Goal: Task Accomplishment & Management: Manage account settings

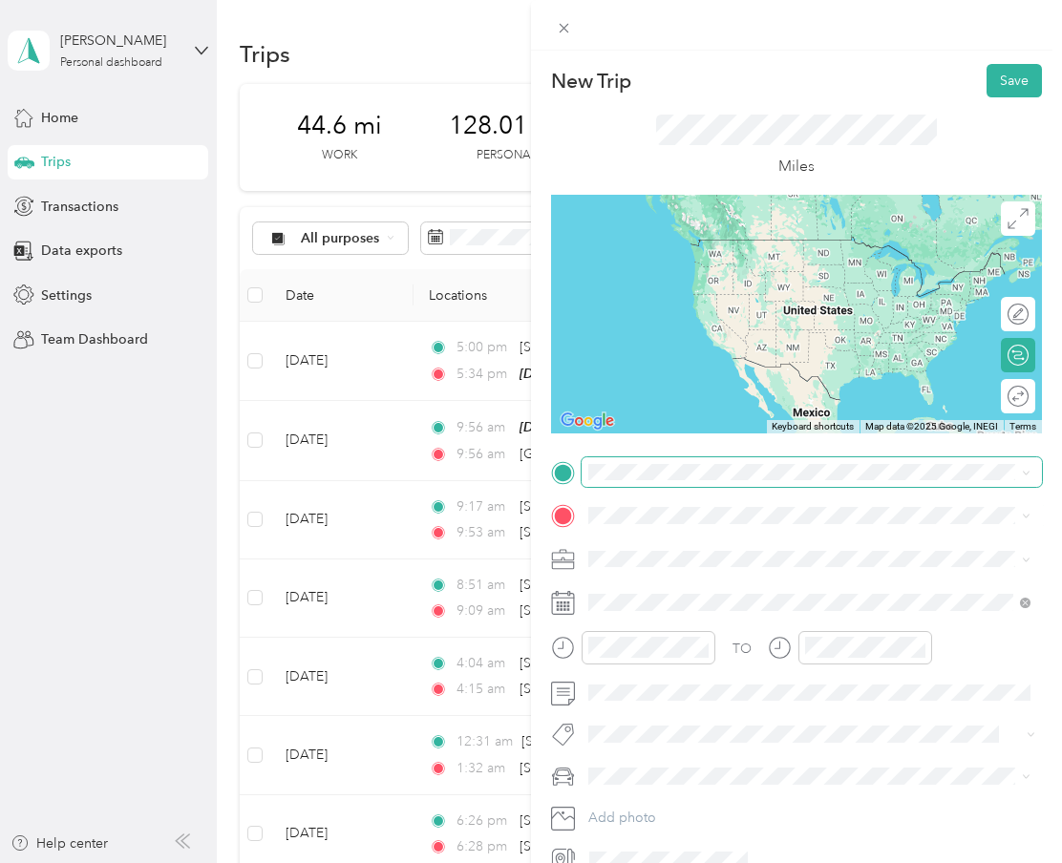
click at [682, 484] on span at bounding box center [812, 472] width 460 height 31
click at [182, 432] on div "New Trip Save This trip cannot be edited because it is either under review, app…" at bounding box center [531, 431] width 1062 height 863
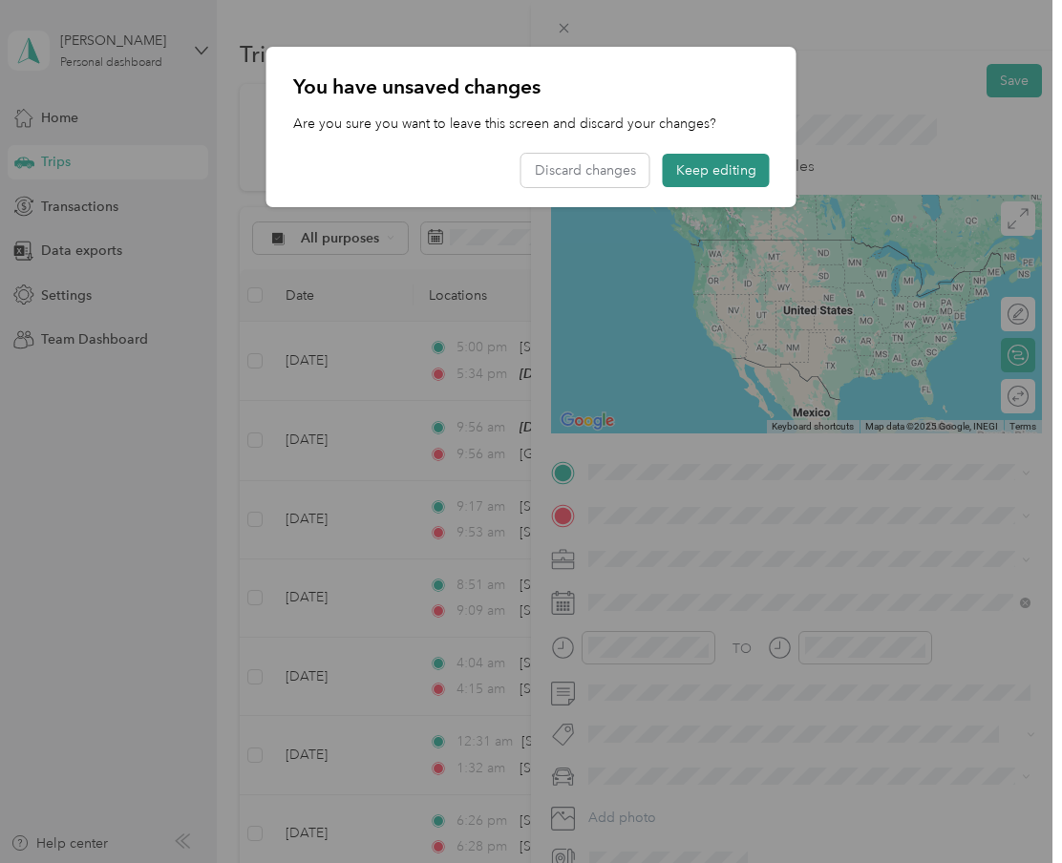
click at [731, 185] on button "Keep editing" at bounding box center [716, 170] width 107 height 33
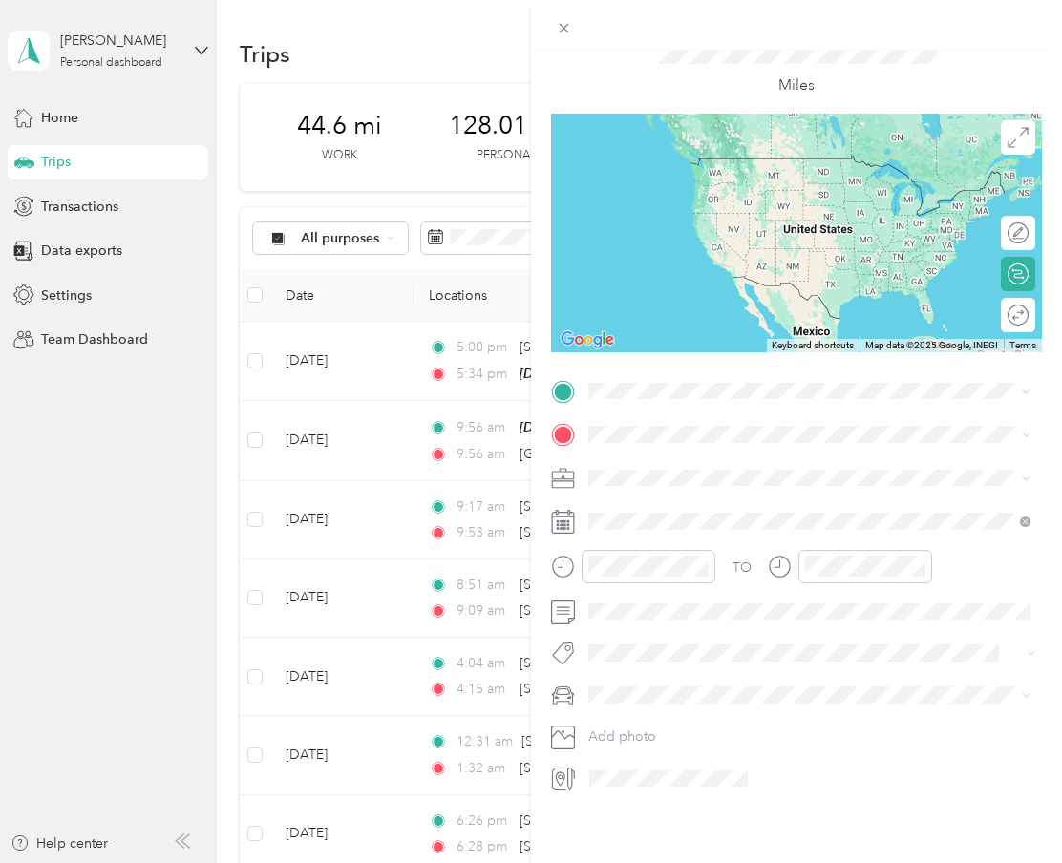
click at [89, 495] on div "New Trip Save This trip cannot be edited because it is either under review, app…" at bounding box center [531, 431] width 1062 height 863
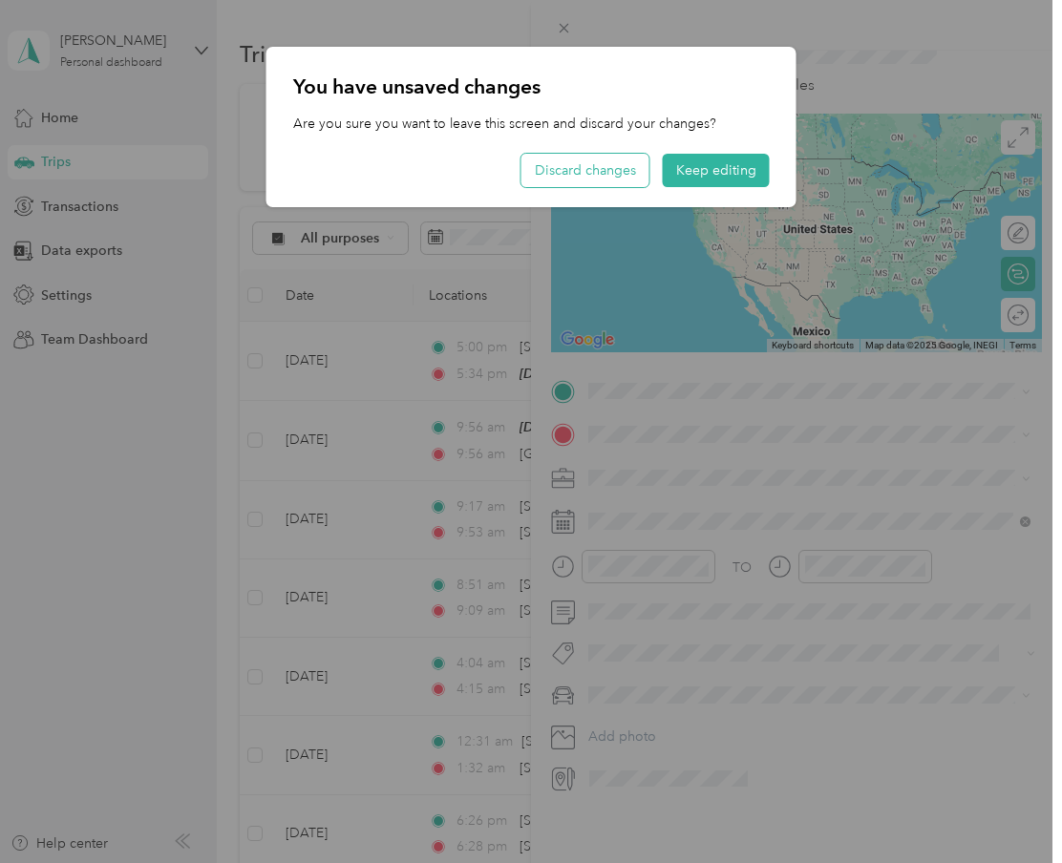
click at [633, 160] on button "Discard changes" at bounding box center [585, 170] width 128 height 33
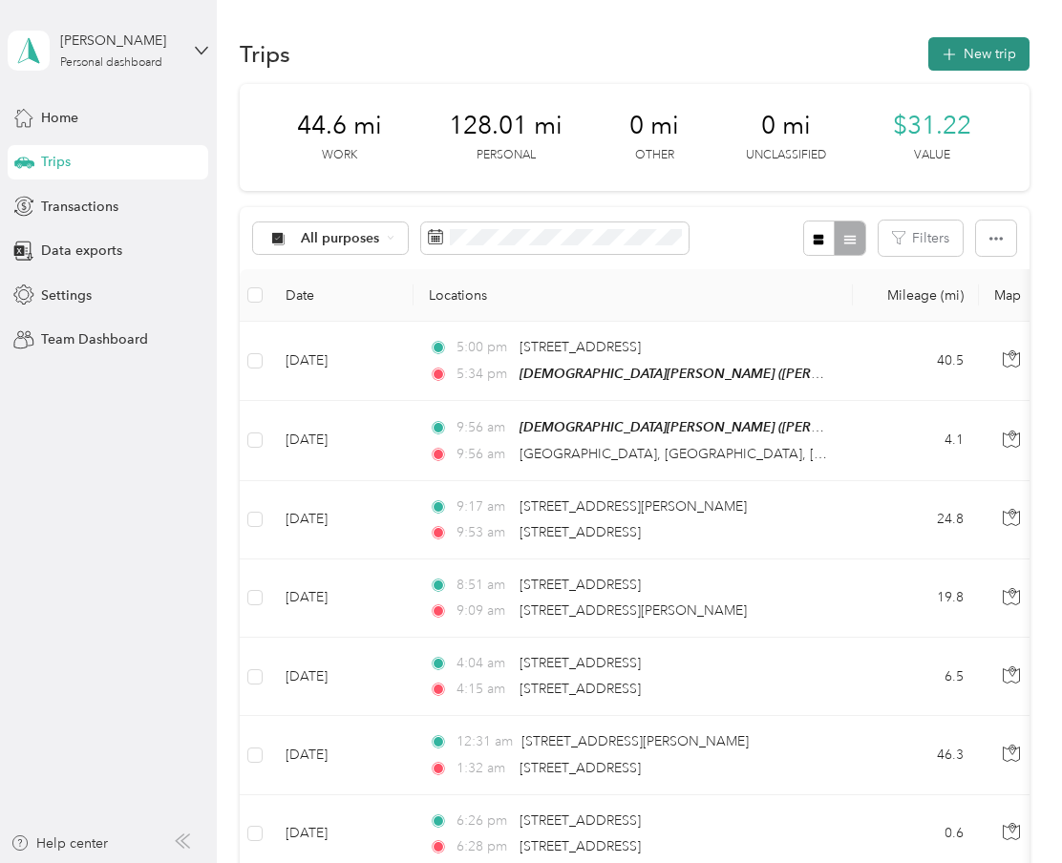
click at [997, 61] on button "New trip" at bounding box center [978, 53] width 101 height 33
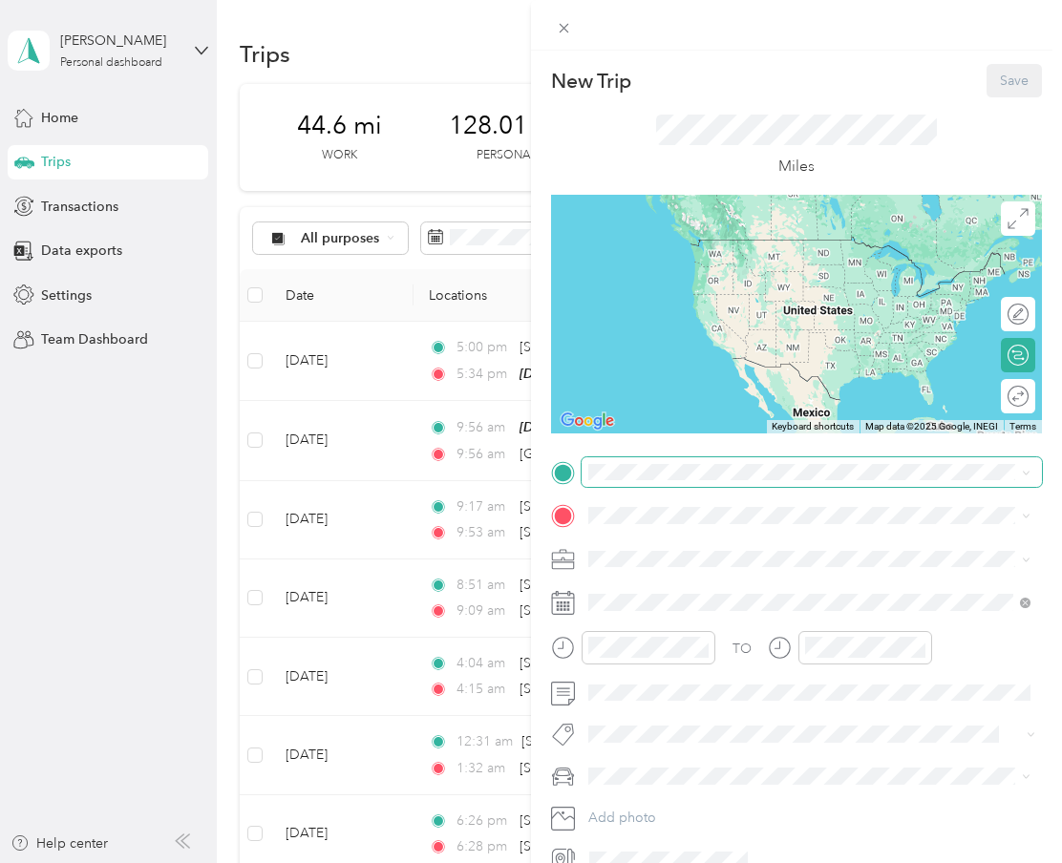
click at [719, 862] on div "New Trip Save This trip cannot be edited because it is either under review, app…" at bounding box center [526, 863] width 1053 height 0
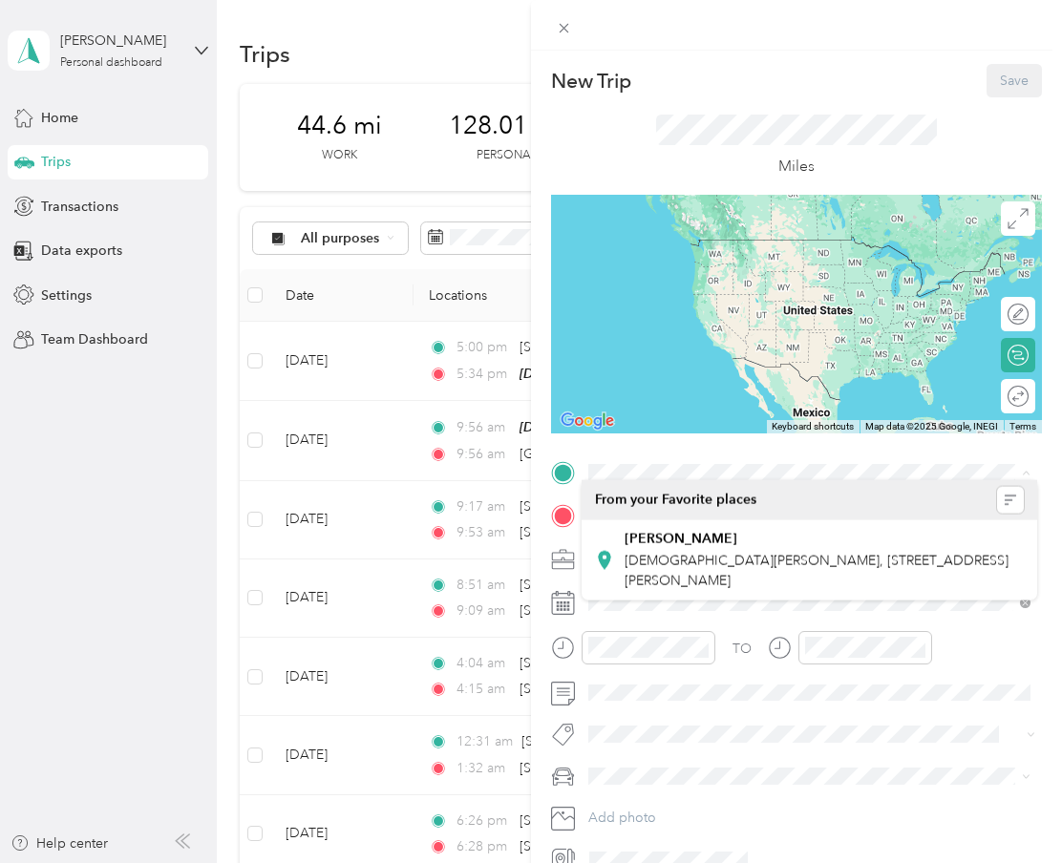
click at [578, 862] on div "New Trip Save This trip cannot be edited because it is either under review, app…" at bounding box center [526, 863] width 1053 height 0
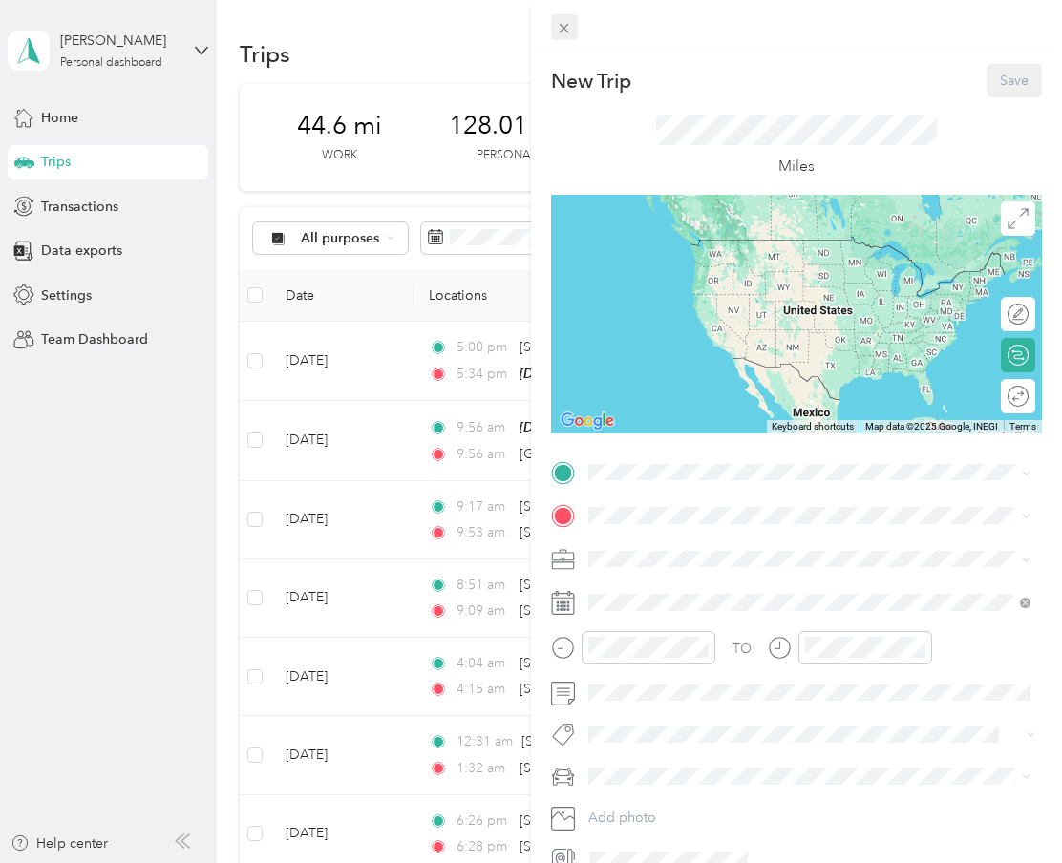
click at [567, 30] on icon at bounding box center [564, 28] width 16 height 16
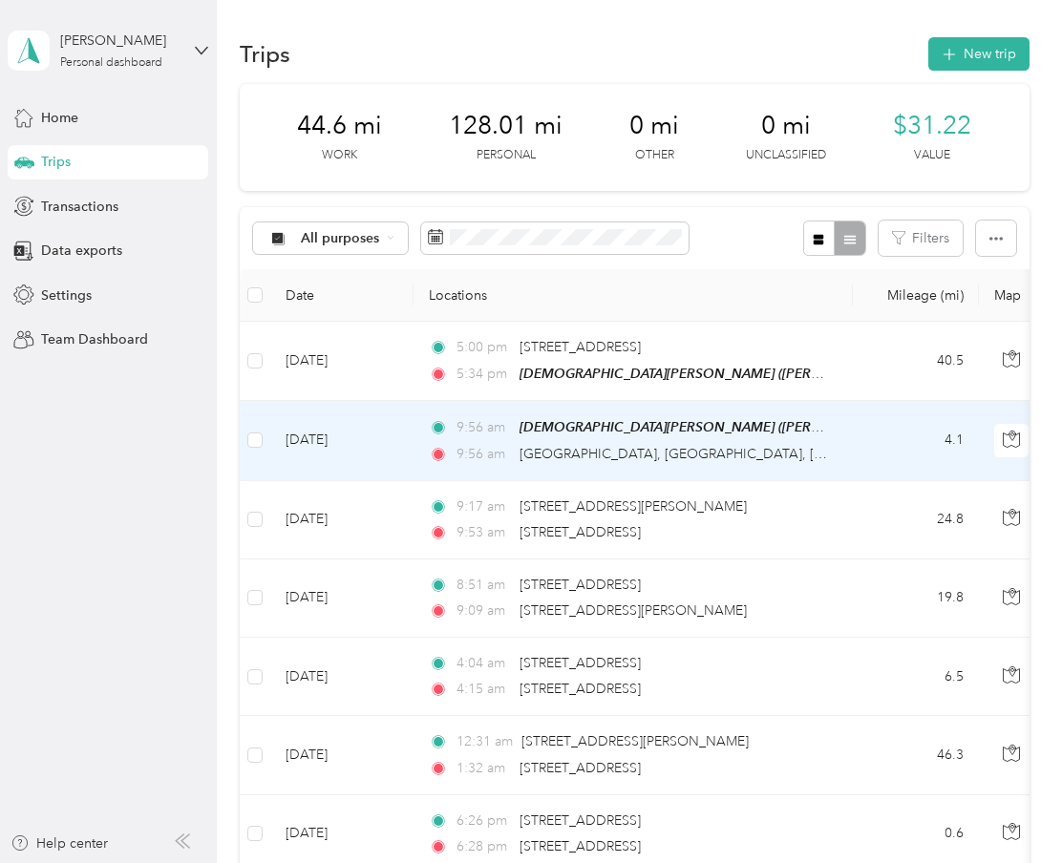
scroll to position [24, 0]
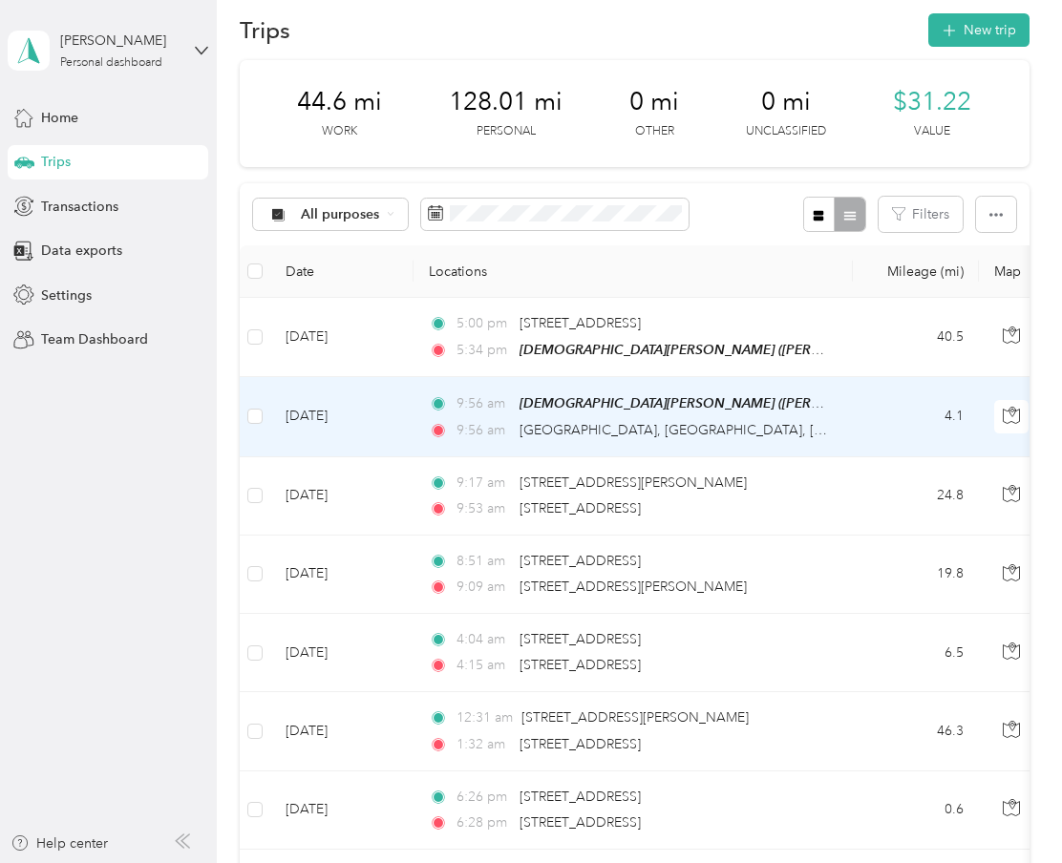
click at [373, 412] on td "Oct 1, 2025" at bounding box center [341, 416] width 143 height 79
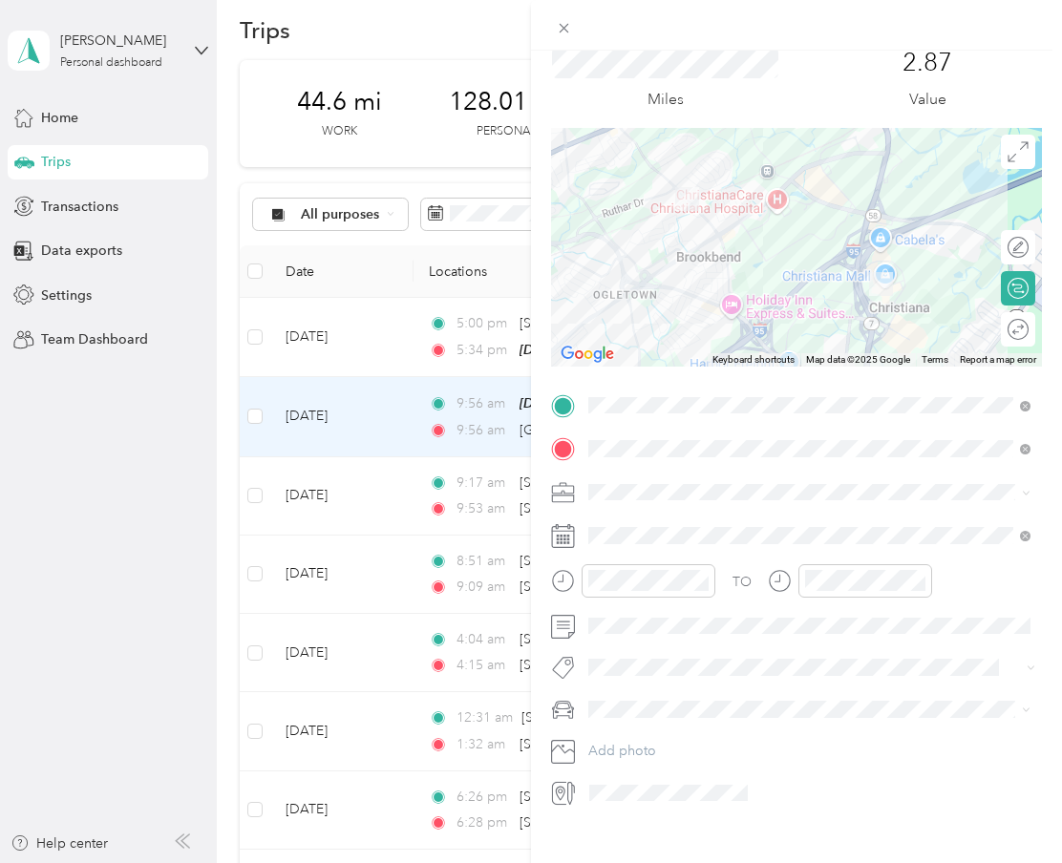
scroll to position [78, 0]
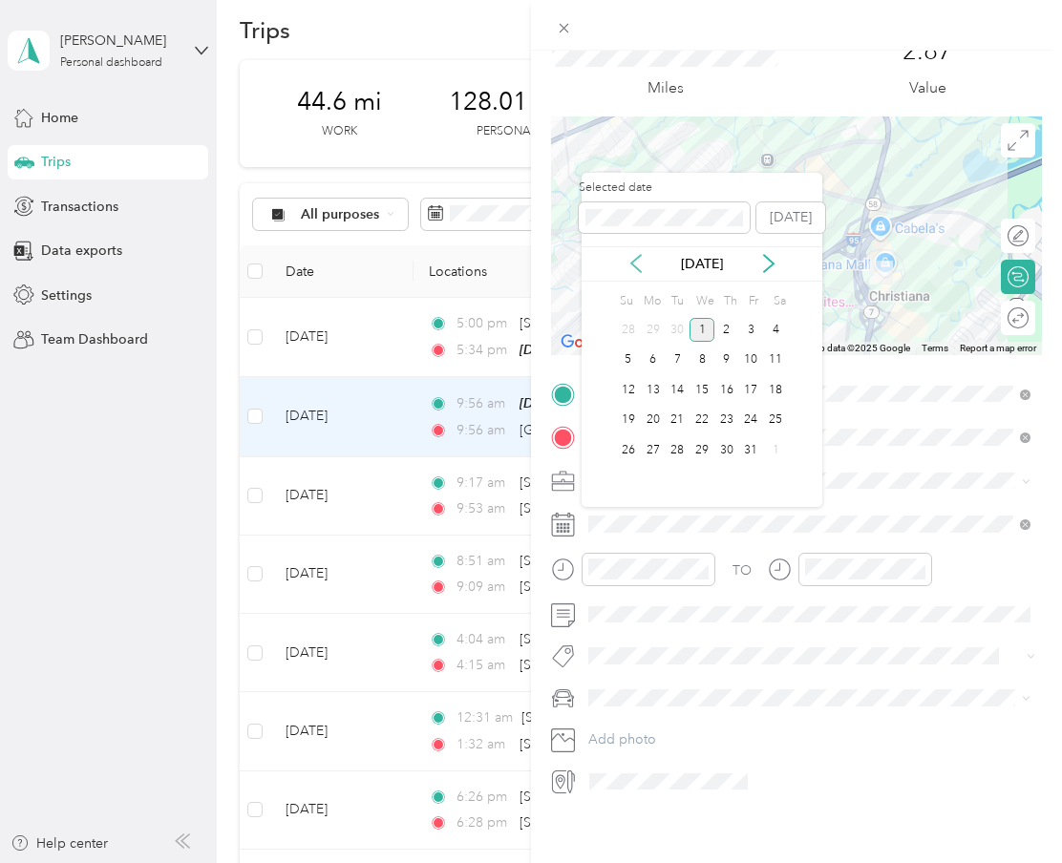
click at [638, 261] on icon at bounding box center [636, 263] width 19 height 19
click at [622, 451] on div "28" at bounding box center [628, 450] width 25 height 24
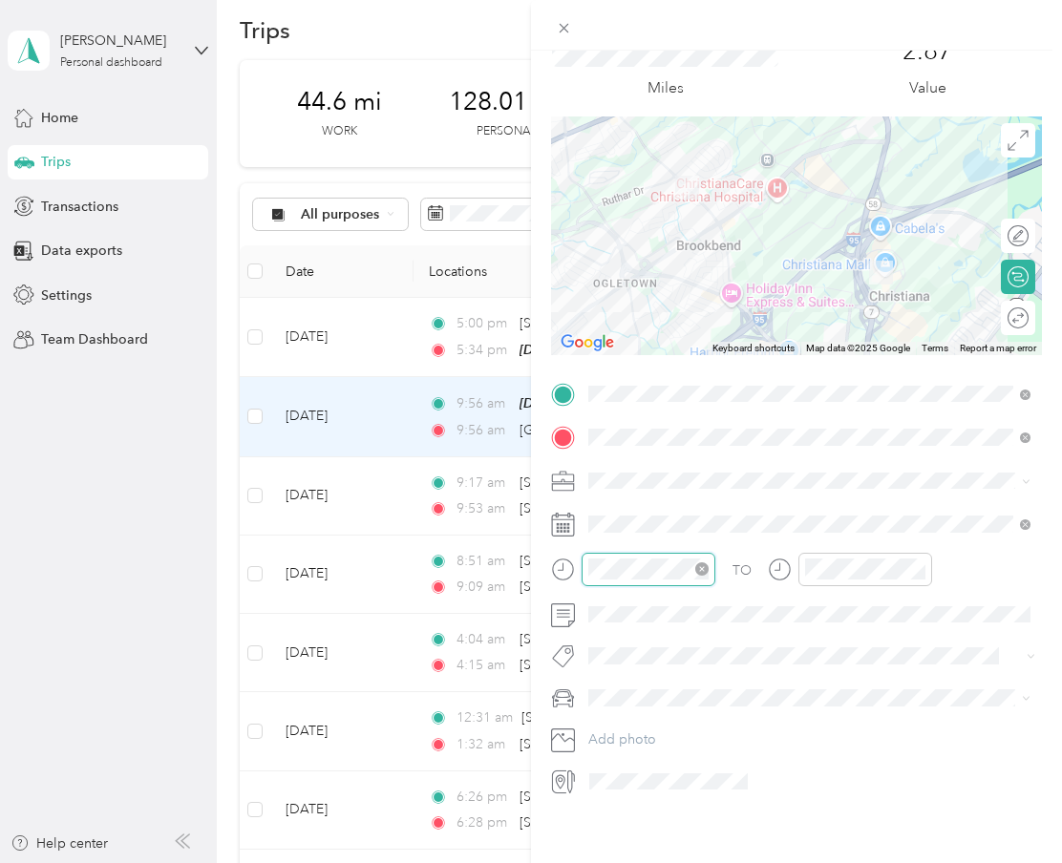
scroll to position [115, 0]
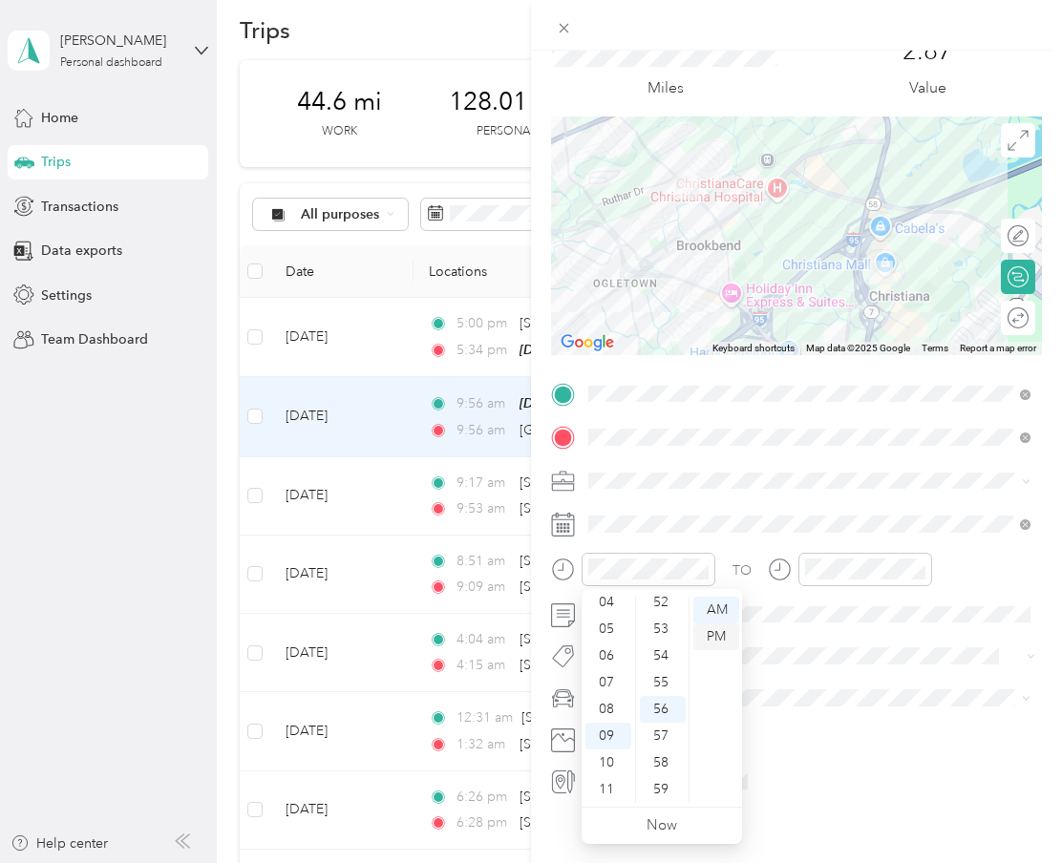
click at [735, 624] on div "PM" at bounding box center [716, 637] width 46 height 27
click at [663, 640] on div "04" at bounding box center [663, 633] width 46 height 27
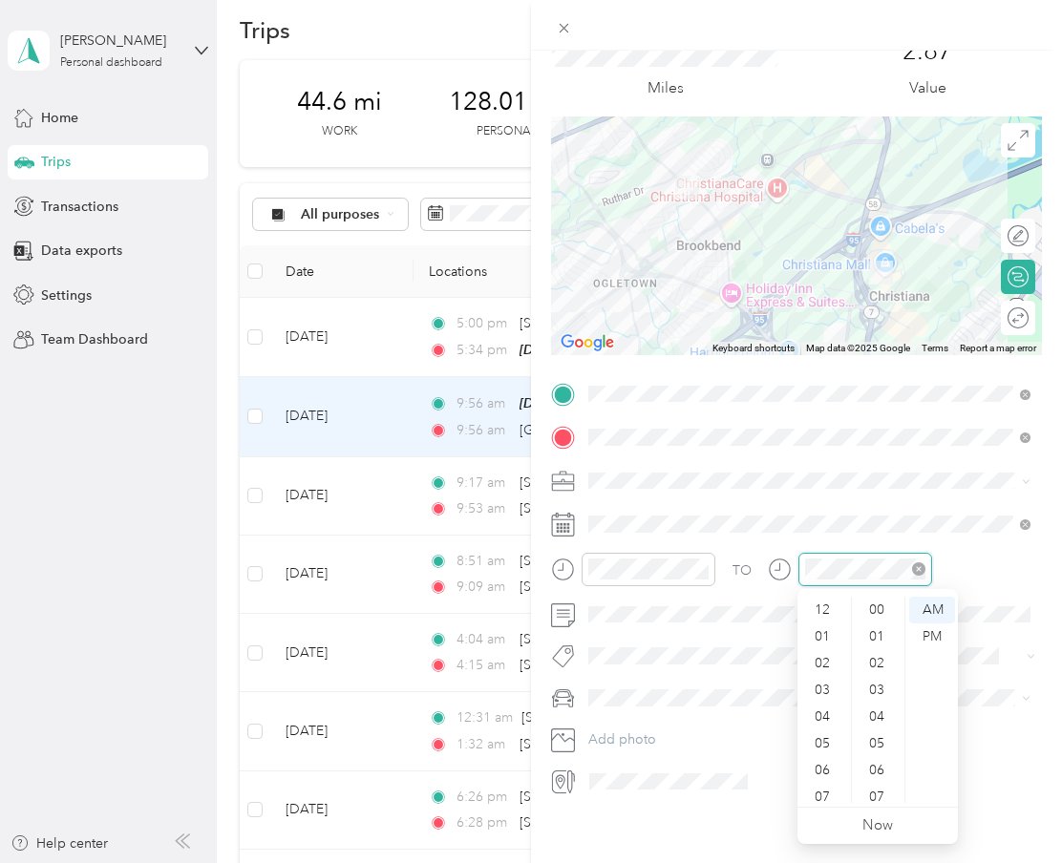
scroll to position [1398, 0]
click at [946, 633] on div "PM" at bounding box center [932, 637] width 46 height 27
click at [878, 715] on div "20" at bounding box center [879, 725] width 46 height 27
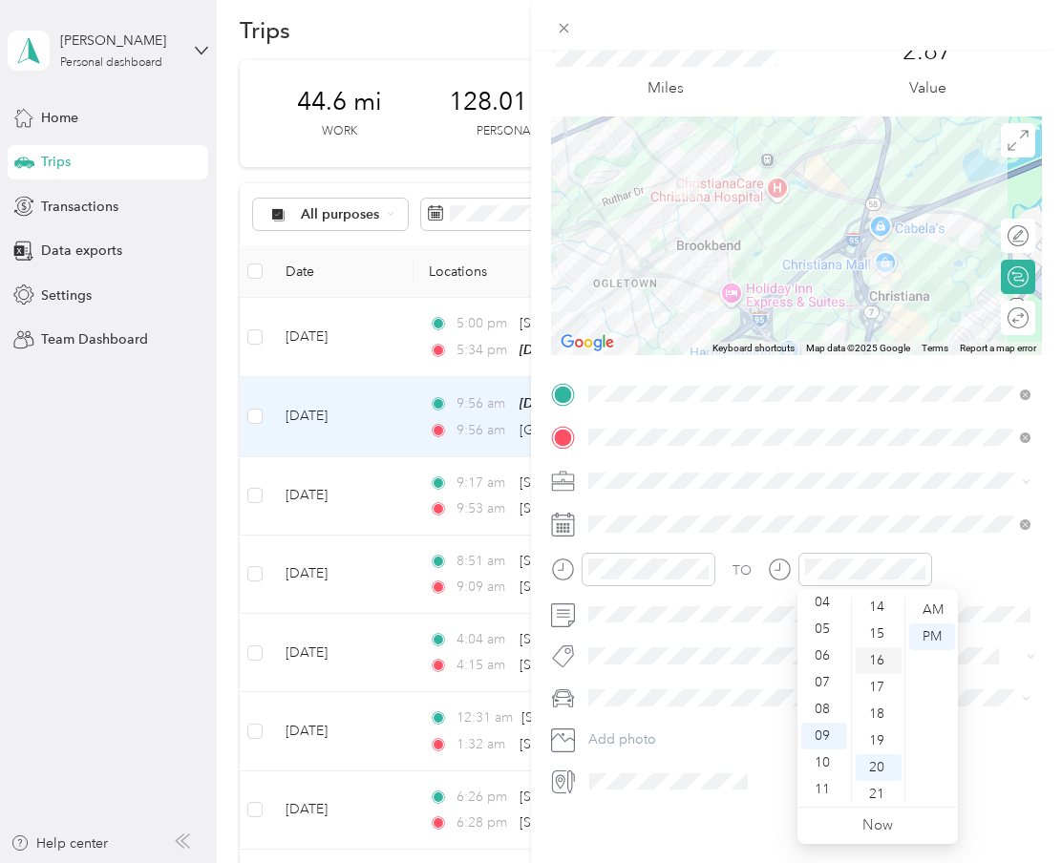
click at [871, 668] on div "16" at bounding box center [879, 661] width 46 height 27
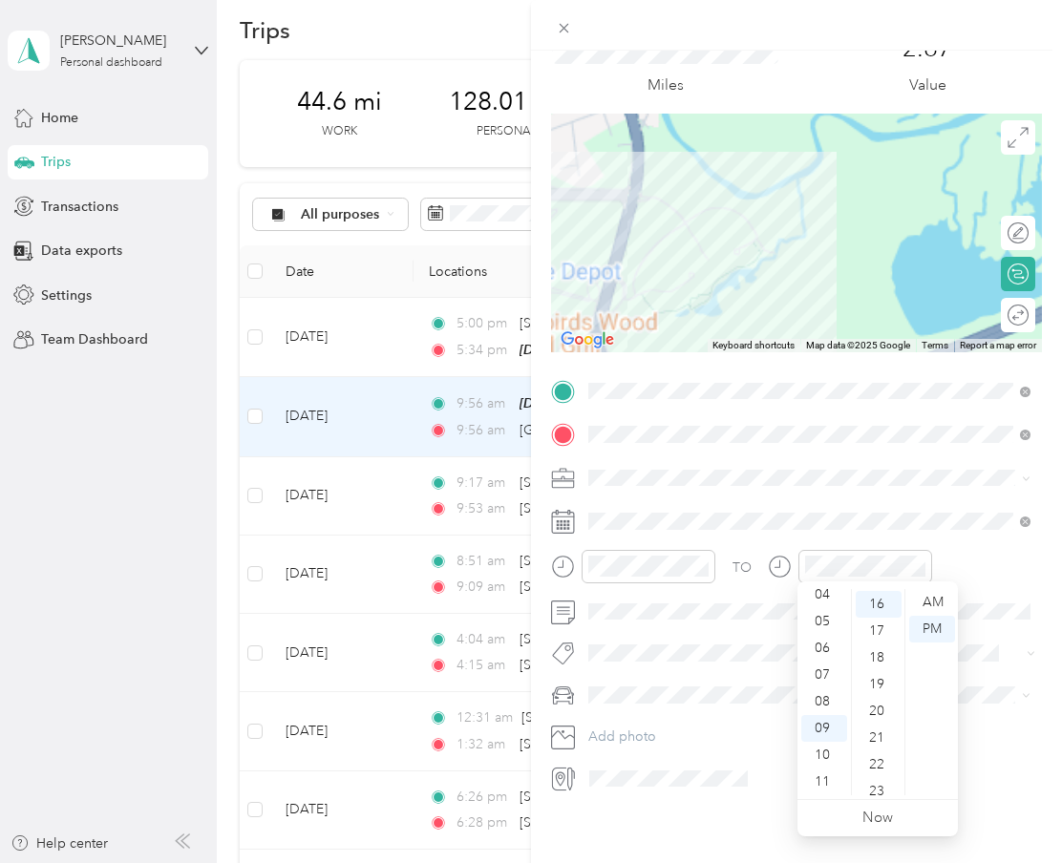
scroll to position [86, 0]
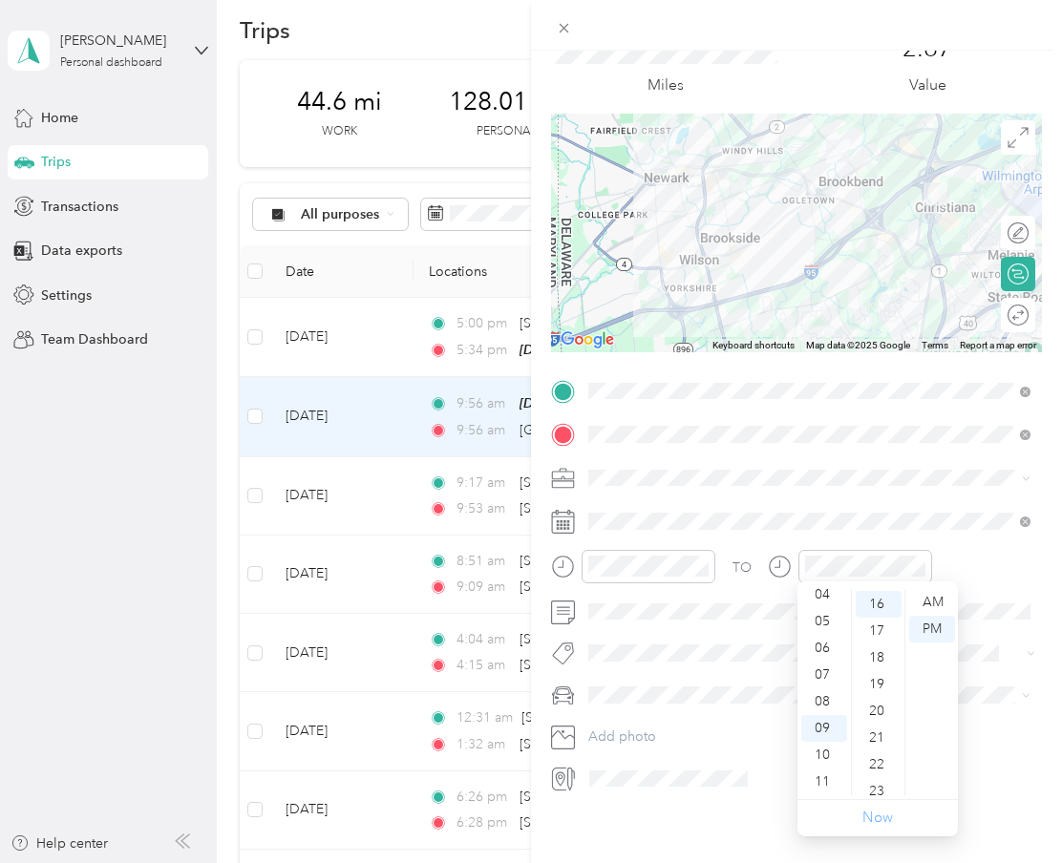
click at [885, 819] on link "Now" at bounding box center [877, 818] width 31 height 18
click at [838, 731] on div "09" at bounding box center [824, 728] width 46 height 27
click at [831, 729] on div "09" at bounding box center [824, 728] width 46 height 27
click at [906, 613] on ul "AM PM" at bounding box center [930, 692] width 53 height 206
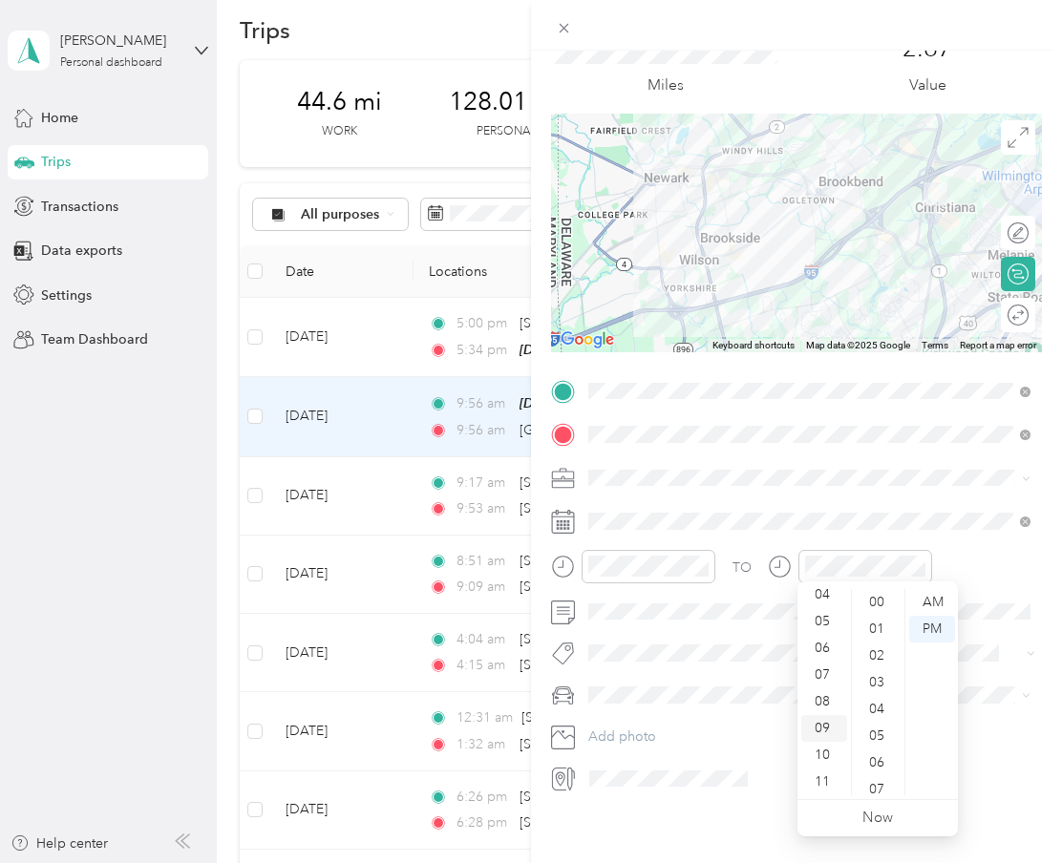
click at [808, 730] on div "09" at bounding box center [824, 728] width 46 height 27
click at [831, 673] on div "07" at bounding box center [824, 675] width 46 height 27
click at [828, 708] on div "08" at bounding box center [824, 702] width 46 height 27
click at [828, 723] on div "09" at bounding box center [824, 728] width 46 height 27
click at [931, 601] on div "AM" at bounding box center [932, 602] width 46 height 27
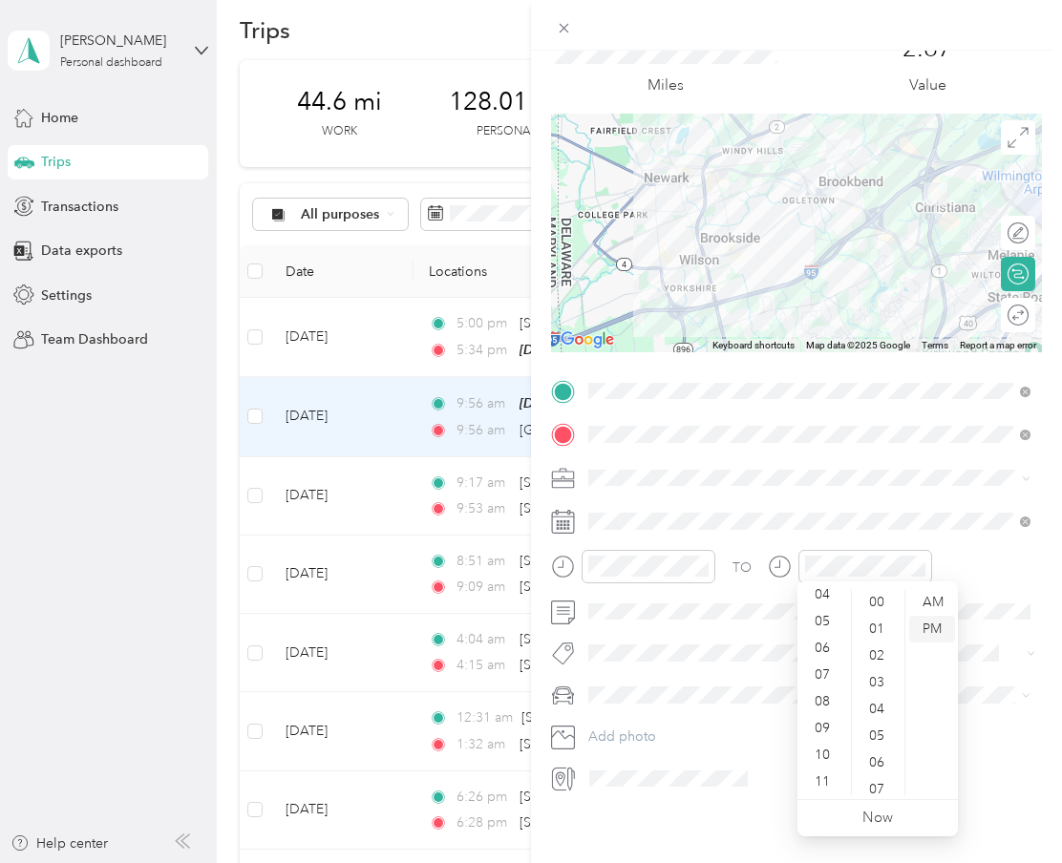
click at [936, 625] on div "PM" at bounding box center [932, 629] width 46 height 27
click at [942, 506] on span at bounding box center [812, 521] width 460 height 31
click at [836, 579] on div at bounding box center [850, 573] width 164 height 47
click at [829, 734] on div "09" at bounding box center [824, 728] width 46 height 27
click at [828, 724] on div "09" at bounding box center [824, 728] width 46 height 27
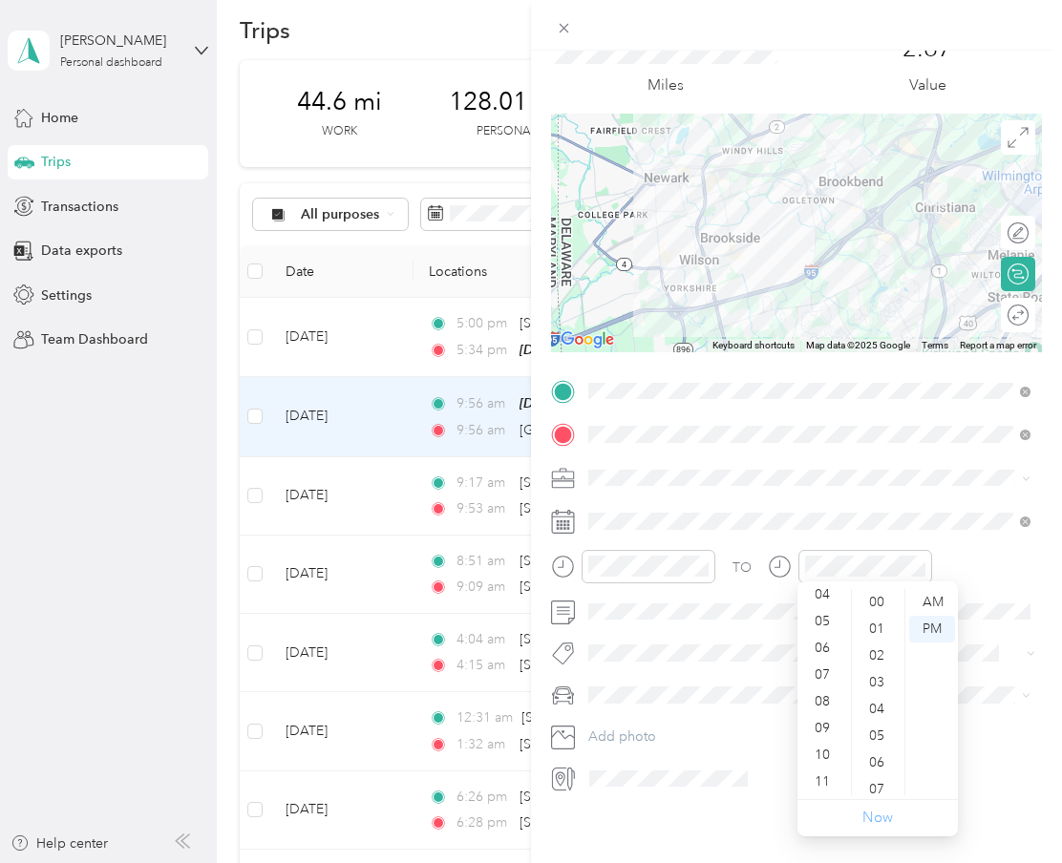
click at [875, 820] on link "Now" at bounding box center [877, 818] width 31 height 18
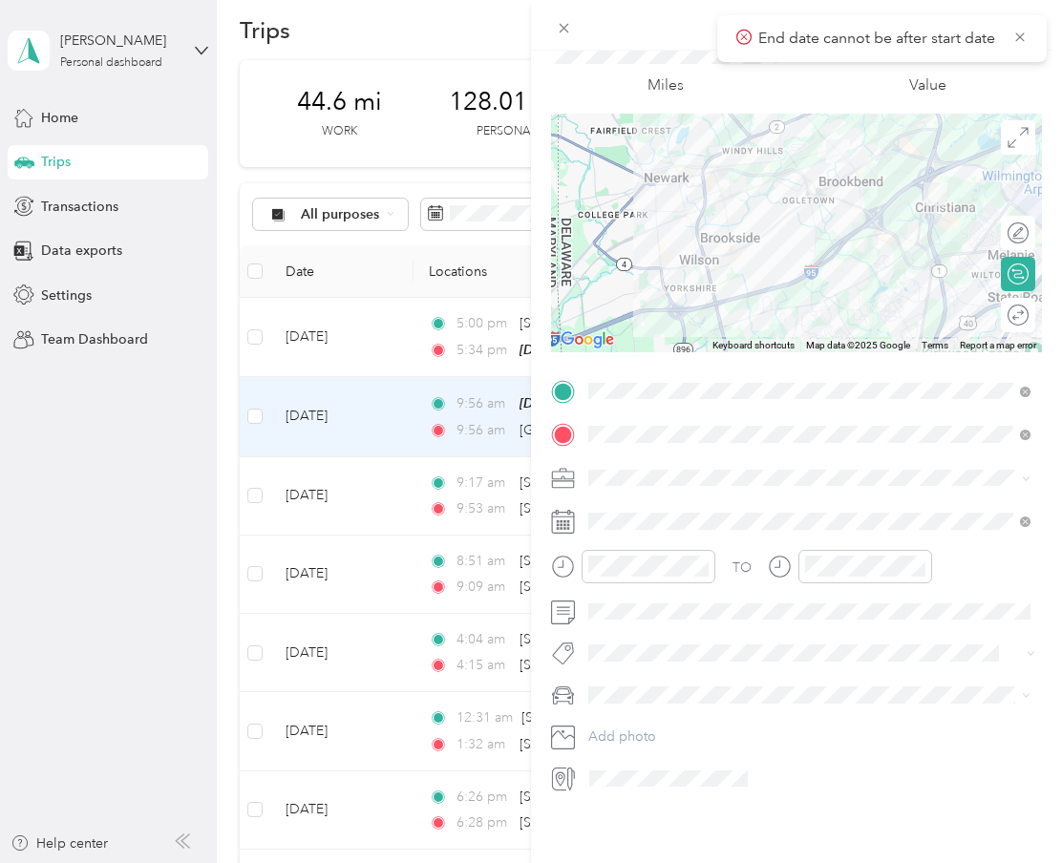
click at [966, 33] on p "End date cannot be after start date" at bounding box center [878, 39] width 240 height 24
click at [1032, 33] on div "End date cannot be after start date" at bounding box center [882, 38] width 330 height 47
click at [1020, 36] on icon at bounding box center [1019, 36] width 9 height 9
click at [566, 28] on icon at bounding box center [564, 28] width 16 height 16
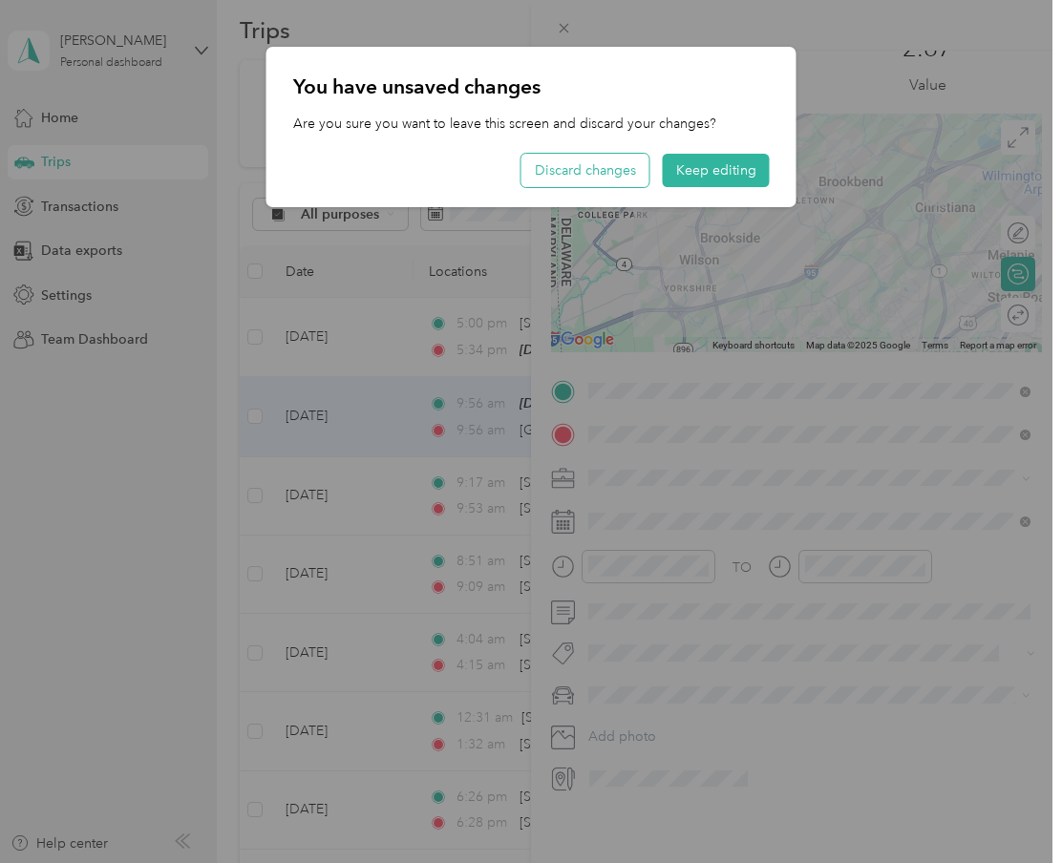
click at [633, 172] on button "Discard changes" at bounding box center [585, 170] width 128 height 33
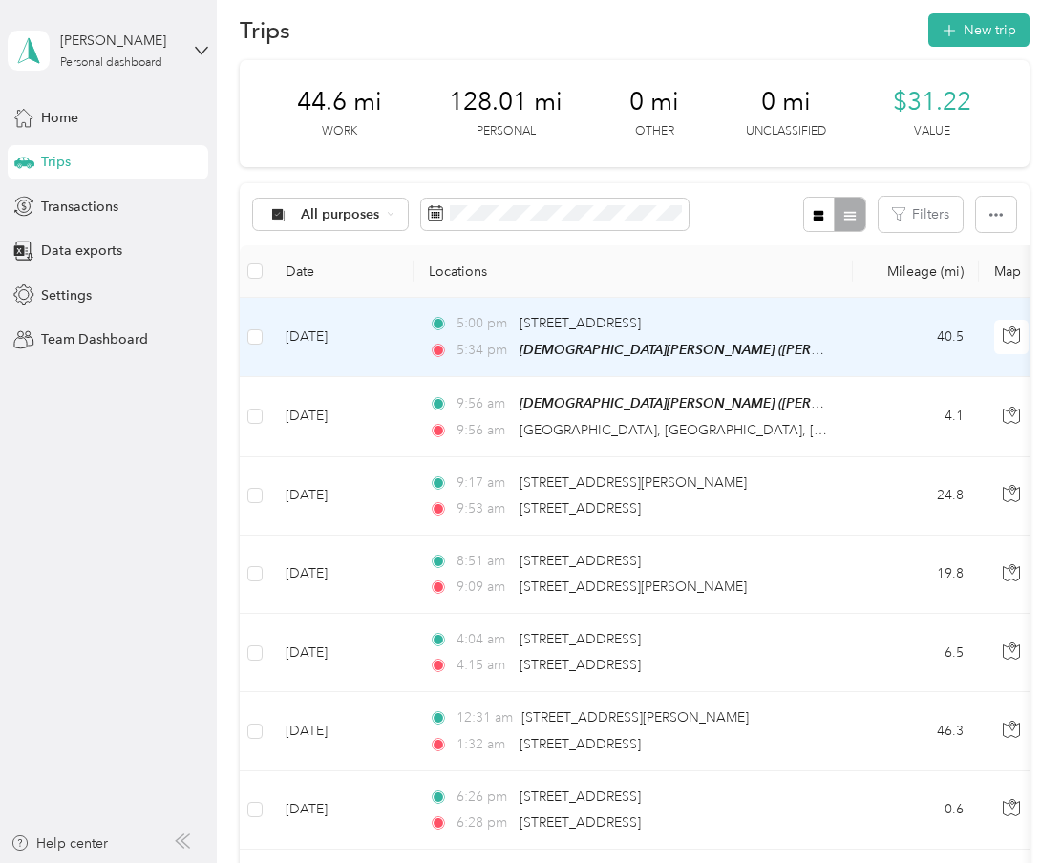
click at [641, 332] on div "110 Topaz Cir, Dover, DE, United States" at bounding box center [580, 323] width 121 height 21
click at [637, 349] on span "[DEMOGRAPHIC_DATA][PERSON_NAME] ([PERSON_NAME], [STREET_ADDRESS][DEMOGRAPHIC_DA…" at bounding box center [1042, 350] width 1044 height 16
click at [370, 316] on td "Oct 1, 2025" at bounding box center [341, 337] width 143 height 79
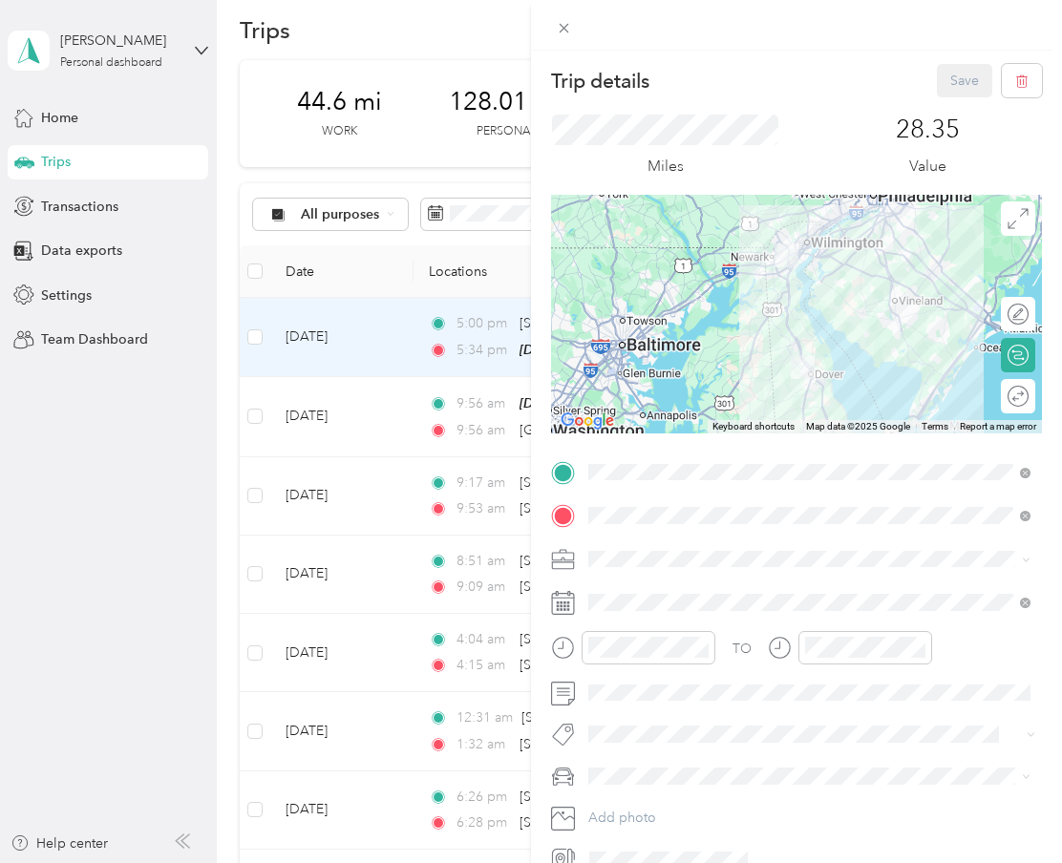
click at [708, 582] on div "TO Add photo" at bounding box center [796, 666] width 491 height 418
click at [707, 590] on span at bounding box center [812, 602] width 460 height 31
click at [670, 591] on span at bounding box center [812, 602] width 460 height 31
click at [627, 618] on div "TO Add photo" at bounding box center [796, 666] width 491 height 418
click at [901, 613] on span at bounding box center [812, 602] width 460 height 31
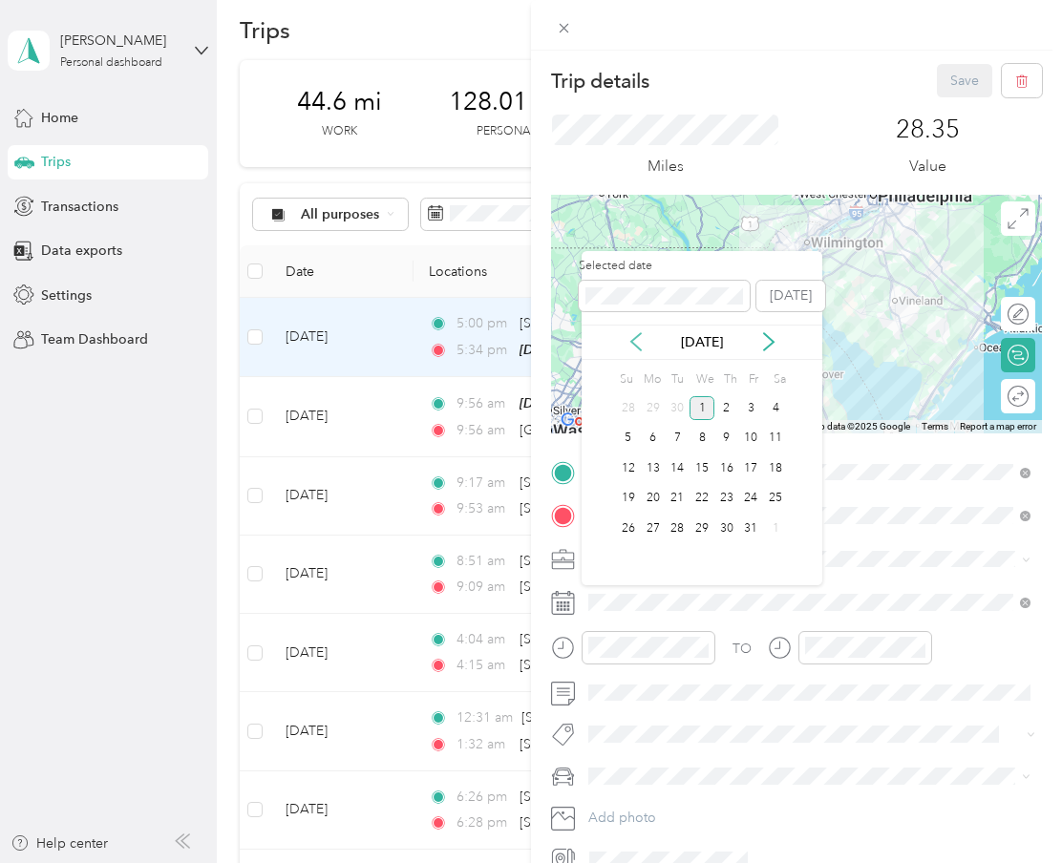
click at [643, 347] on icon at bounding box center [636, 341] width 19 height 19
click at [627, 523] on div "28" at bounding box center [628, 529] width 25 height 24
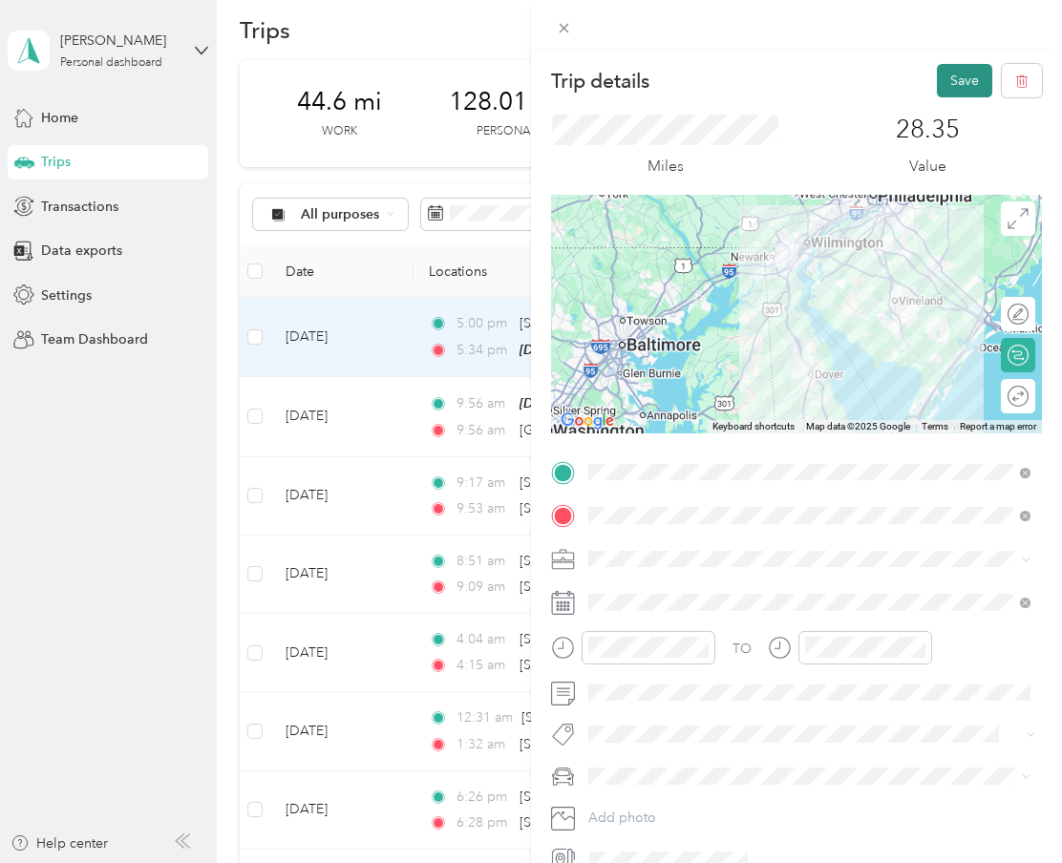
click at [959, 74] on button "Save" at bounding box center [964, 80] width 55 height 33
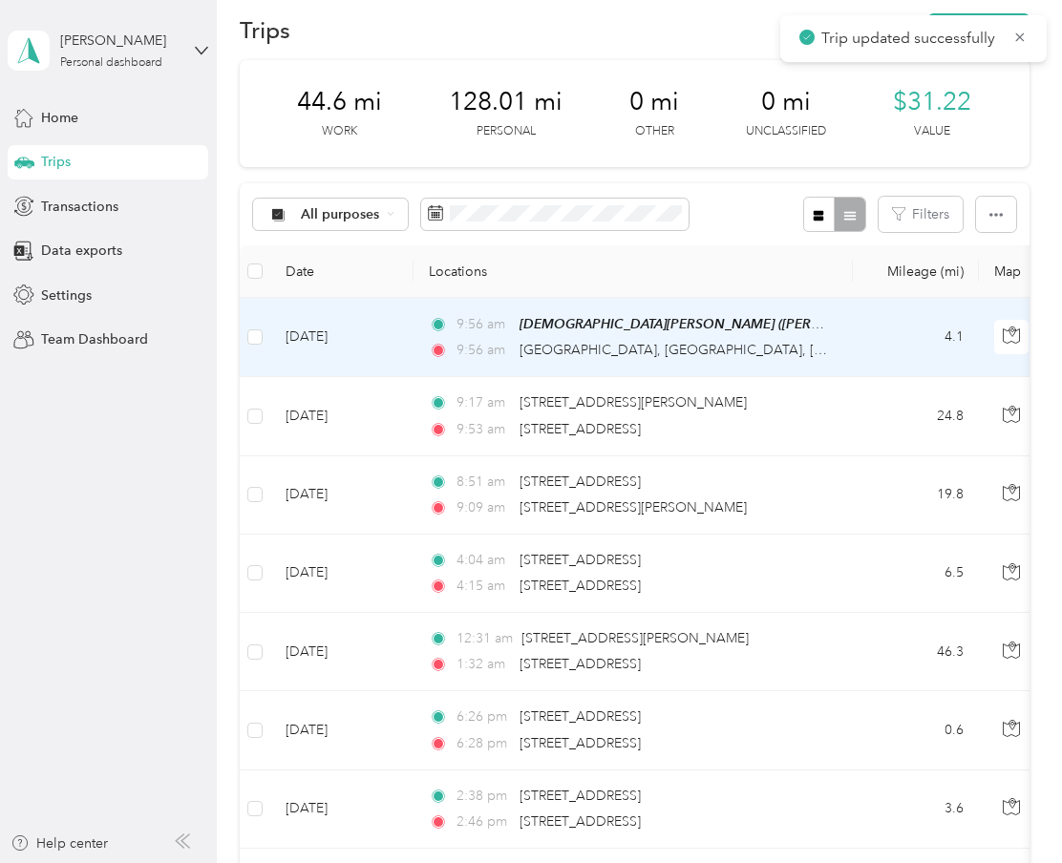
click at [384, 347] on td "Oct 1, 2025" at bounding box center [341, 337] width 143 height 79
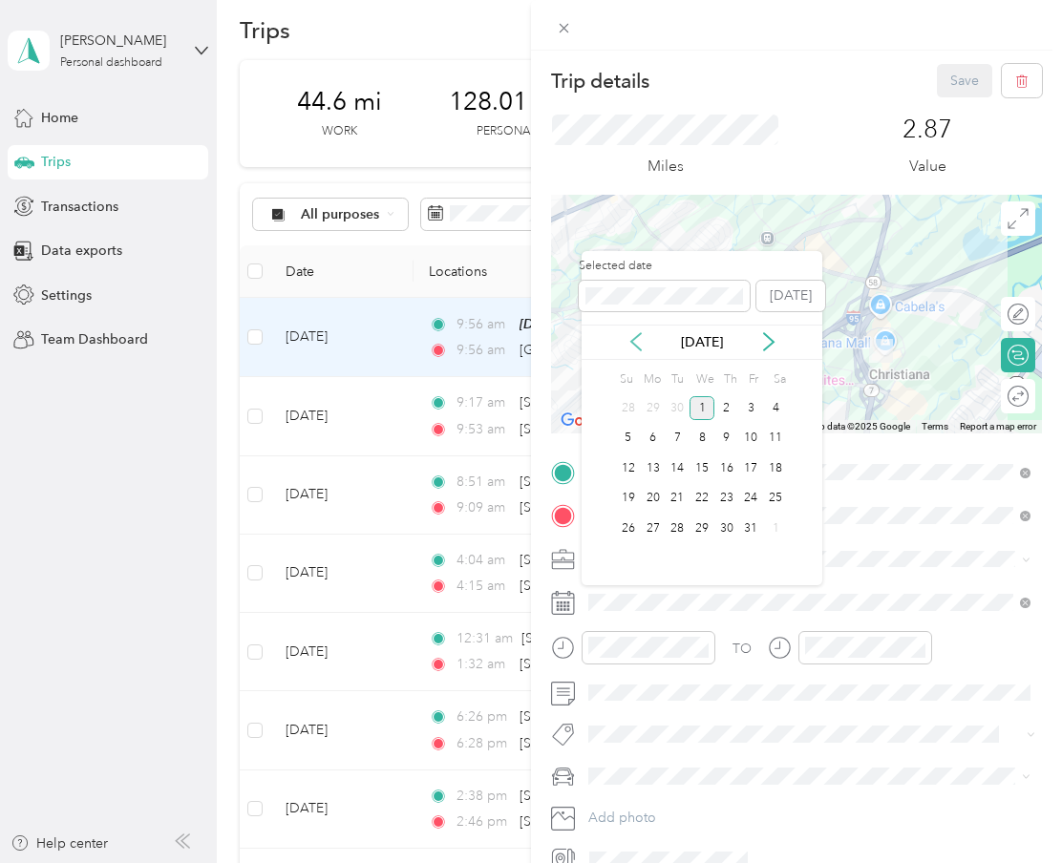
click at [629, 337] on icon at bounding box center [636, 341] width 19 height 19
click at [631, 522] on div "28" at bounding box center [628, 529] width 25 height 24
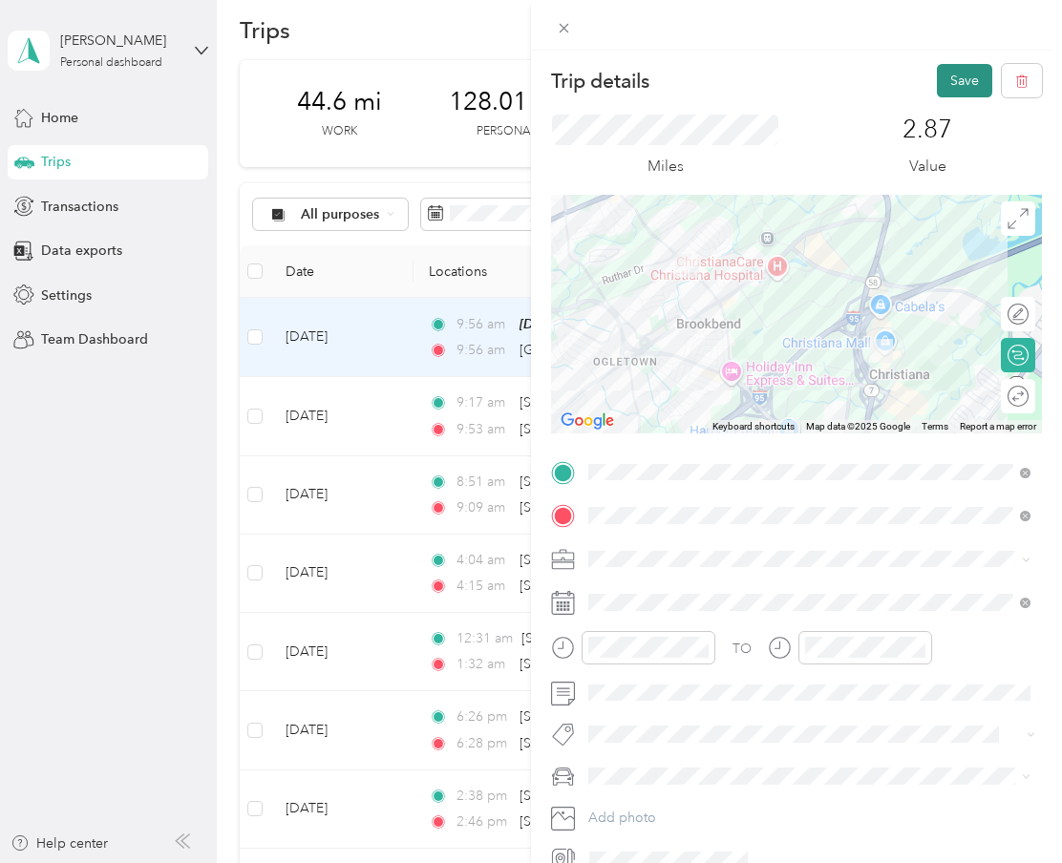
click at [974, 82] on button "Save" at bounding box center [964, 80] width 55 height 33
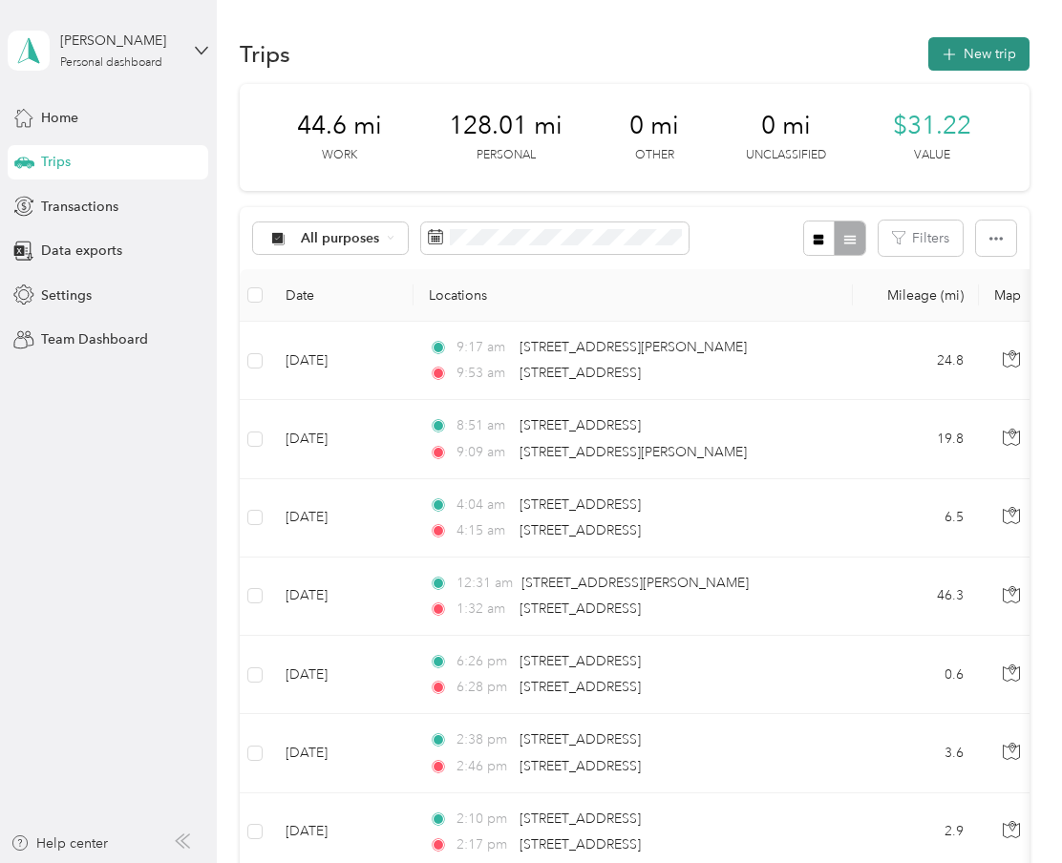
click at [946, 65] on button "New trip" at bounding box center [978, 53] width 101 height 33
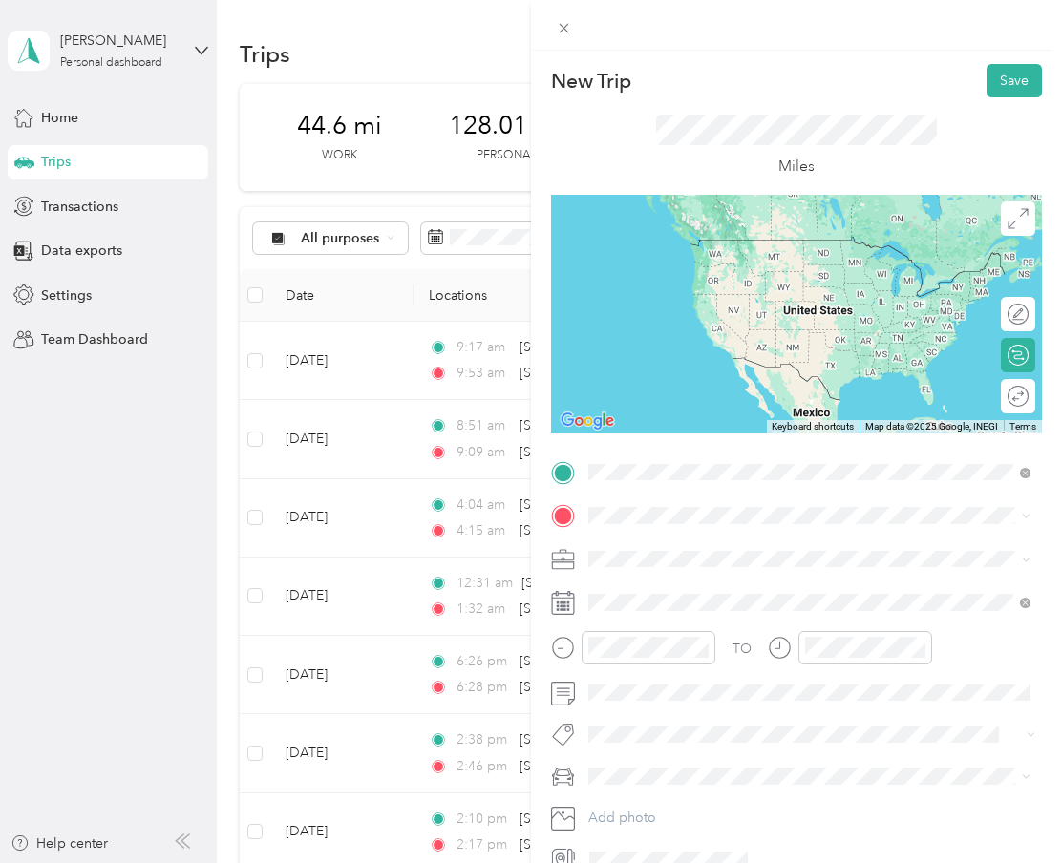
click at [606, 438] on div "New Trip Save This trip cannot be edited because it is either under review, app…" at bounding box center [796, 469] width 491 height 811
click at [683, 588] on span "110 Topaz Circle Dover, Delaware 19904, United States" at bounding box center [720, 579] width 191 height 17
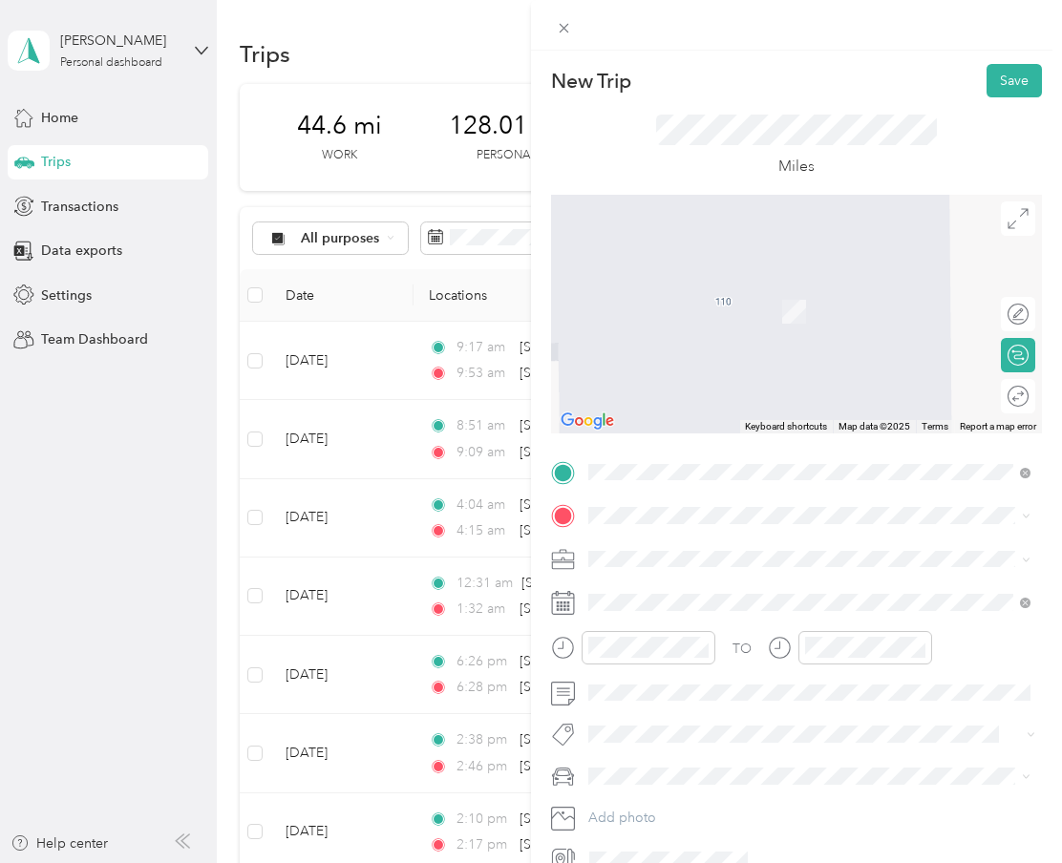
click at [698, 602] on div "Christiana Mall Christiana Mall, 132 Christiana Mall, Newark, DE 19702, United …" at bounding box center [825, 612] width 400 height 60
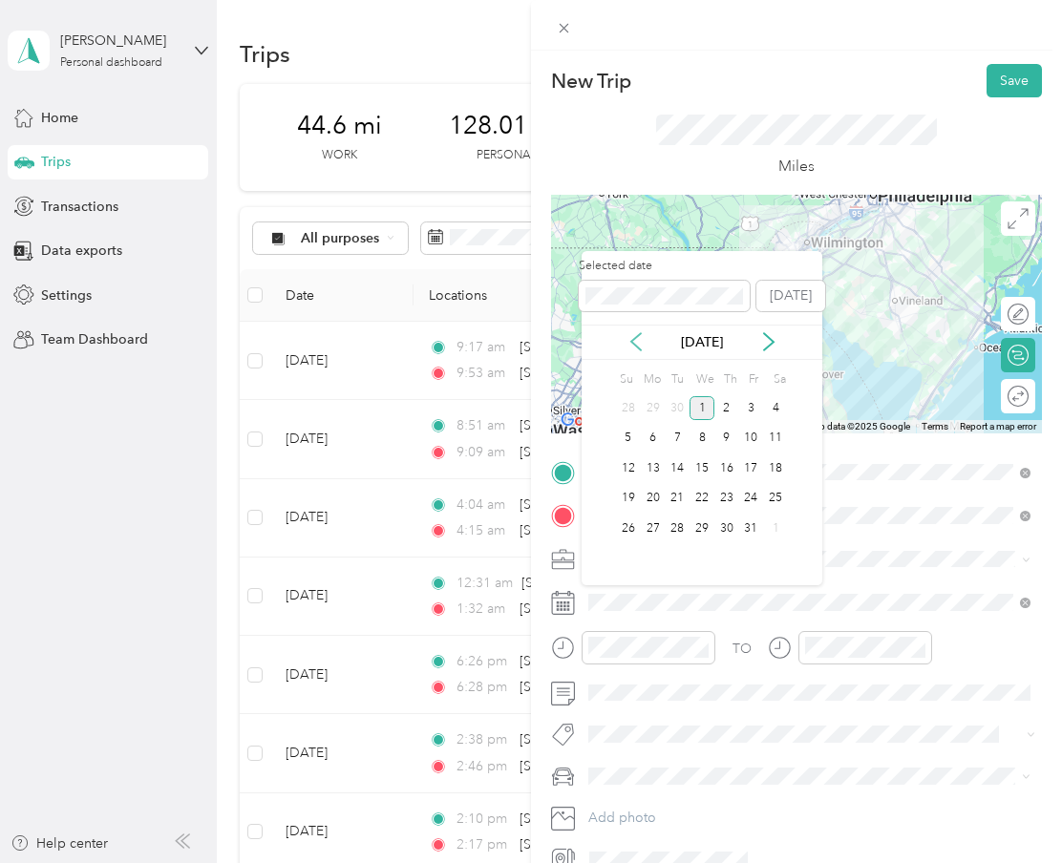
click at [635, 342] on icon at bounding box center [636, 341] width 19 height 19
click at [784, 497] on div "27" at bounding box center [775, 499] width 25 height 24
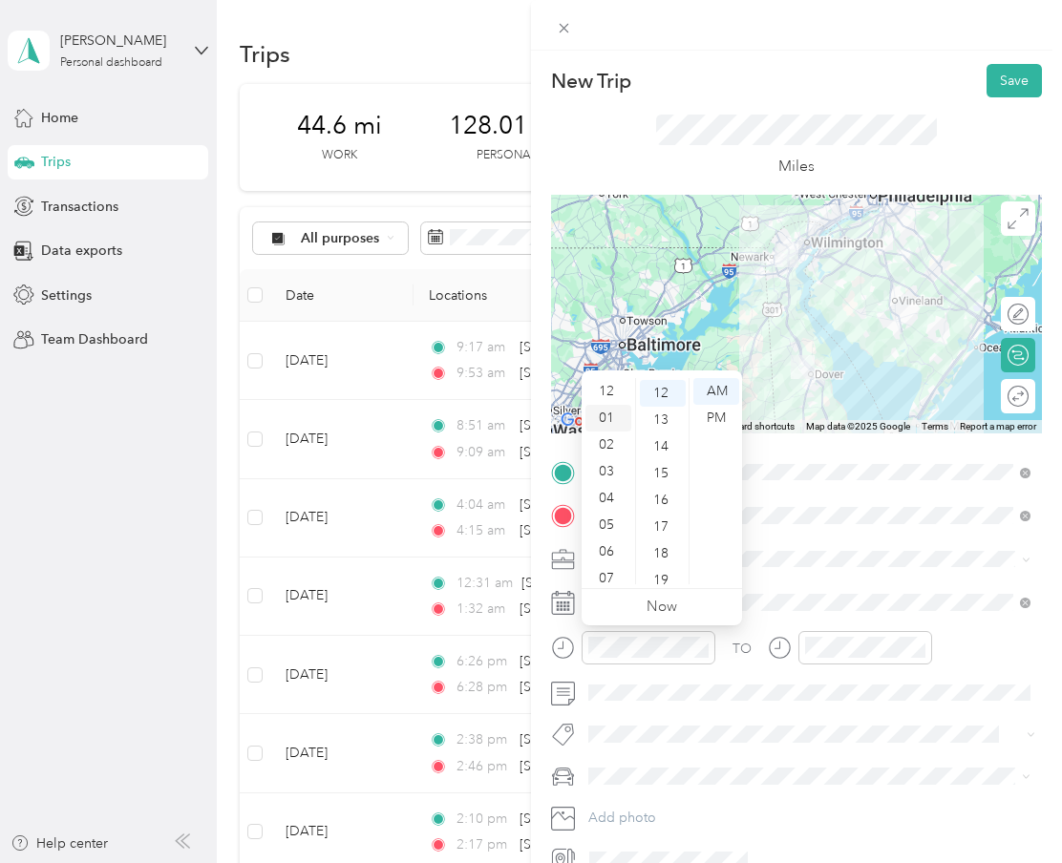
click at [610, 421] on div "01" at bounding box center [608, 418] width 46 height 27
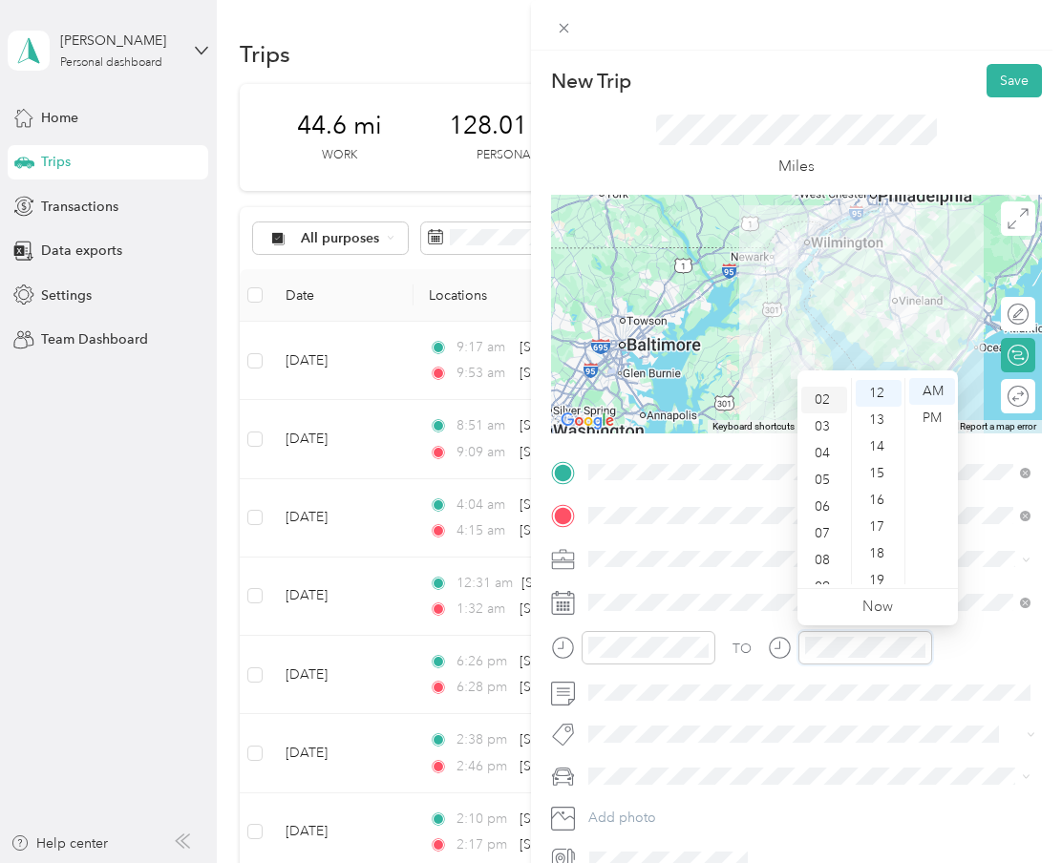
scroll to position [28, 0]
click at [823, 396] on div "01" at bounding box center [824, 390] width 46 height 27
click at [882, 557] on div "48" at bounding box center [879, 563] width 46 height 27
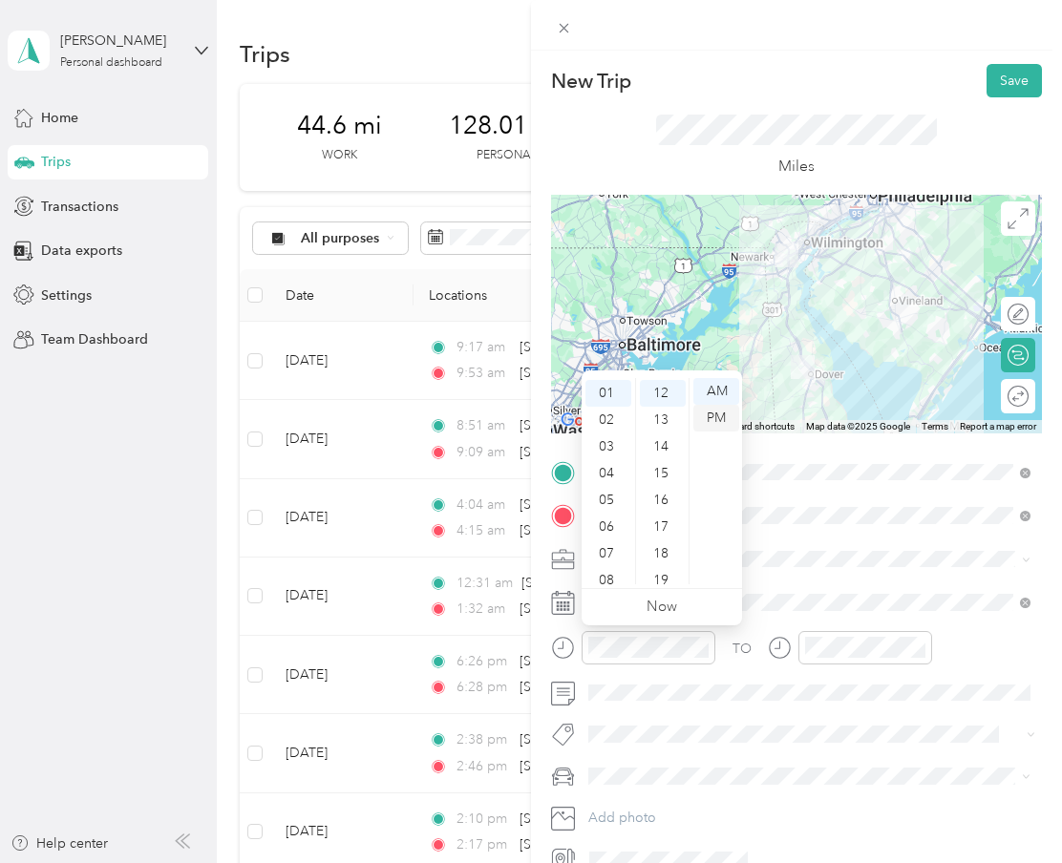
click at [726, 426] on div "PM" at bounding box center [716, 418] width 46 height 27
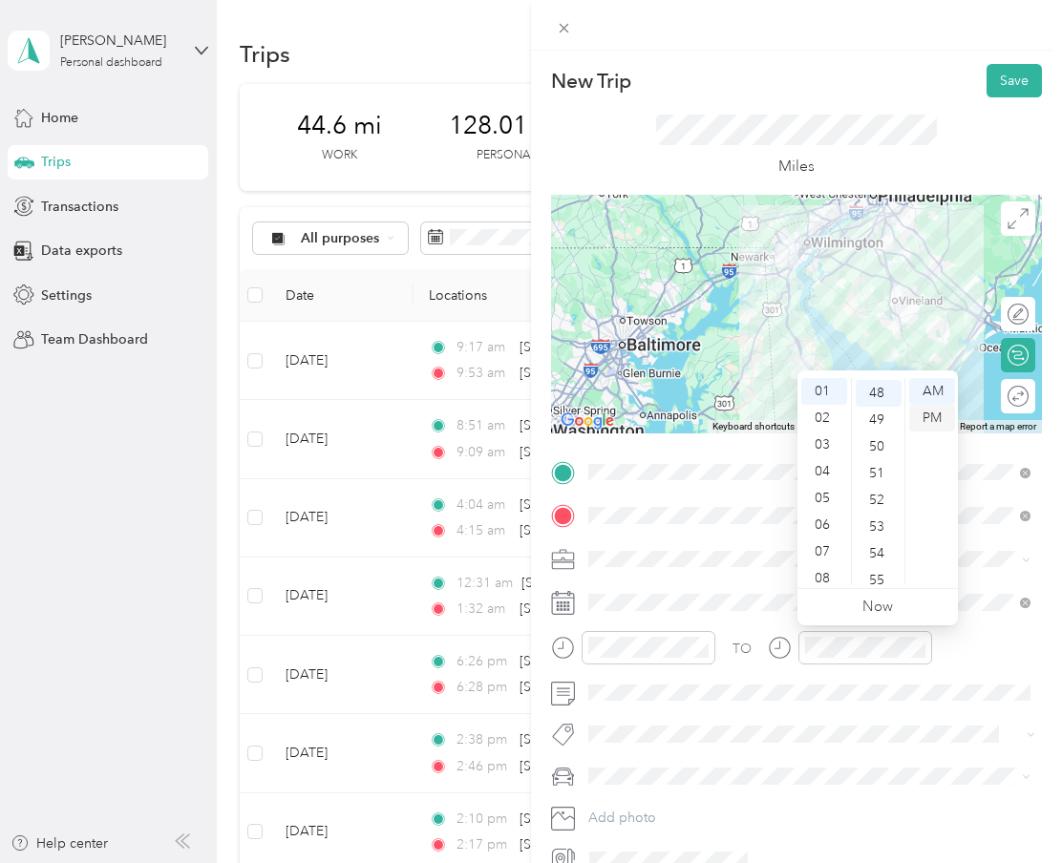
click at [931, 417] on div "PM" at bounding box center [932, 418] width 46 height 27
click at [1004, 70] on button "Save" at bounding box center [1014, 80] width 55 height 33
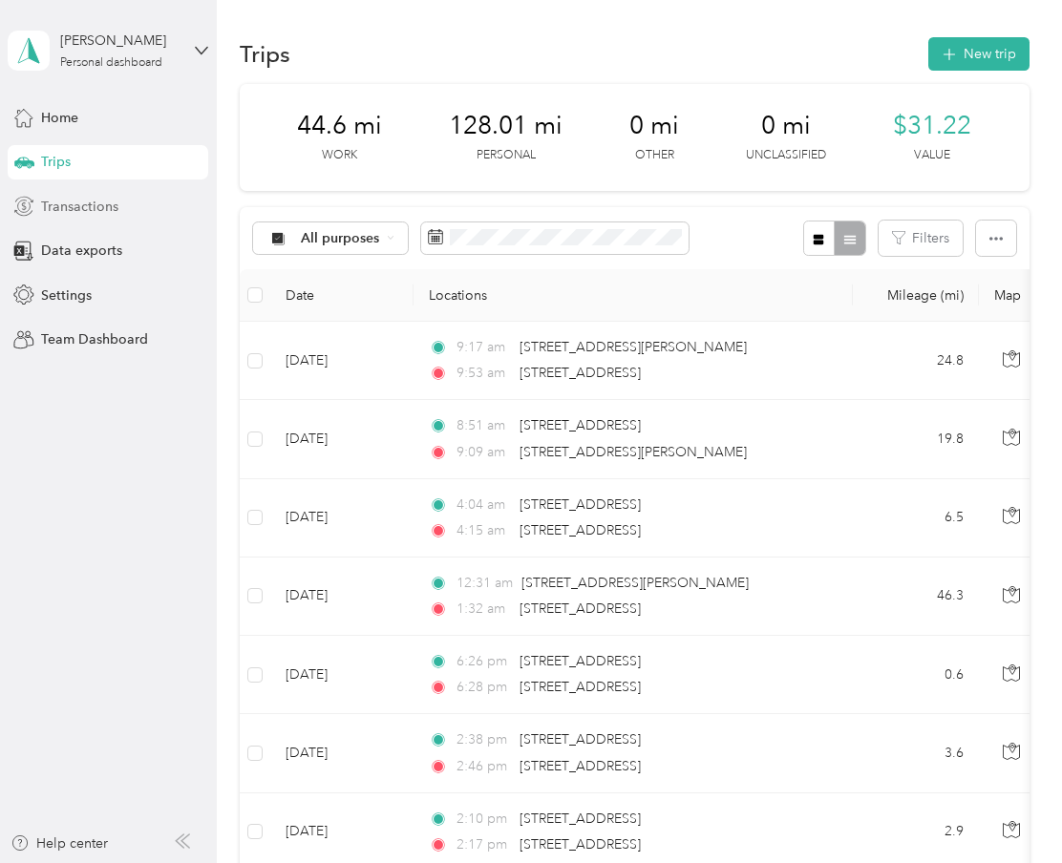
click at [72, 216] on span "Transactions" at bounding box center [79, 207] width 77 height 20
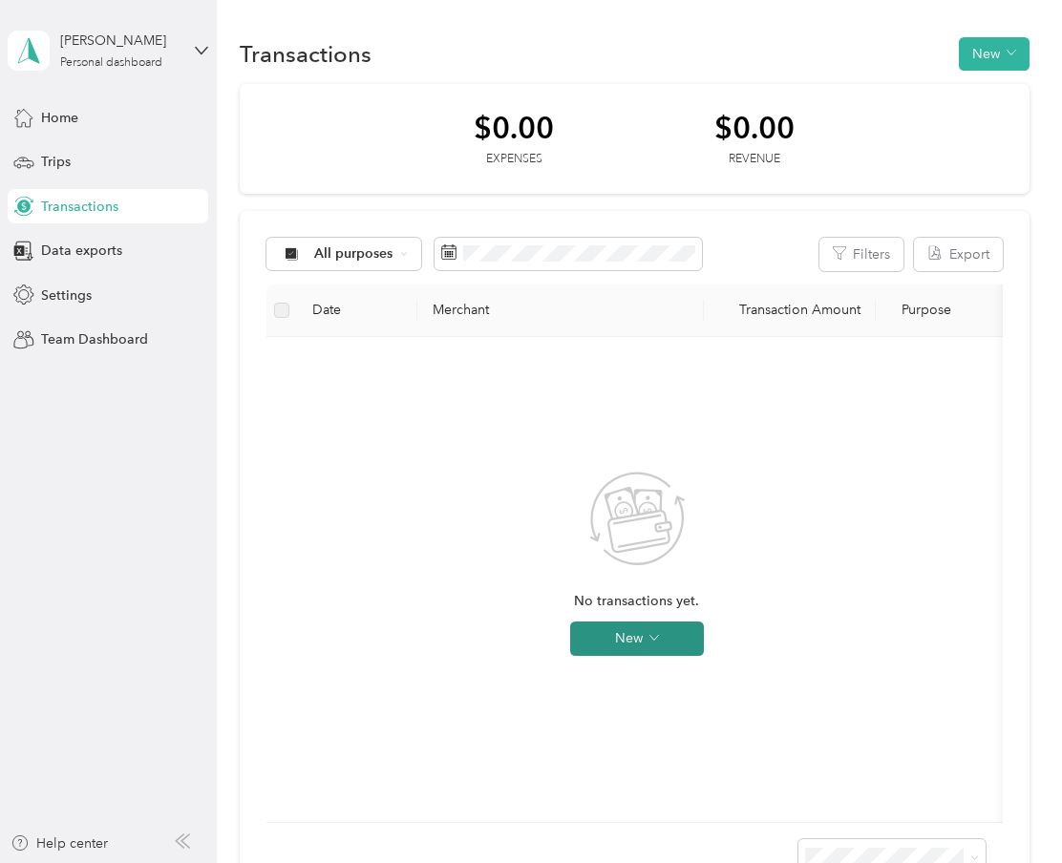
click at [617, 637] on button "New" at bounding box center [637, 639] width 134 height 34
click at [658, 673] on span "Expense" at bounding box center [664, 675] width 52 height 20
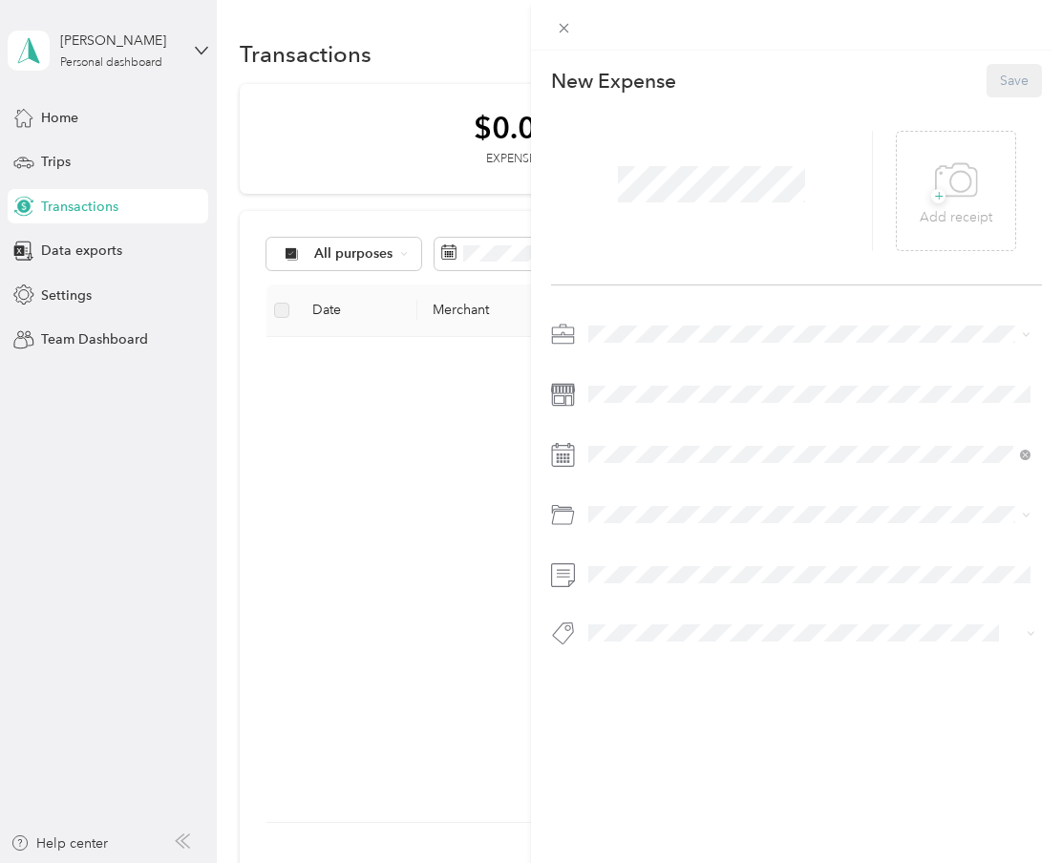
click at [724, 204] on span at bounding box center [711, 184] width 201 height 50
click at [424, 480] on div "This expense cannot be edited because it is either under review, approved, or p…" at bounding box center [531, 431] width 1062 height 863
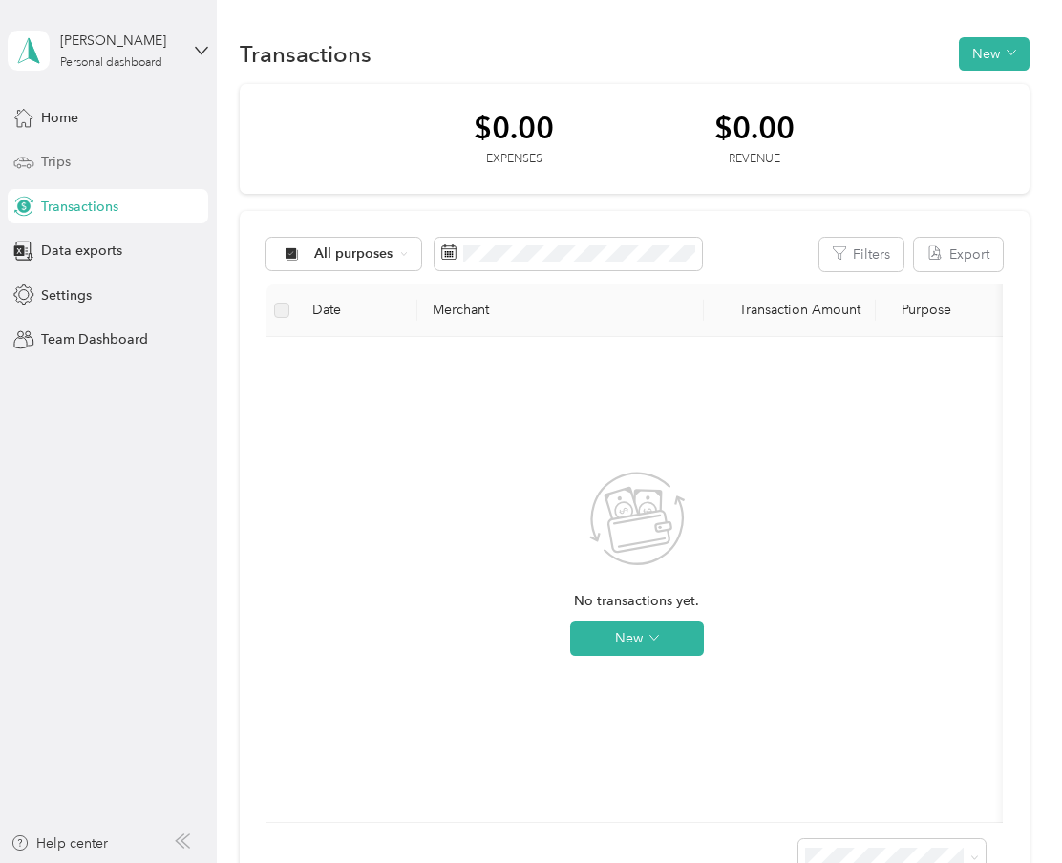
click at [95, 145] on div "Trips" at bounding box center [108, 162] width 201 height 34
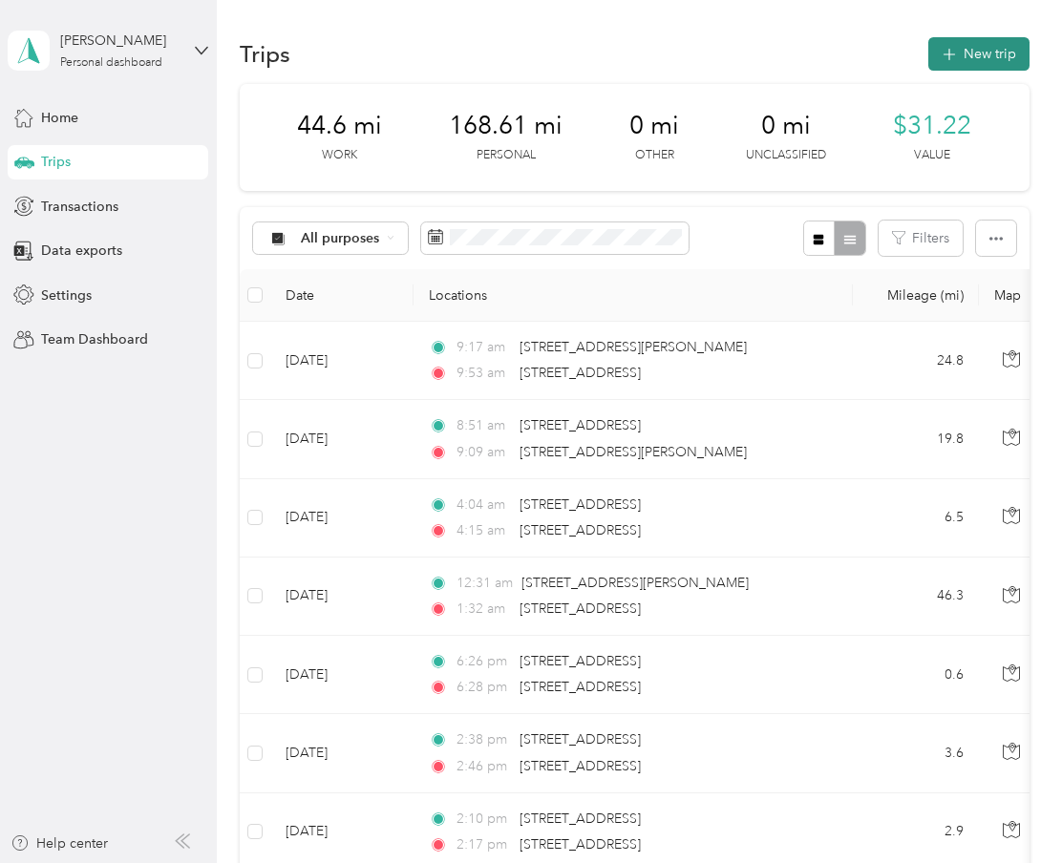
click at [1008, 44] on button "New trip" at bounding box center [978, 53] width 101 height 33
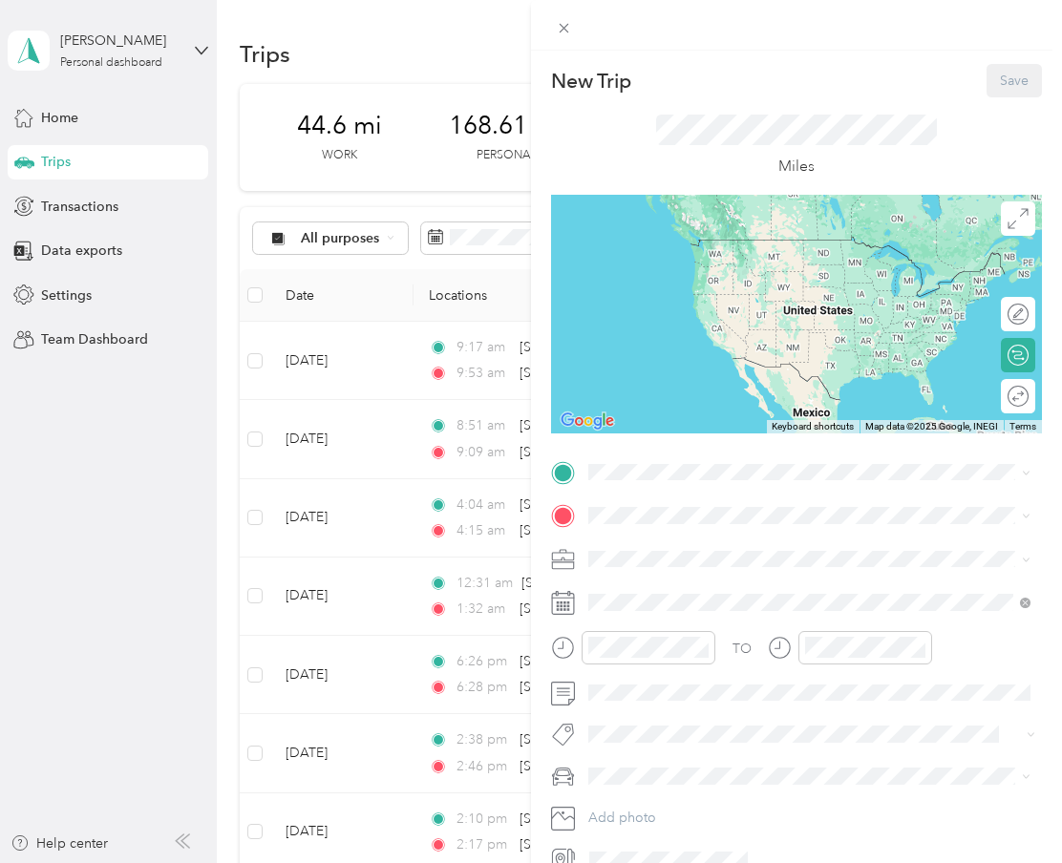
click at [1006, 502] on icon "button" at bounding box center [1010, 505] width 13 height 13
click at [568, 24] on icon at bounding box center [565, 29] width 10 height 10
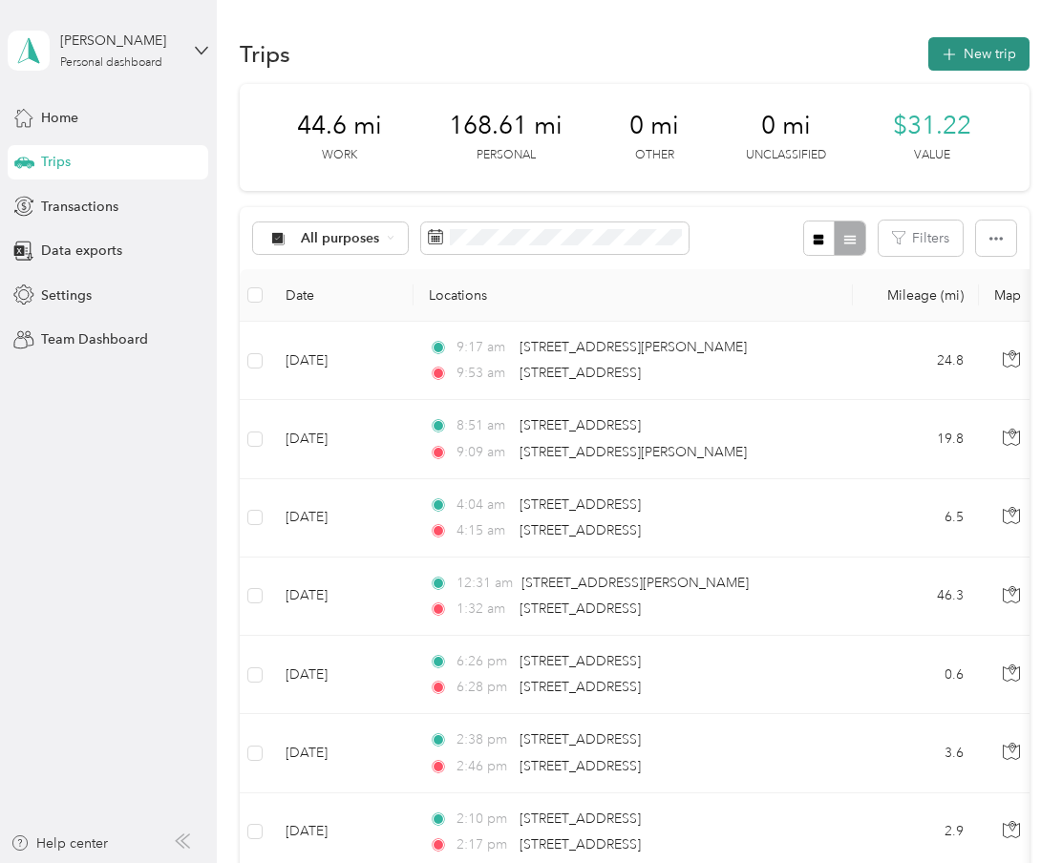
click at [968, 63] on button "New trip" at bounding box center [978, 53] width 101 height 33
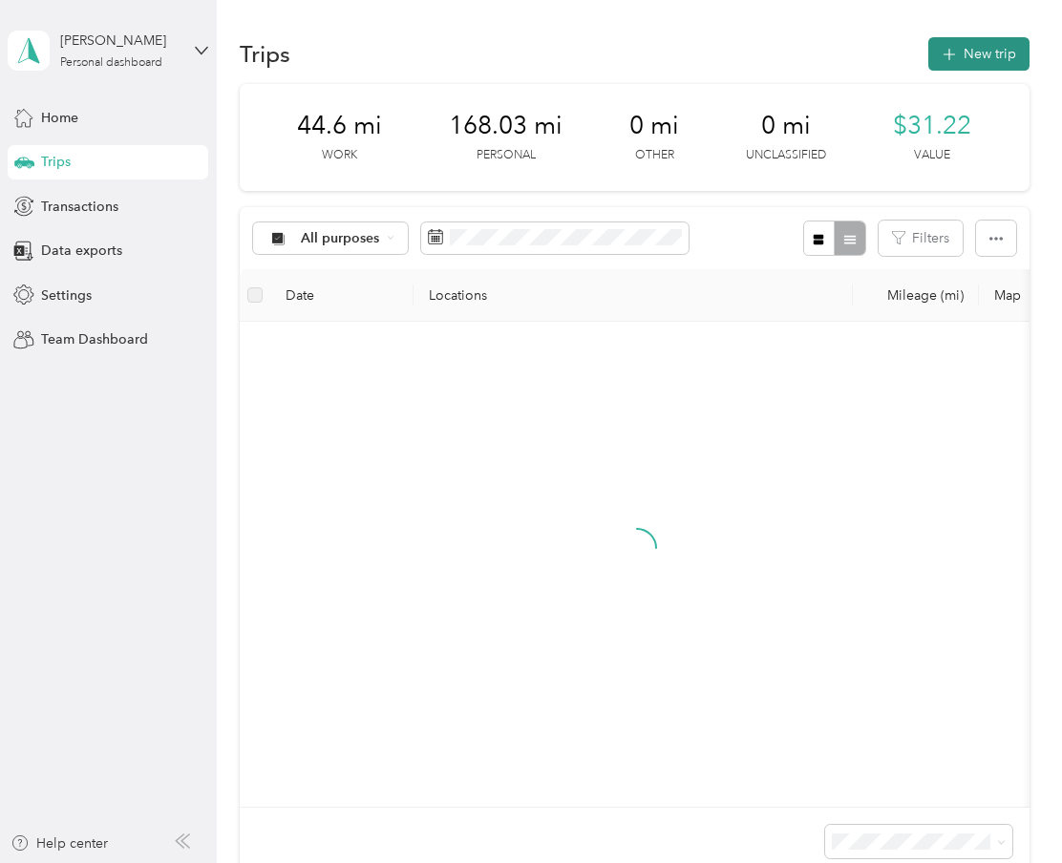
click at [989, 65] on button "New trip" at bounding box center [978, 53] width 101 height 33
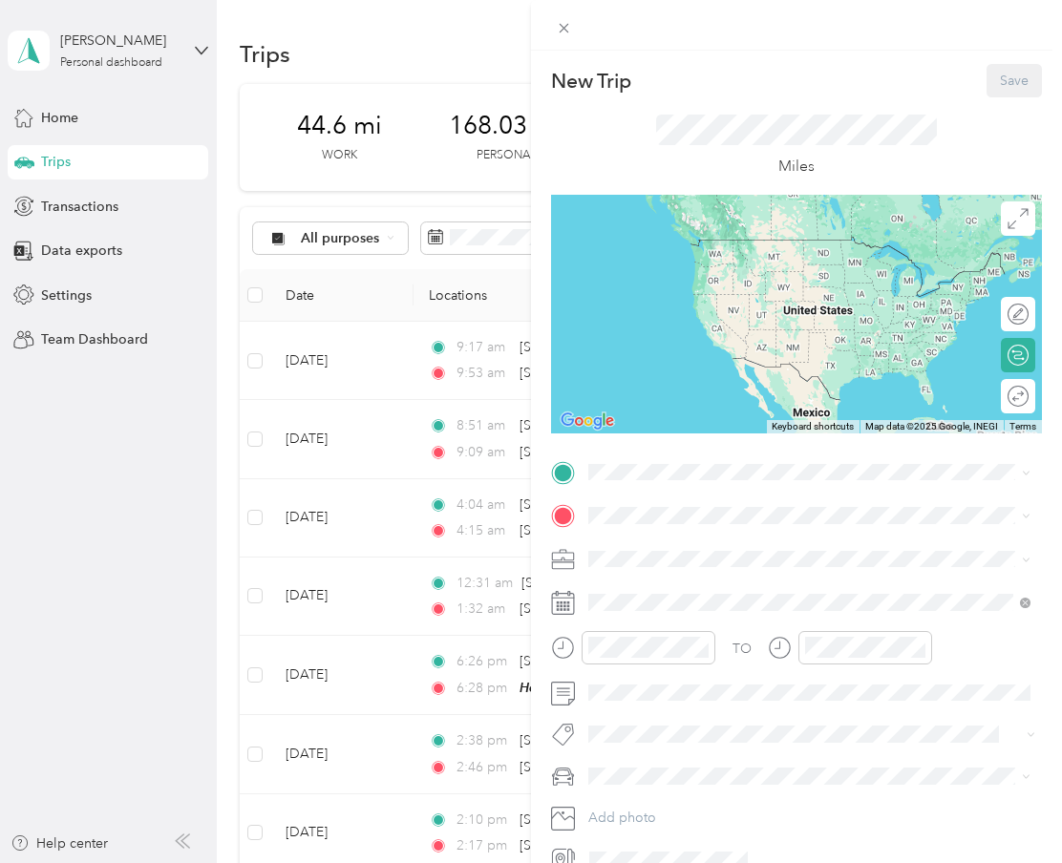
click at [707, 658] on div "Home [STREET_ADDRESS]" at bounding box center [825, 647] width 400 height 60
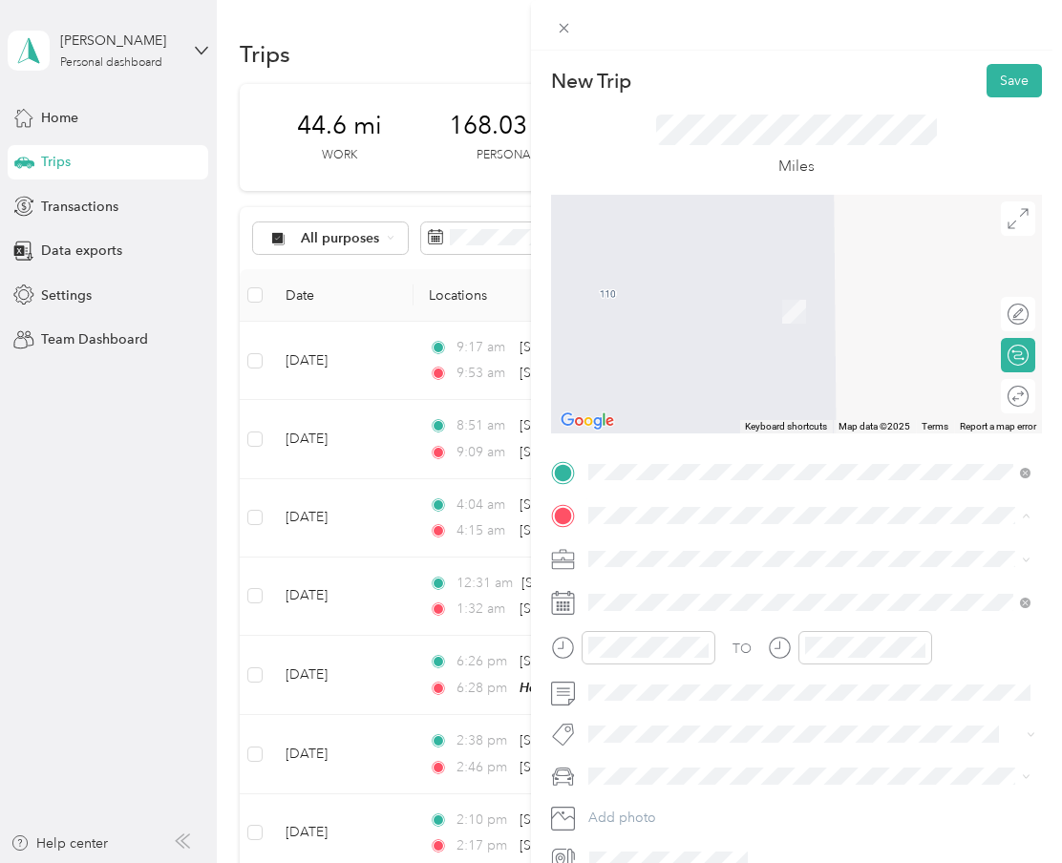
click at [700, 589] on strong "[PERSON_NAME]" at bounding box center [681, 591] width 113 height 17
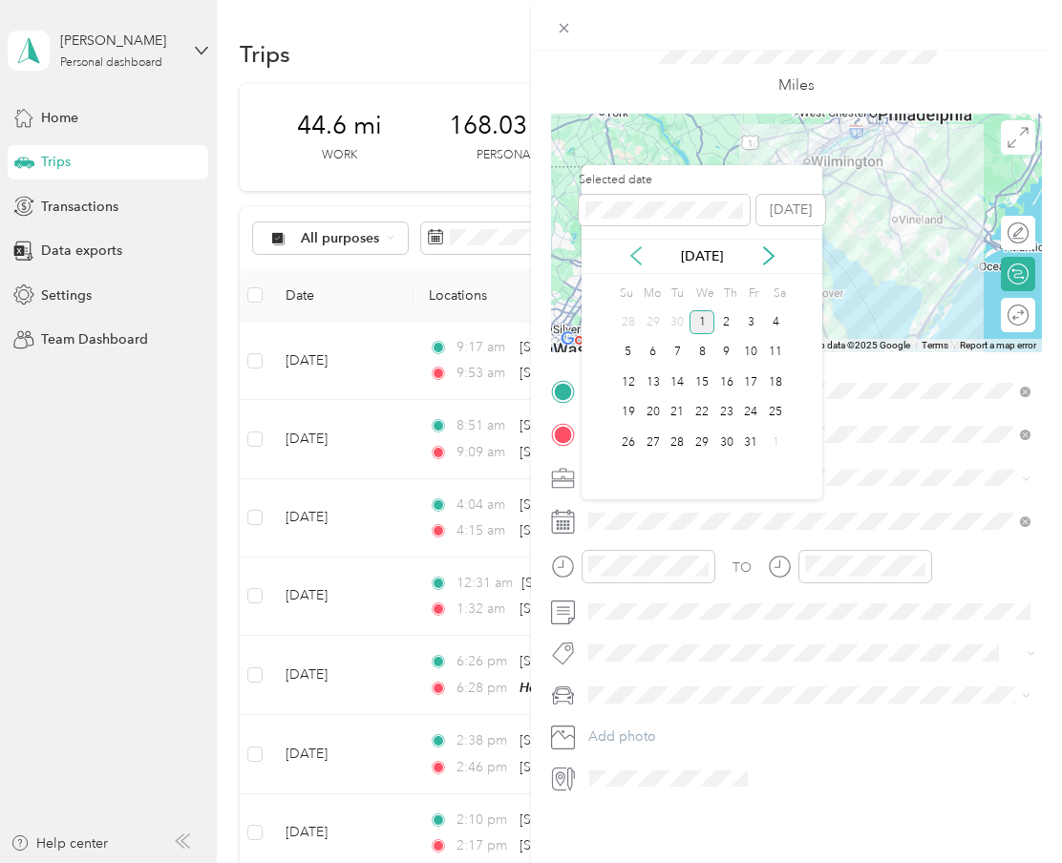
click at [635, 257] on icon at bounding box center [636, 255] width 19 height 19
click at [671, 413] on div "23" at bounding box center [677, 413] width 25 height 24
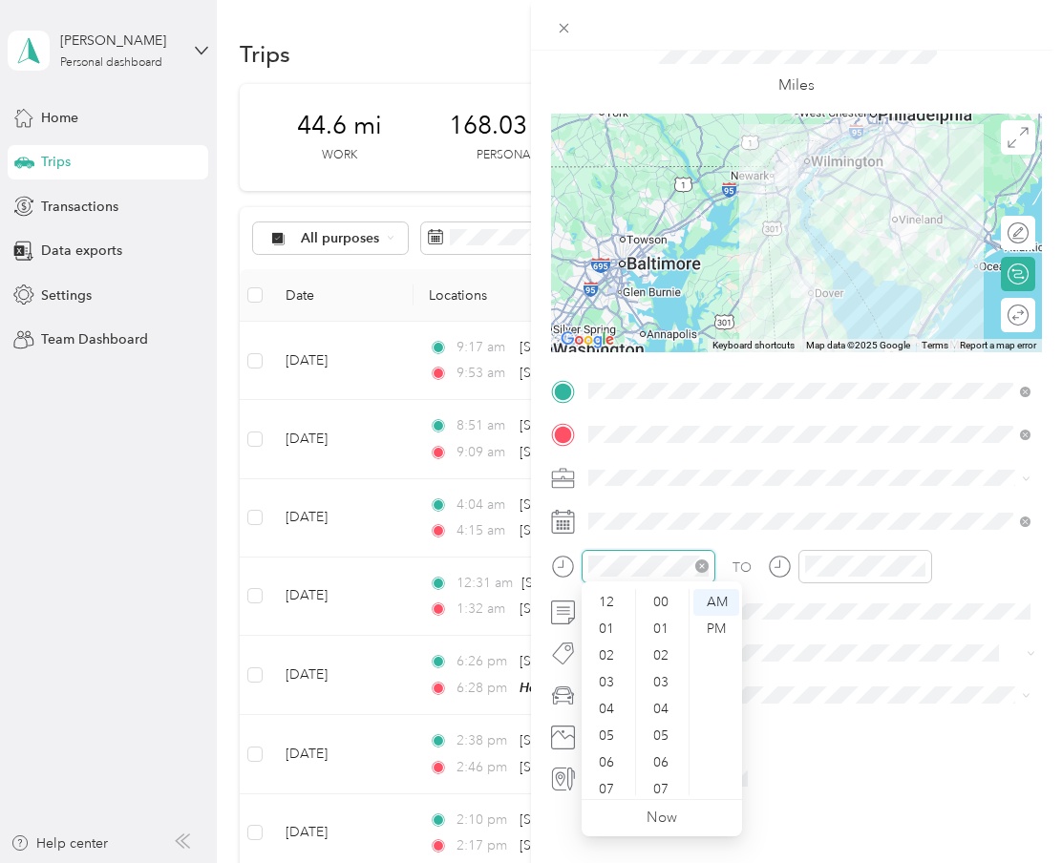
scroll to position [115, 0]
click at [617, 626] on div "05" at bounding box center [608, 621] width 46 height 27
click at [663, 604] on div "00" at bounding box center [663, 602] width 46 height 27
click at [720, 617] on div "PM" at bounding box center [716, 629] width 46 height 27
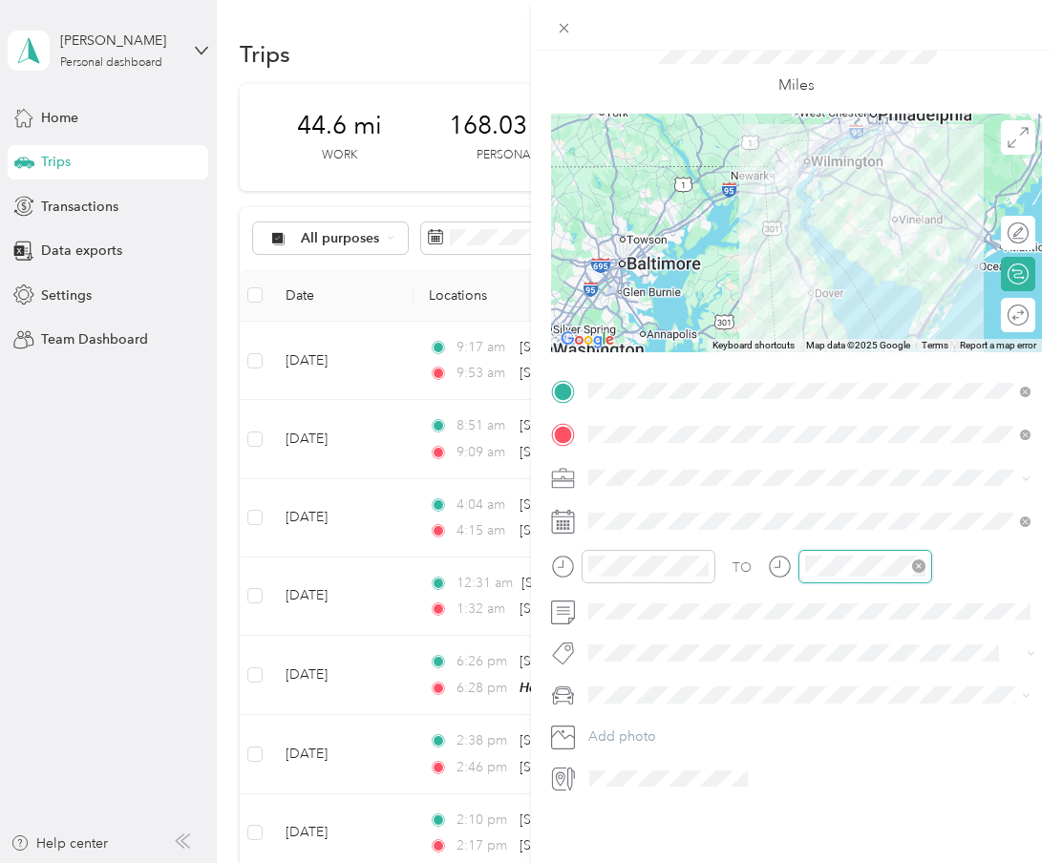
scroll to position [115, 0]
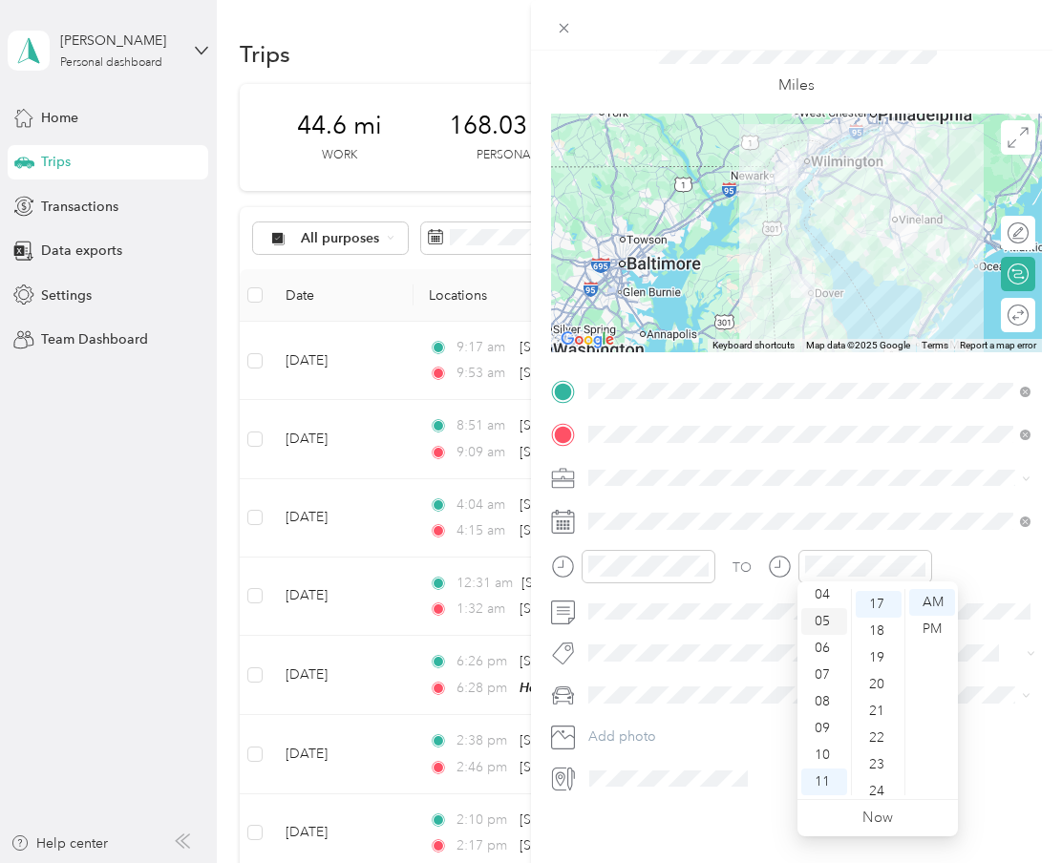
click at [830, 630] on div "05" at bounding box center [824, 621] width 46 height 27
click at [880, 763] on div "39" at bounding box center [879, 760] width 46 height 27
click at [871, 636] on div "41" at bounding box center [879, 646] width 46 height 27
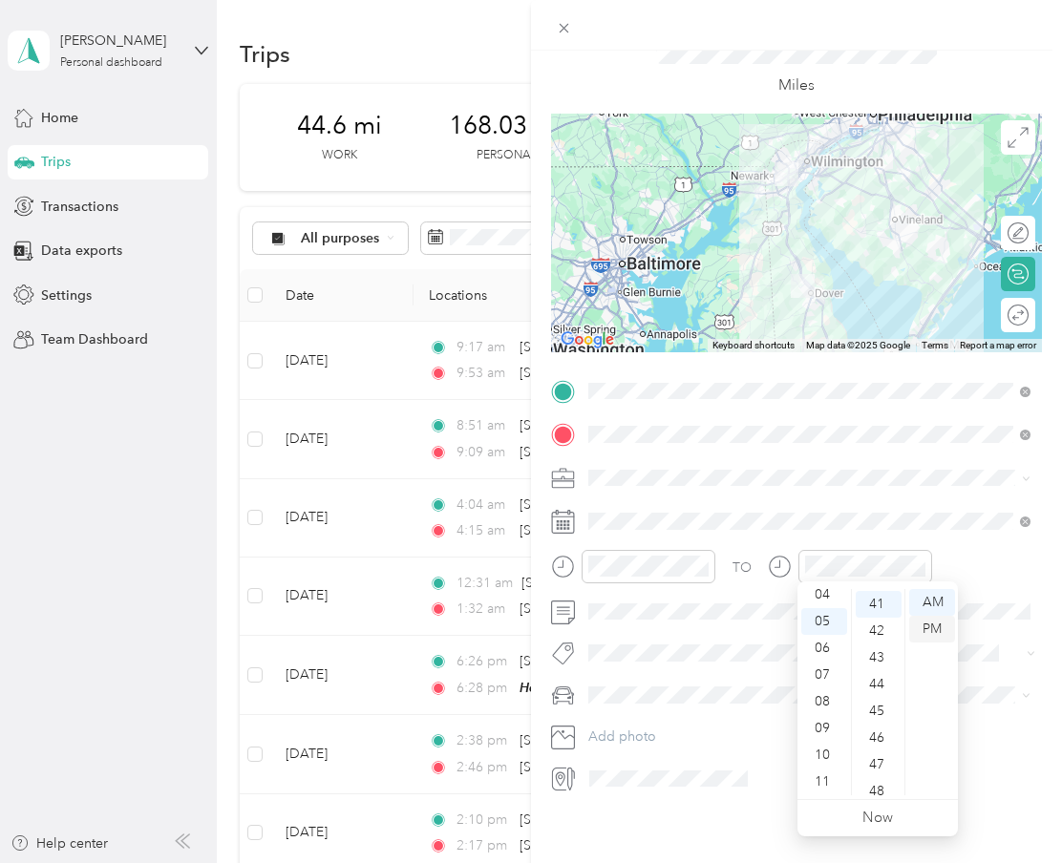
click at [932, 620] on div "PM" at bounding box center [932, 629] width 46 height 27
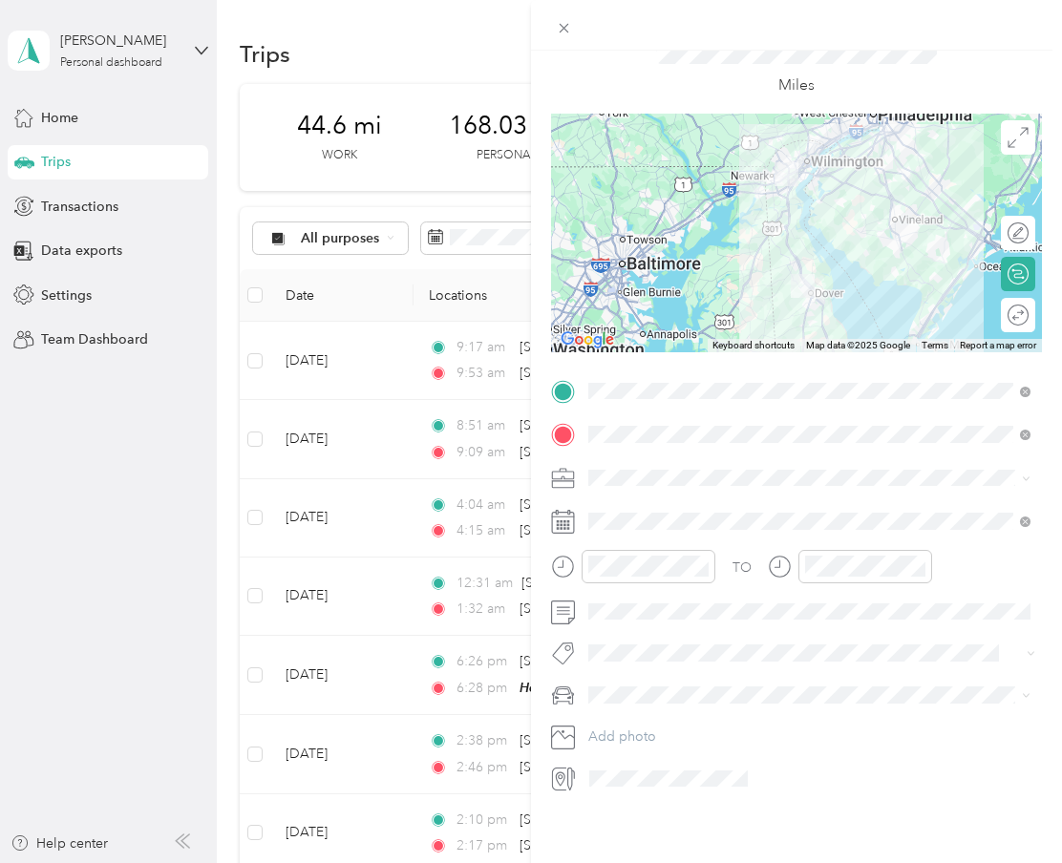
click at [755, 551] on div "TO" at bounding box center [796, 573] width 491 height 47
click at [622, 712] on li "blue subaru" at bounding box center [810, 724] width 456 height 33
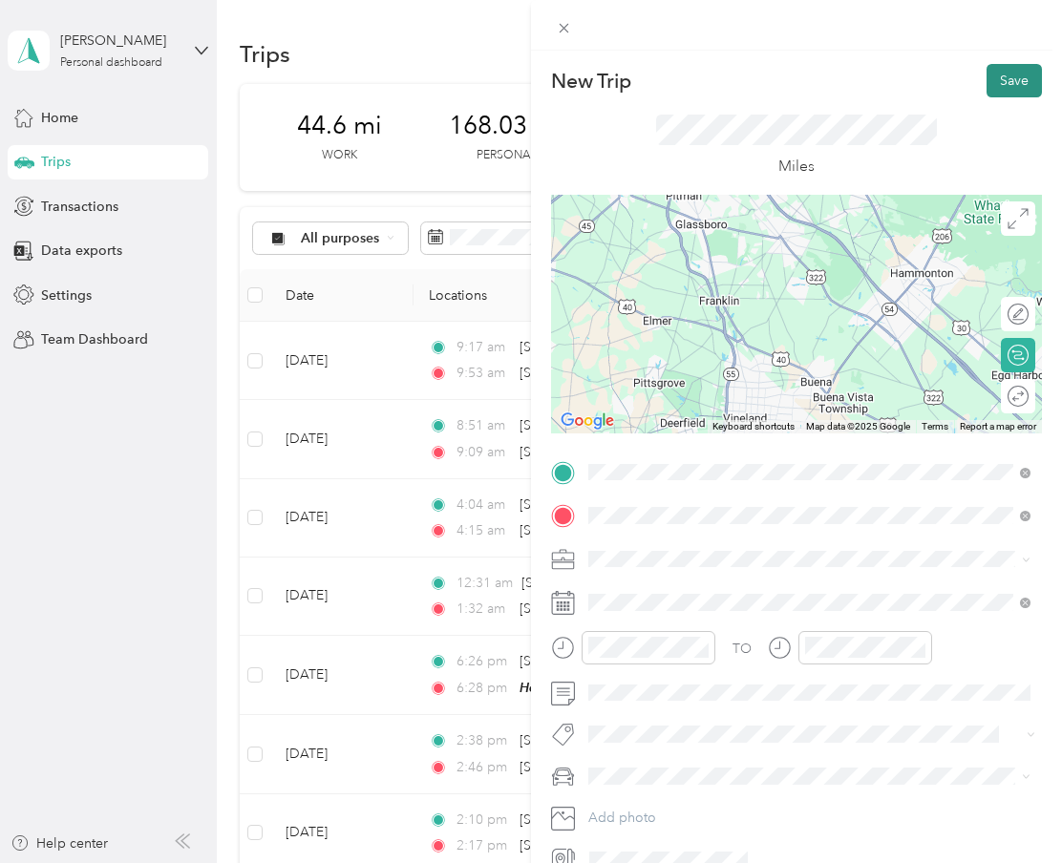
click at [1017, 73] on button "Save" at bounding box center [1014, 80] width 55 height 33
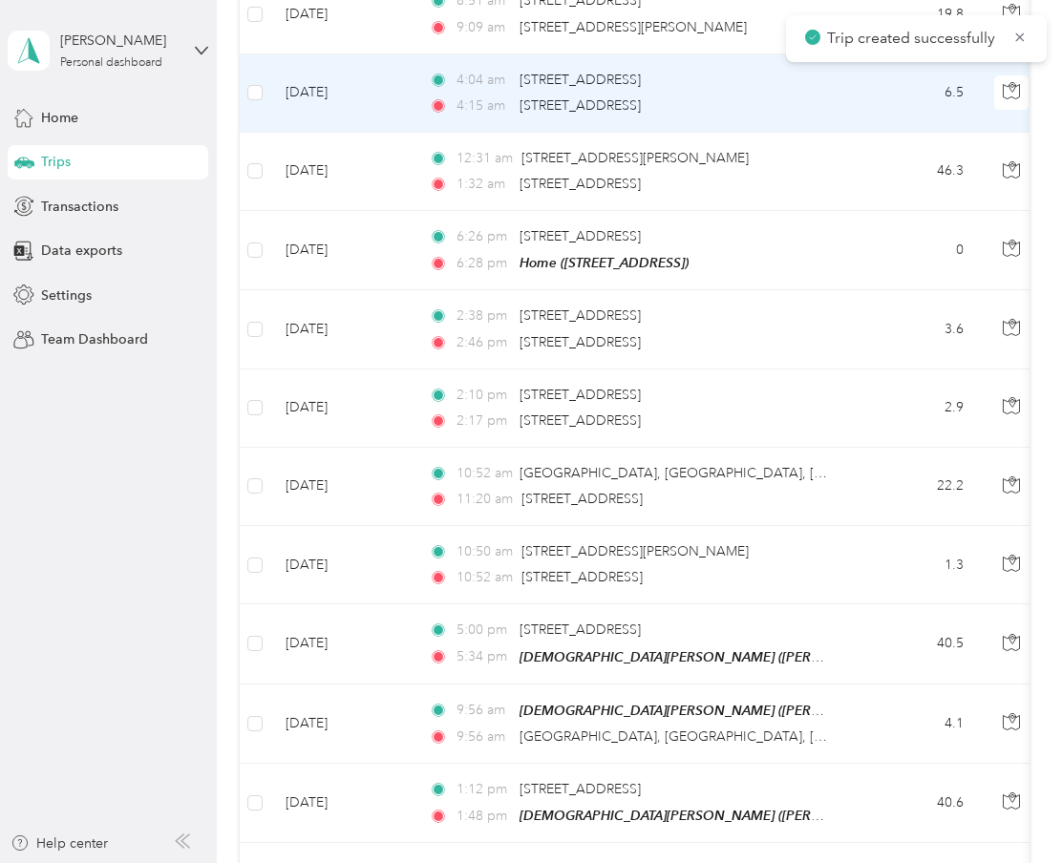
scroll to position [670, 0]
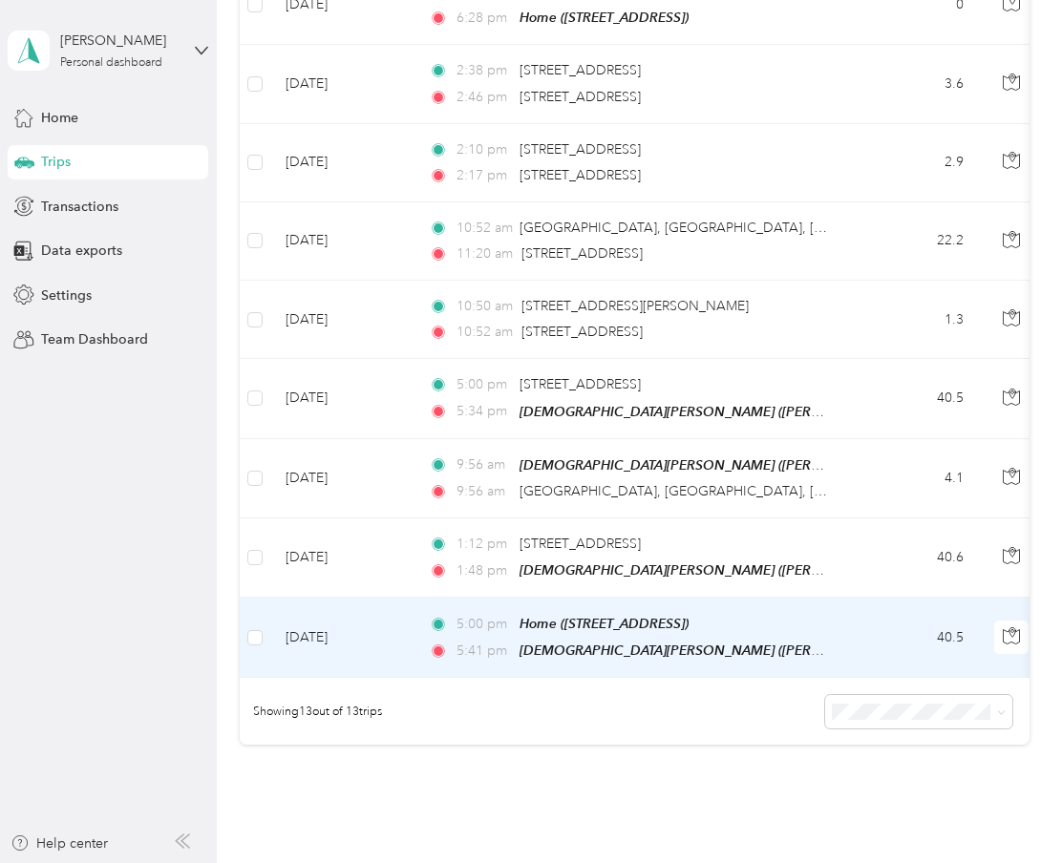
click at [396, 627] on td "Sep 23, 2025" at bounding box center [341, 638] width 143 height 80
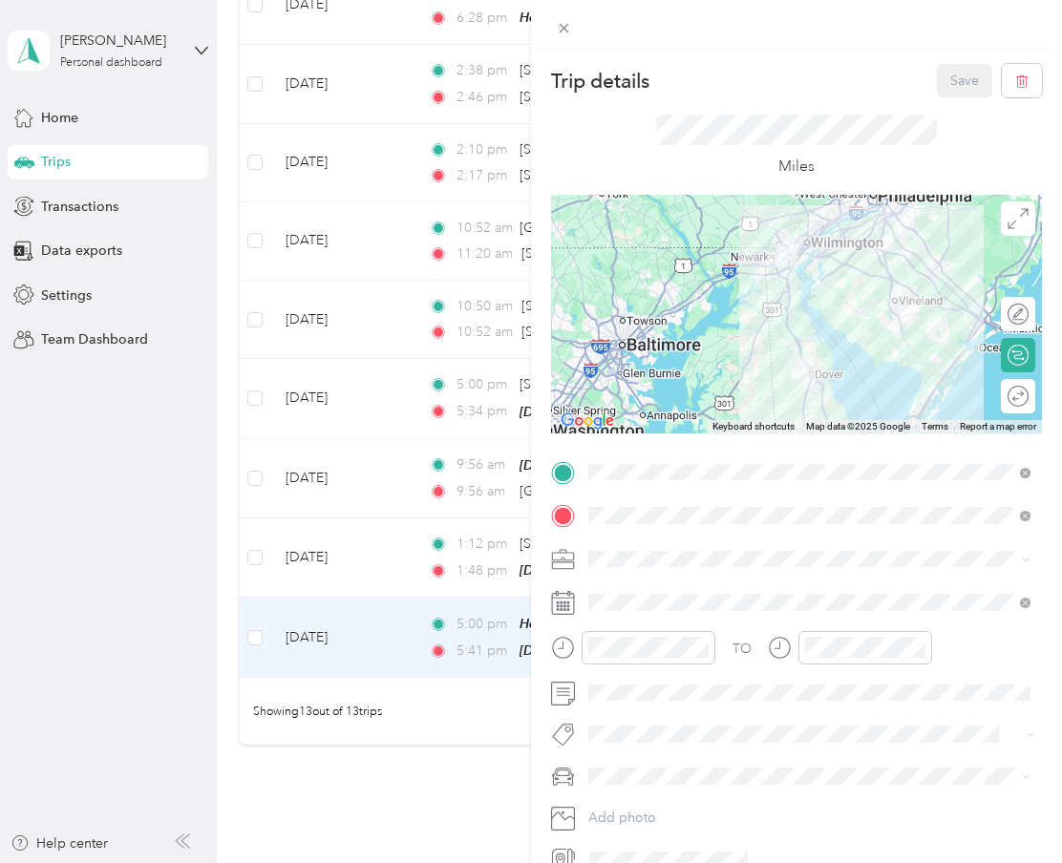
click at [572, 45] on div at bounding box center [796, 25] width 531 height 51
click at [570, 33] on icon at bounding box center [564, 28] width 16 height 16
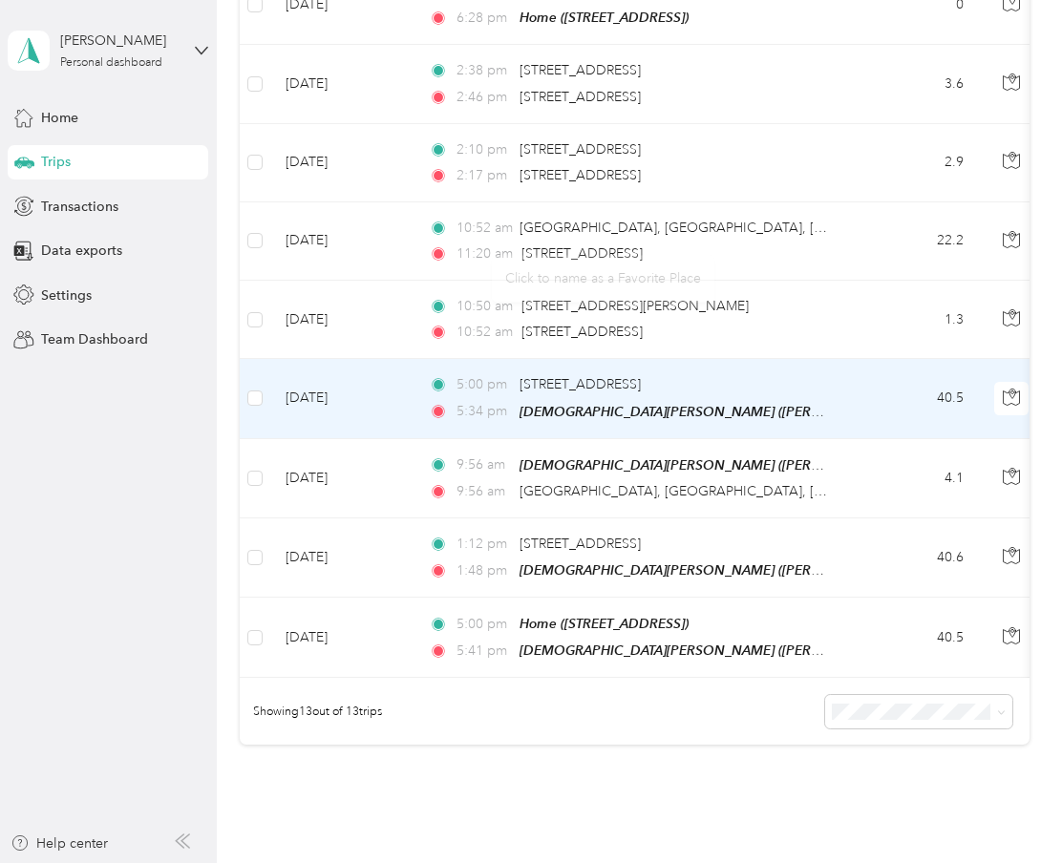
click at [601, 397] on div "5:00 pm 110 Topaz Cir, Dover, DE, United States 5:34 pm Christiana Mall (Christ…" at bounding box center [629, 398] width 401 height 48
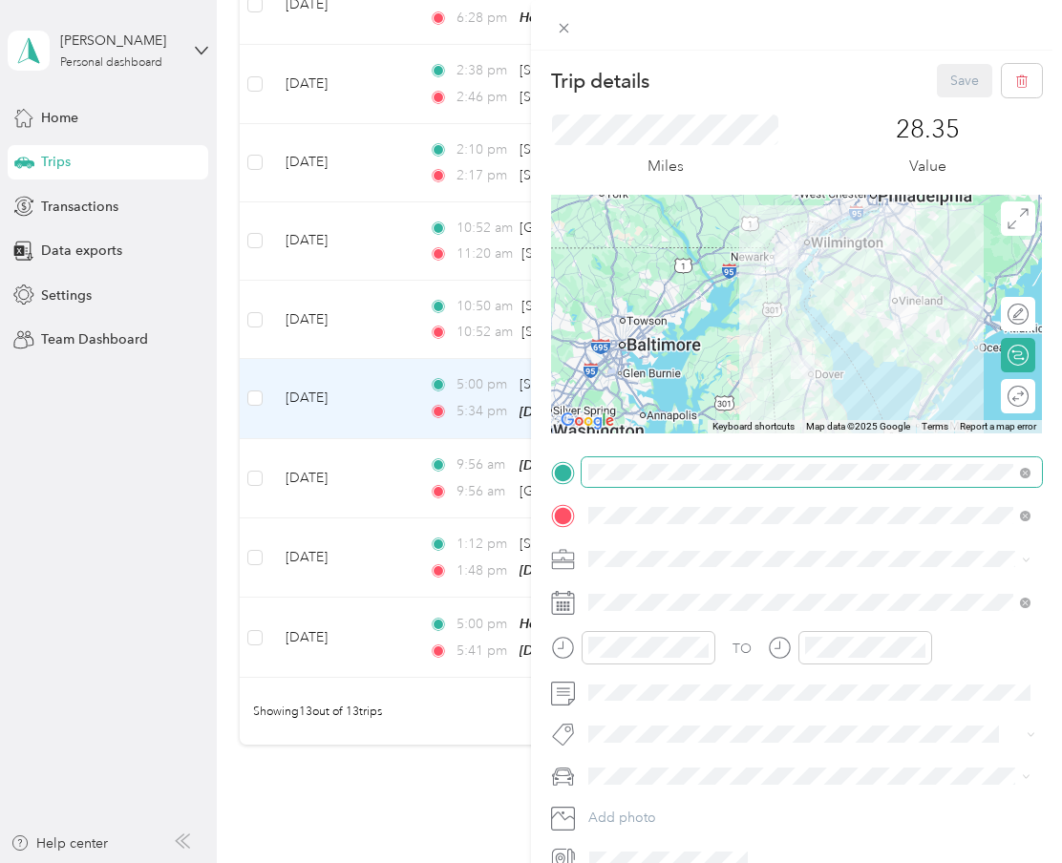
click at [691, 484] on span at bounding box center [812, 472] width 460 height 31
click at [788, 545] on div "Home" at bounding box center [825, 547] width 400 height 17
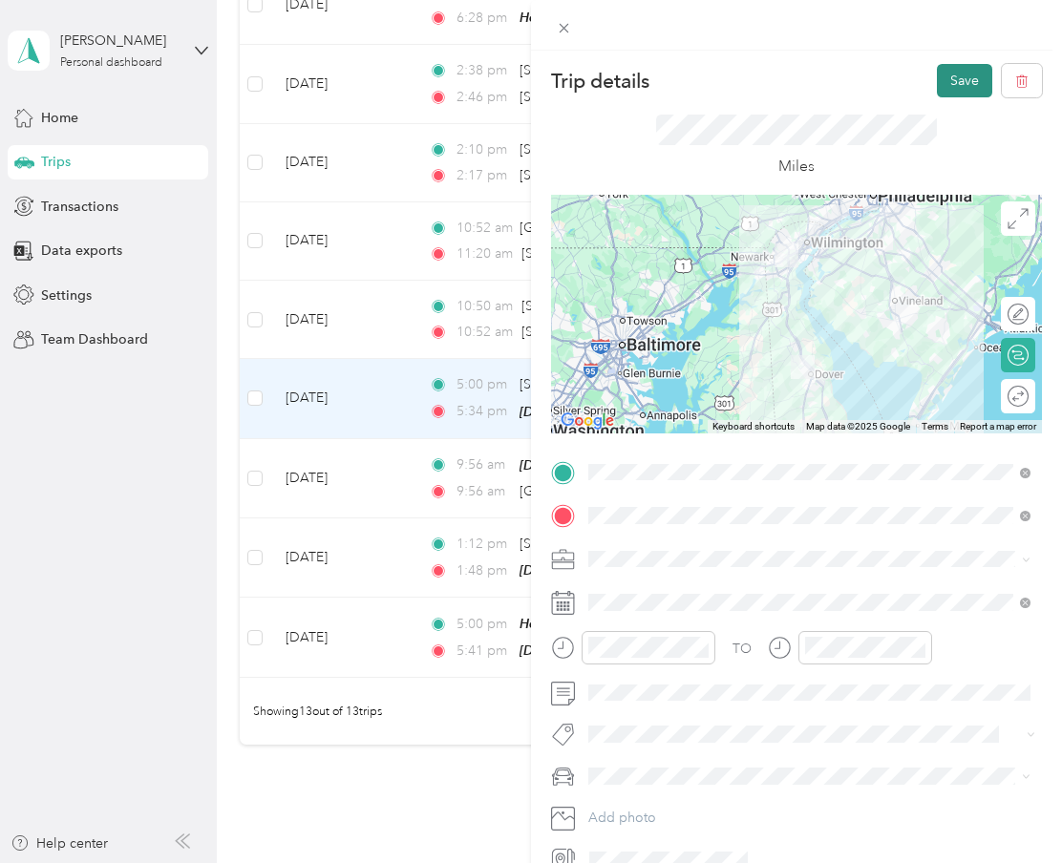
click at [975, 78] on button "Save" at bounding box center [964, 80] width 55 height 33
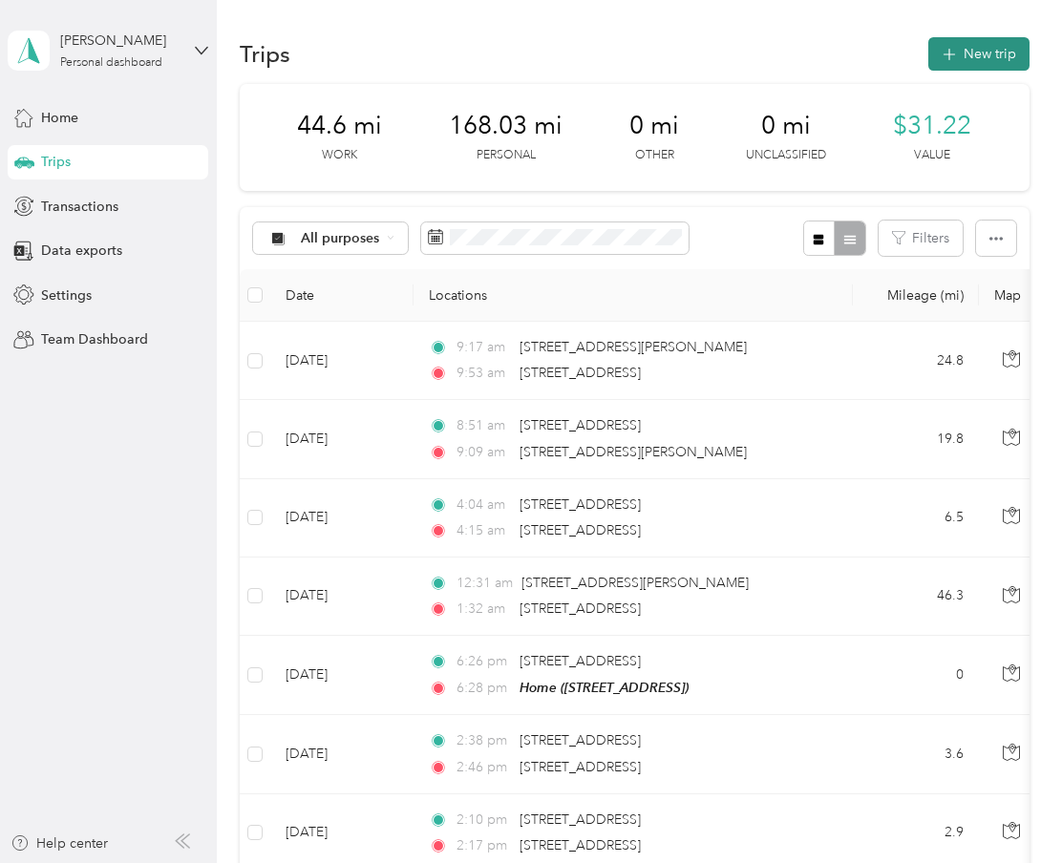
click at [952, 64] on button "New trip" at bounding box center [978, 53] width 101 height 33
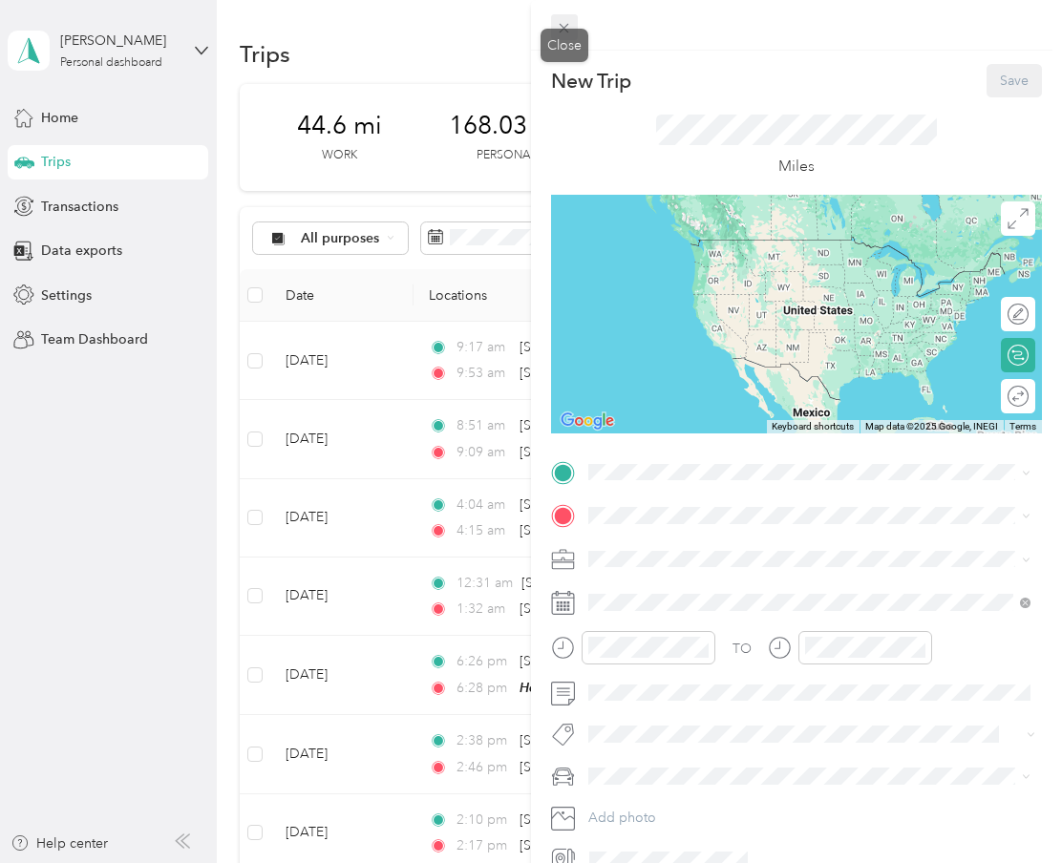
click at [566, 20] on icon at bounding box center [564, 28] width 16 height 16
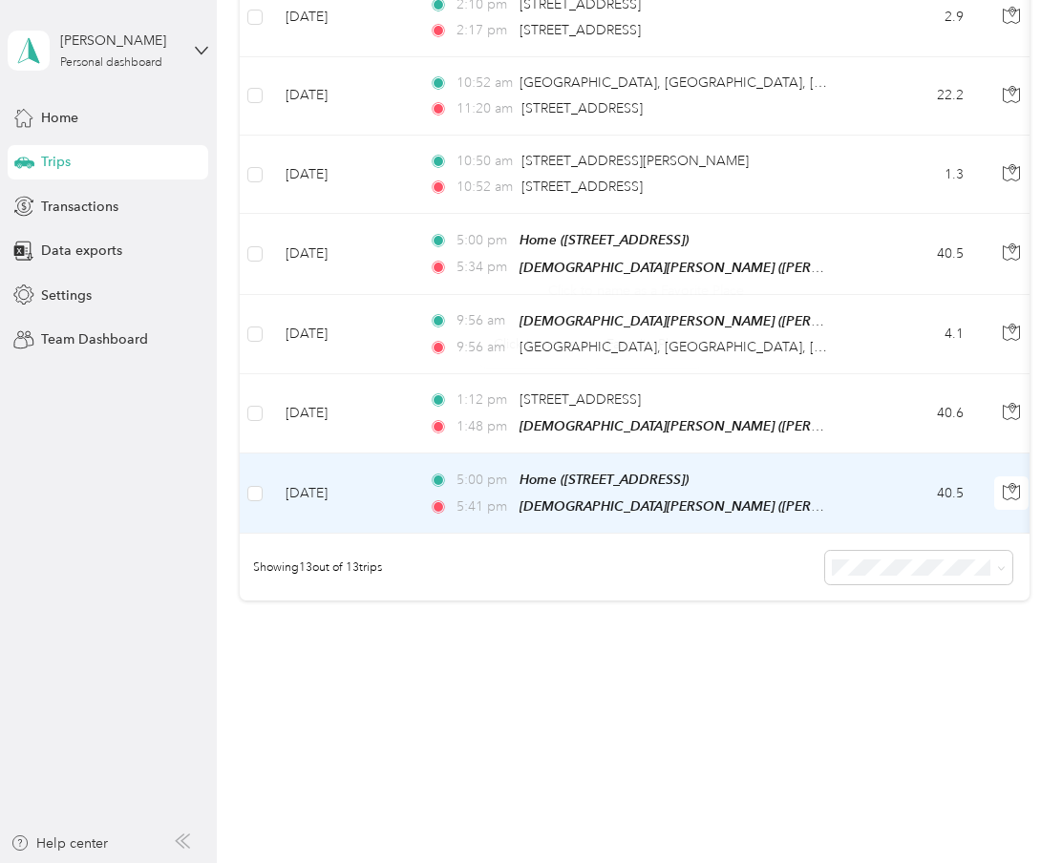
scroll to position [815, 0]
click at [633, 458] on td "5:00 pm Home (110 Topaz Cir, Dover, DE, United States , Dover, DE) 5:41 pm Chri…" at bounding box center [633, 495] width 439 height 80
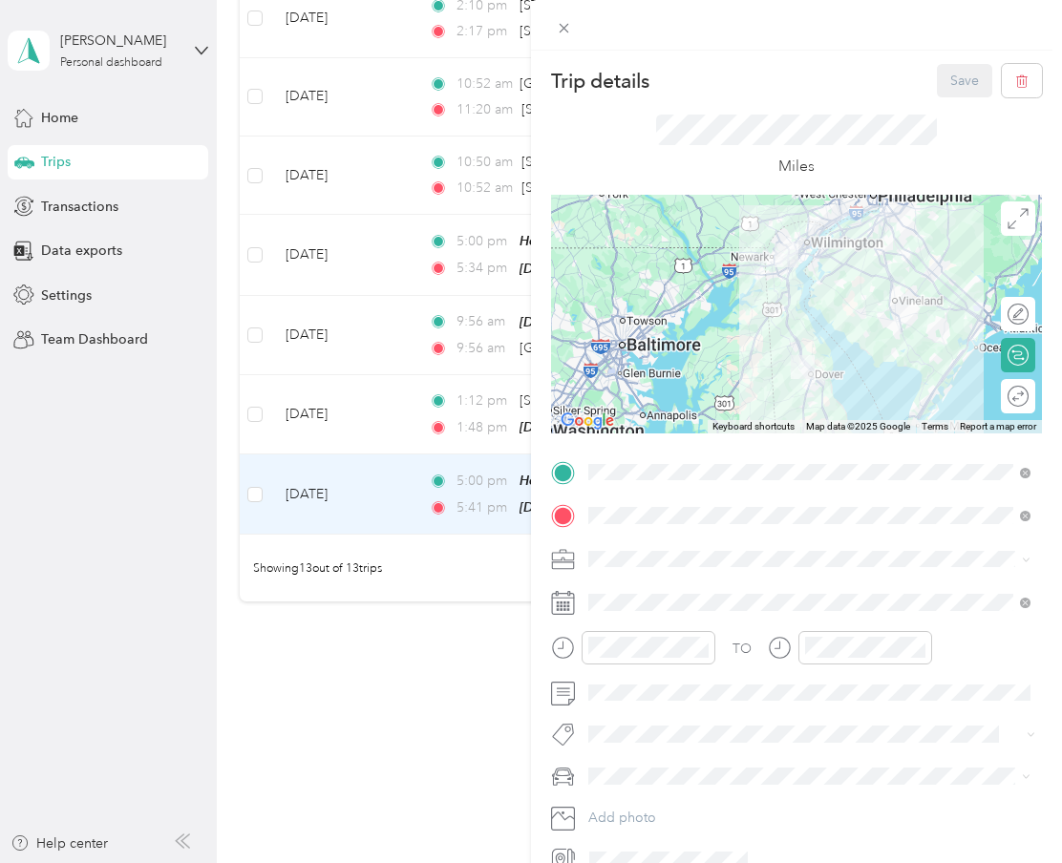
click at [782, 535] on div "TO Add photo" at bounding box center [796, 666] width 491 height 418
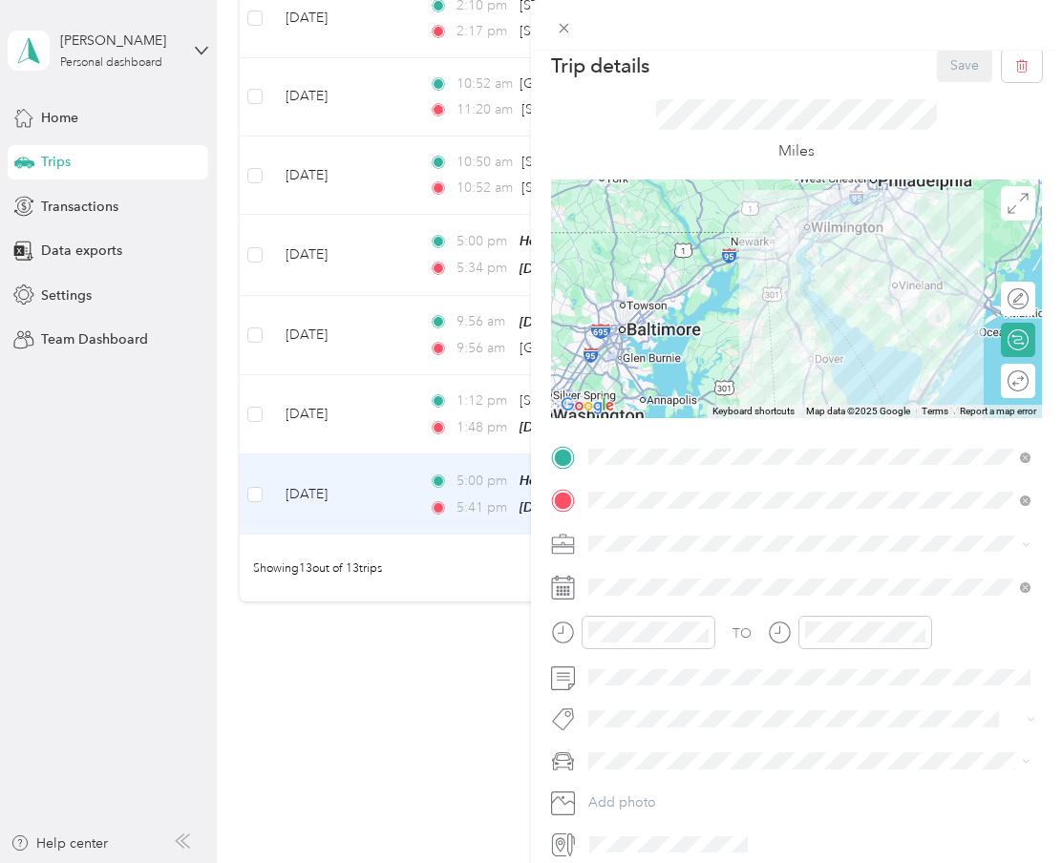
click at [694, 529] on span at bounding box center [812, 544] width 460 height 31
click at [625, 529] on span at bounding box center [812, 544] width 460 height 31
click at [631, 651] on li "Doordash" at bounding box center [810, 643] width 456 height 33
click at [961, 58] on button "Save" at bounding box center [964, 65] width 55 height 33
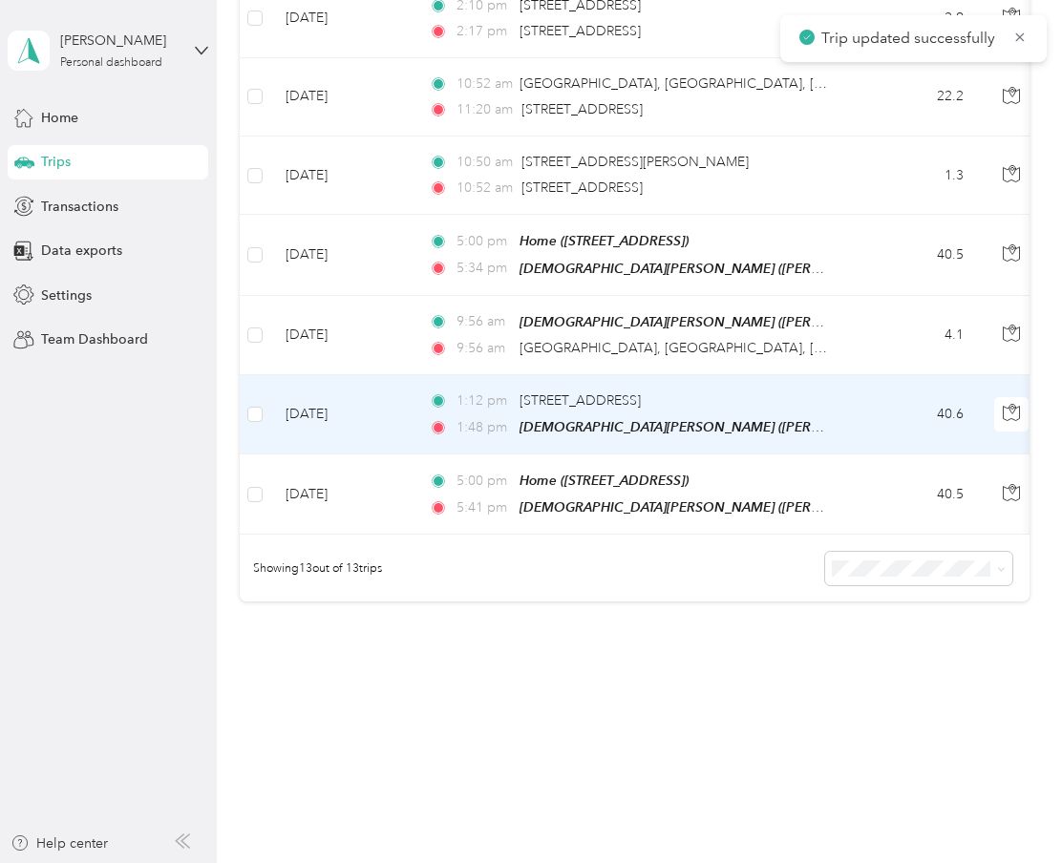
click at [771, 404] on div "1:12 pm 110 Topaz Circle, Dover" at bounding box center [629, 401] width 401 height 21
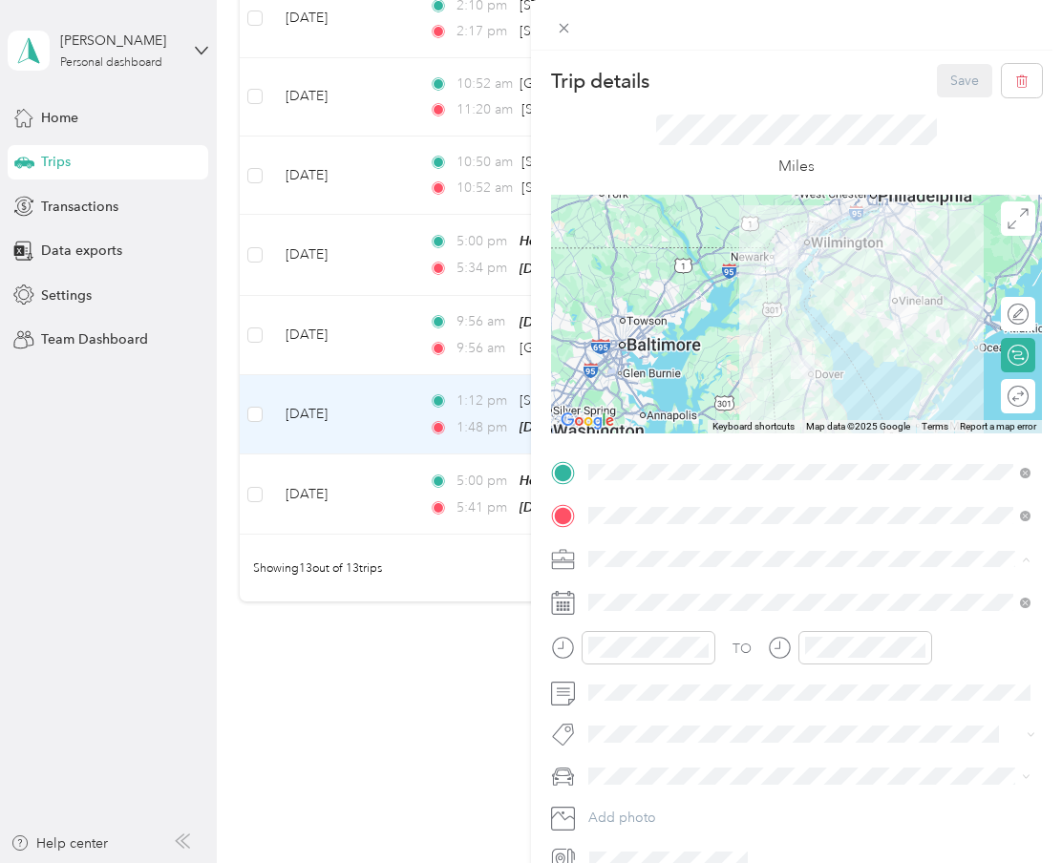
click at [633, 654] on span "Doordash" at bounding box center [625, 659] width 61 height 16
click at [953, 92] on button "Save" at bounding box center [964, 80] width 55 height 33
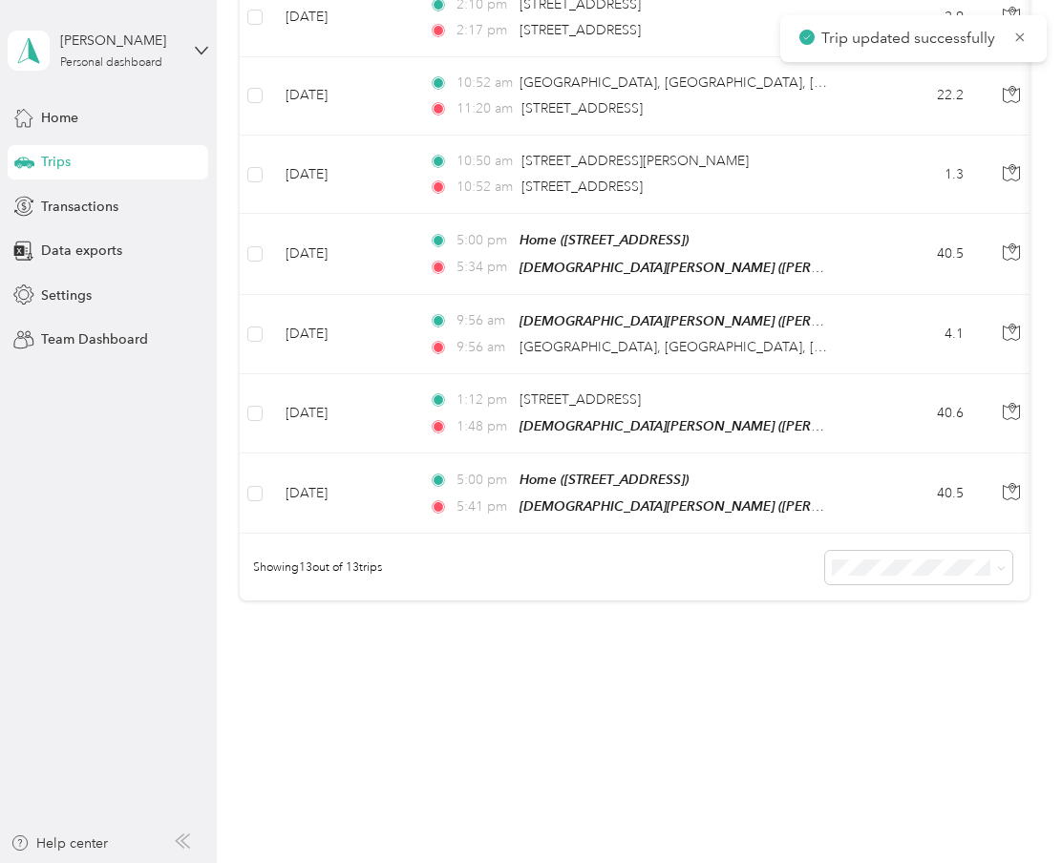
scroll to position [815, 0]
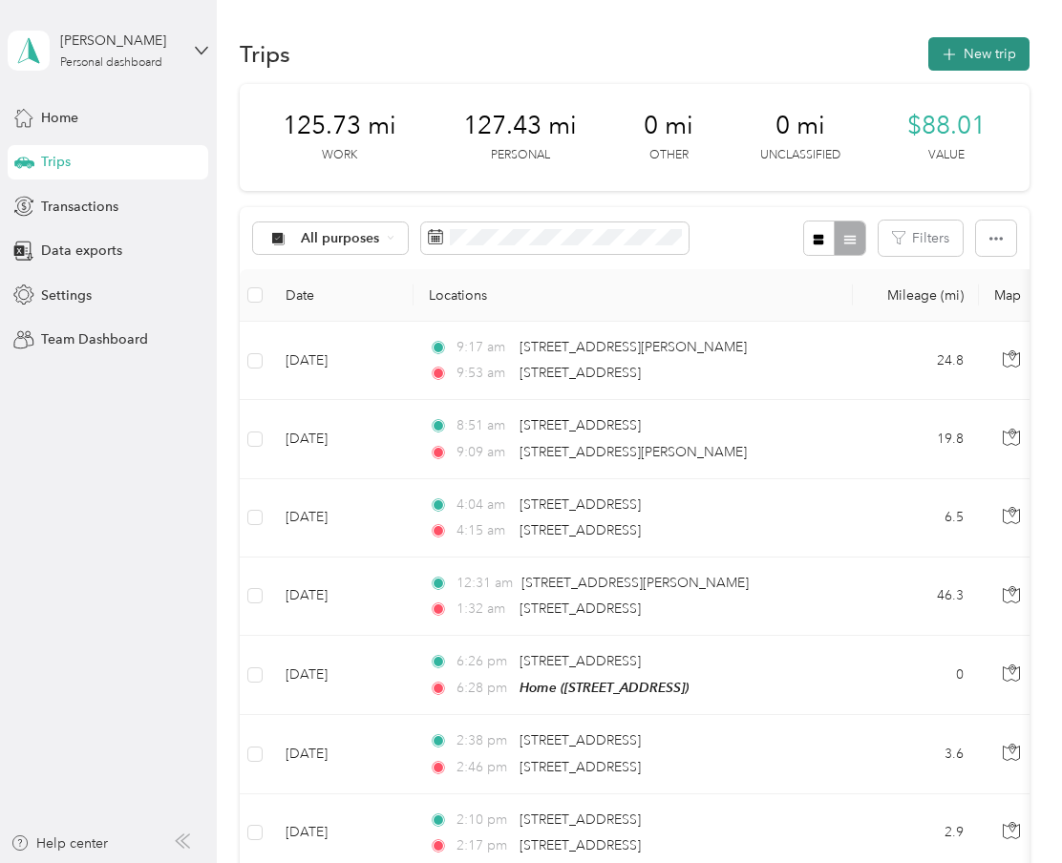
click at [992, 64] on button "New trip" at bounding box center [978, 53] width 101 height 33
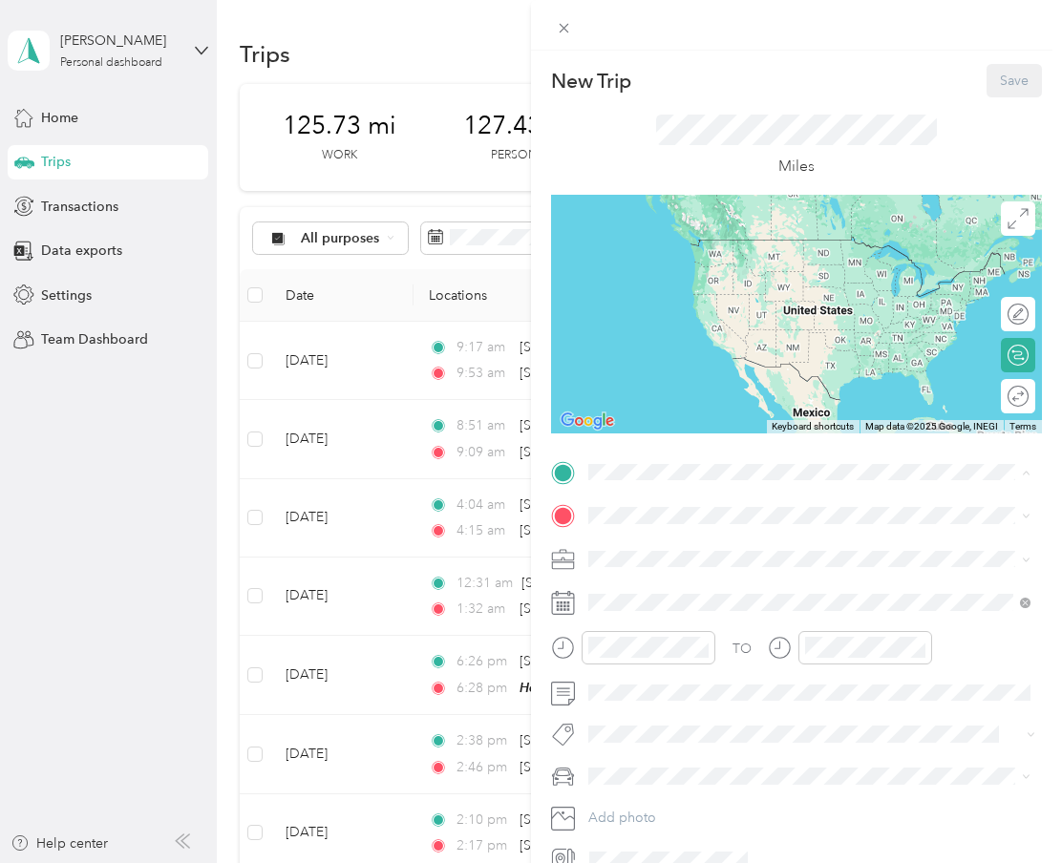
click at [692, 625] on div "Home" at bounding box center [825, 627] width 400 height 17
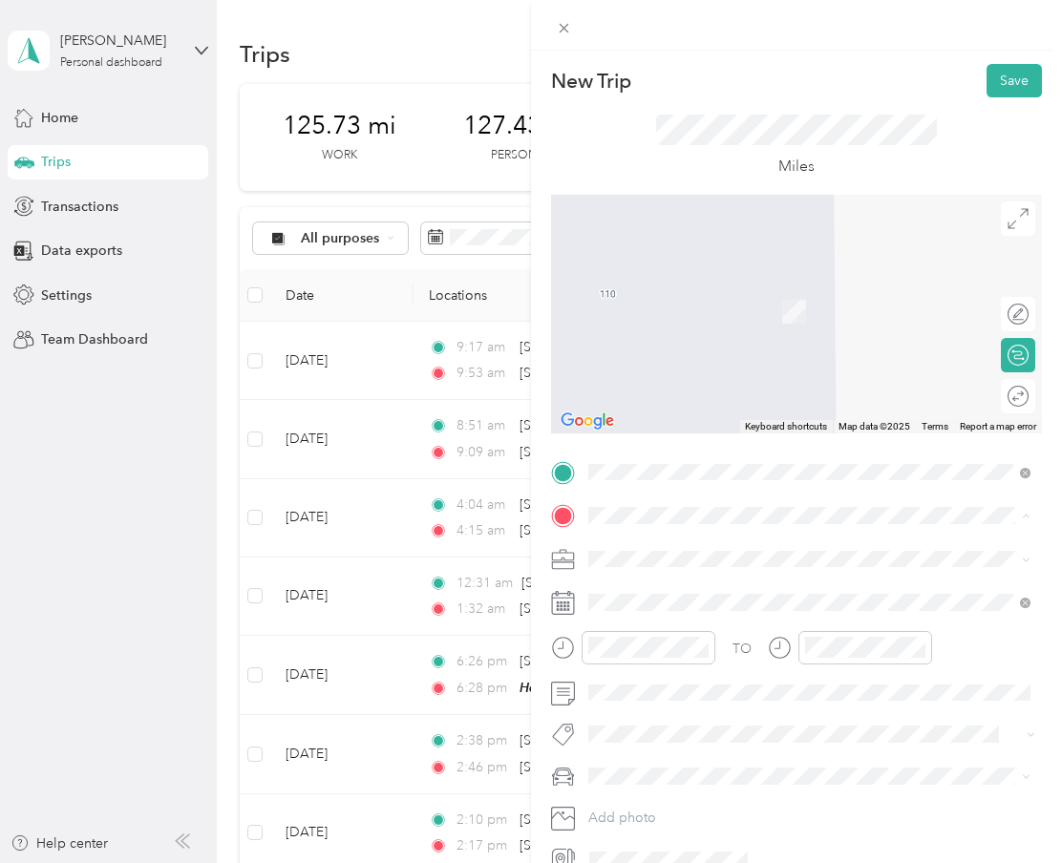
click at [681, 591] on strong "[PERSON_NAME]" at bounding box center [681, 591] width 113 height 17
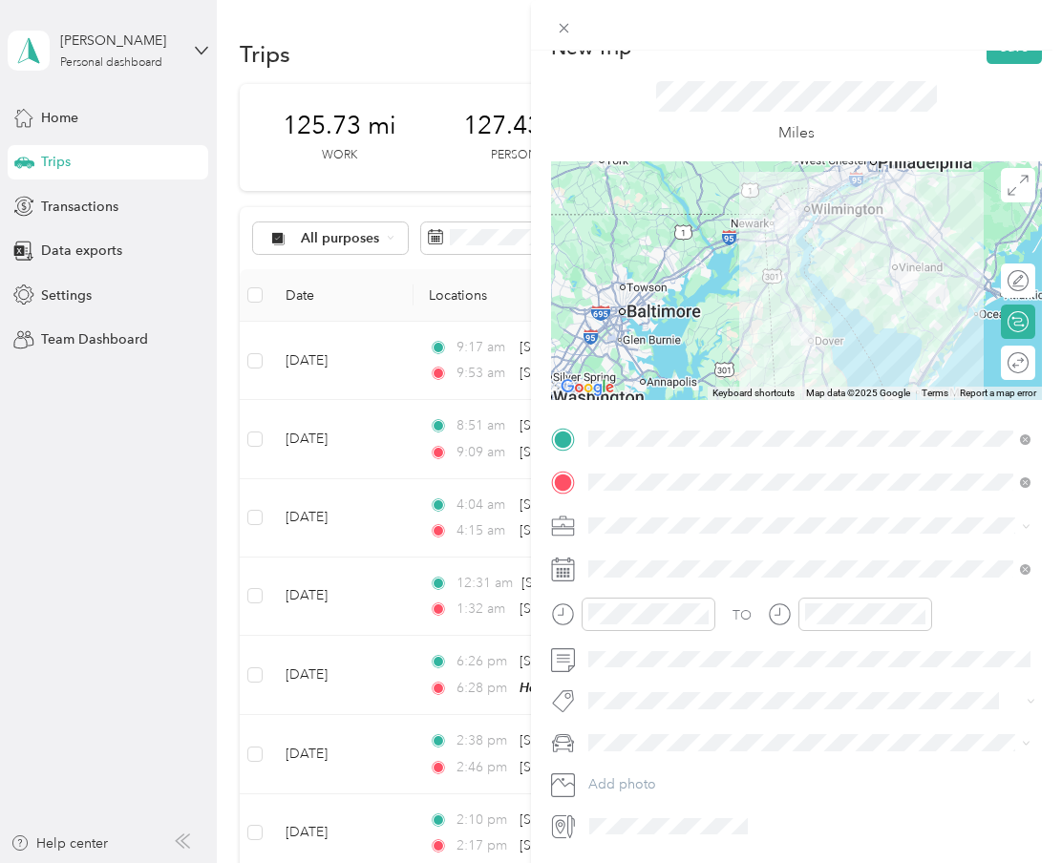
scroll to position [32, 0]
click at [691, 580] on span at bounding box center [812, 570] width 460 height 31
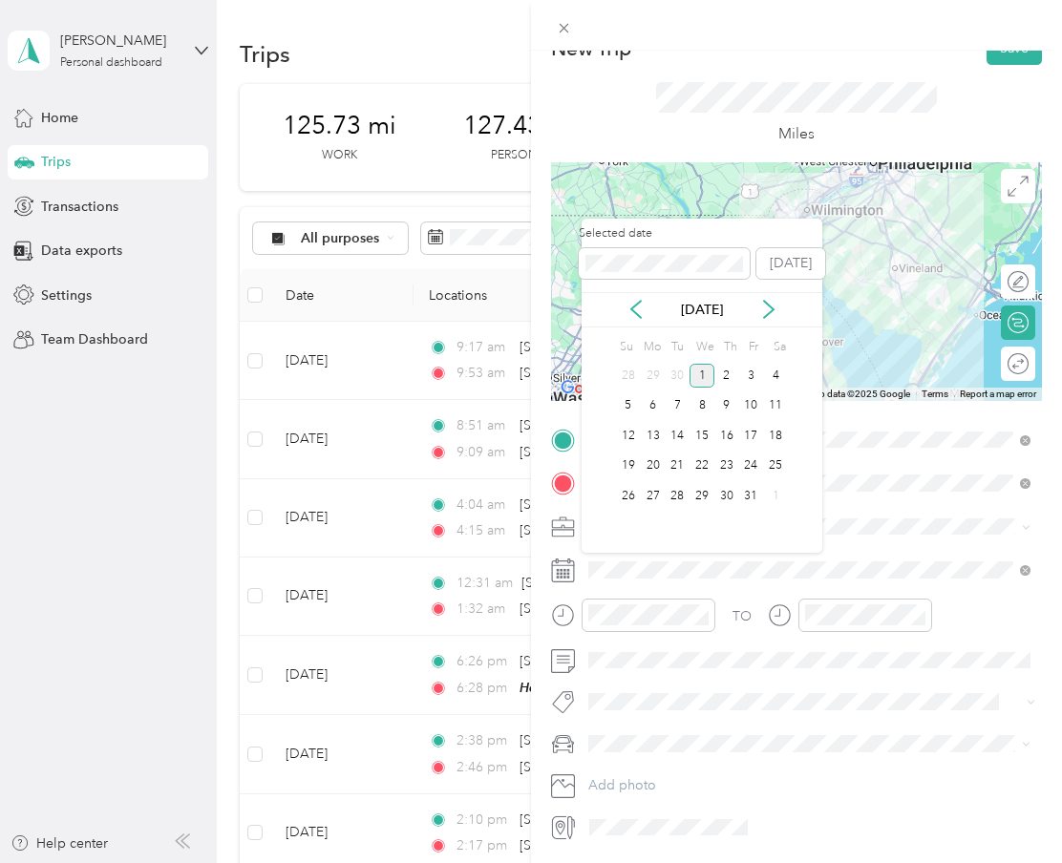
click at [625, 322] on div "[DATE]" at bounding box center [702, 309] width 241 height 35
click at [626, 321] on div "[DATE]" at bounding box center [702, 309] width 241 height 35
click at [631, 315] on icon at bounding box center [636, 309] width 19 height 19
click at [668, 471] on div "23" at bounding box center [677, 467] width 25 height 24
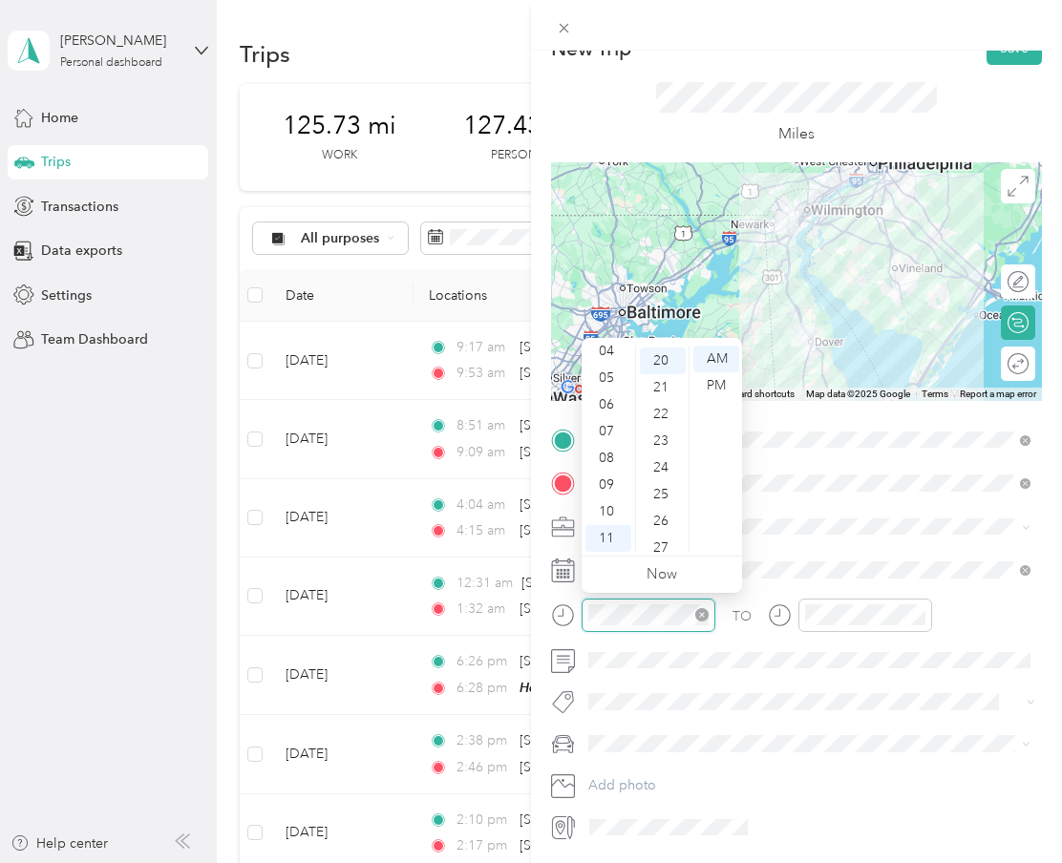
scroll to position [533, 0]
click at [609, 415] on div "06" at bounding box center [608, 405] width 46 height 27
click at [715, 389] on div "PM" at bounding box center [716, 385] width 46 height 27
click at [657, 393] on div "21" at bounding box center [663, 387] width 46 height 27
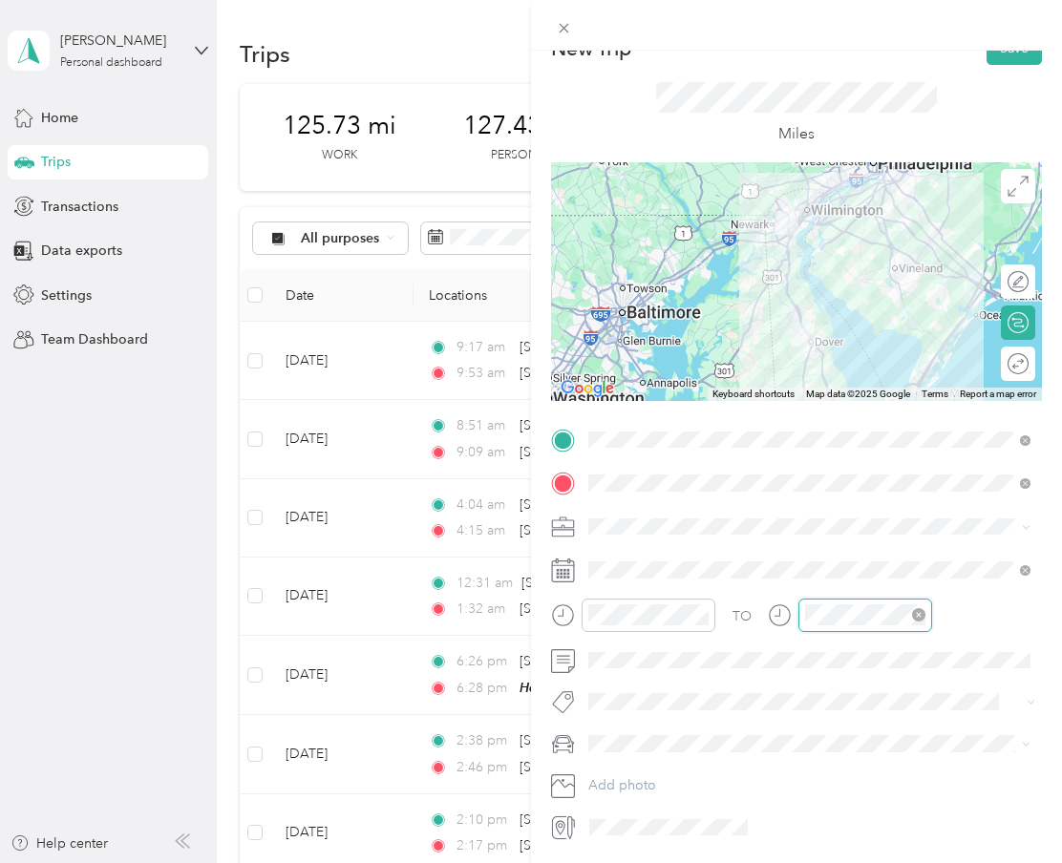
scroll to position [115, 0]
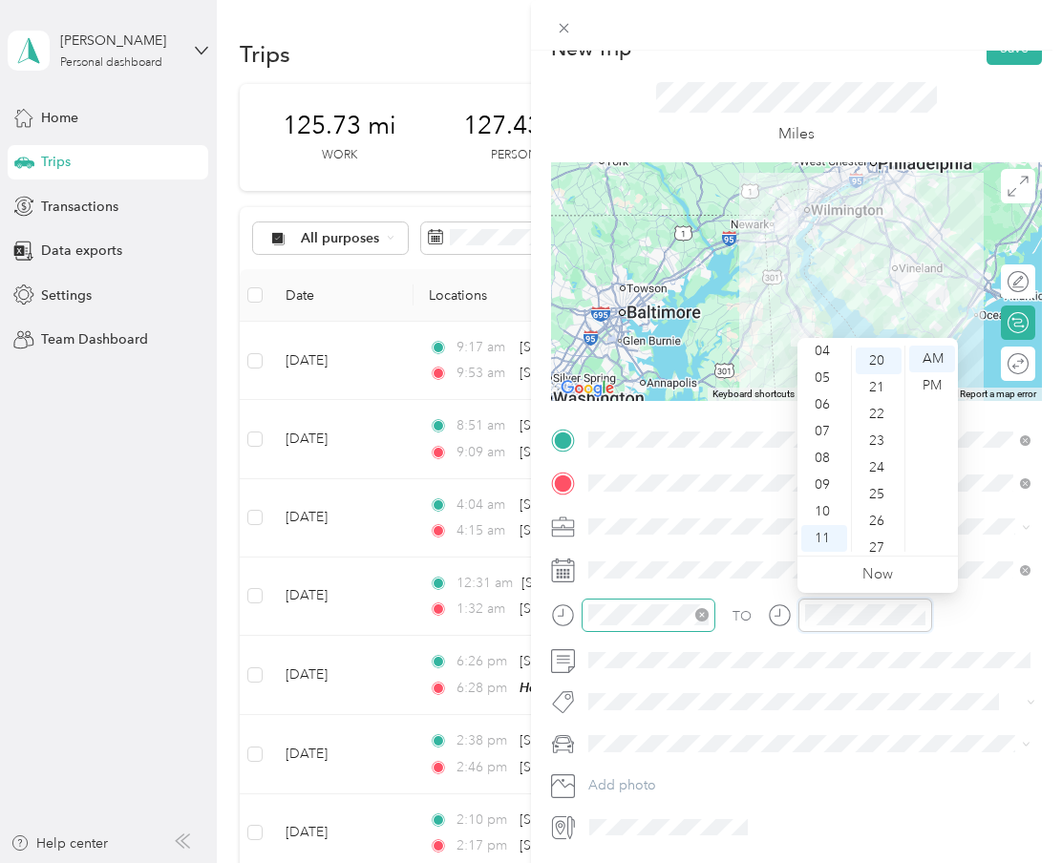
click at [664, 627] on div at bounding box center [649, 615] width 134 height 33
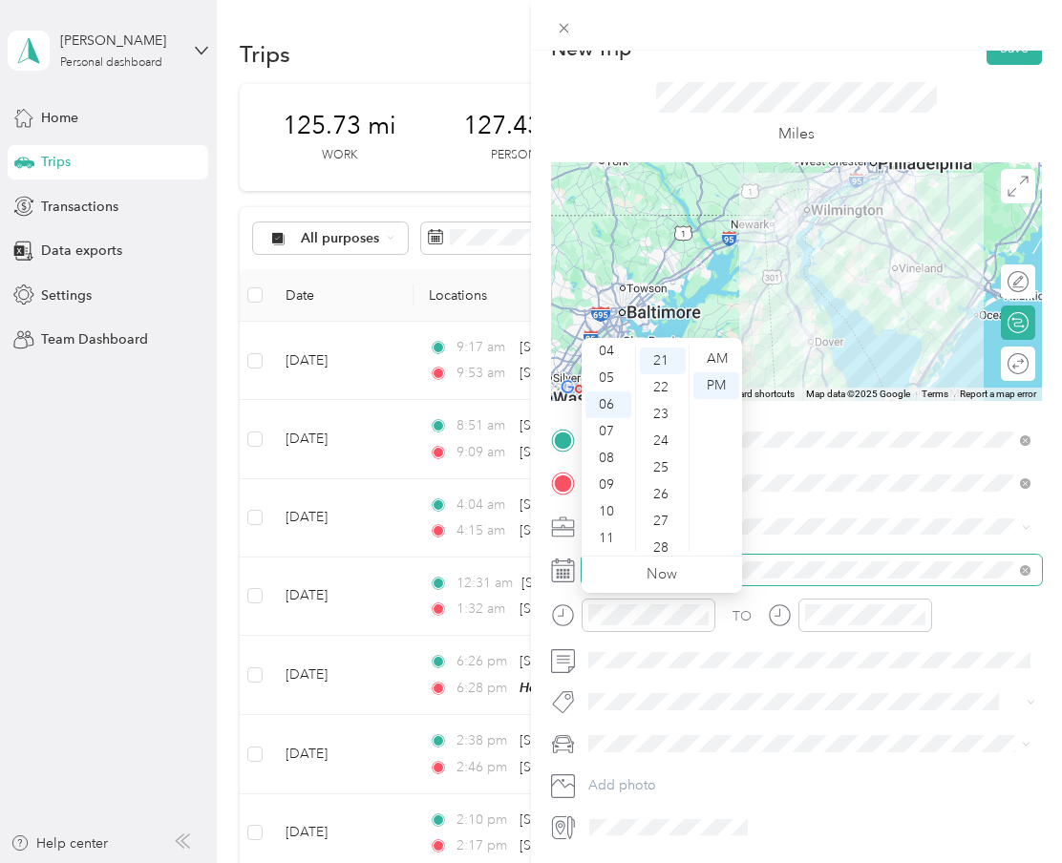
click at [808, 581] on span at bounding box center [812, 570] width 460 height 31
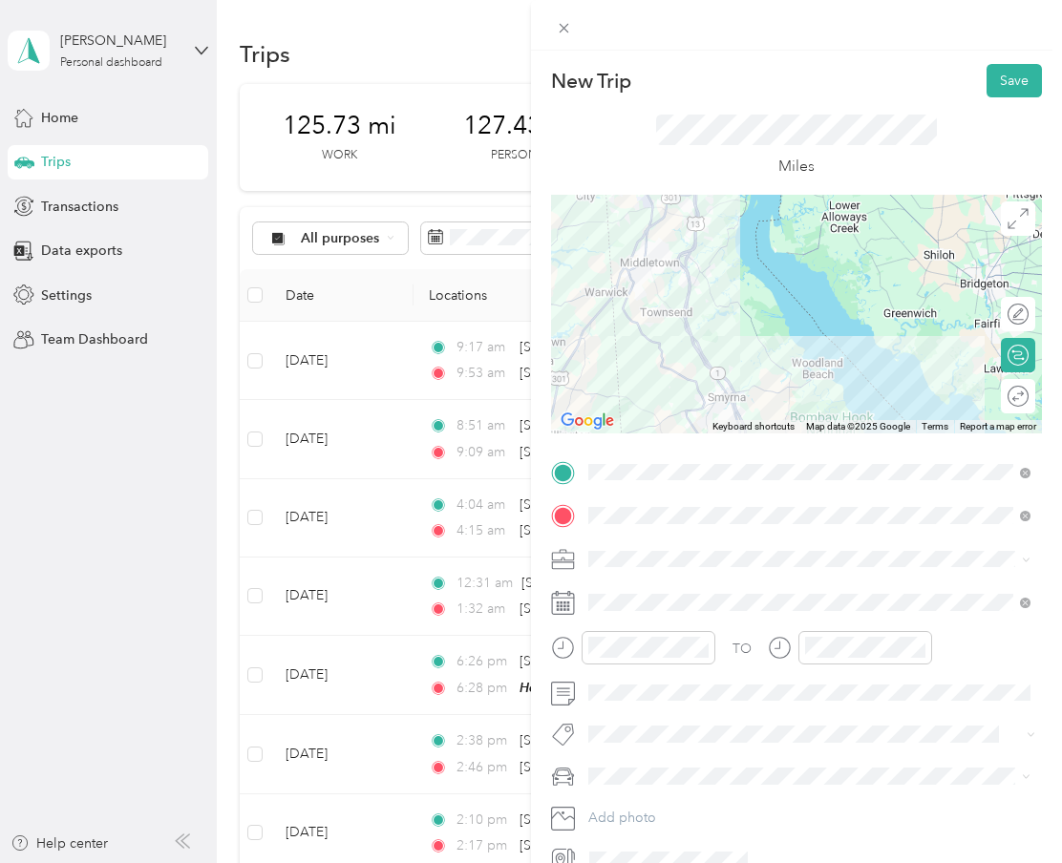
scroll to position [0, 0]
click at [562, 35] on icon at bounding box center [564, 28] width 16 height 16
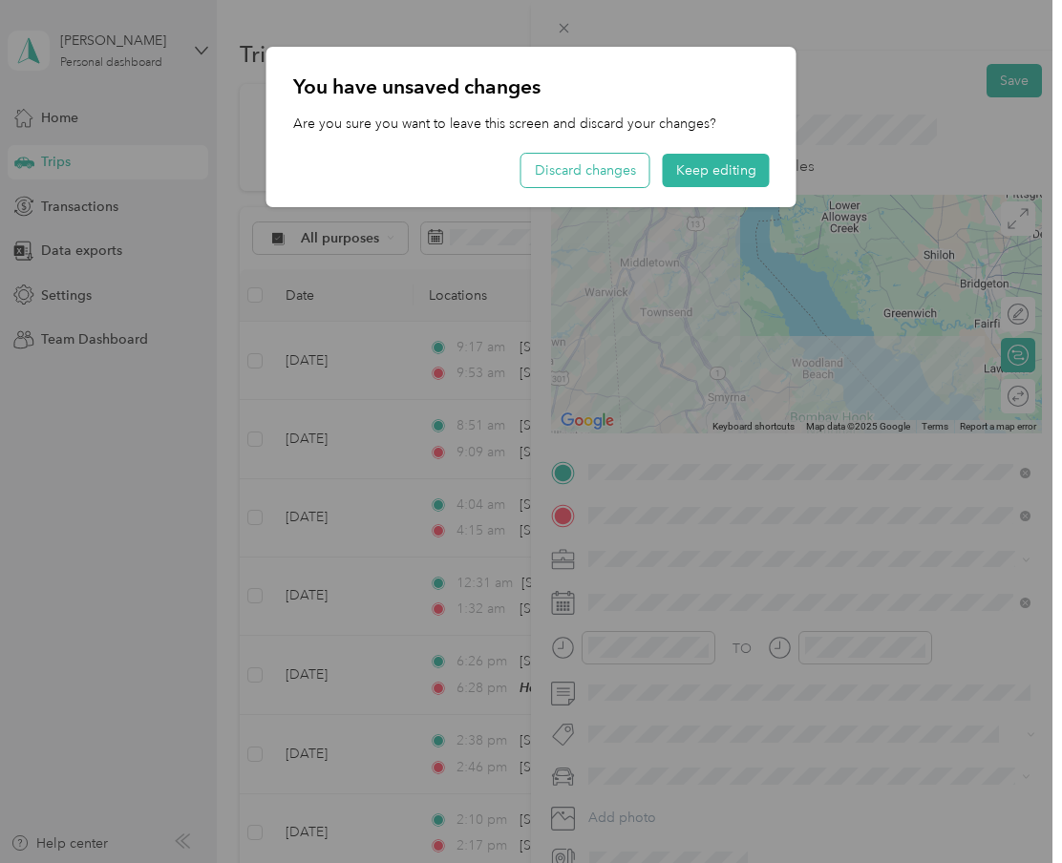
click at [620, 177] on button "Discard changes" at bounding box center [585, 170] width 128 height 33
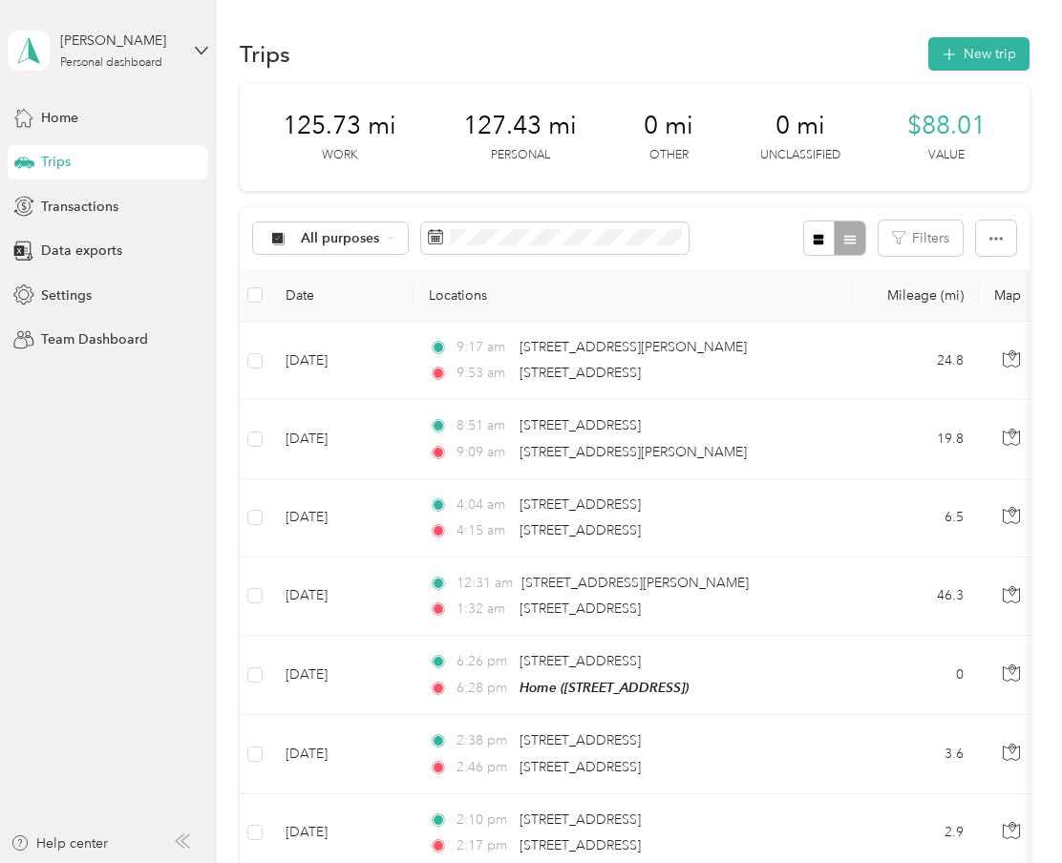
click at [967, 74] on section "Trips New trip 125.73 mi Work 127.43 mi Personal 0 mi Other 0 mi Unclassified $…" at bounding box center [634, 758] width 789 height 1450
click at [967, 56] on button "New trip" at bounding box center [978, 53] width 101 height 33
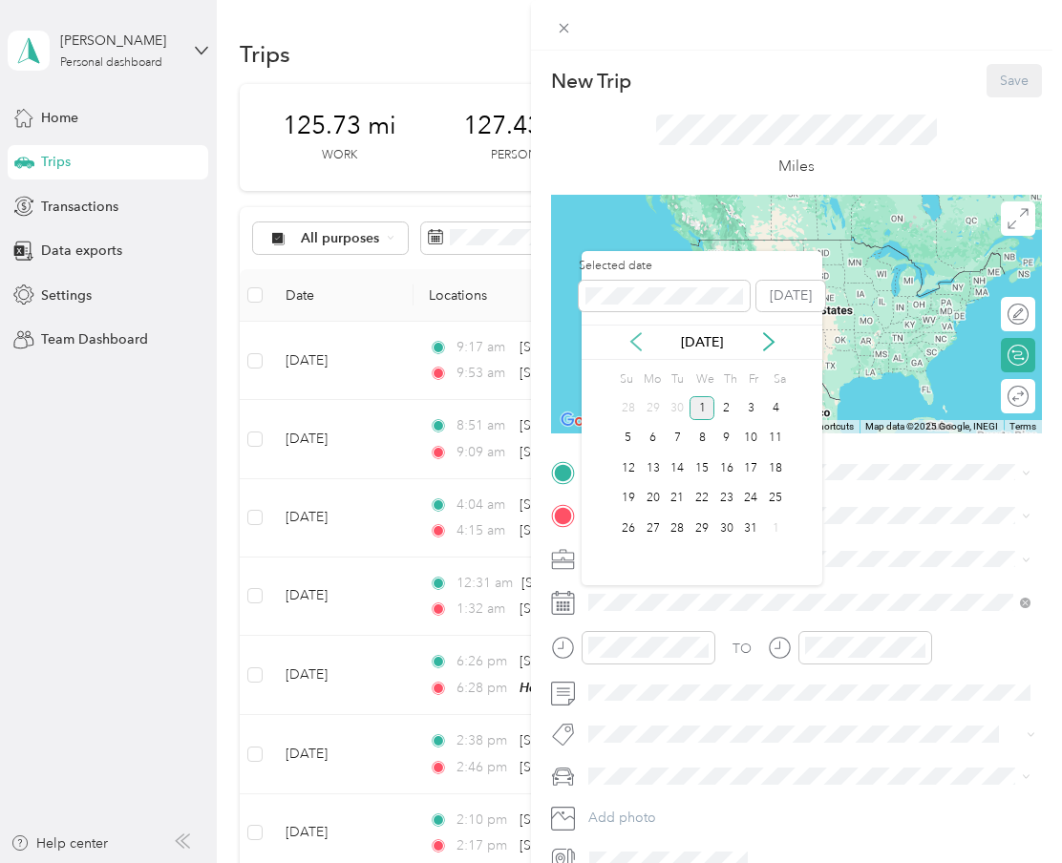
click at [634, 343] on icon at bounding box center [636, 341] width 19 height 19
click at [708, 494] on div "24" at bounding box center [702, 499] width 25 height 24
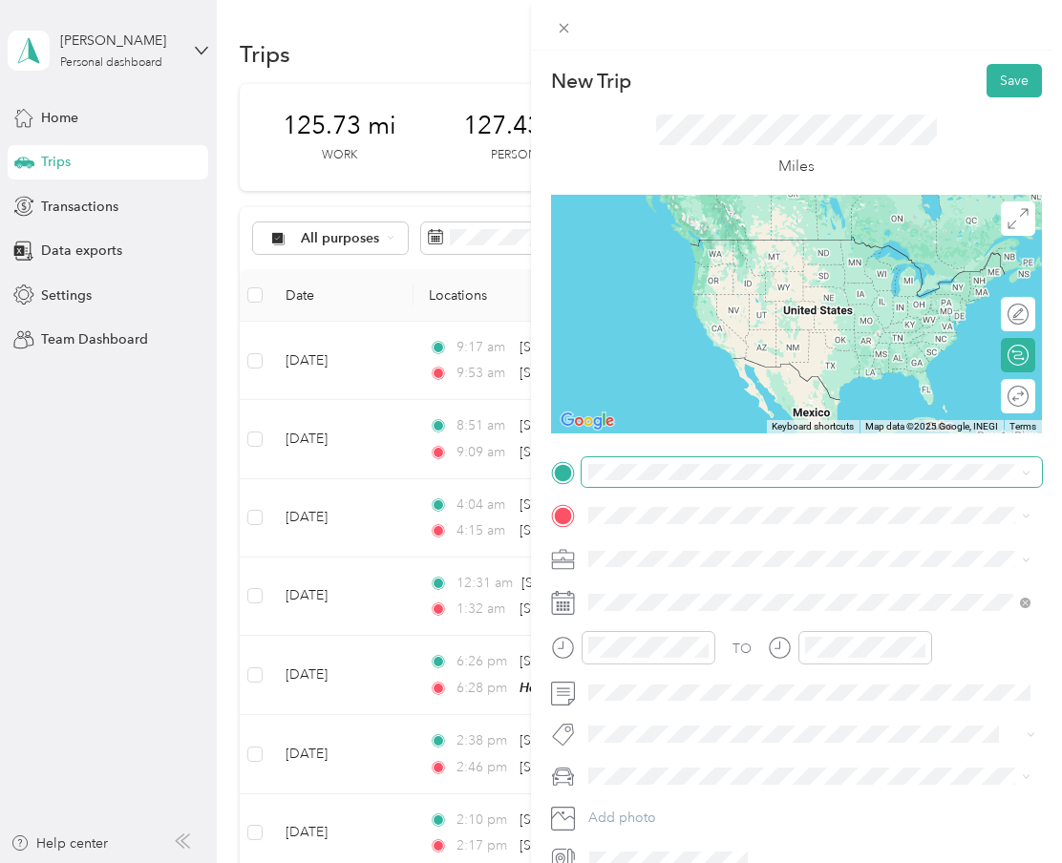
click at [632, 485] on span at bounding box center [812, 472] width 460 height 31
click at [658, 649] on span "[STREET_ADDRESS] , 19904, [GEOGRAPHIC_DATA], [GEOGRAPHIC_DATA], [GEOGRAPHIC_DAT…" at bounding box center [785, 659] width 320 height 36
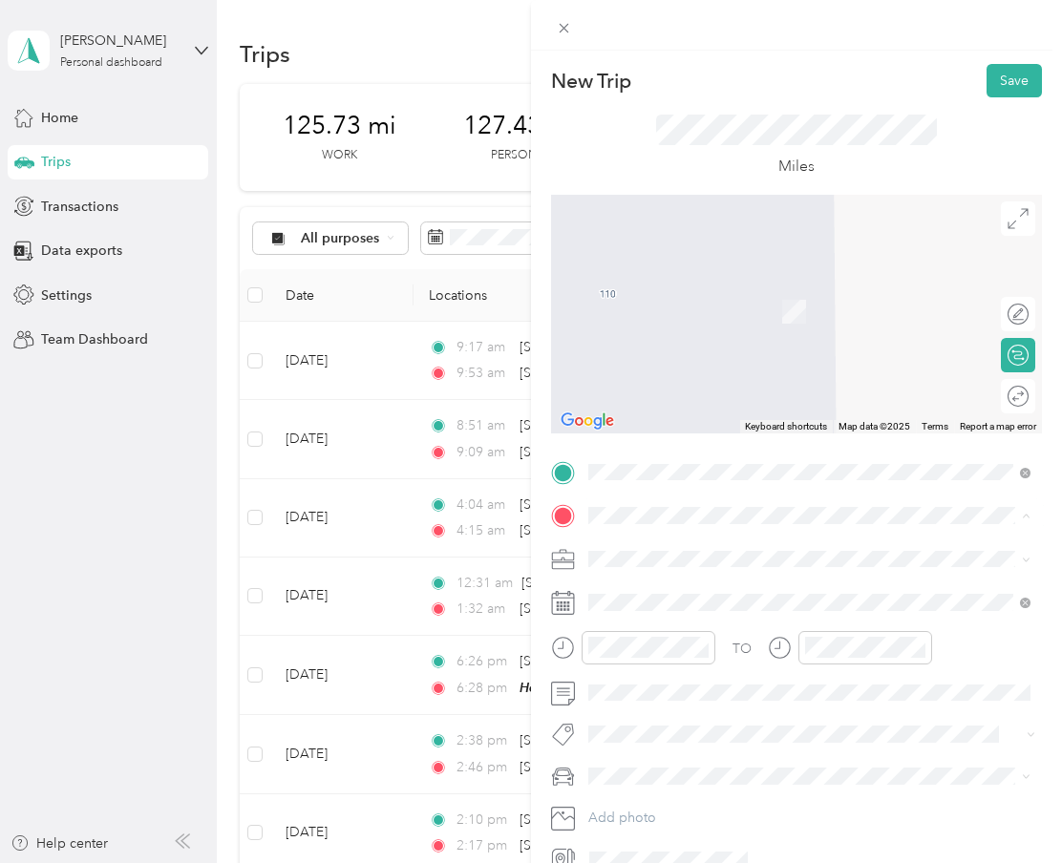
click at [690, 592] on strong "[PERSON_NAME]" at bounding box center [681, 591] width 113 height 17
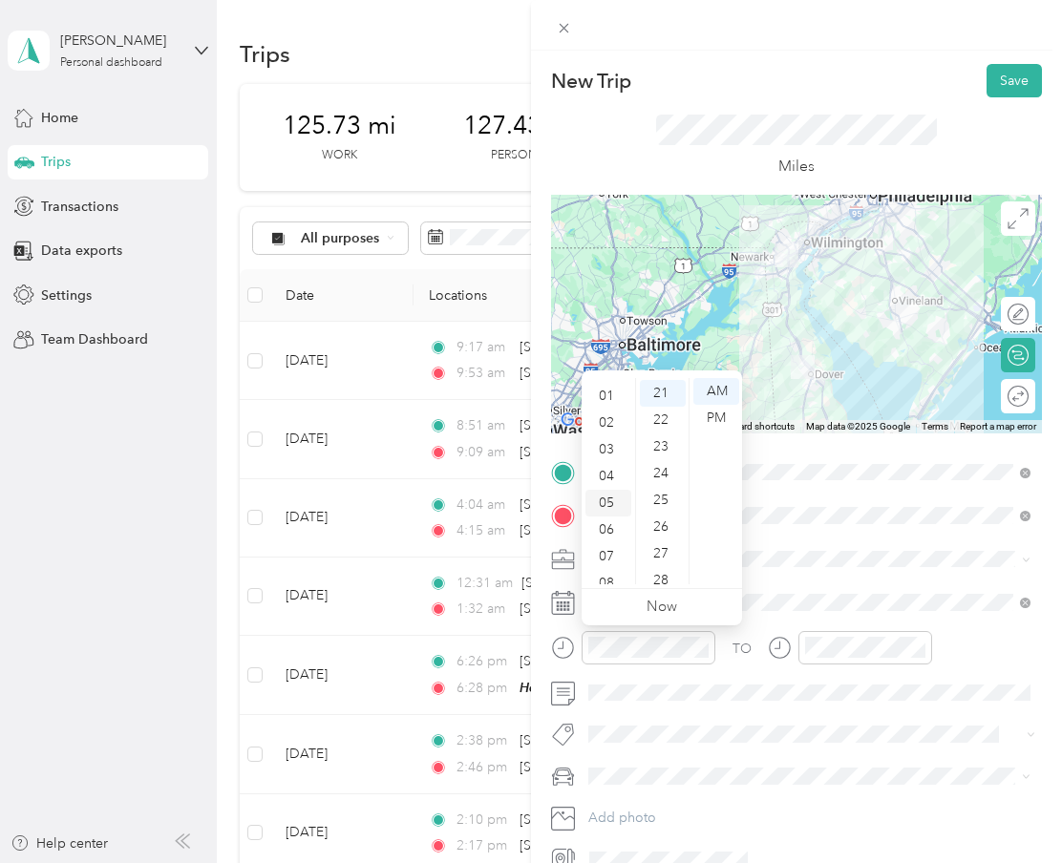
click at [611, 503] on div "05" at bounding box center [608, 503] width 46 height 27
click at [661, 408] on div "17" at bounding box center [663, 409] width 46 height 27
click at [714, 412] on div "PM" at bounding box center [716, 418] width 46 height 27
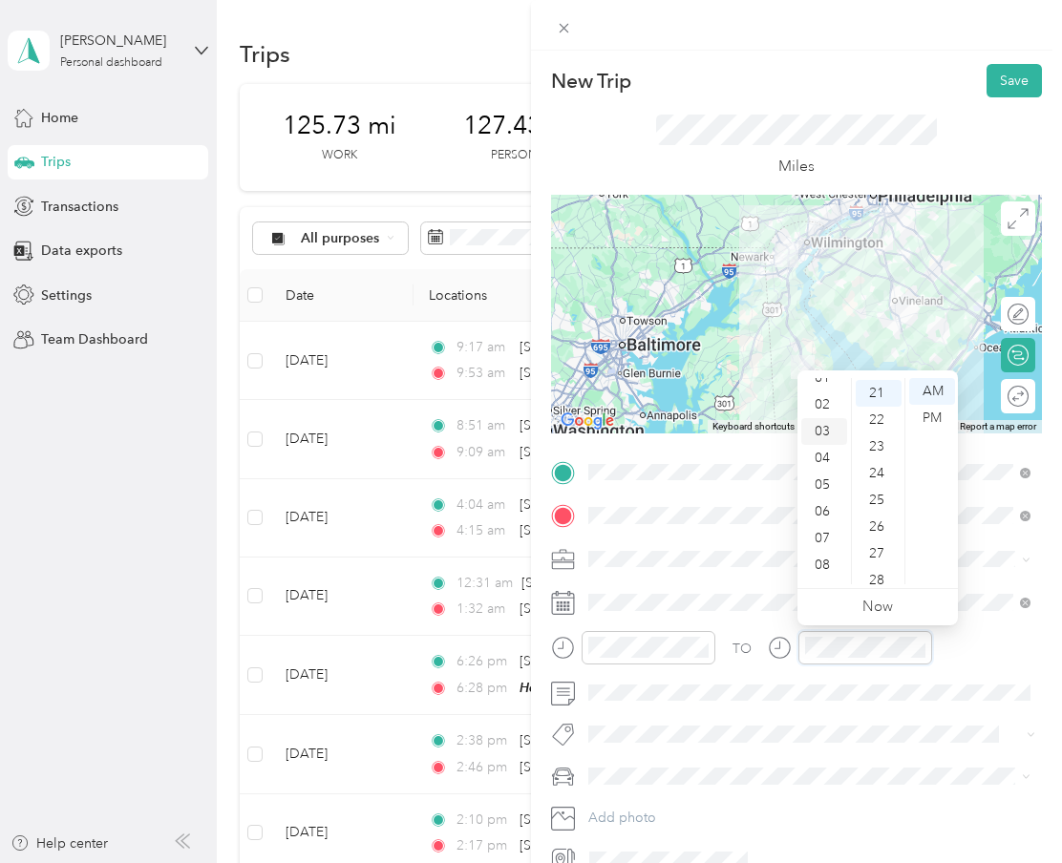
scroll to position [32, 0]
click at [831, 493] on div "05" at bounding box center [824, 493] width 46 height 27
click at [835, 438] on div "06" at bounding box center [824, 437] width 46 height 27
click at [882, 392] on div "00" at bounding box center [879, 391] width 46 height 27
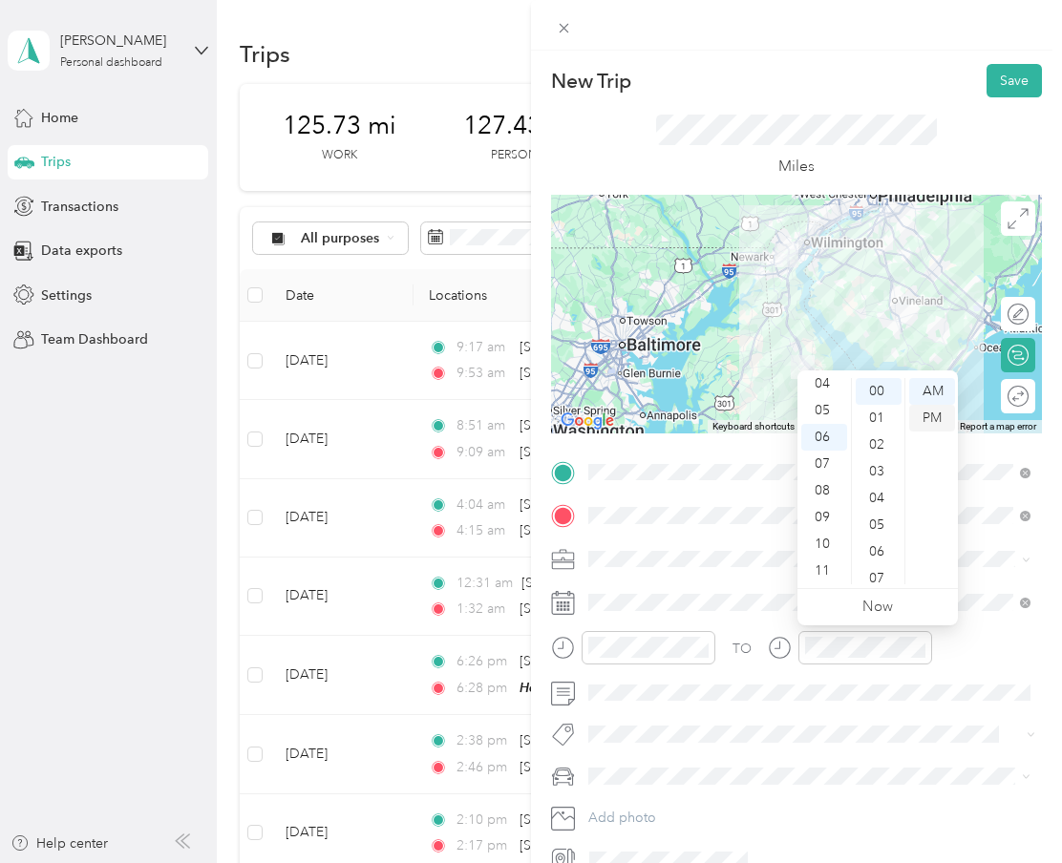
click at [924, 415] on div "PM" at bounding box center [932, 418] width 46 height 27
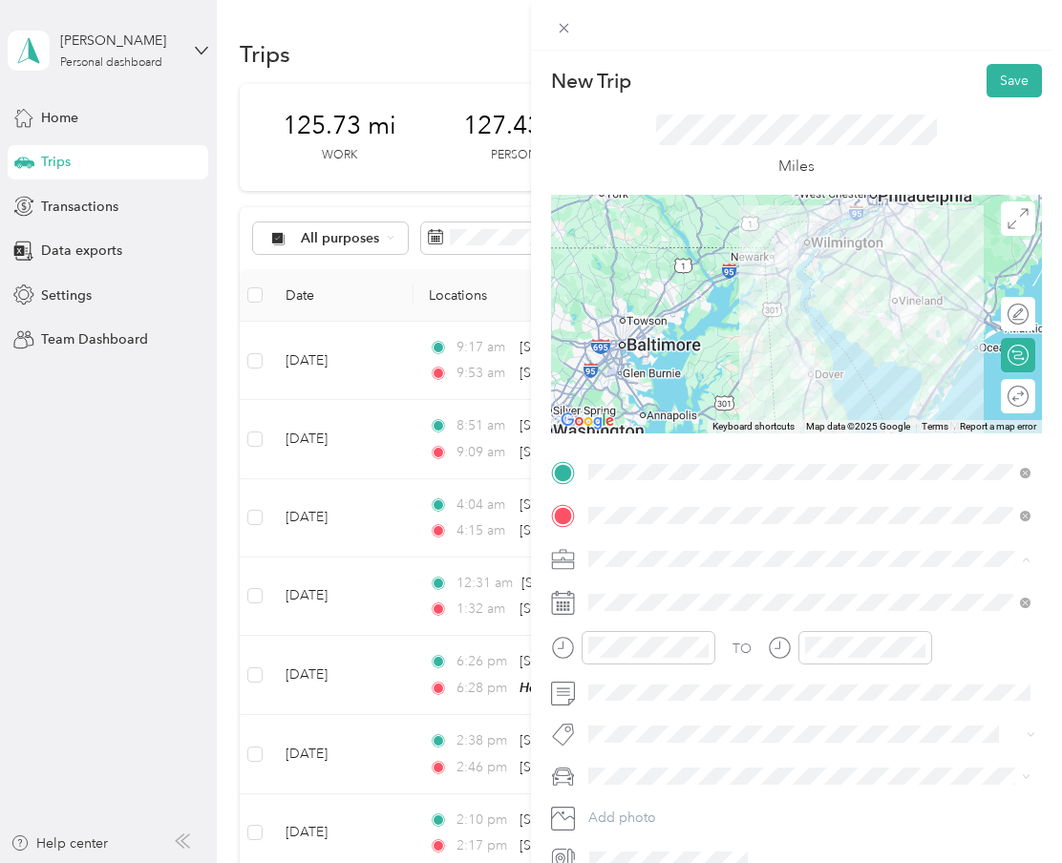
click at [632, 661] on div "Doordash" at bounding box center [809, 659] width 429 height 20
click at [989, 84] on button "Save" at bounding box center [1014, 80] width 55 height 33
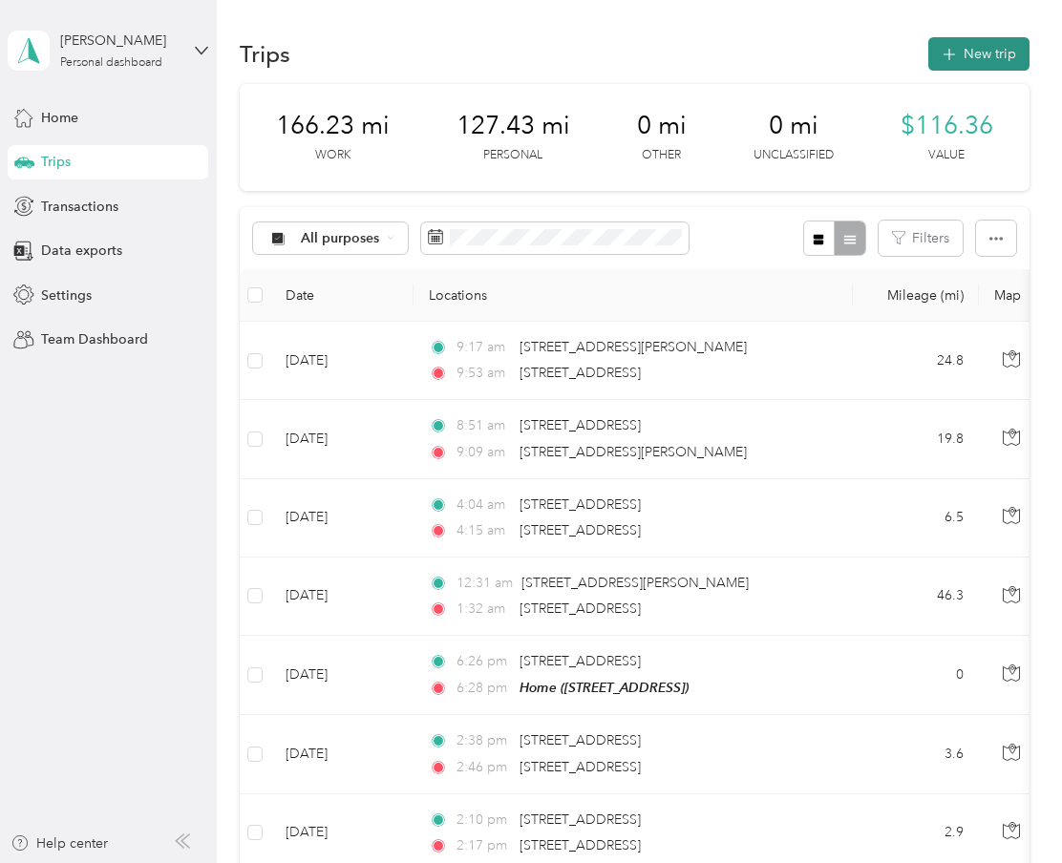
click at [974, 57] on button "New trip" at bounding box center [978, 53] width 101 height 33
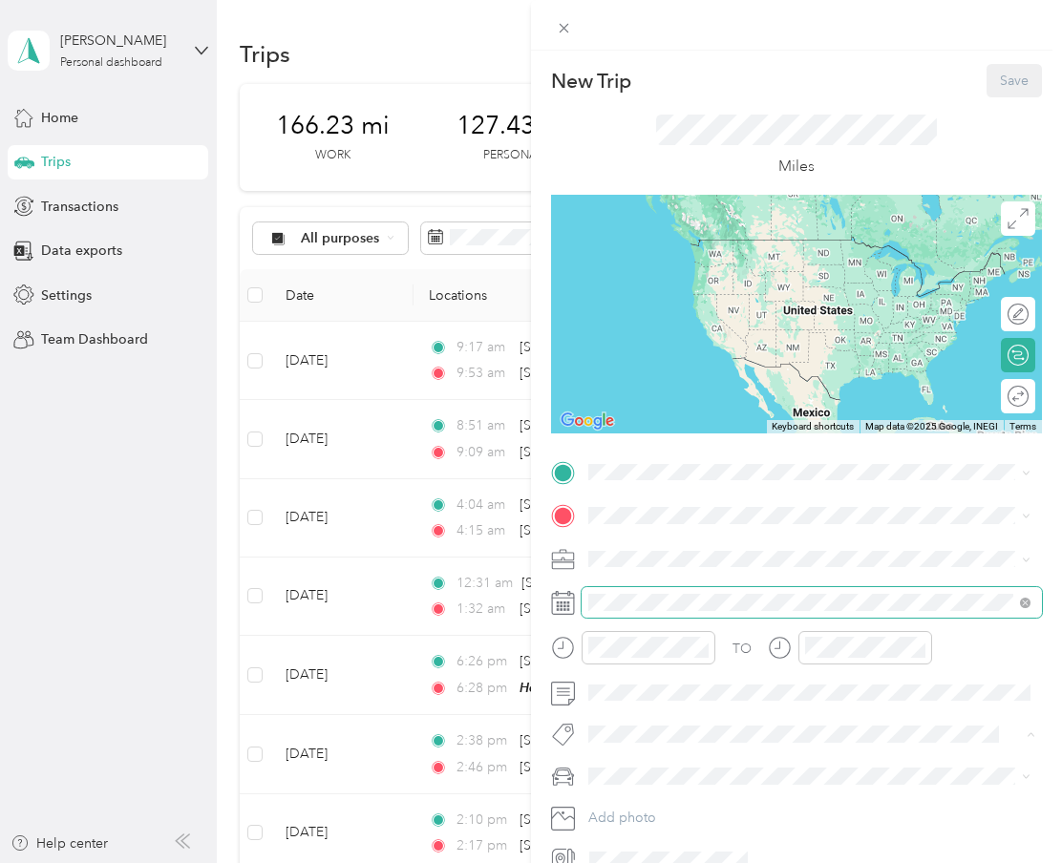
click at [647, 611] on span at bounding box center [812, 602] width 460 height 31
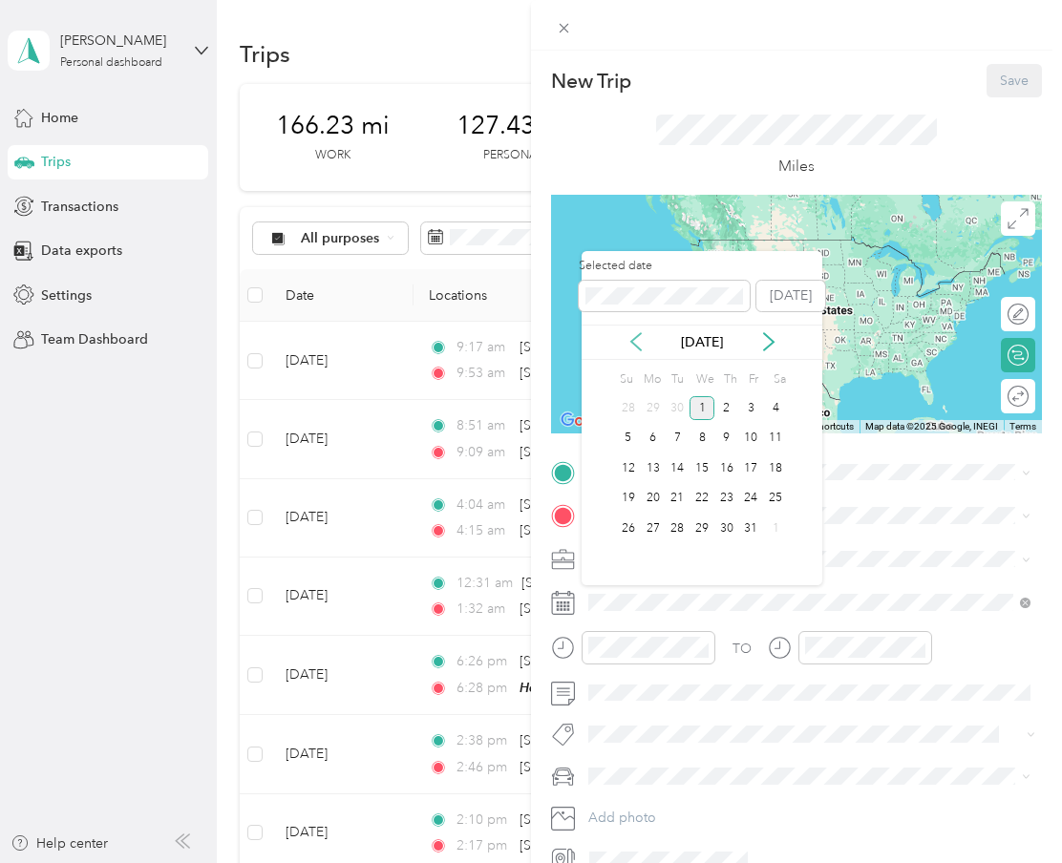
click at [633, 342] on icon at bounding box center [636, 341] width 19 height 19
click at [712, 502] on div "24" at bounding box center [702, 499] width 25 height 24
click at [734, 495] on div "25" at bounding box center [726, 499] width 25 height 24
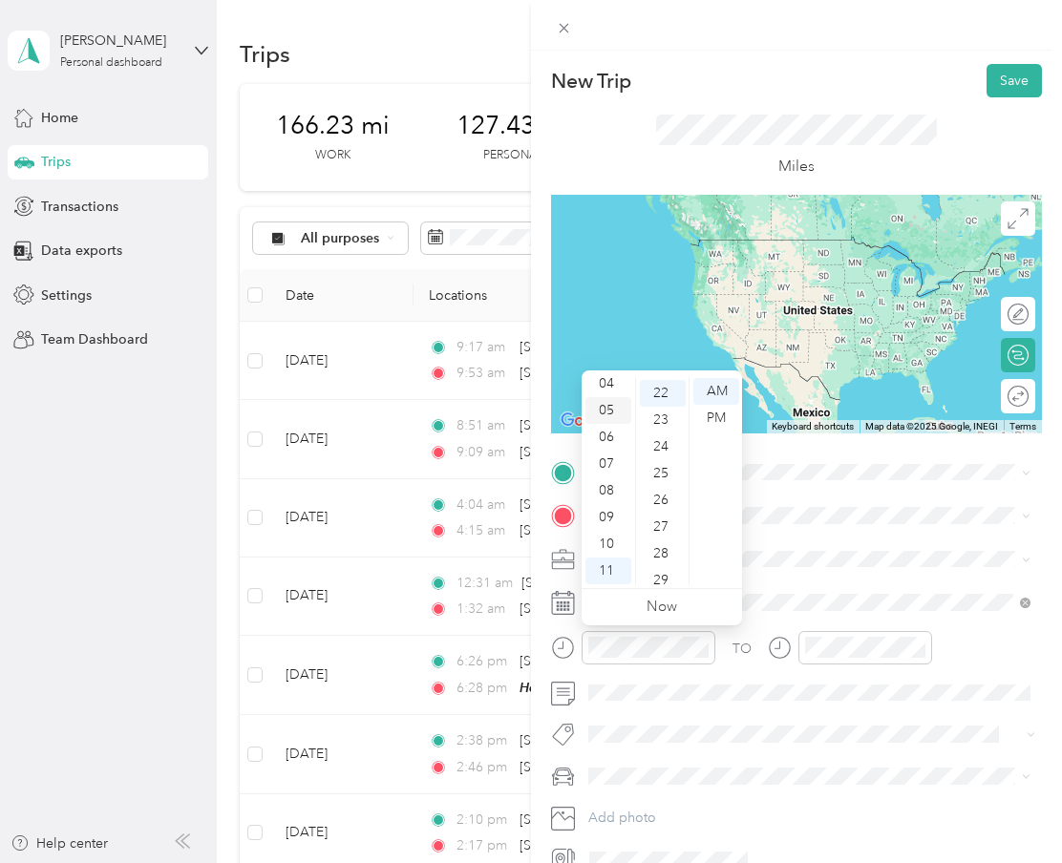
click at [607, 417] on div "05" at bounding box center [608, 410] width 46 height 27
click at [669, 550] on div "07" at bounding box center [663, 542] width 46 height 27
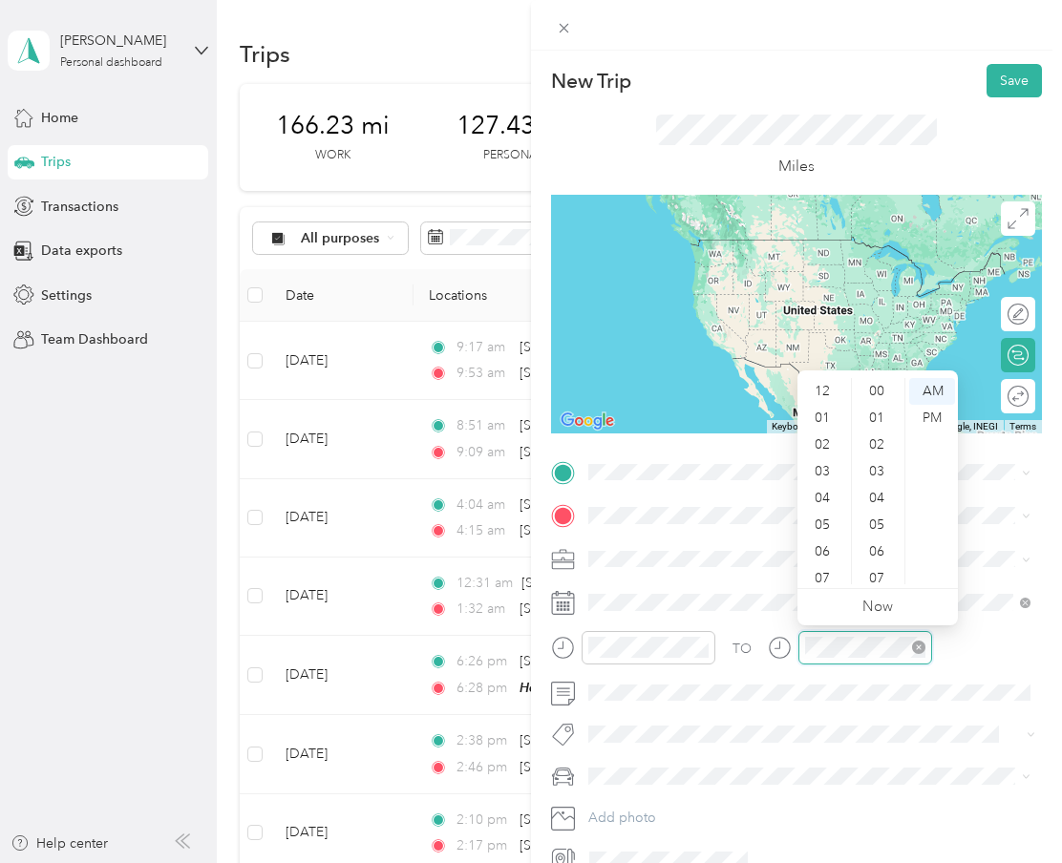
scroll to position [115, 0]
click at [840, 409] on div "05" at bounding box center [824, 410] width 46 height 27
click at [866, 511] on div "51" at bounding box center [879, 513] width 46 height 27
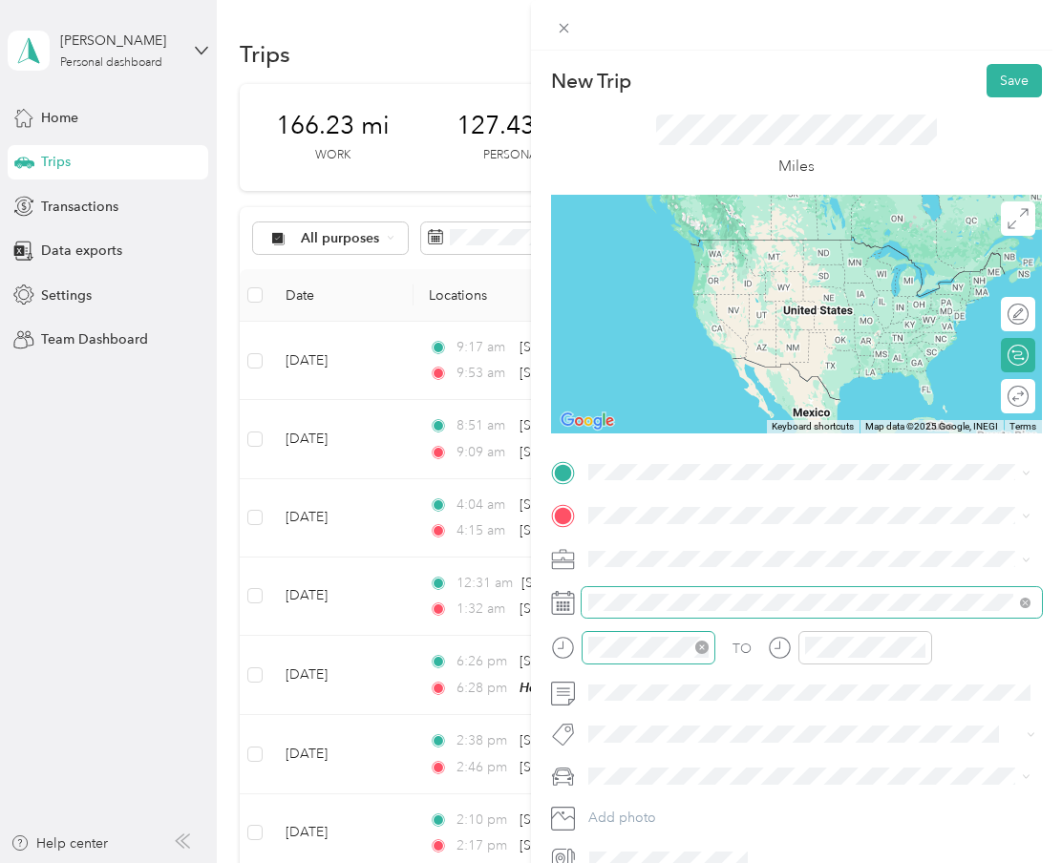
click at [622, 656] on div at bounding box center [649, 647] width 134 height 33
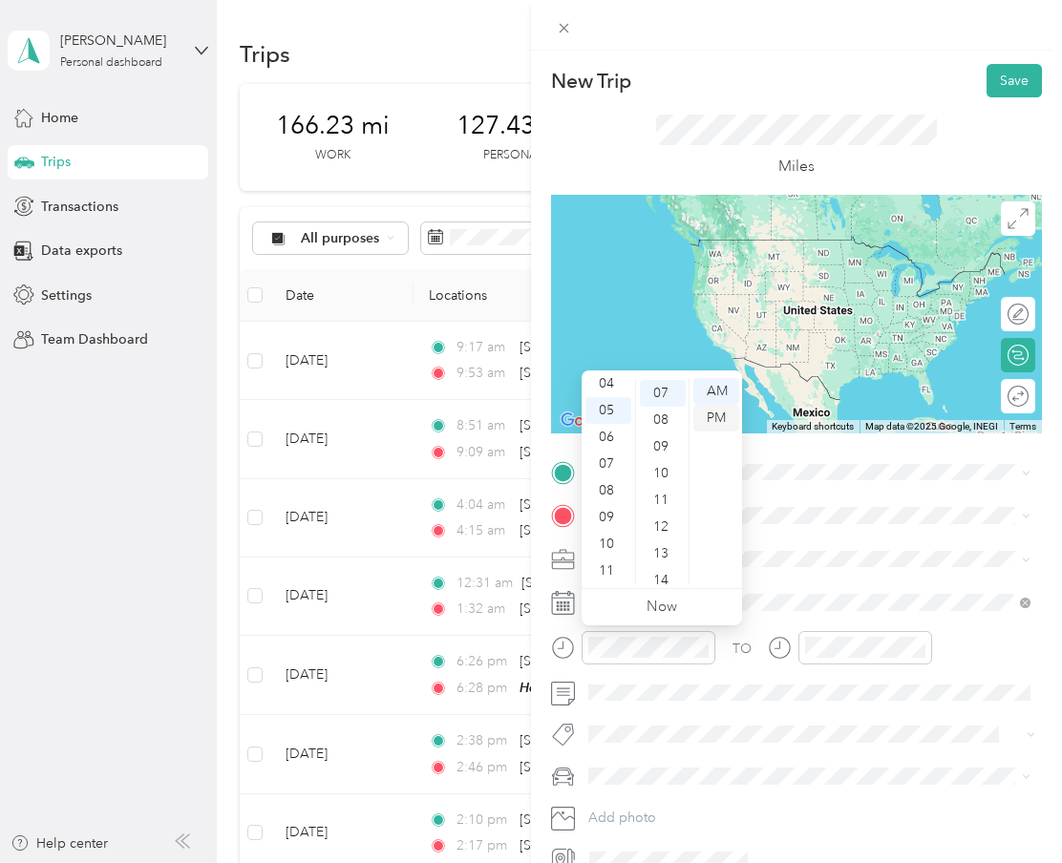
click at [715, 425] on div "PM" at bounding box center [716, 418] width 46 height 27
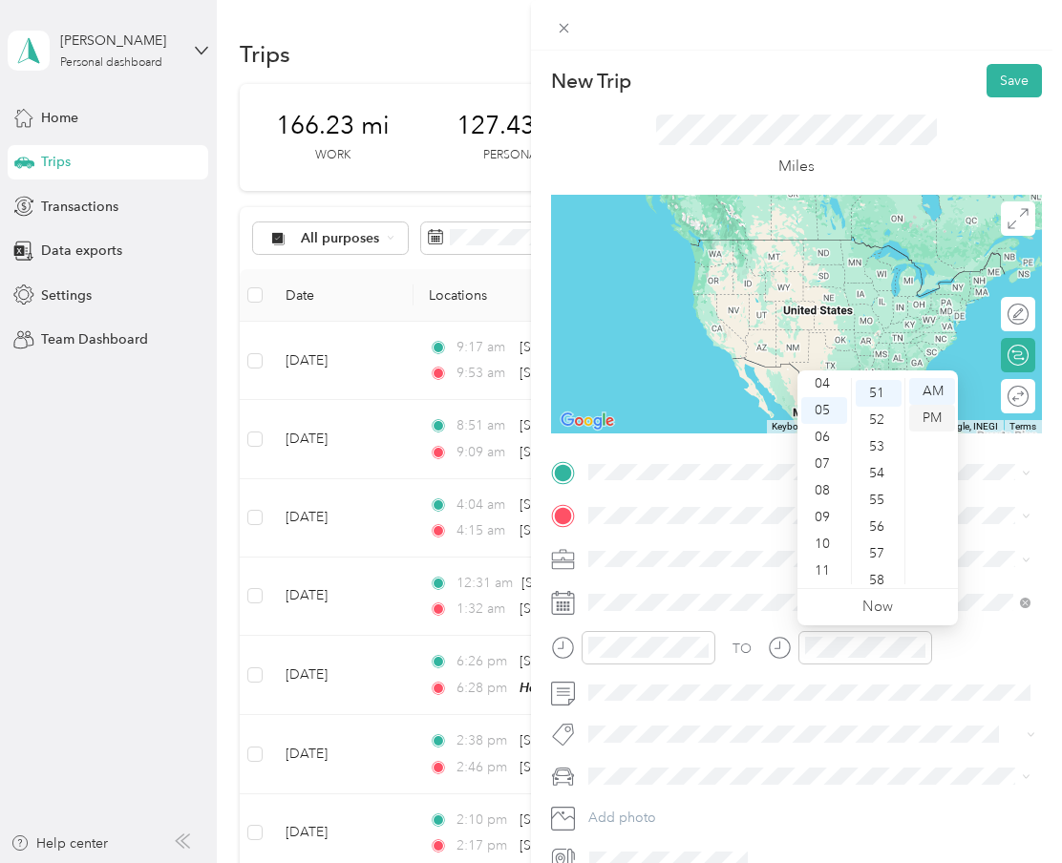
click at [936, 415] on div "PM" at bounding box center [932, 418] width 46 height 27
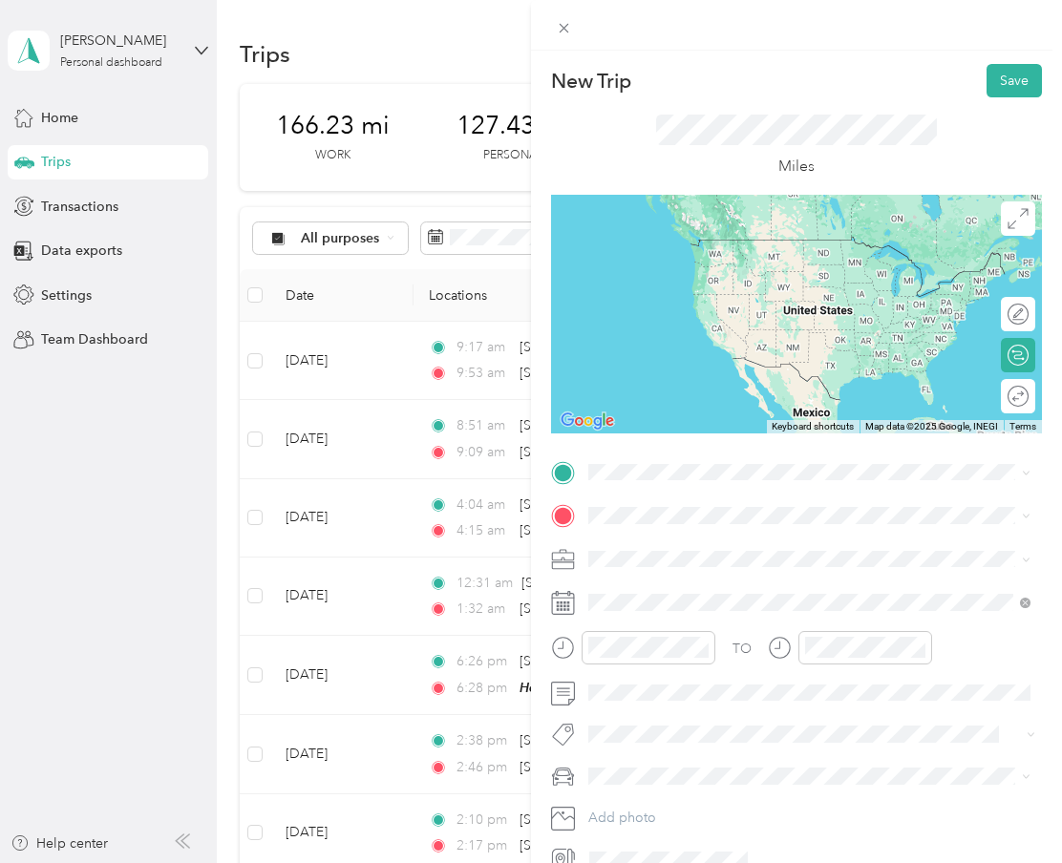
click at [655, 660] on div "Doordash" at bounding box center [809, 659] width 429 height 20
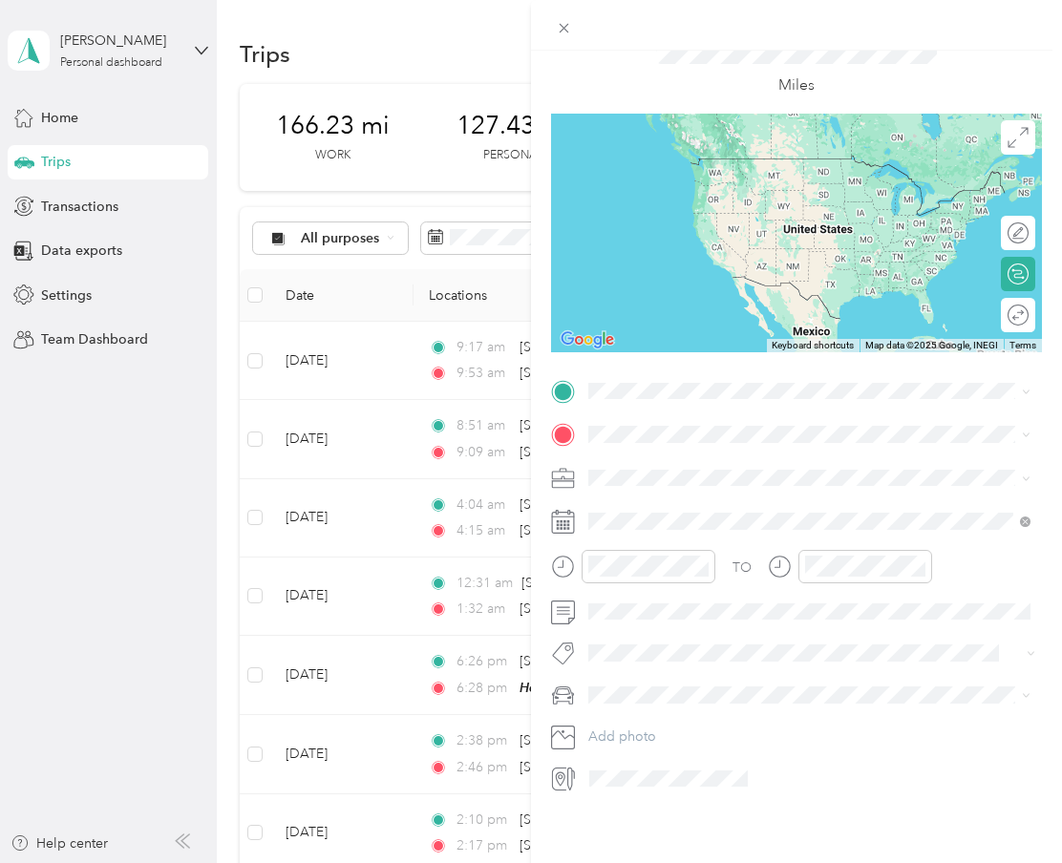
scroll to position [86, 0]
click at [666, 394] on span at bounding box center [812, 391] width 460 height 31
click at [689, 566] on div "Home [STREET_ADDRESS]" at bounding box center [825, 563] width 400 height 60
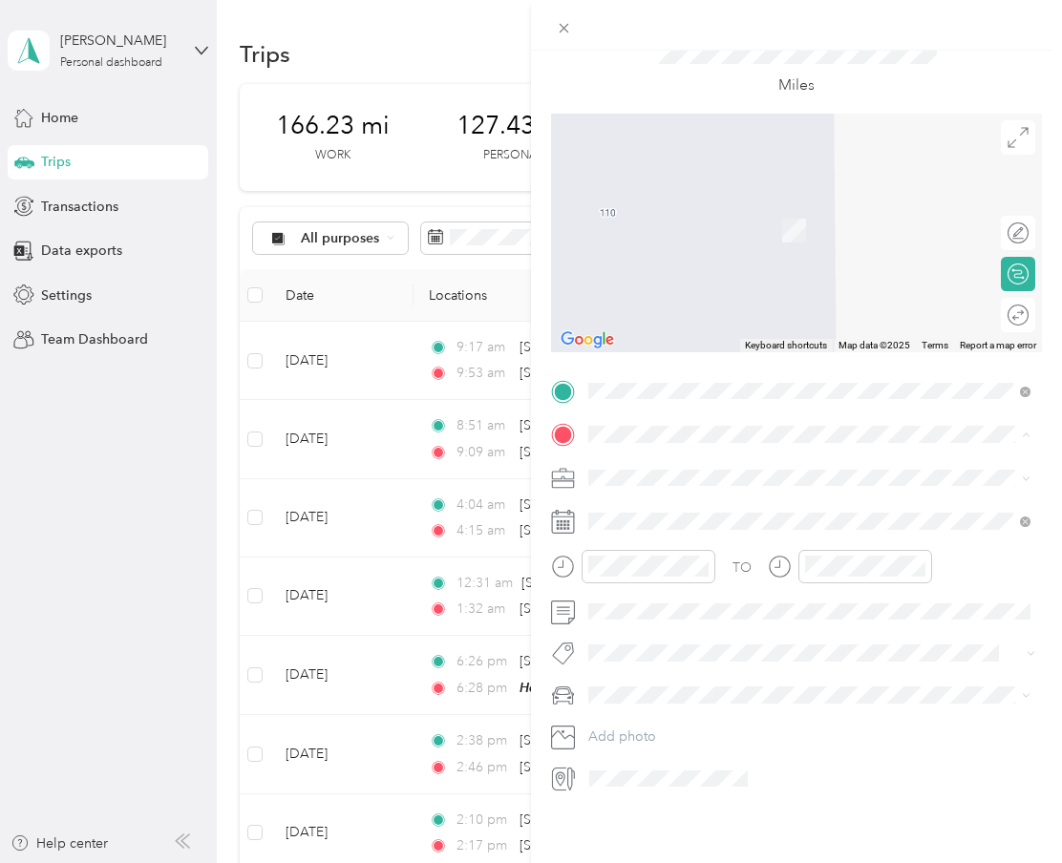
click at [708, 513] on div "[PERSON_NAME] Mall [PERSON_NAME] Mall, [STREET_ADDRESS][PERSON_NAME]" at bounding box center [825, 527] width 400 height 60
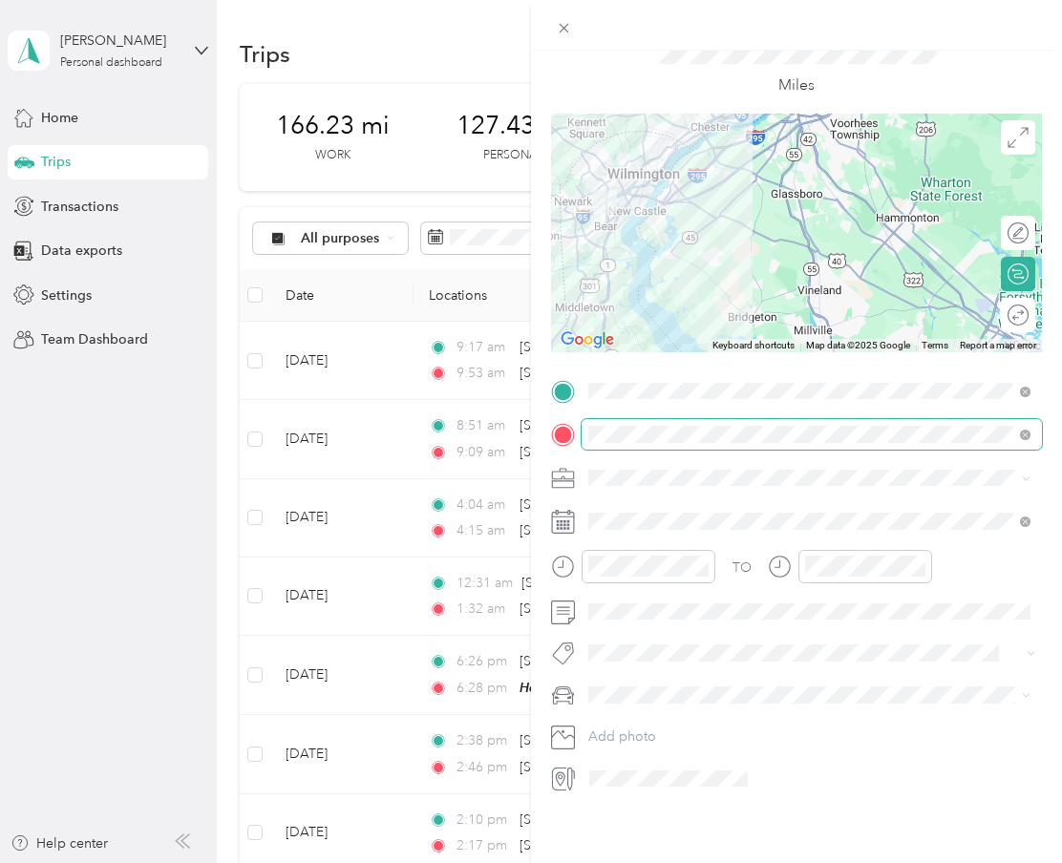
scroll to position [0, 0]
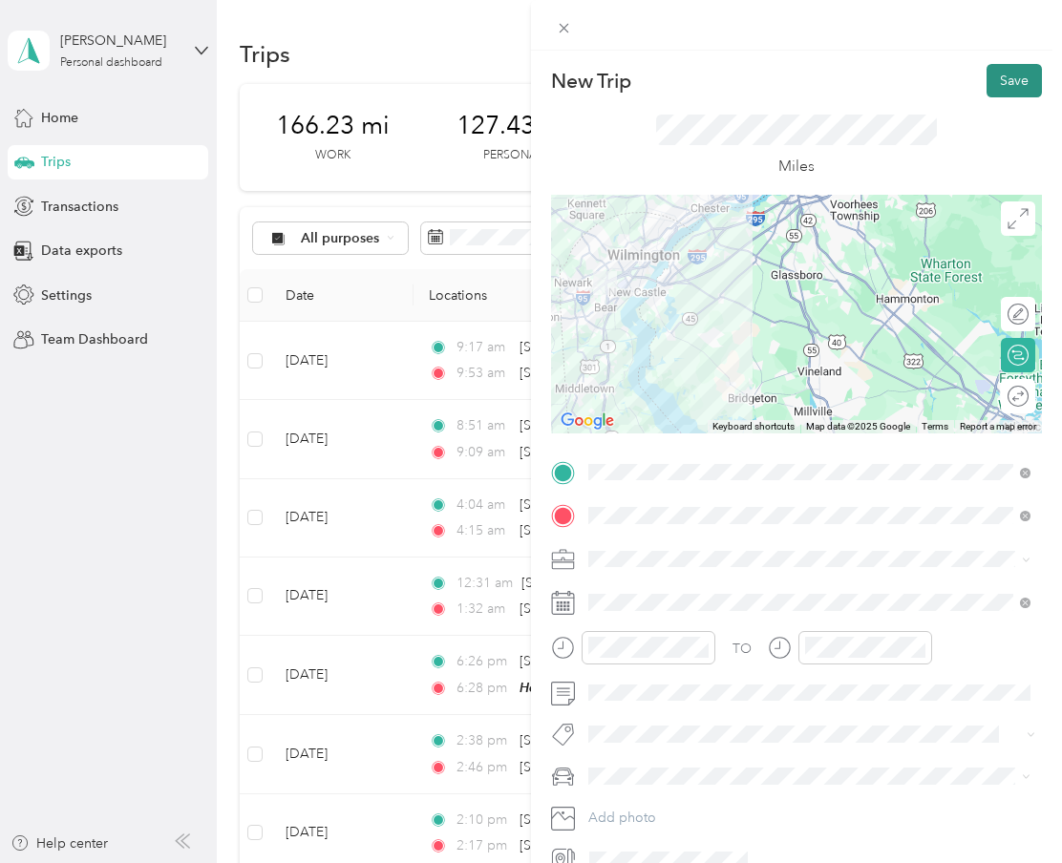
click at [1009, 85] on button "Save" at bounding box center [1014, 80] width 55 height 33
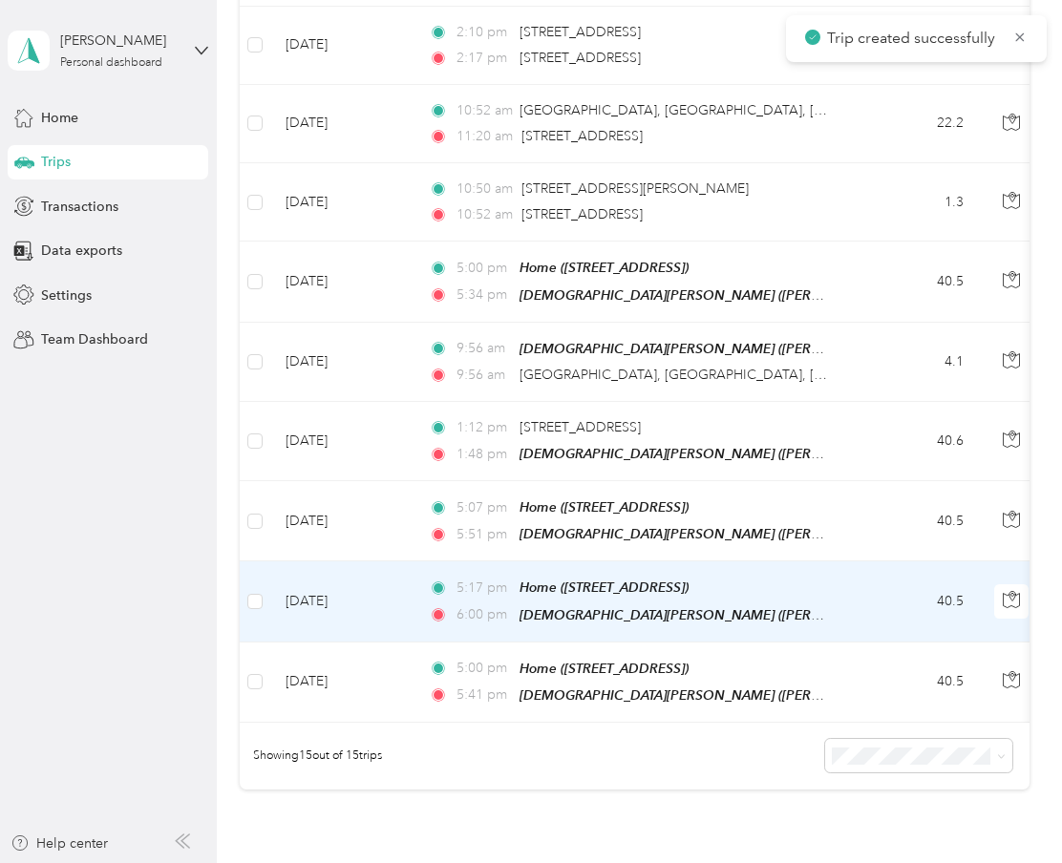
scroll to position [779, 0]
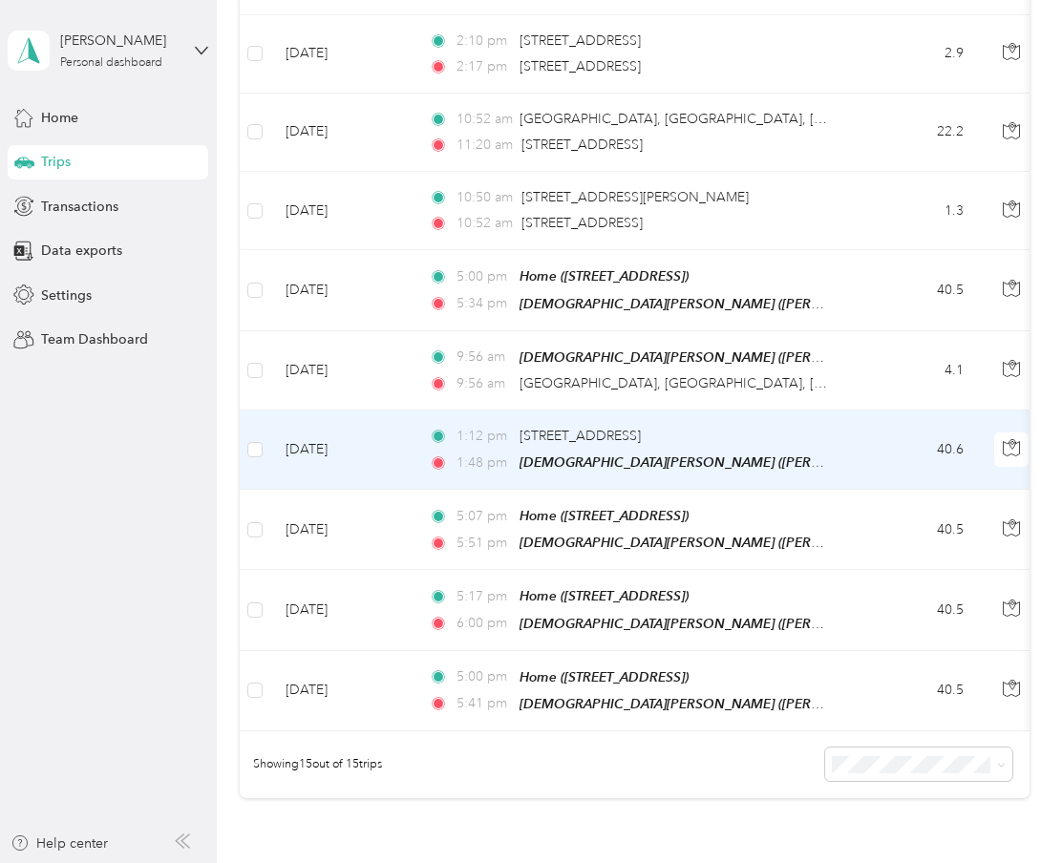
click at [720, 426] on div "1:12 pm [STREET_ADDRESS]" at bounding box center [629, 436] width 401 height 21
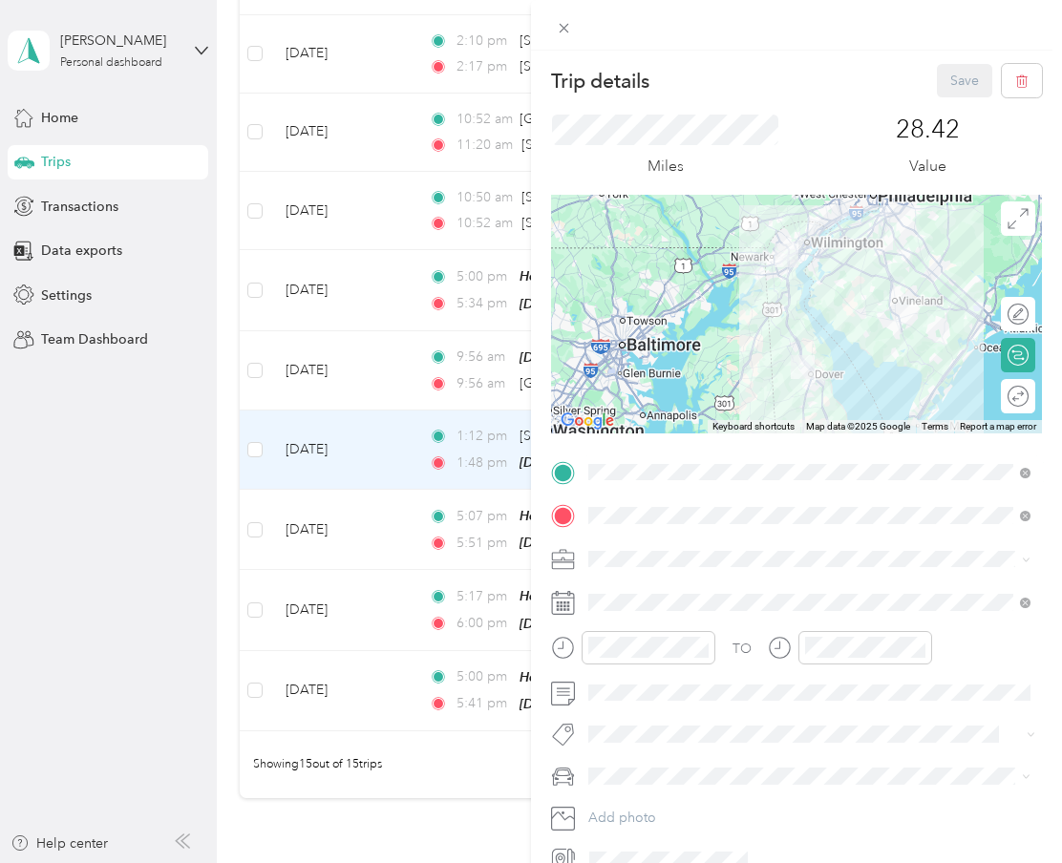
click at [741, 545] on div "Home" at bounding box center [825, 547] width 400 height 17
click at [963, 71] on button "Save" at bounding box center [964, 80] width 55 height 33
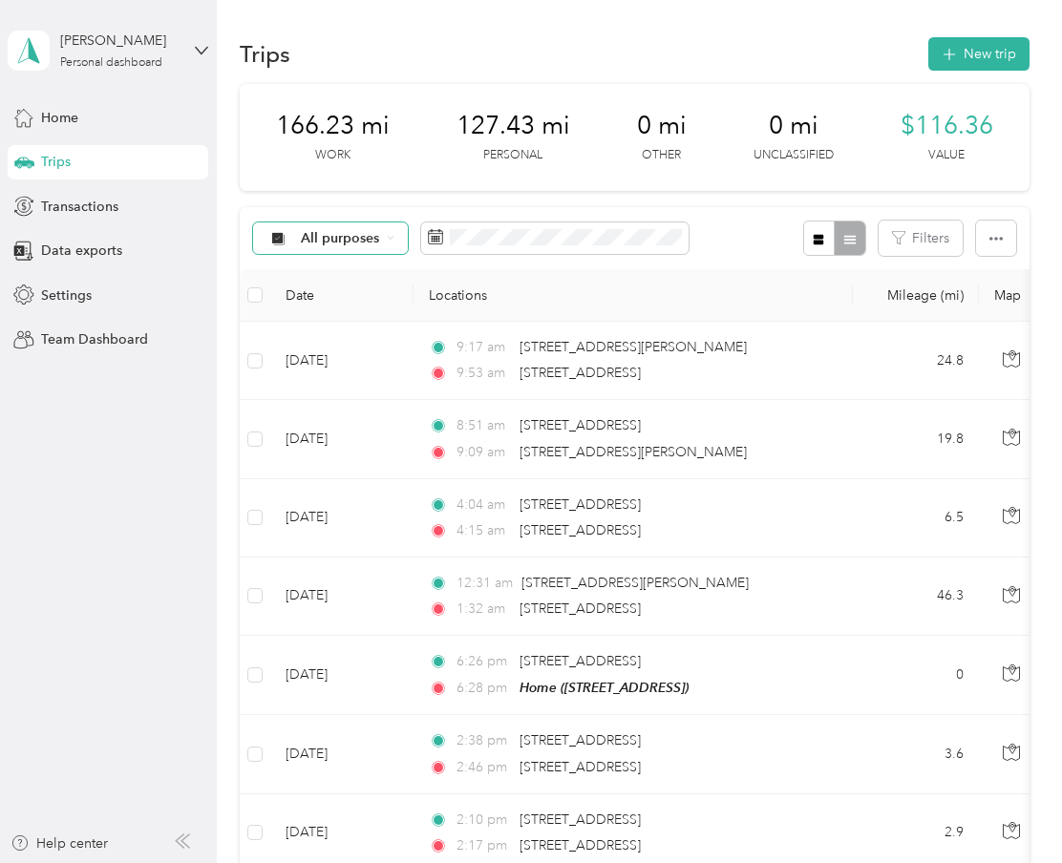
click at [374, 240] on span "All purposes" at bounding box center [340, 238] width 79 height 13
click at [358, 394] on li "Doordash" at bounding box center [330, 398] width 153 height 33
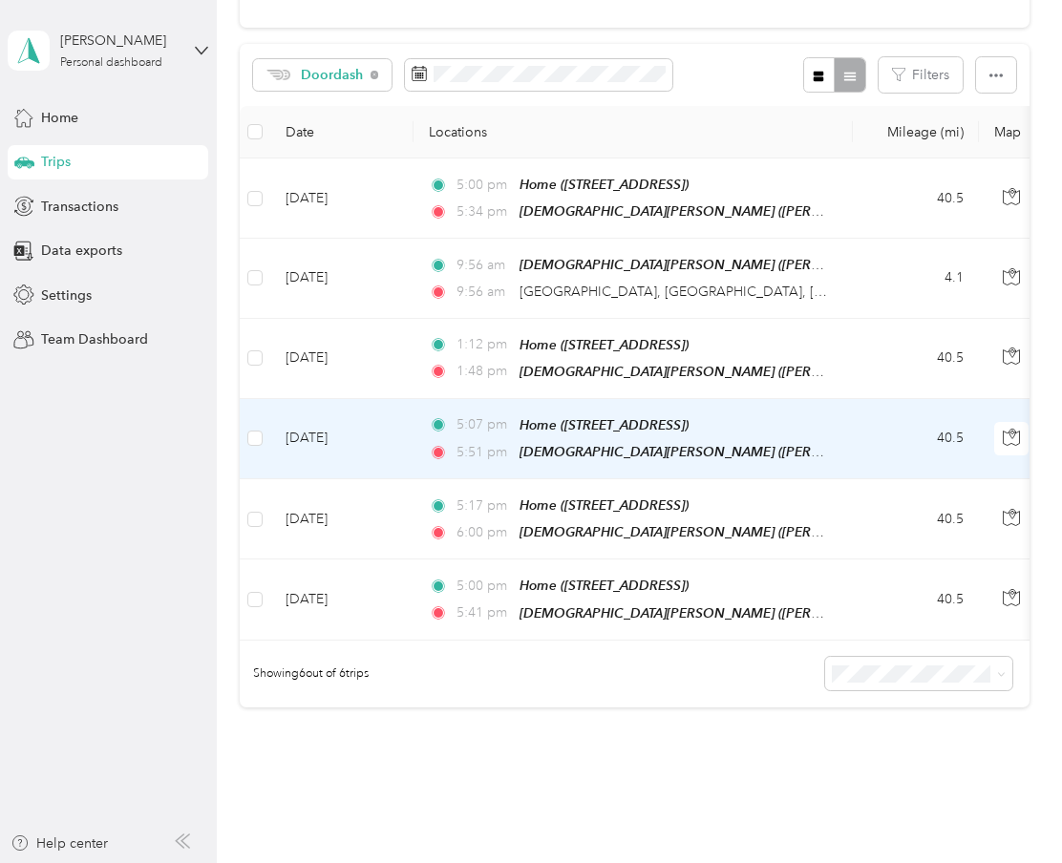
scroll to position [158, 0]
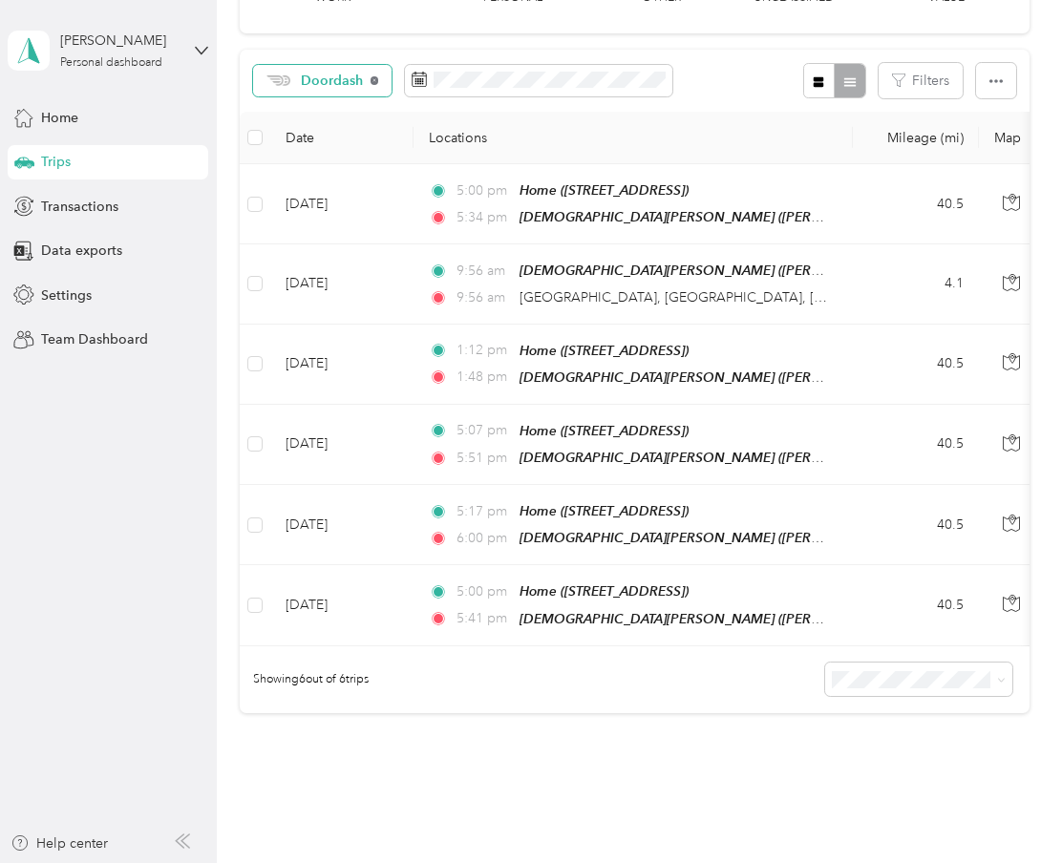
click at [375, 80] on icon at bounding box center [375, 80] width 8 height 8
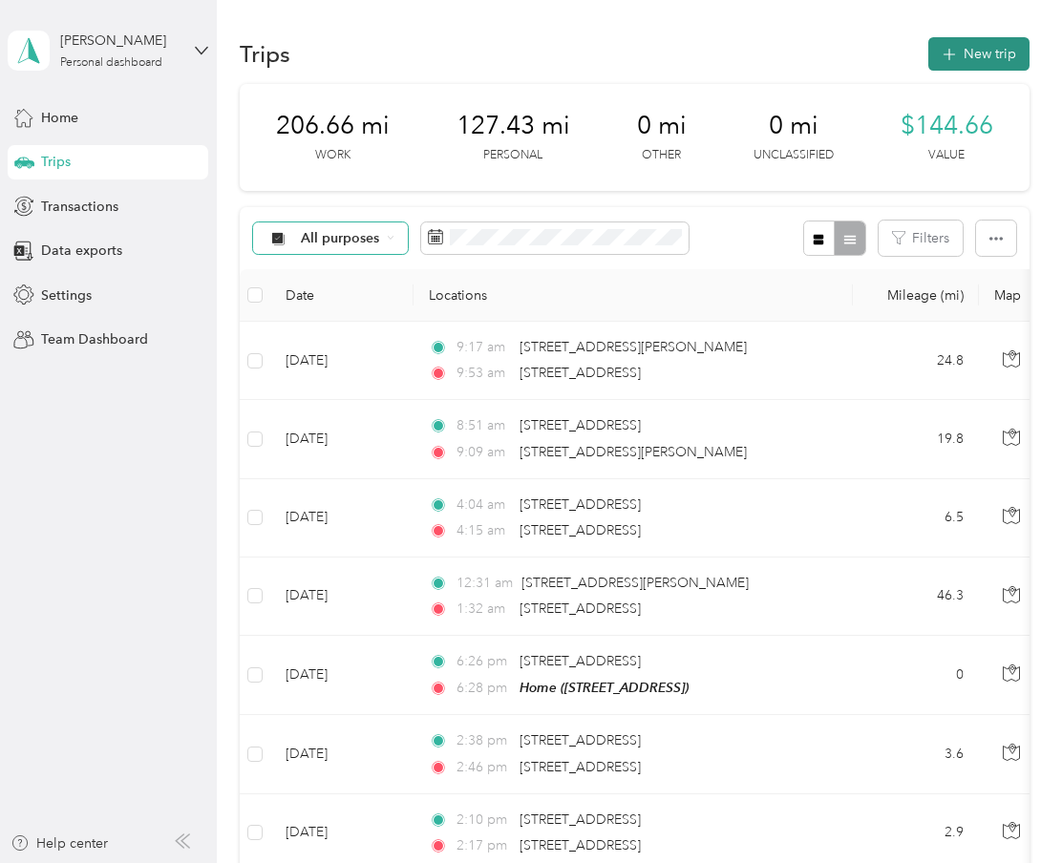
click at [955, 47] on icon "button" at bounding box center [949, 55] width 22 height 22
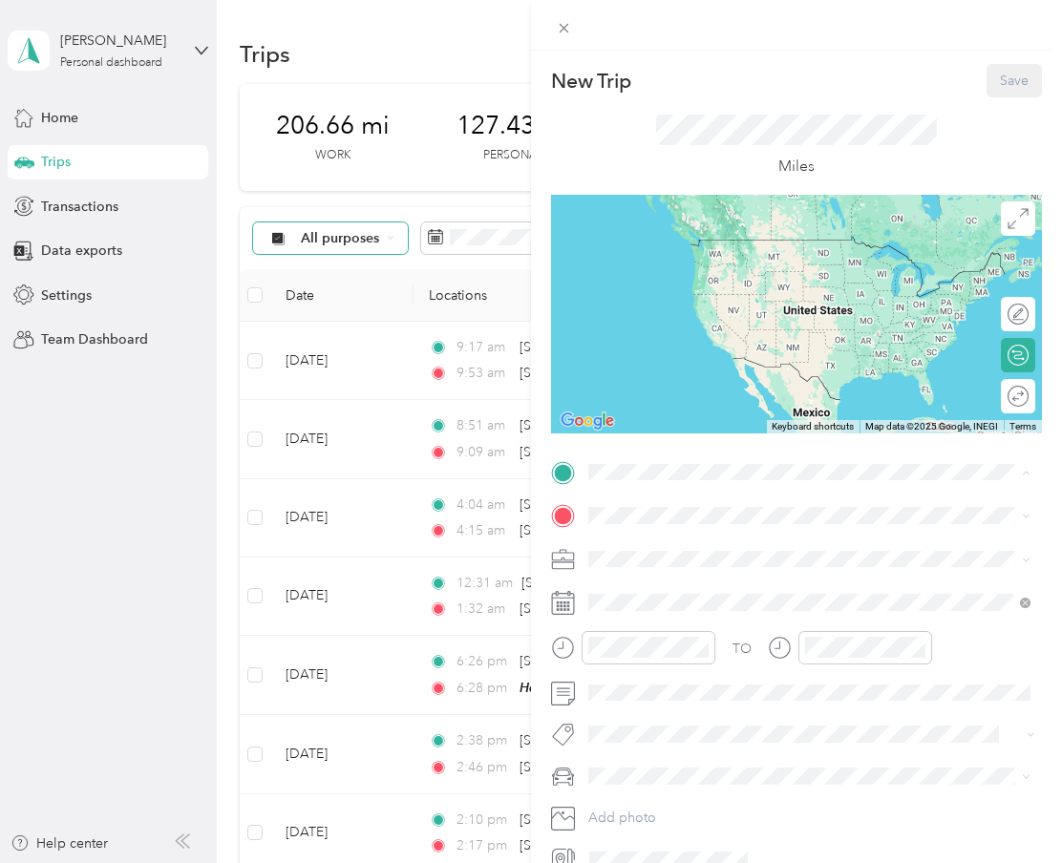
click at [674, 627] on div "Home" at bounding box center [825, 627] width 400 height 17
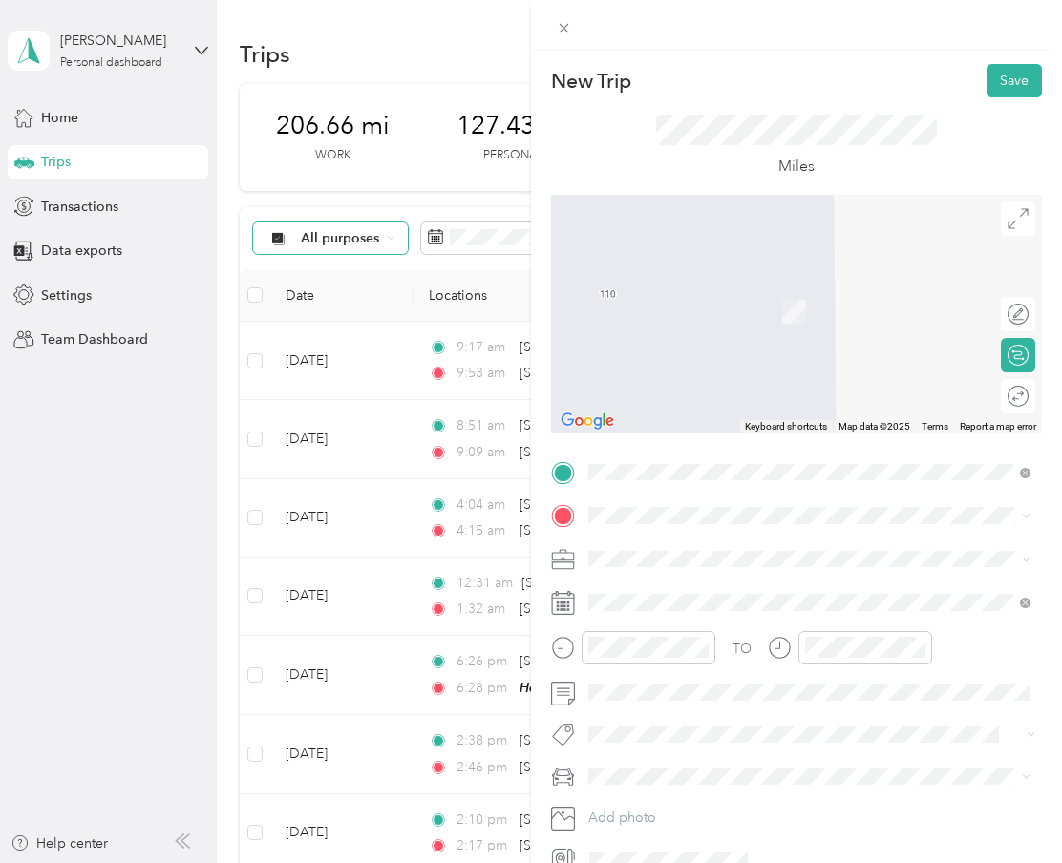
click at [696, 585] on strong "[PERSON_NAME]" at bounding box center [681, 587] width 113 height 17
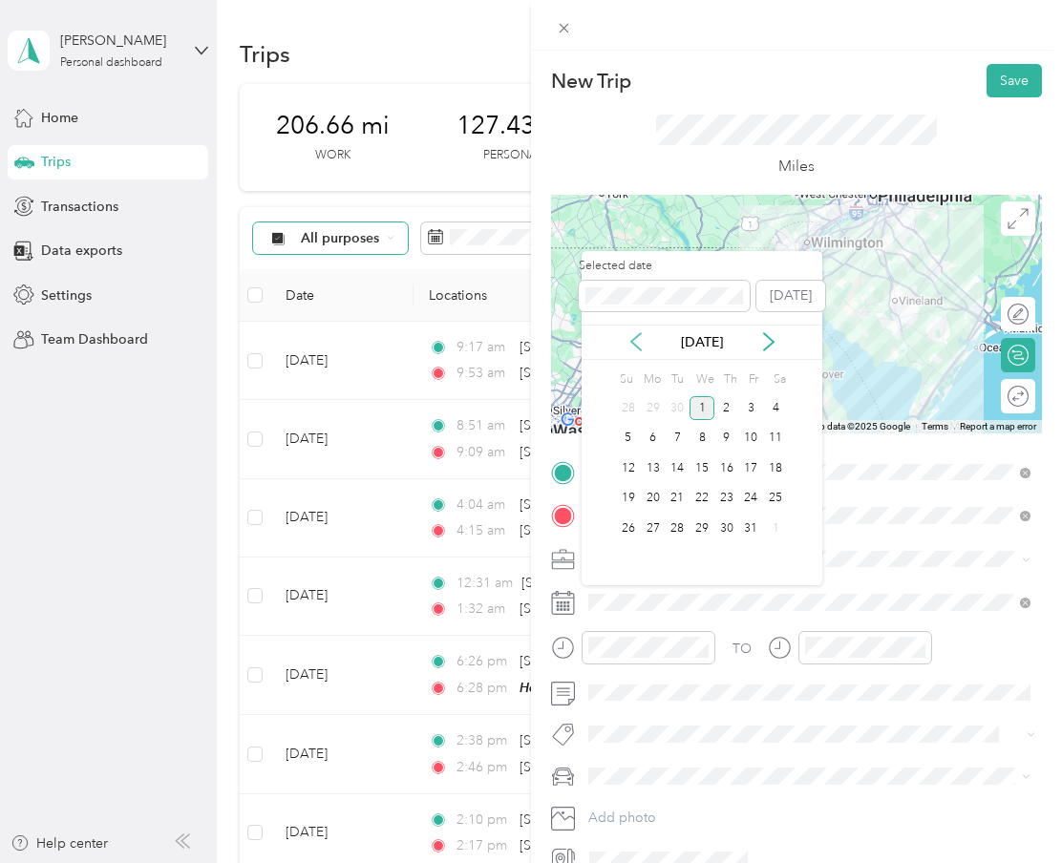
click at [629, 340] on icon at bounding box center [636, 341] width 19 height 19
click at [748, 493] on div "26" at bounding box center [751, 499] width 25 height 24
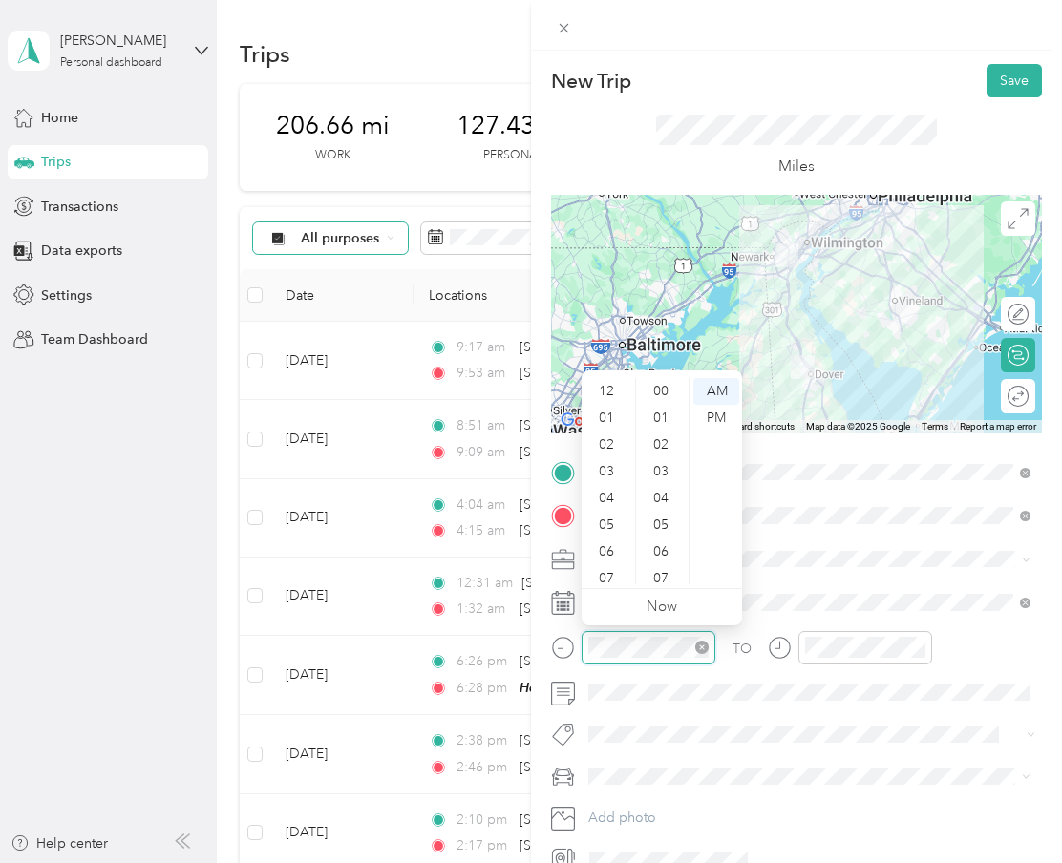
scroll to position [115, 0]
click at [624, 404] on div "05" at bounding box center [608, 410] width 46 height 27
click at [661, 415] on div "01" at bounding box center [663, 418] width 46 height 27
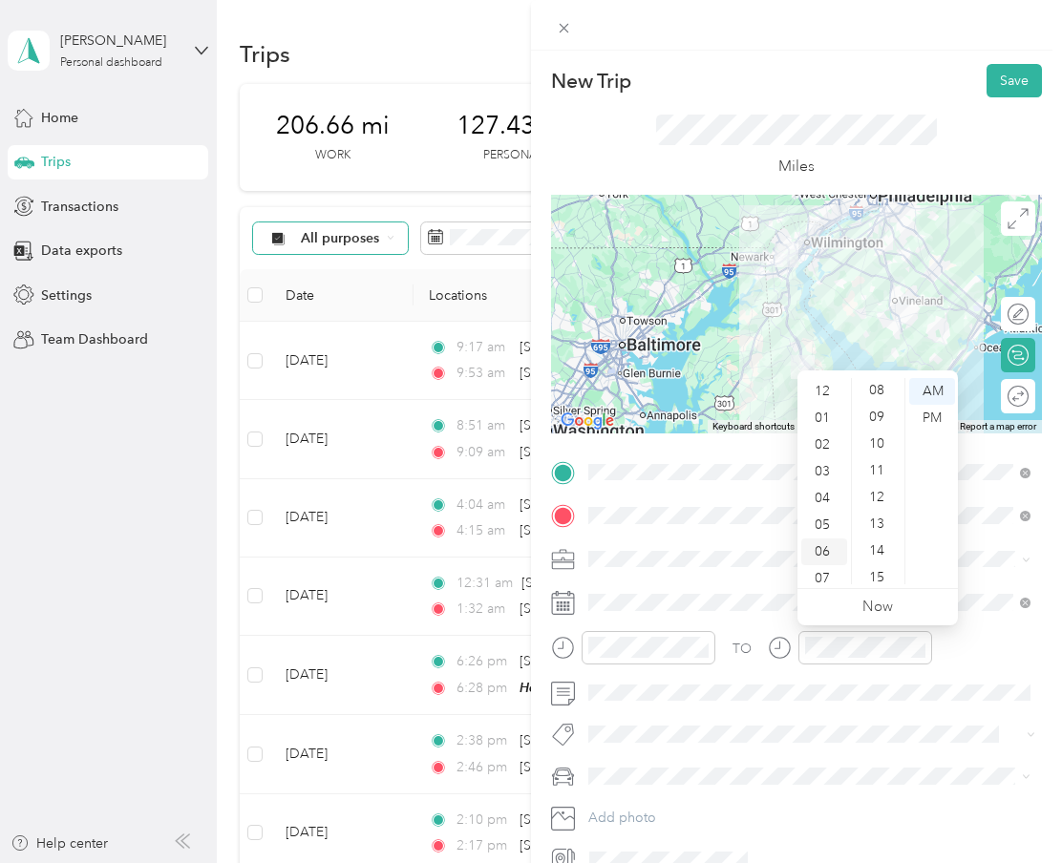
click at [827, 542] on div "06" at bounding box center [824, 552] width 46 height 27
click at [878, 542] on div "29" at bounding box center [879, 554] width 46 height 27
click at [882, 530] on div "34" at bounding box center [879, 527] width 46 height 27
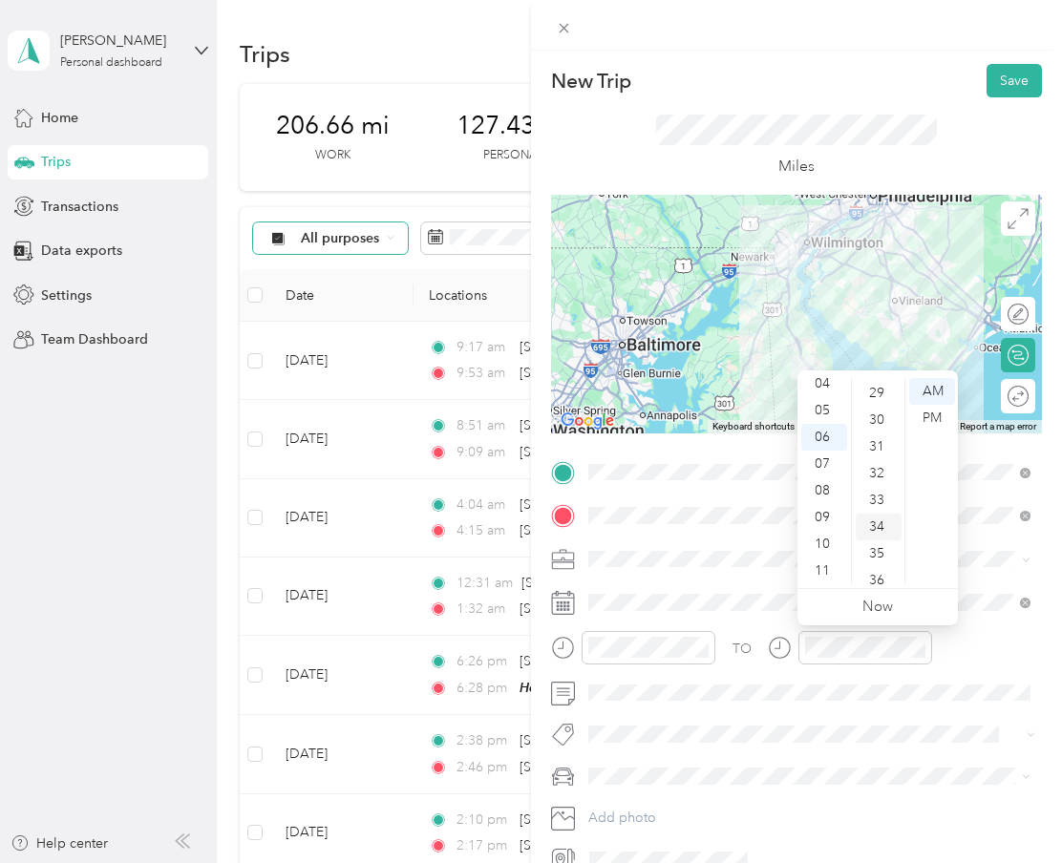
scroll to position [907, 0]
click at [939, 420] on div "PM" at bounding box center [932, 418] width 46 height 27
click at [985, 568] on span at bounding box center [812, 559] width 460 height 31
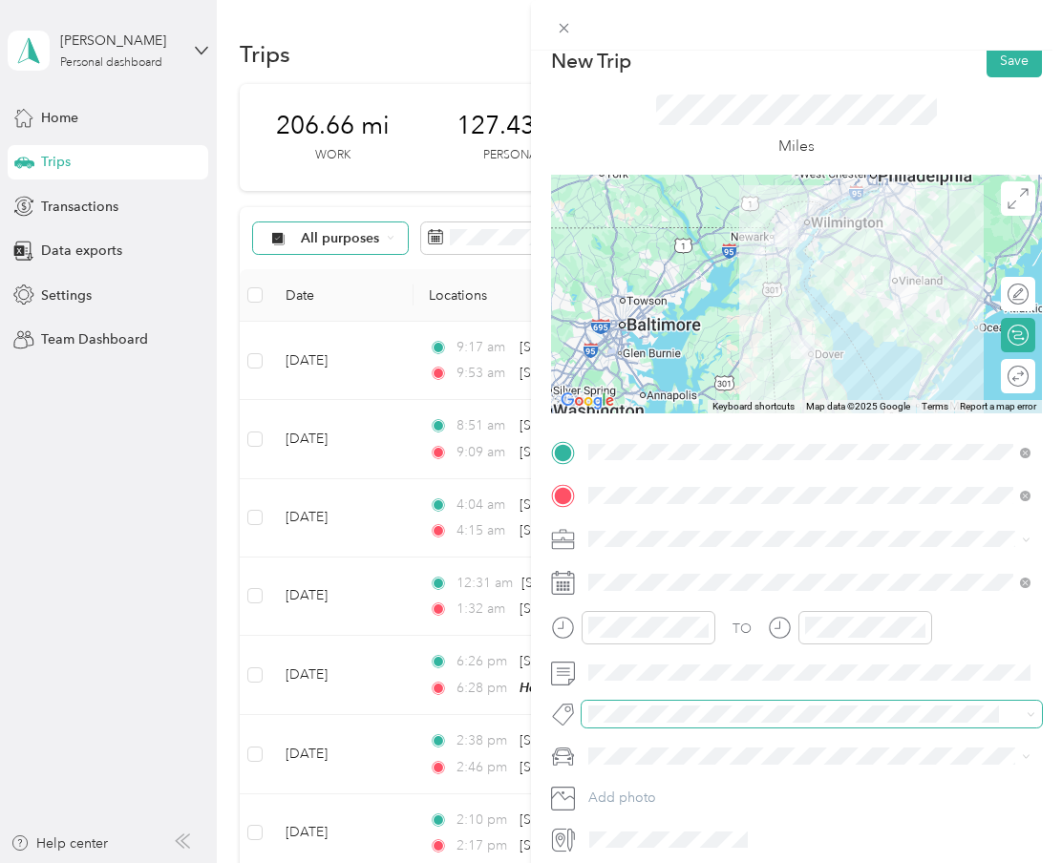
scroll to position [21, 0]
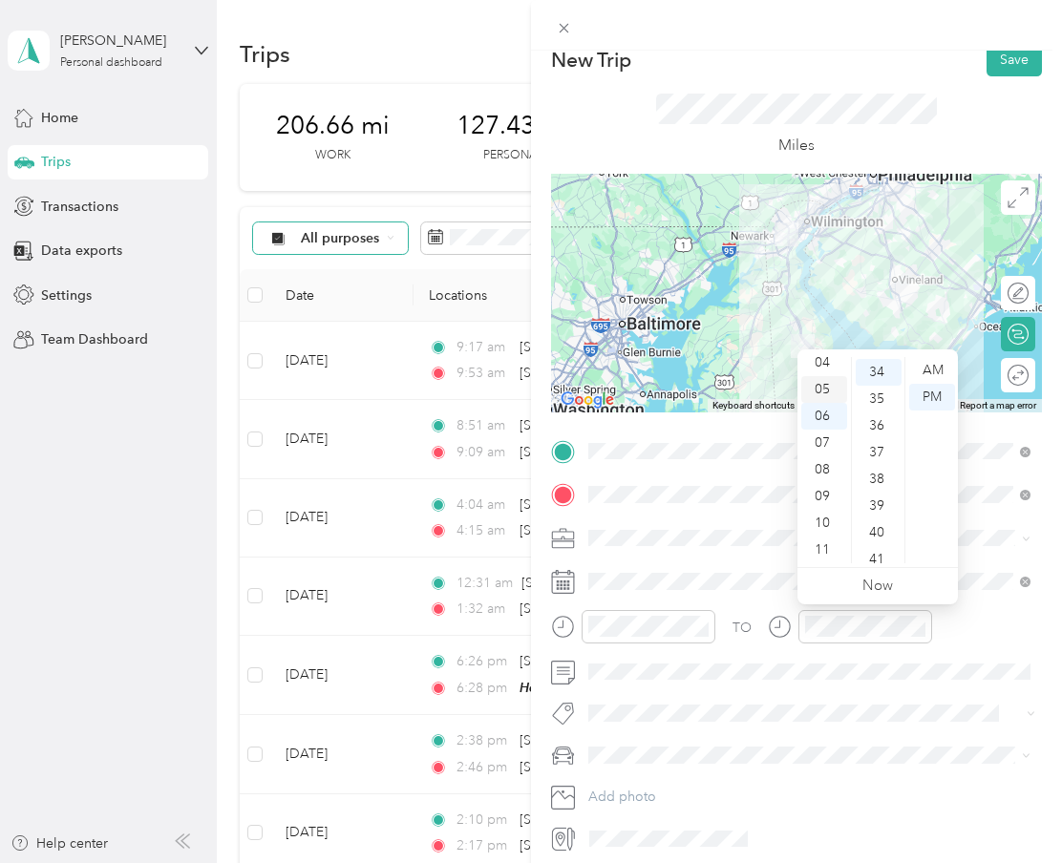
click at [835, 382] on div "05" at bounding box center [824, 389] width 46 height 27
click at [877, 442] on div "37" at bounding box center [879, 452] width 46 height 27
click at [890, 550] on div "44" at bounding box center [879, 559] width 46 height 27
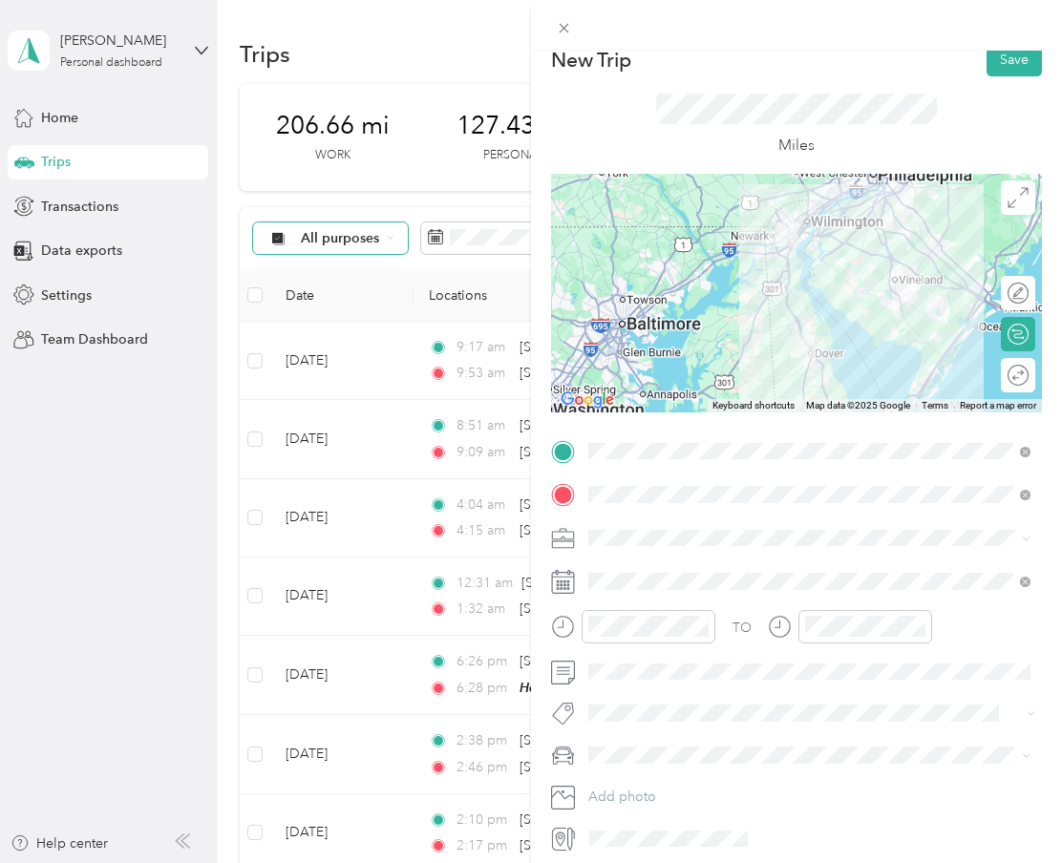
click at [664, 645] on ol "Work Personal Doordash Other Charity Medical Moving Commute" at bounding box center [810, 682] width 456 height 267
click at [621, 630] on span "Doordash" at bounding box center [625, 638] width 61 height 16
click at [1013, 59] on button "Save" at bounding box center [1014, 59] width 55 height 33
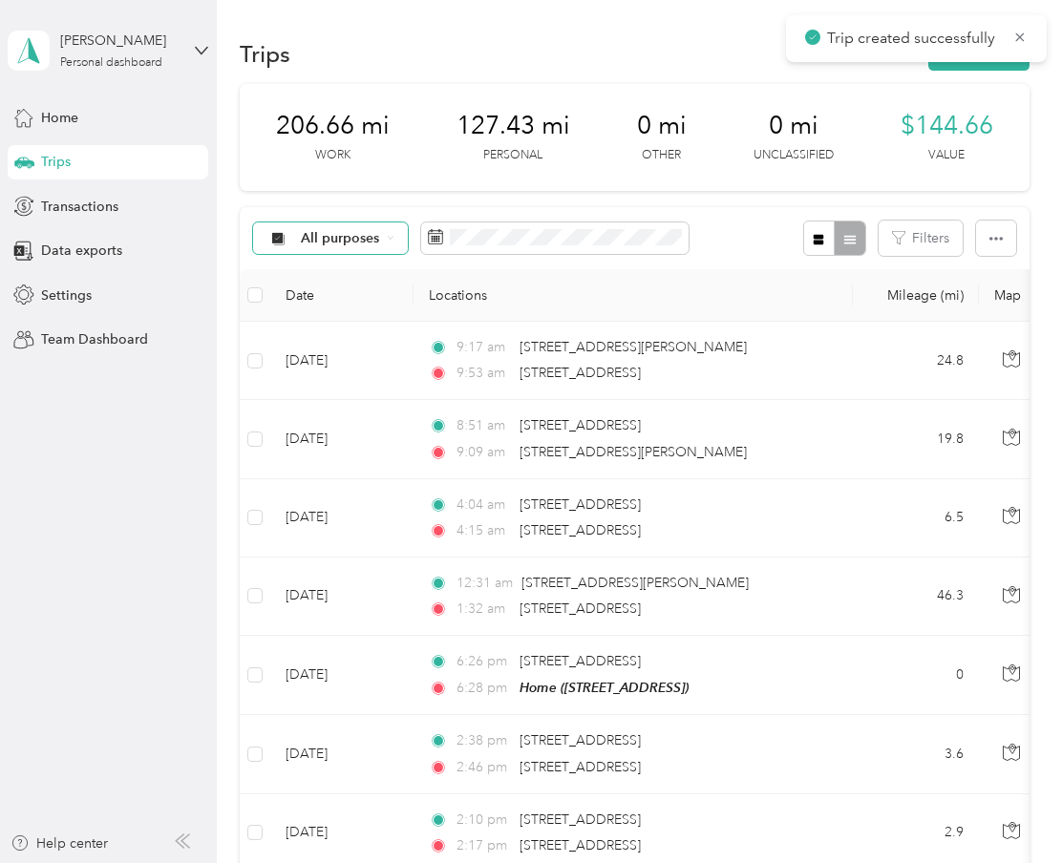
click at [299, 238] on span "All purposes" at bounding box center [322, 238] width 113 height 15
click at [351, 278] on li "All purposes" at bounding box center [330, 271] width 153 height 33
click at [368, 244] on span "All purposes" at bounding box center [340, 238] width 79 height 13
click at [343, 377] on li "Personal" at bounding box center [330, 371] width 153 height 33
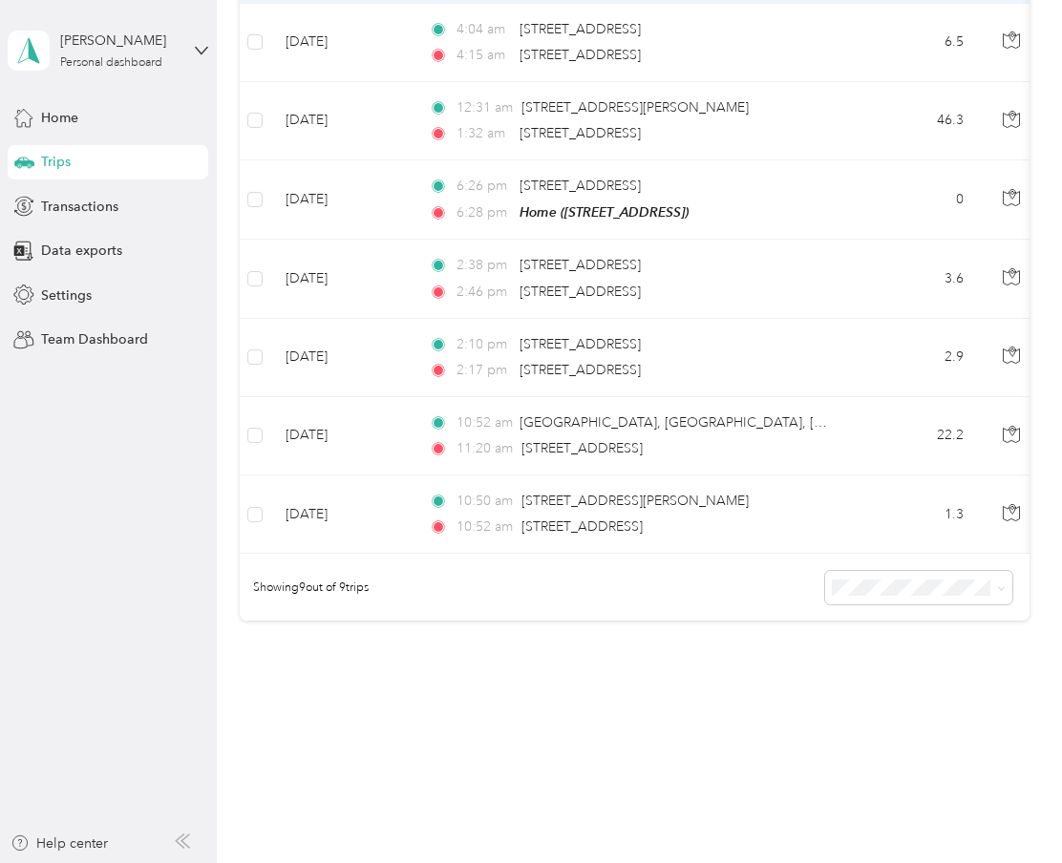
scroll to position [468, 0]
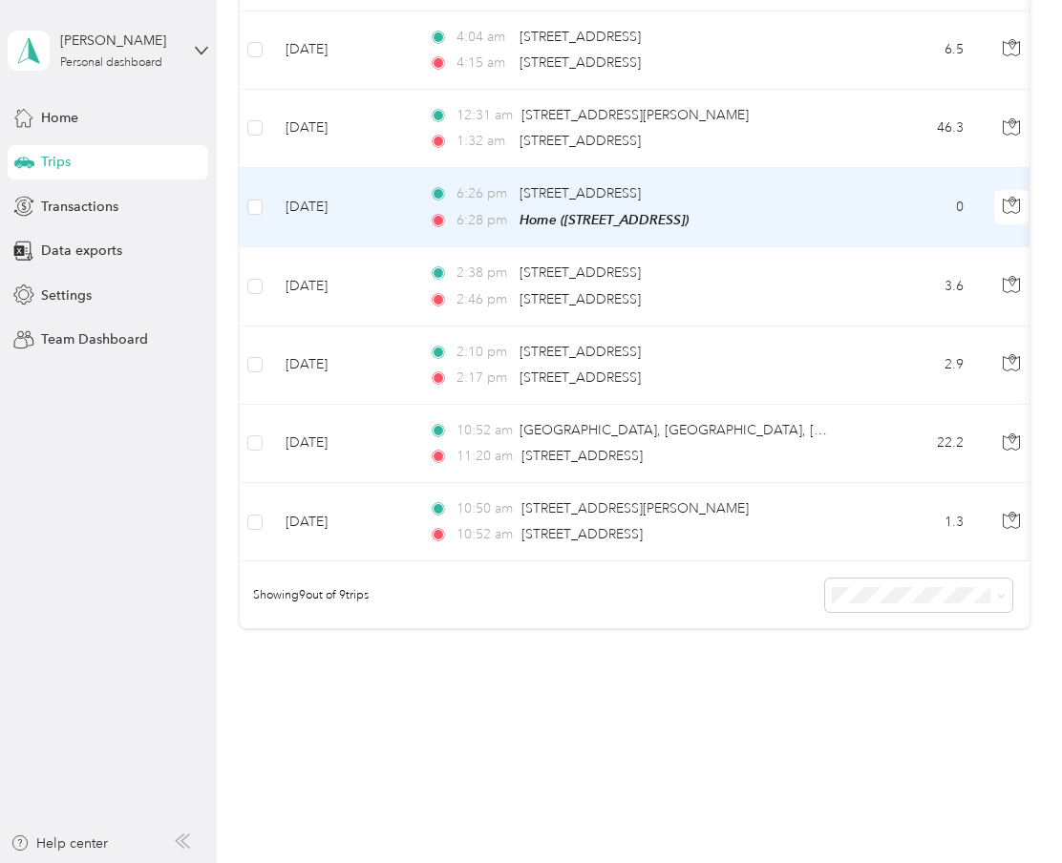
click at [740, 184] on div "6:26 pm 115 Topaz Cir, Dover, DE" at bounding box center [629, 193] width 401 height 21
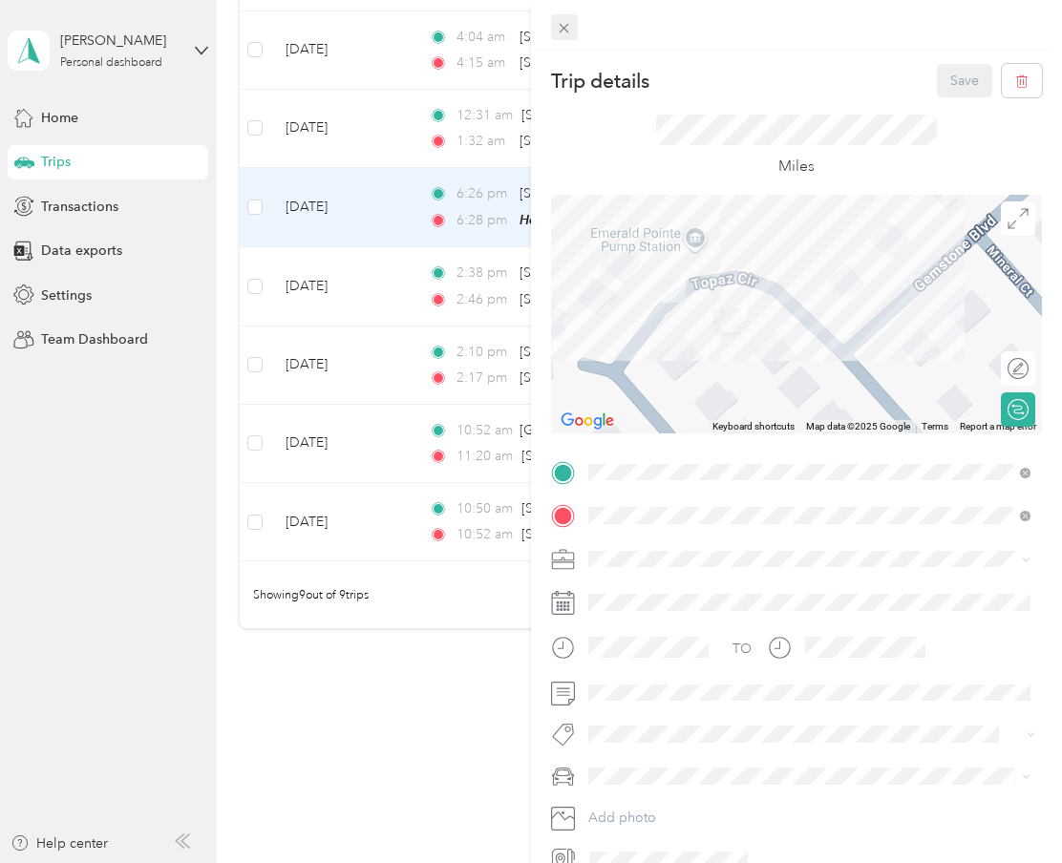
click at [568, 20] on icon at bounding box center [564, 28] width 16 height 16
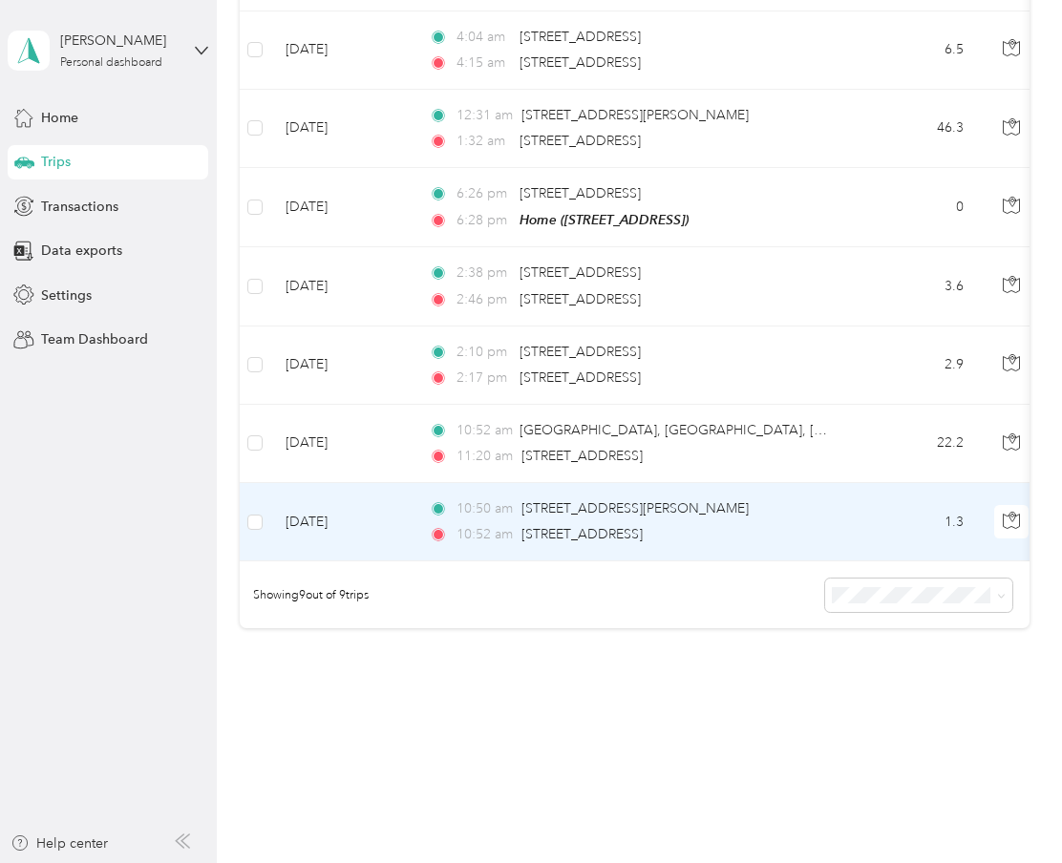
click at [770, 517] on div "10:50 am 111 Brady Dr, Milford, DE" at bounding box center [629, 509] width 401 height 21
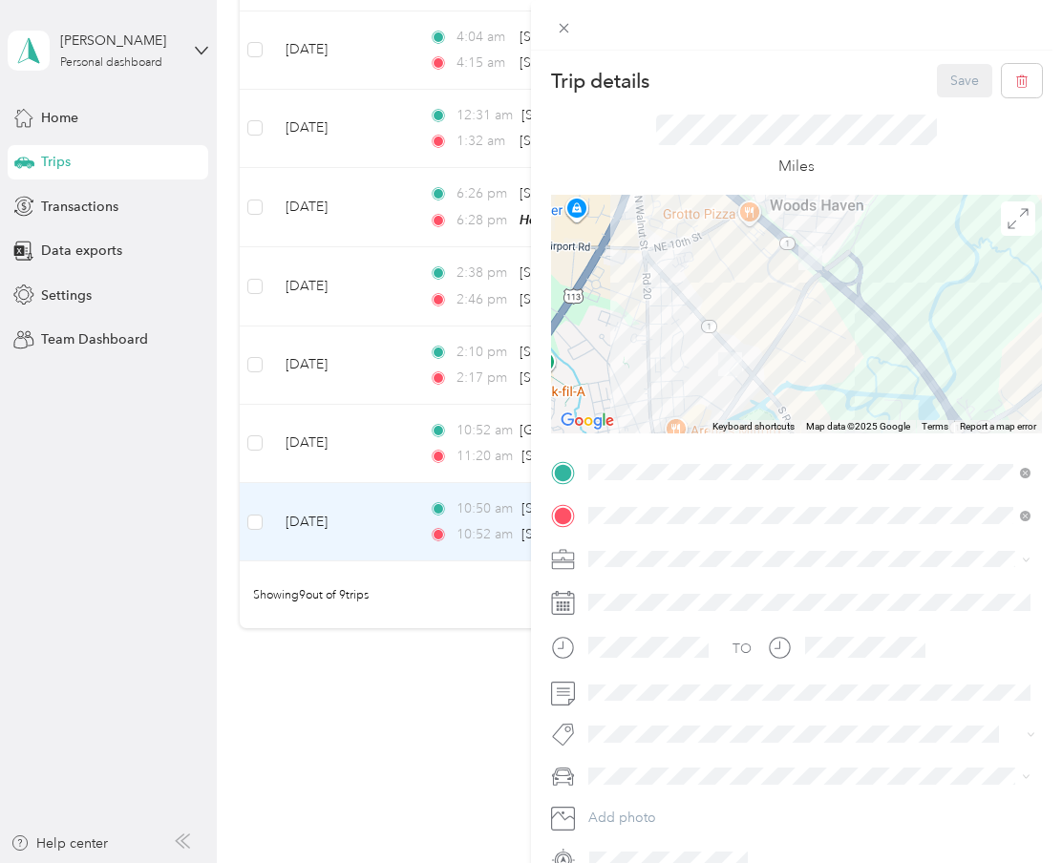
click at [570, 43] on div at bounding box center [796, 25] width 531 height 51
click at [567, 34] on icon at bounding box center [564, 28] width 16 height 16
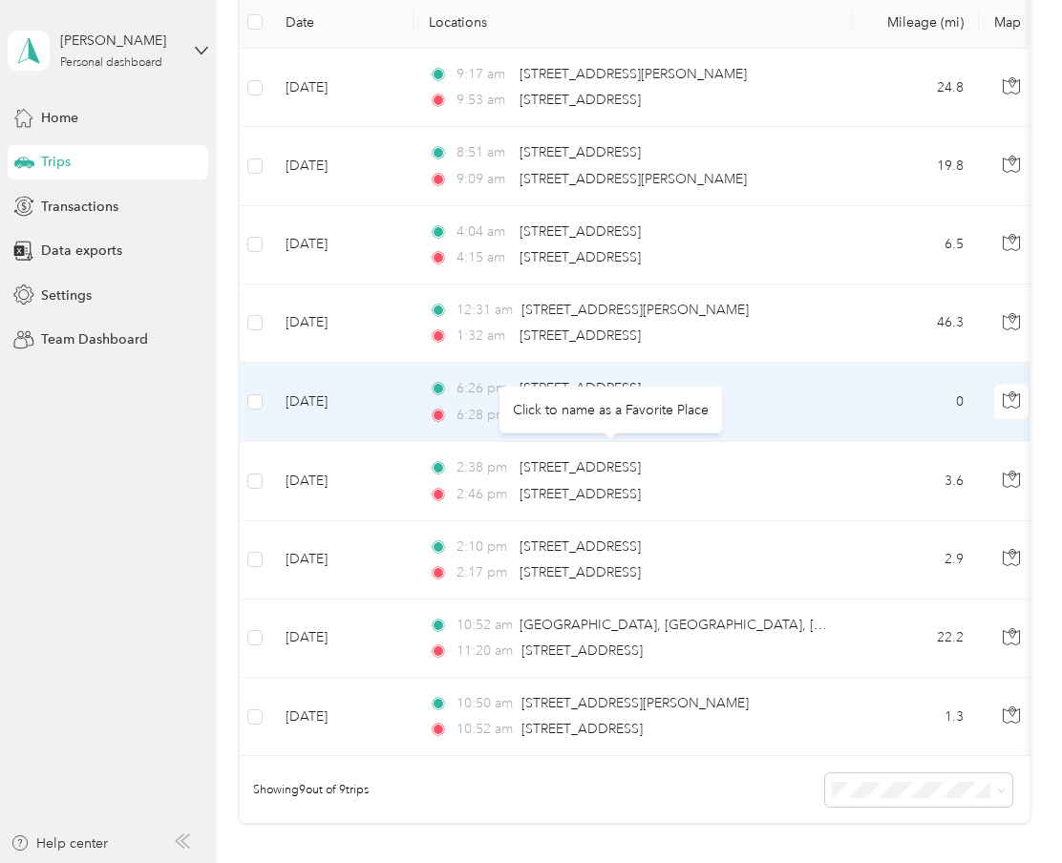
scroll to position [270, 0]
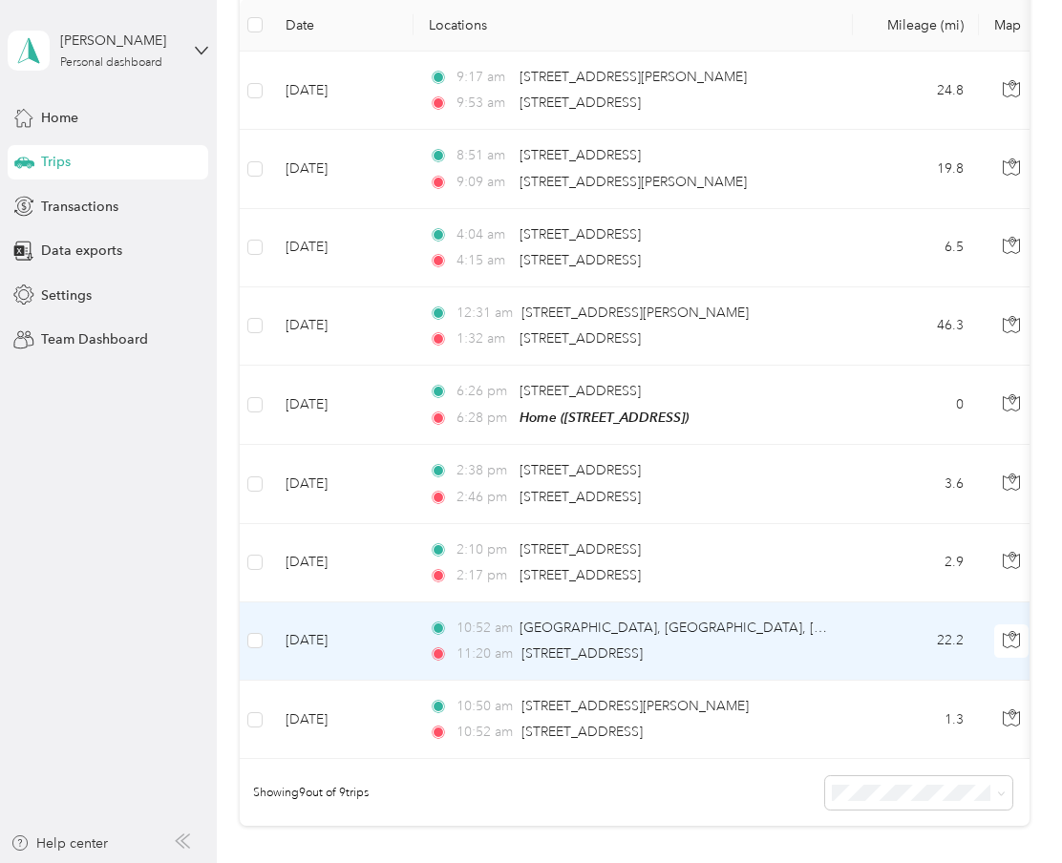
click at [742, 627] on div "10:52 am Carpenters Point Rd, Milford, DE" at bounding box center [629, 628] width 401 height 21
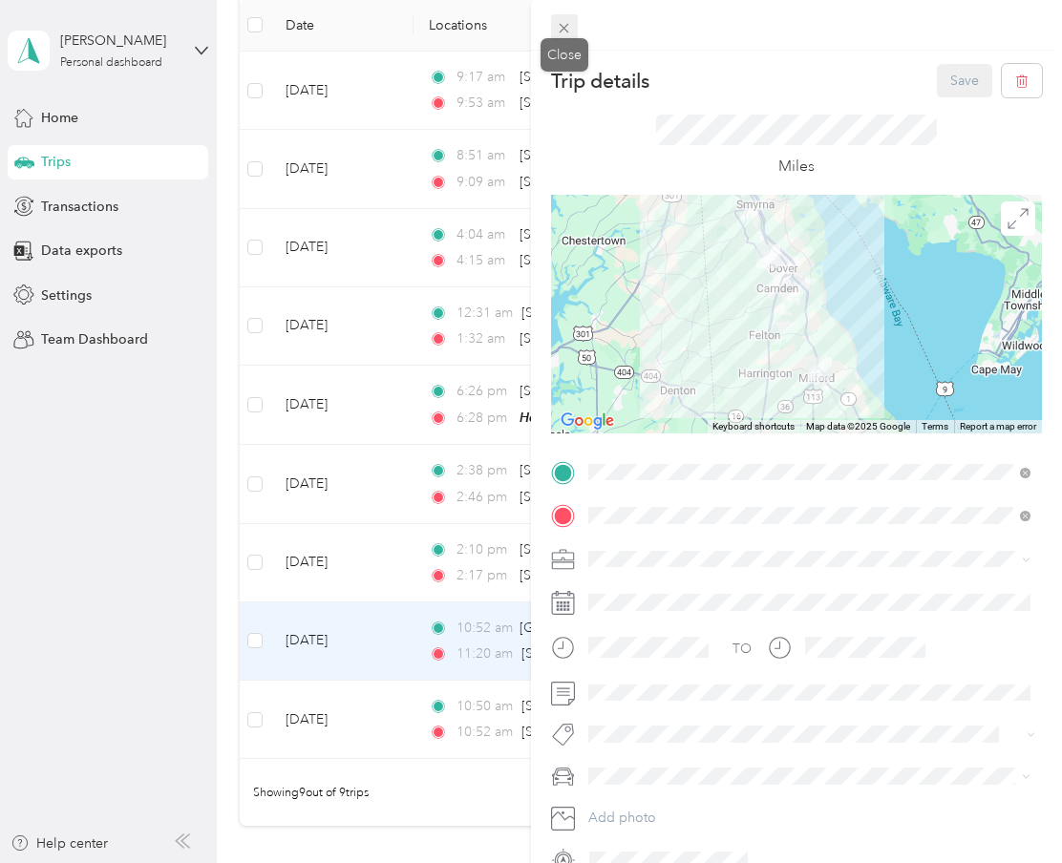
click at [570, 38] on div "Close" at bounding box center [565, 54] width 48 height 33
click at [563, 34] on icon at bounding box center [564, 28] width 16 height 16
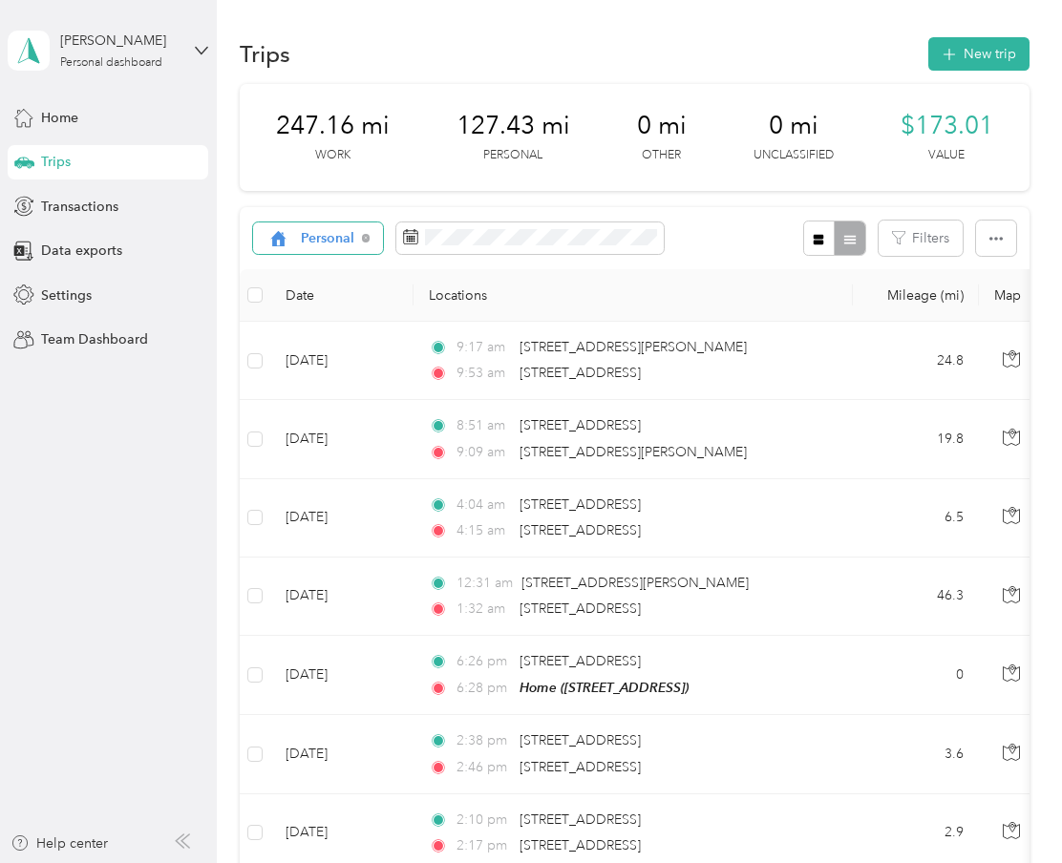
click at [294, 235] on span "Personal" at bounding box center [310, 238] width 88 height 15
click at [338, 280] on li "All purposes" at bounding box center [323, 271] width 139 height 33
click at [378, 240] on span "All purposes" at bounding box center [340, 238] width 79 height 13
click at [337, 404] on span "Doordash" at bounding box center [347, 400] width 93 height 20
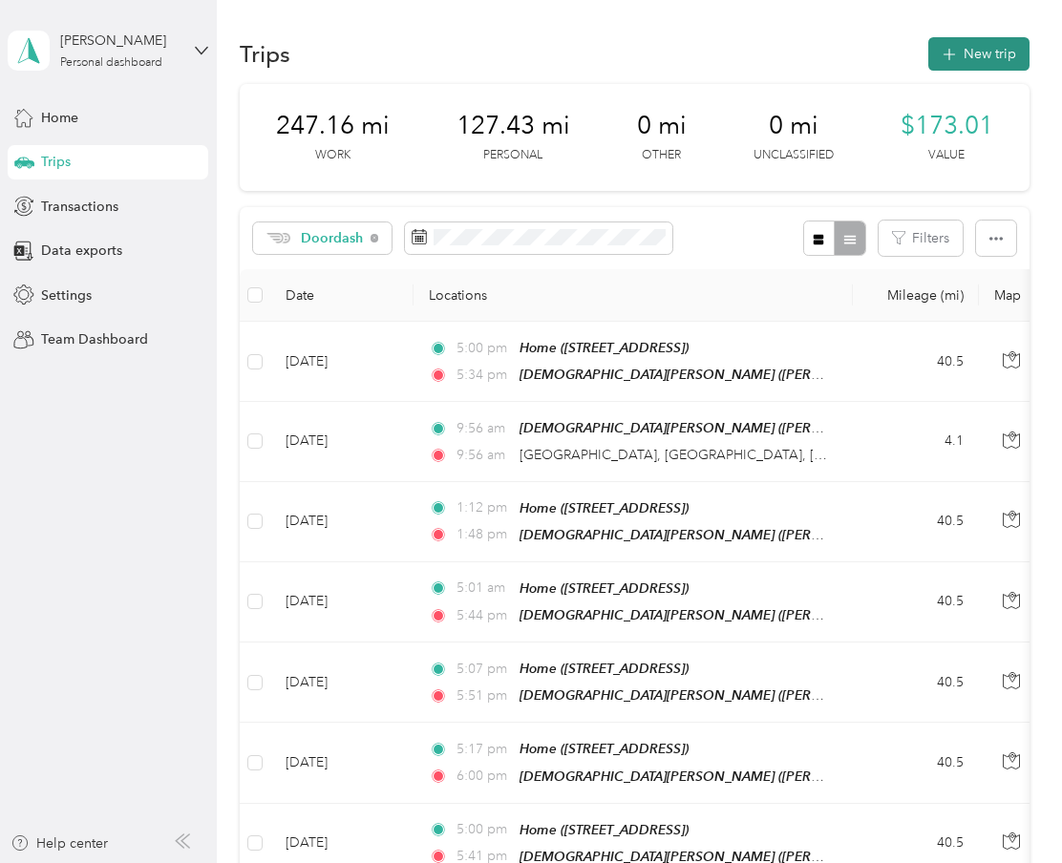
click at [1008, 53] on button "New trip" at bounding box center [978, 53] width 101 height 33
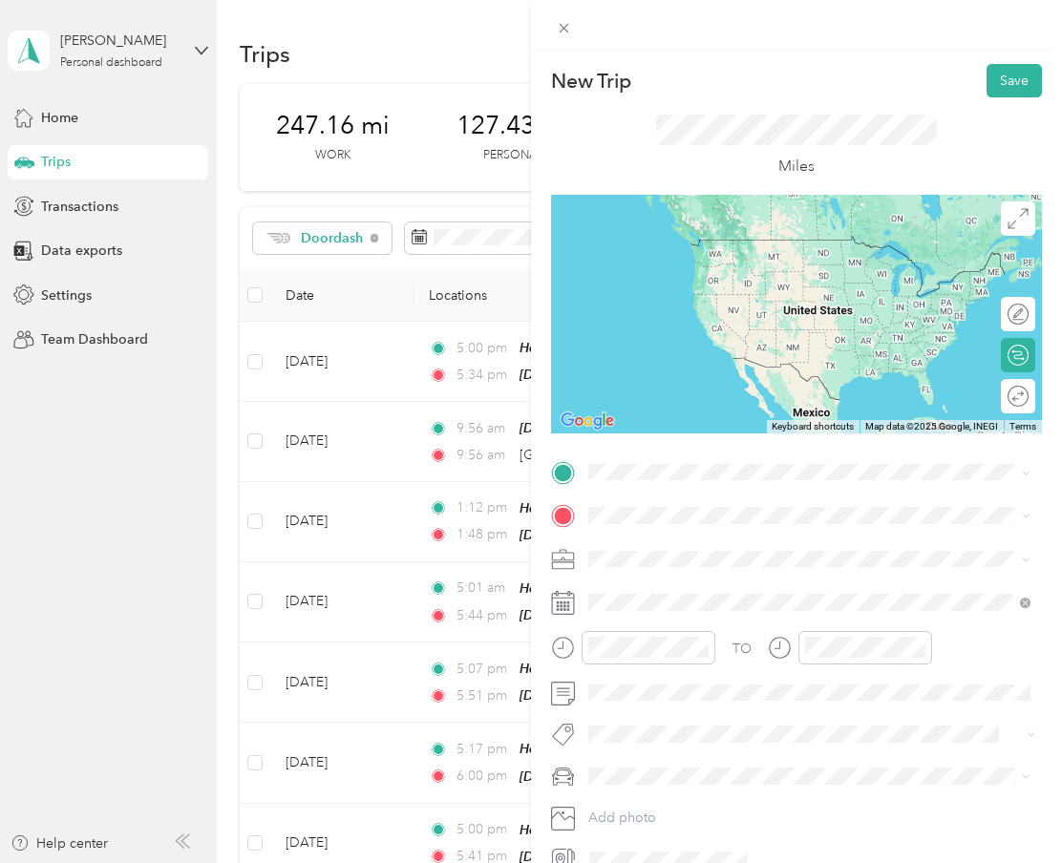
click at [721, 560] on span "Philadelphia Pennsylvania, United States" at bounding box center [732, 548] width 215 height 33
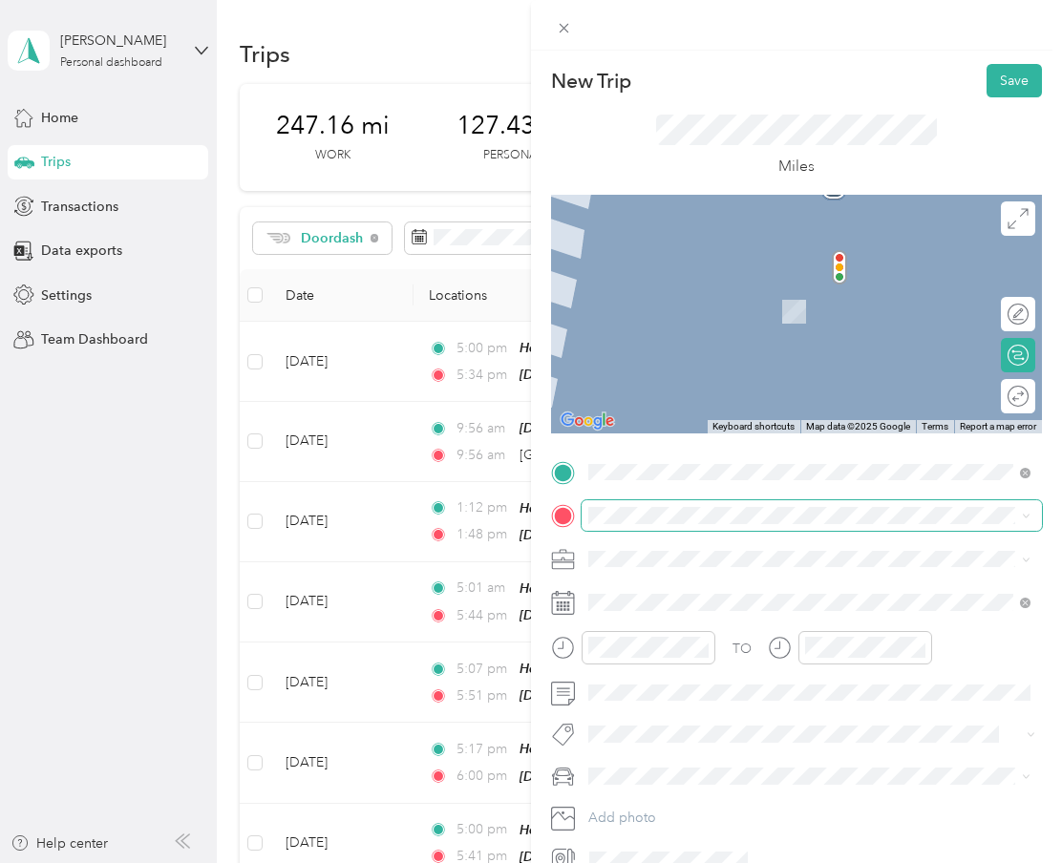
click at [656, 527] on span at bounding box center [812, 515] width 460 height 31
click at [635, 659] on li "Doordash" at bounding box center [810, 659] width 456 height 33
click at [659, 524] on span at bounding box center [812, 515] width 460 height 31
click at [658, 691] on span "[STREET_ADDRESS] , 19904, [GEOGRAPHIC_DATA], [GEOGRAPHIC_DATA], [GEOGRAPHIC_DAT…" at bounding box center [785, 703] width 320 height 36
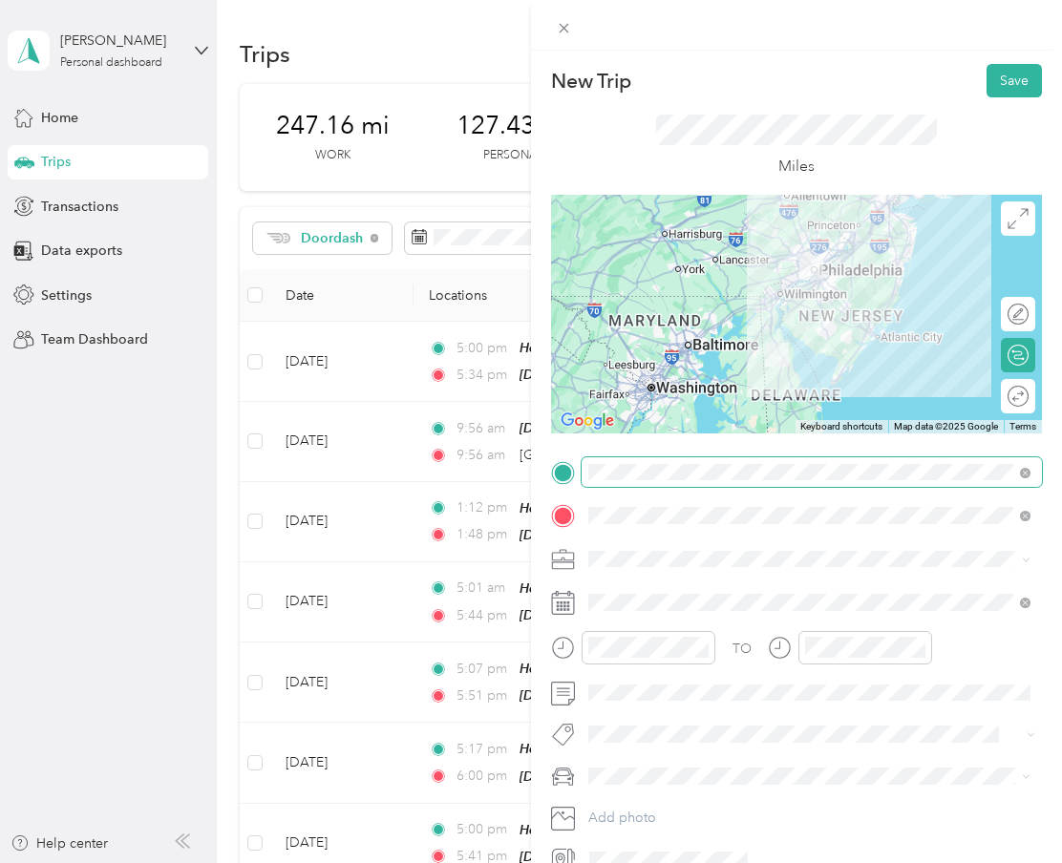
click at [649, 459] on span at bounding box center [812, 472] width 460 height 31
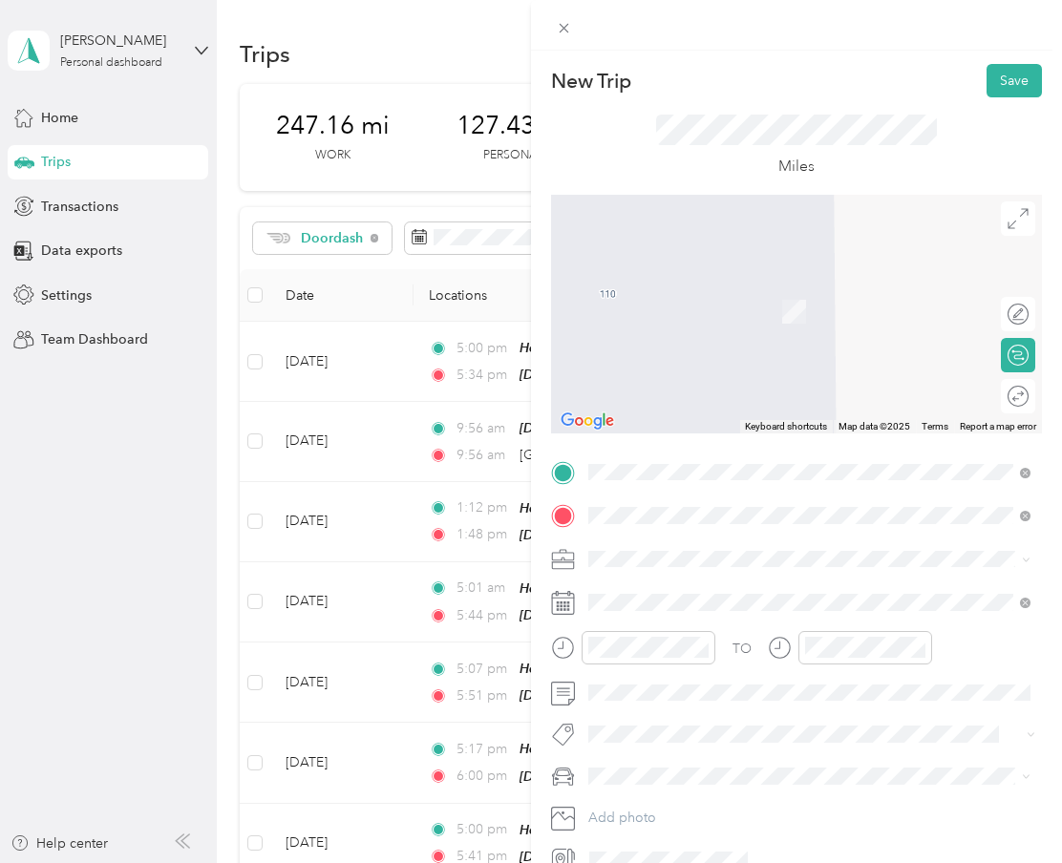
drag, startPoint x: 712, startPoint y: 489, endPoint x: 681, endPoint y: 542, distance: 61.6
click at [681, 542] on span "Philadelphia Pennsylvania, United States" at bounding box center [732, 548] width 215 height 33
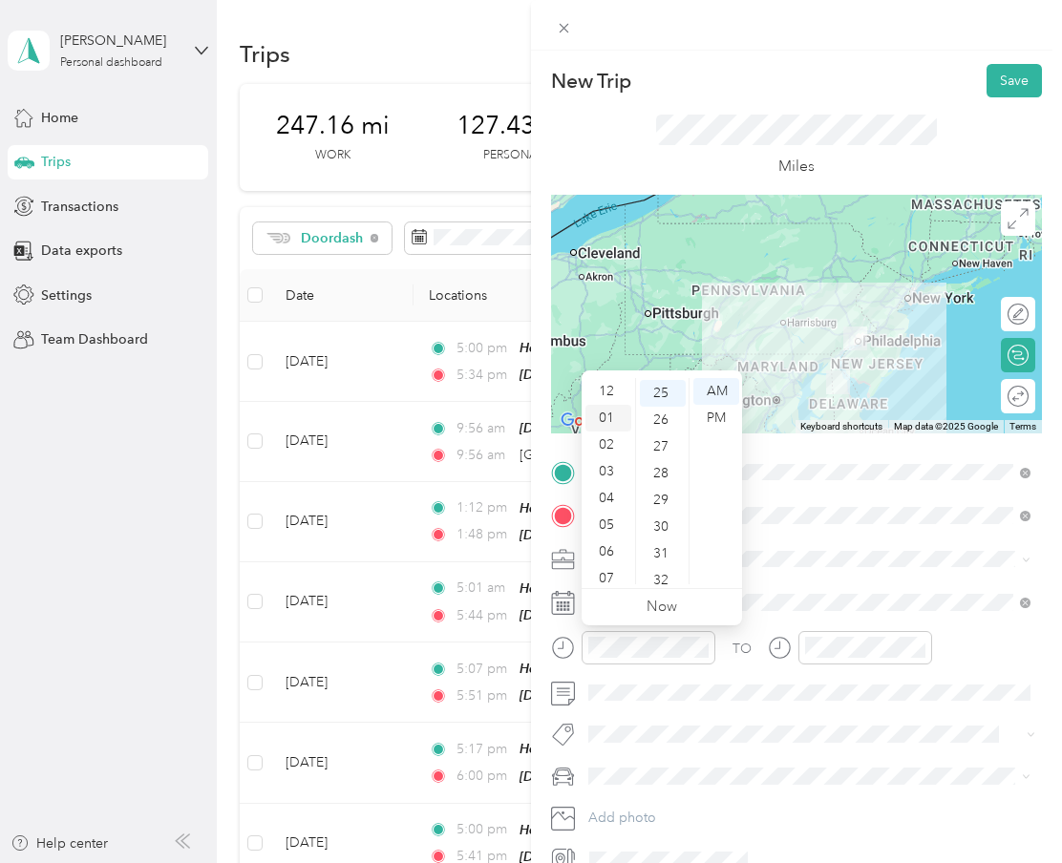
click at [612, 410] on div "01" at bounding box center [608, 418] width 46 height 27
click at [614, 441] on div "03" at bounding box center [608, 447] width 46 height 27
click at [658, 392] on div "00" at bounding box center [663, 391] width 46 height 27
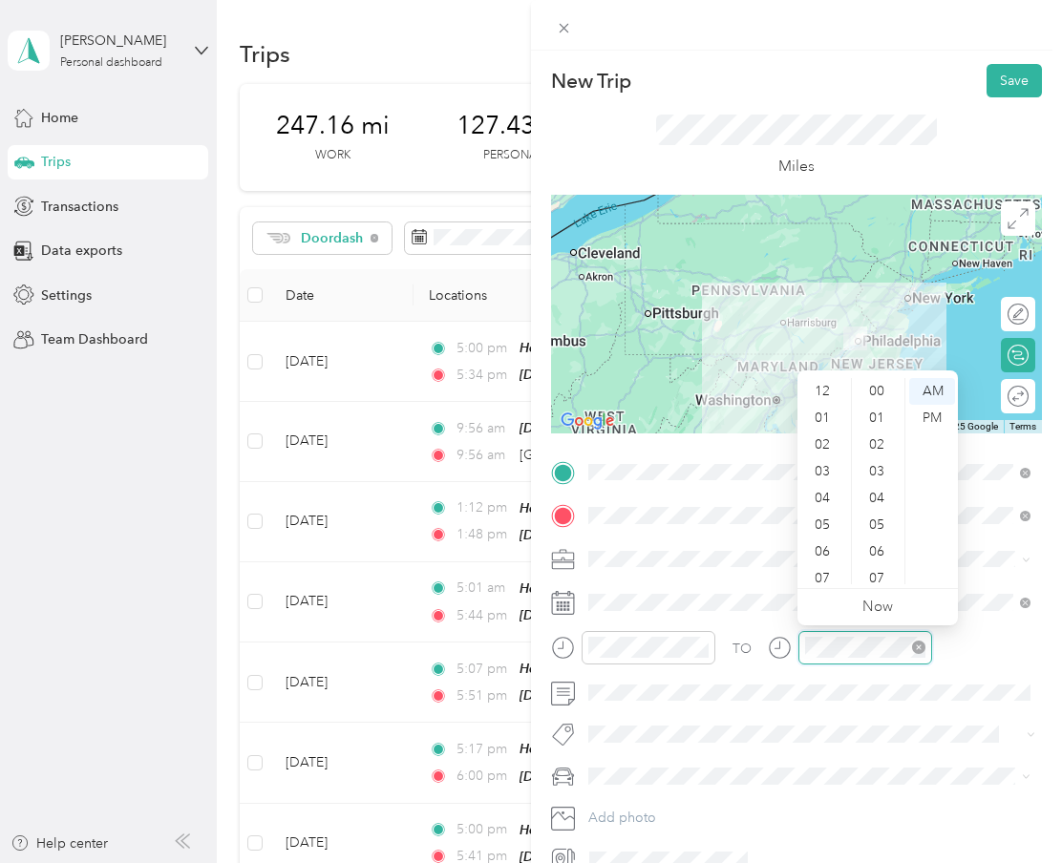
scroll to position [115, 0]
click at [825, 392] on div "04" at bounding box center [824, 384] width 46 height 27
click at [882, 415] on div "11" at bounding box center [879, 413] width 46 height 27
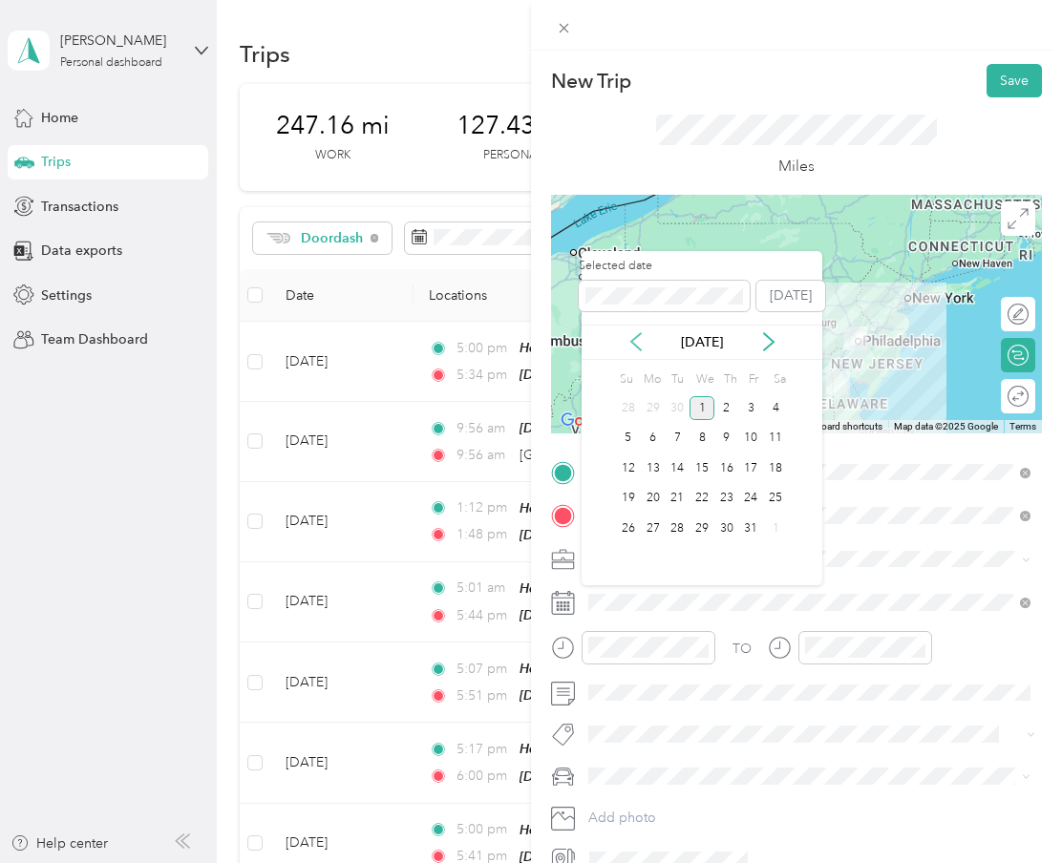
click at [637, 332] on icon at bounding box center [636, 341] width 19 height 19
click at [754, 496] on div "26" at bounding box center [751, 499] width 25 height 24
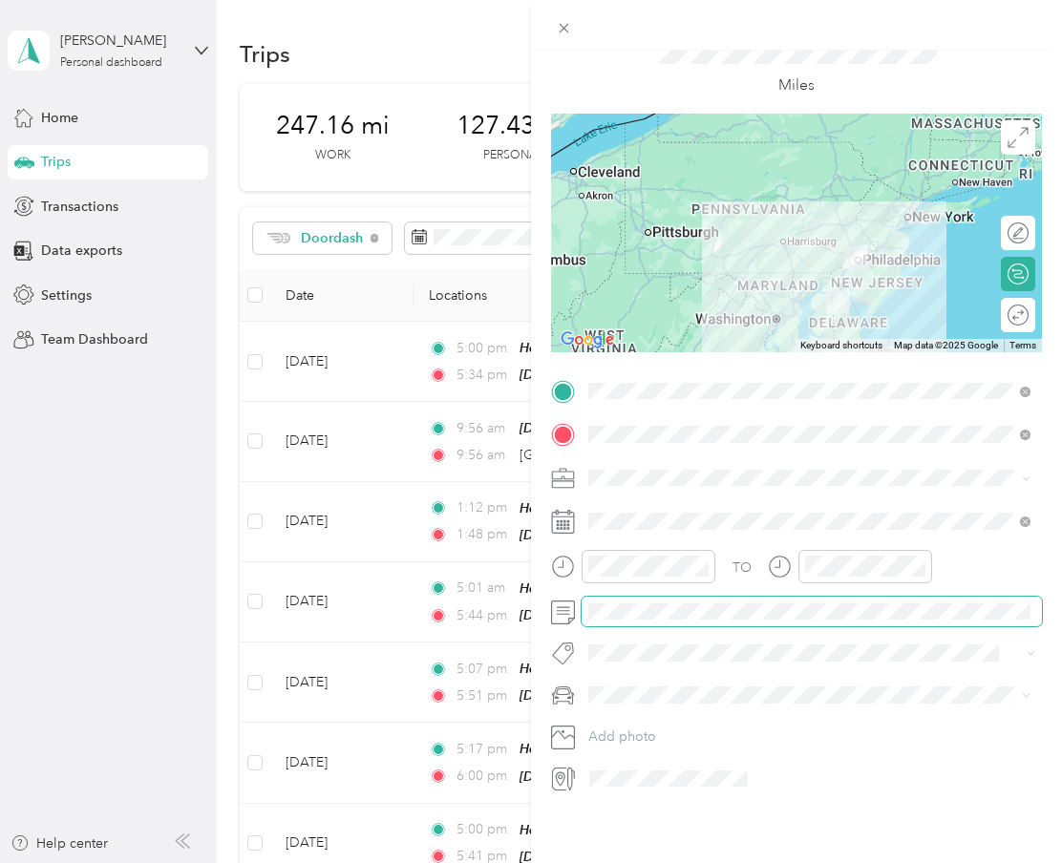
scroll to position [0, 0]
click at [650, 718] on span "blue subaru" at bounding box center [631, 724] width 72 height 16
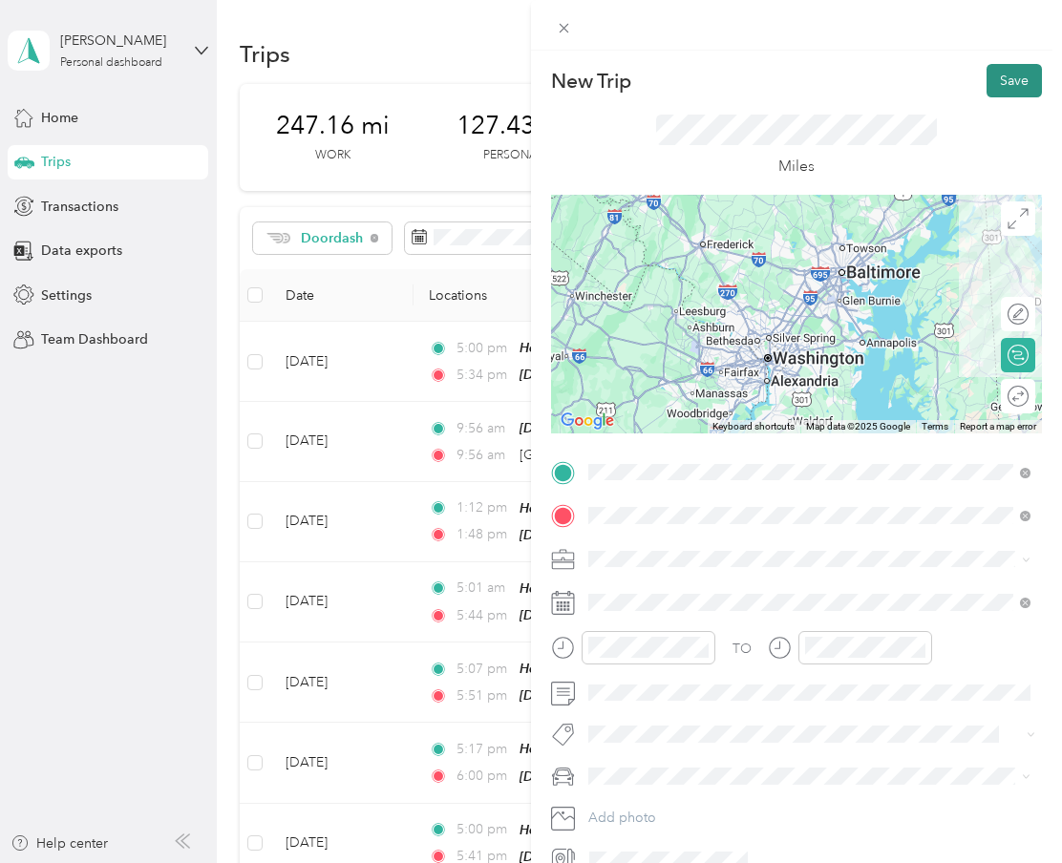
click at [1007, 73] on button "Save" at bounding box center [1014, 80] width 55 height 33
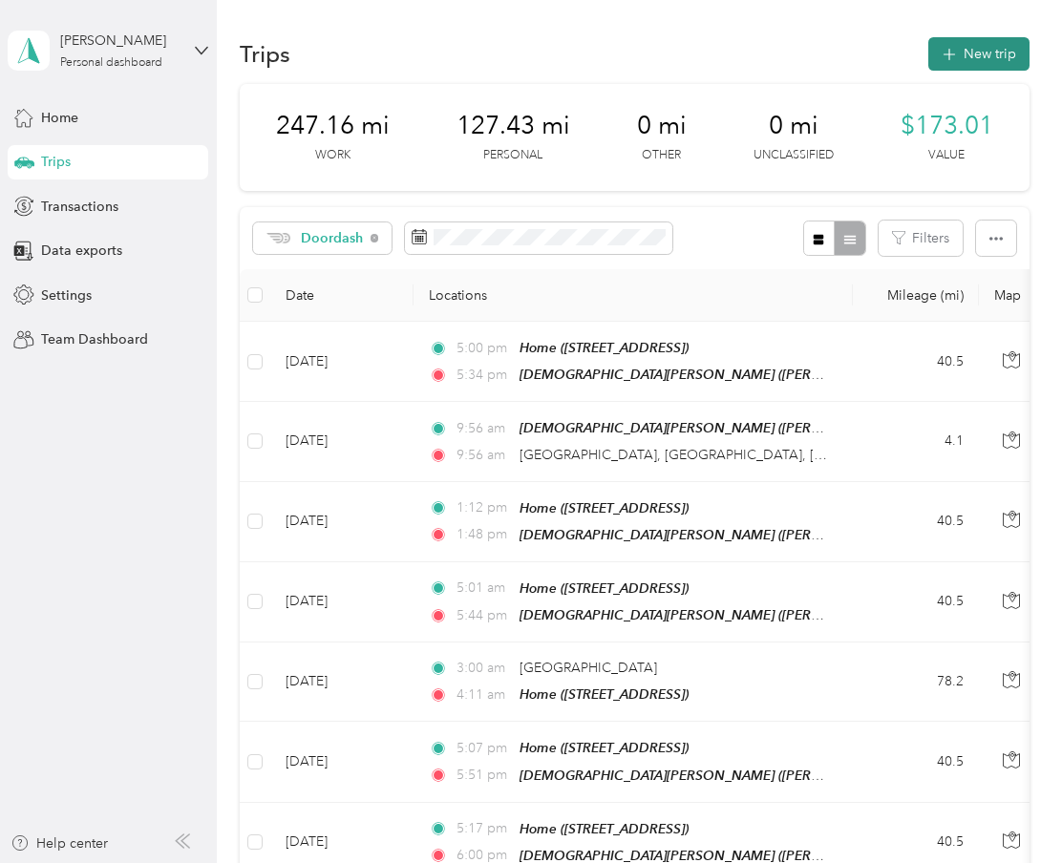
click at [1002, 53] on button "New trip" at bounding box center [978, 53] width 101 height 33
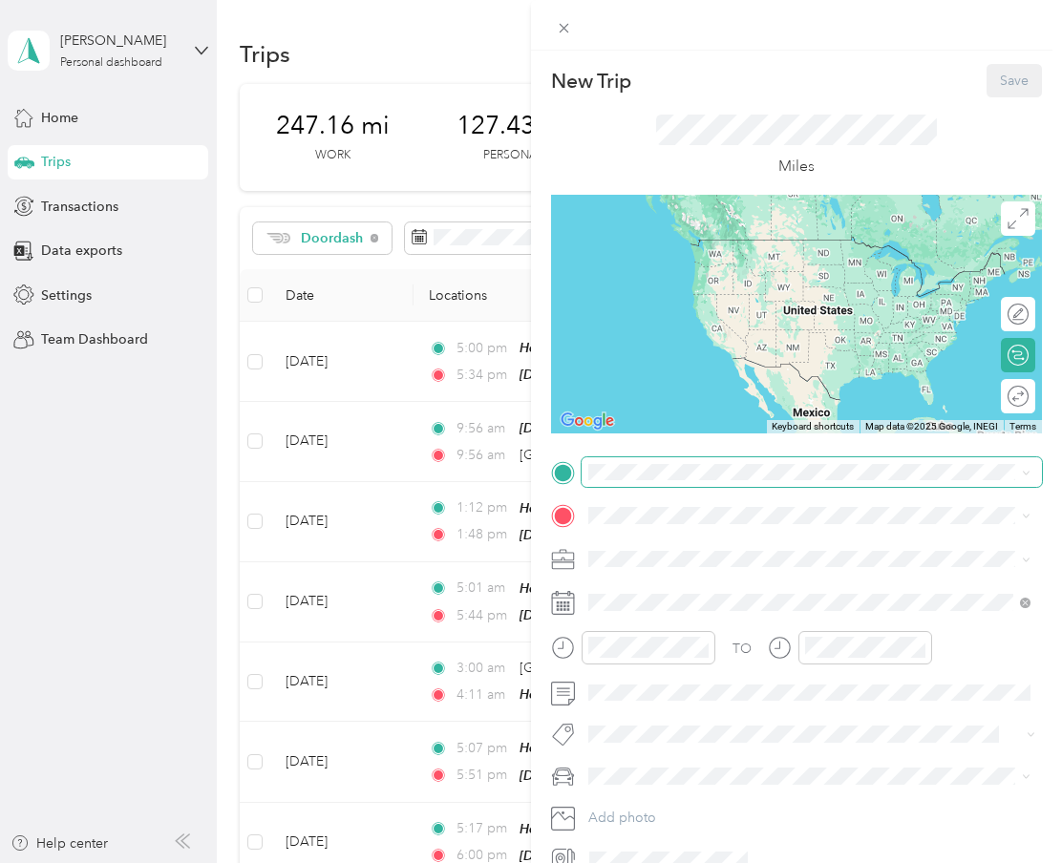
click at [700, 481] on span at bounding box center [812, 472] width 460 height 31
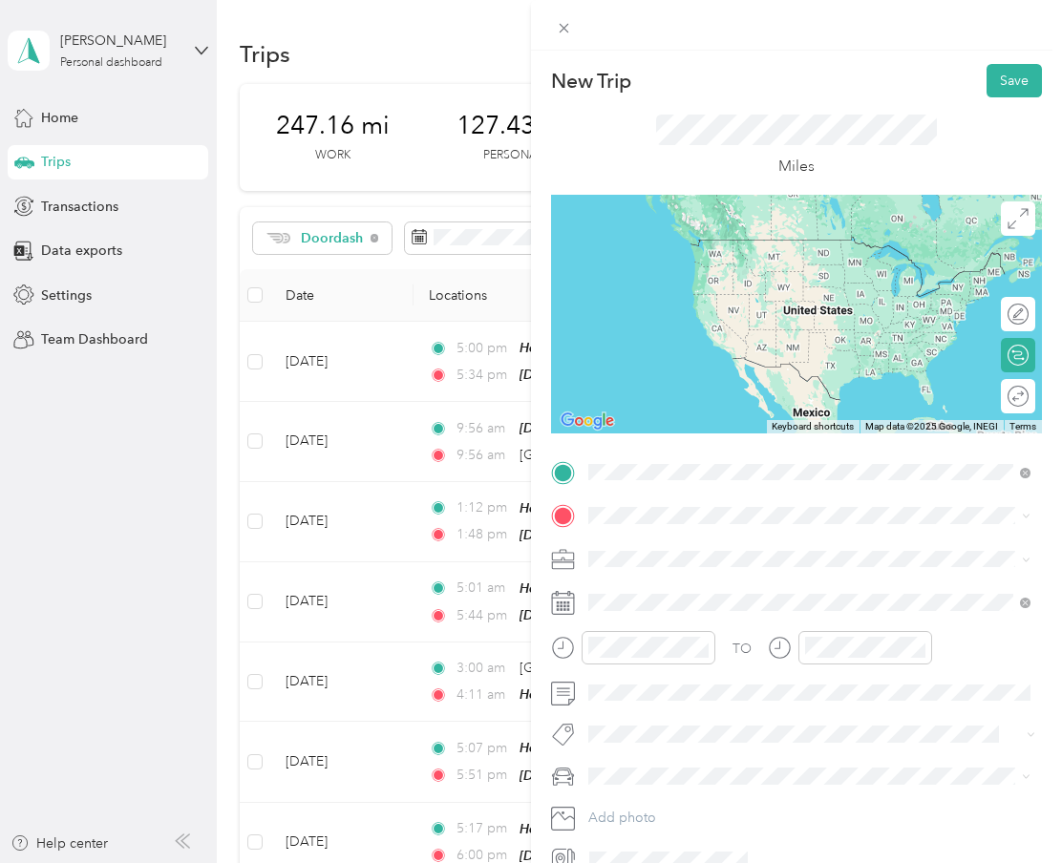
click at [683, 553] on span "Wilmington Delaware, United States" at bounding box center [732, 548] width 215 height 33
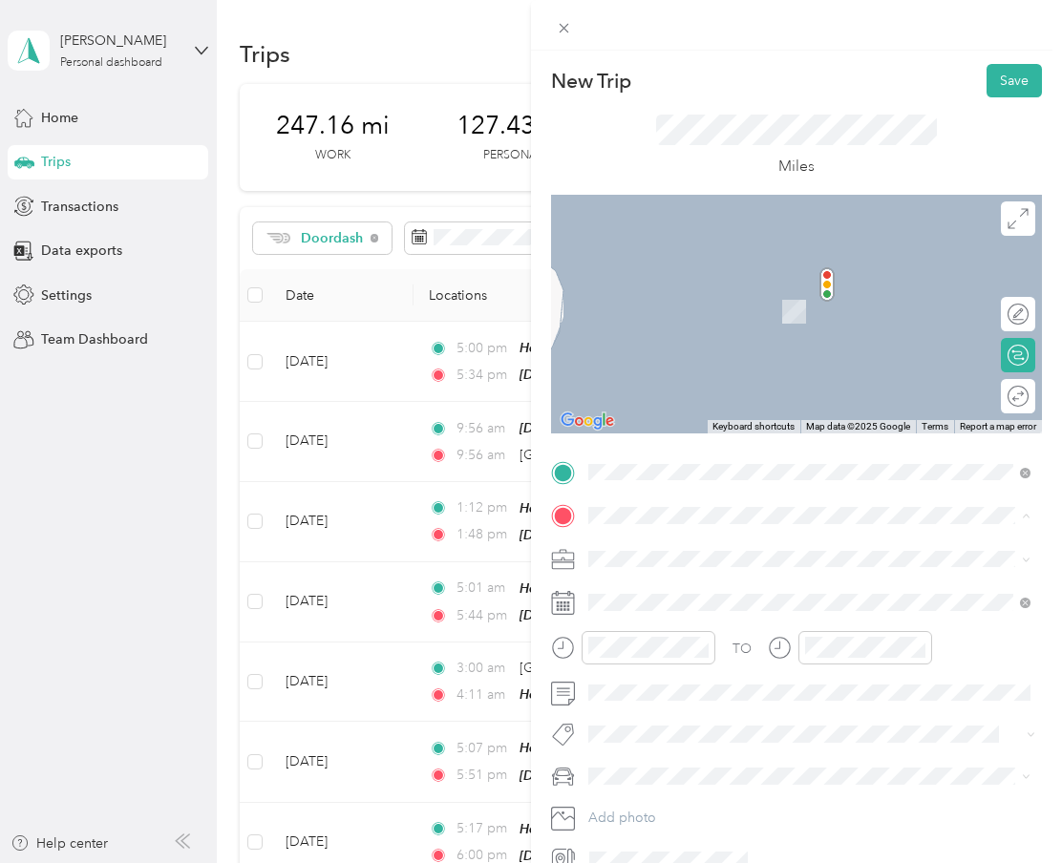
click at [691, 667] on div "Home" at bounding box center [825, 671] width 400 height 17
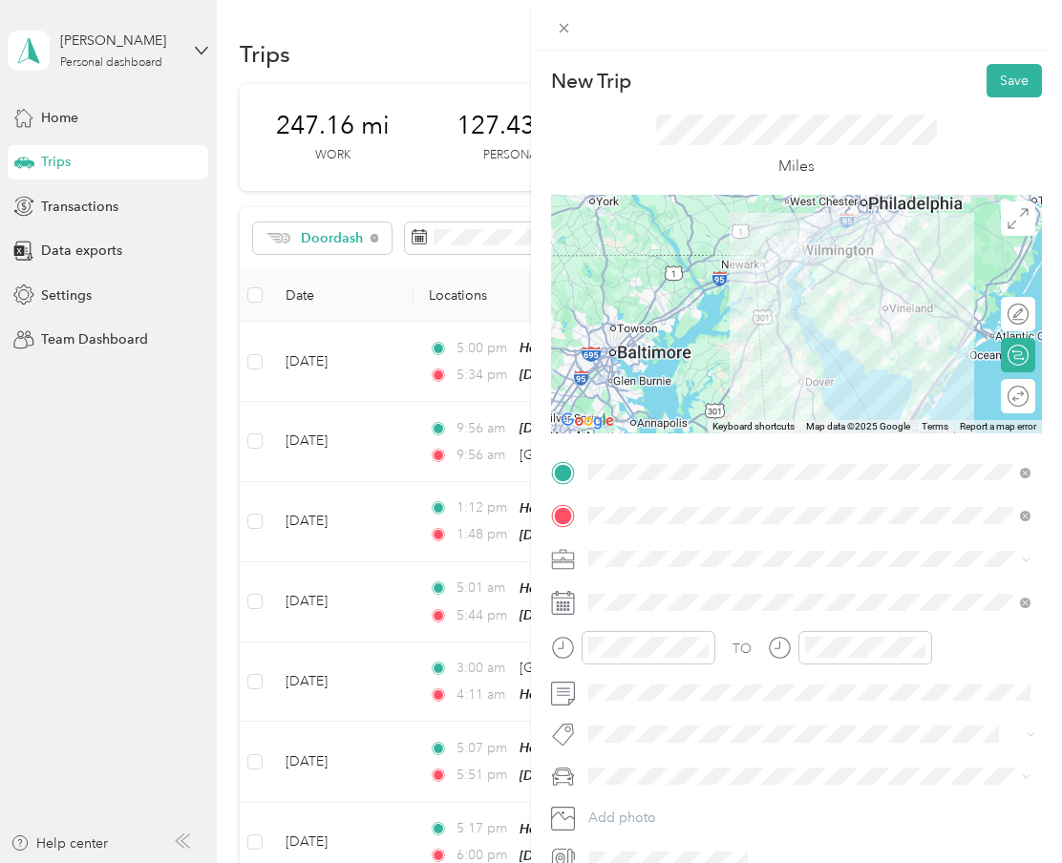
scroll to position [23, 0]
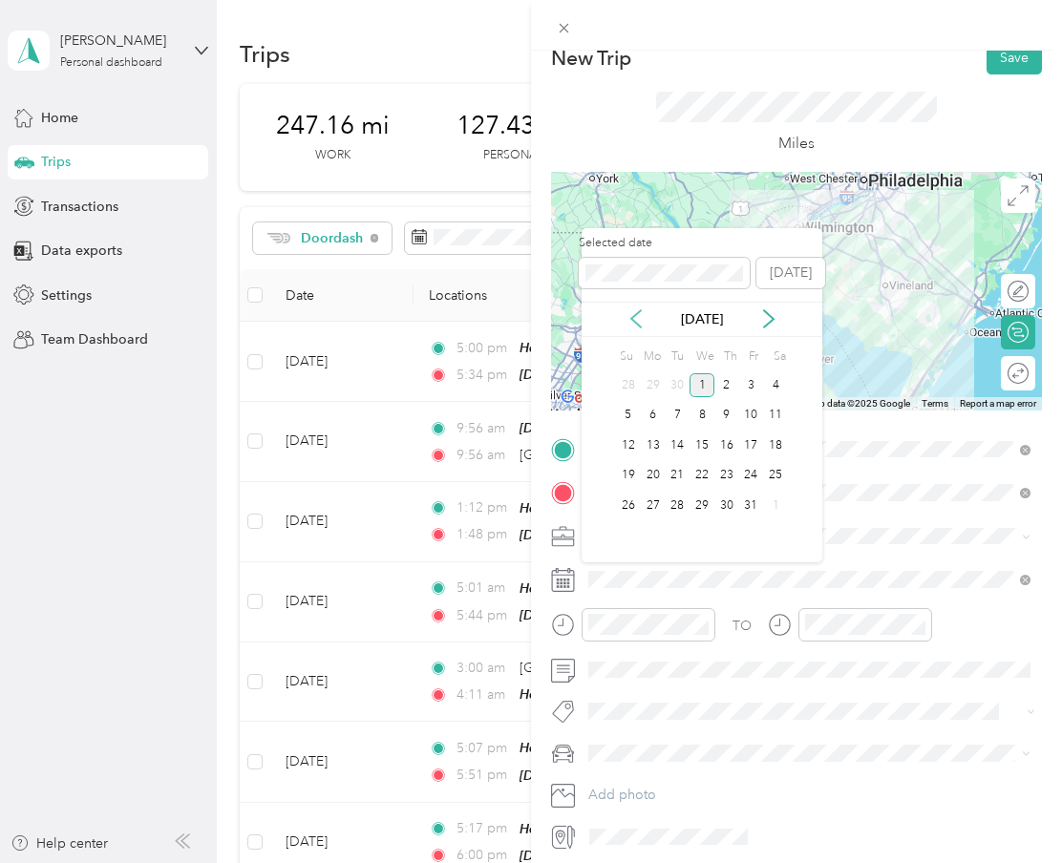
click at [638, 326] on icon at bounding box center [636, 318] width 10 height 17
click at [775, 471] on div "27" at bounding box center [775, 476] width 25 height 24
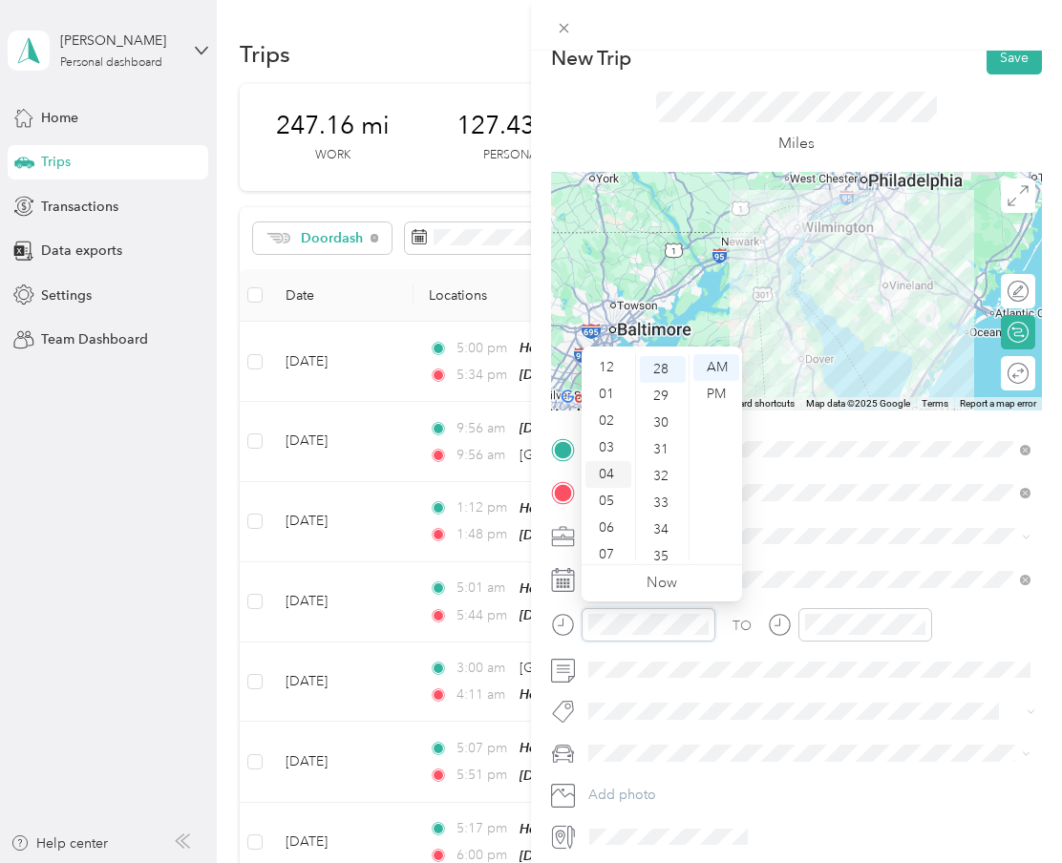
scroll to position [0, 0]
click at [617, 397] on div "01" at bounding box center [608, 395] width 46 height 27
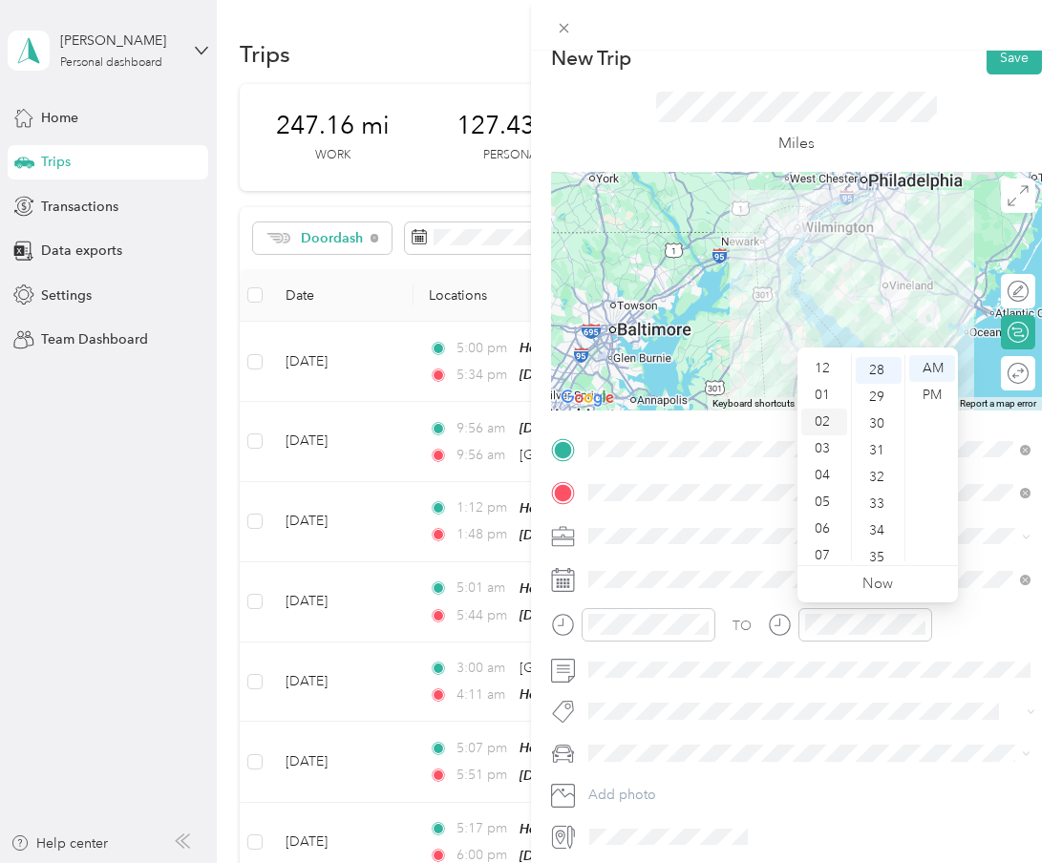
click at [830, 418] on div "02" at bounding box center [824, 422] width 46 height 27
click at [879, 403] on div "29" at bounding box center [879, 397] width 46 height 27
click at [881, 436] on div "31" at bounding box center [879, 424] width 46 height 27
click at [887, 481] on div "35" at bounding box center [879, 477] width 46 height 27
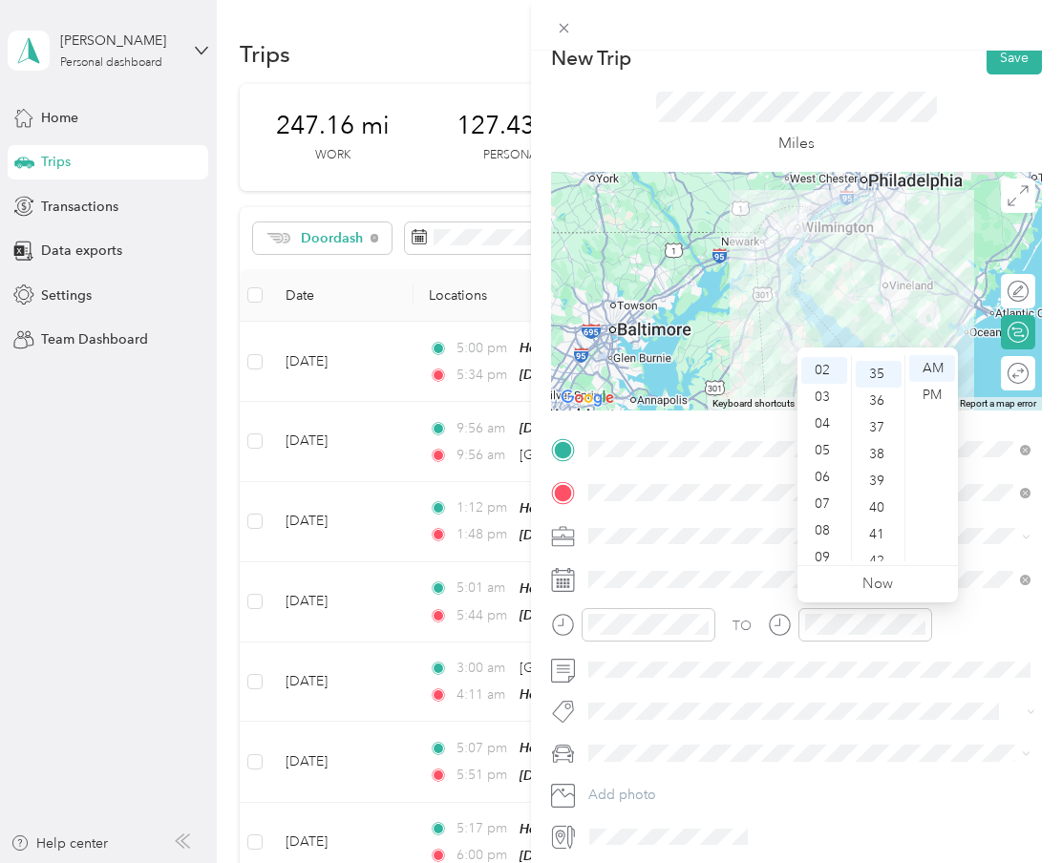
scroll to position [934, 0]
click at [1011, 75] on div "Miles" at bounding box center [796, 122] width 491 height 97
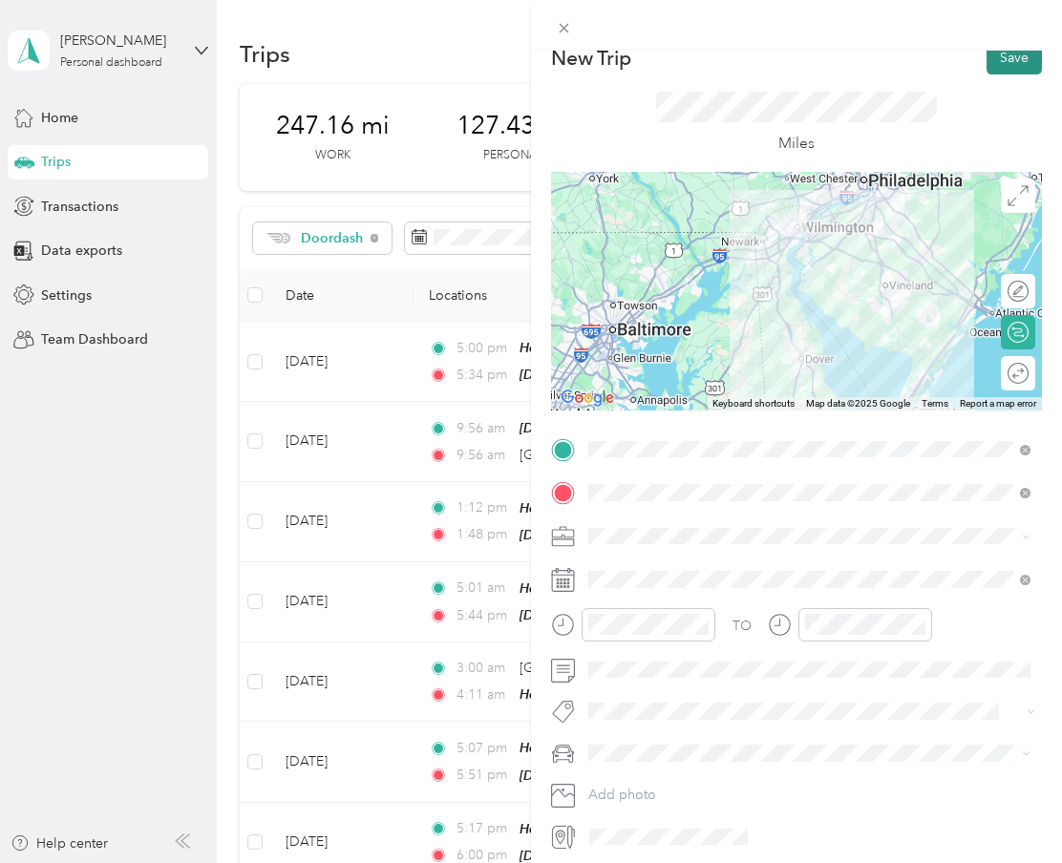
click at [1012, 62] on button "Save" at bounding box center [1014, 57] width 55 height 33
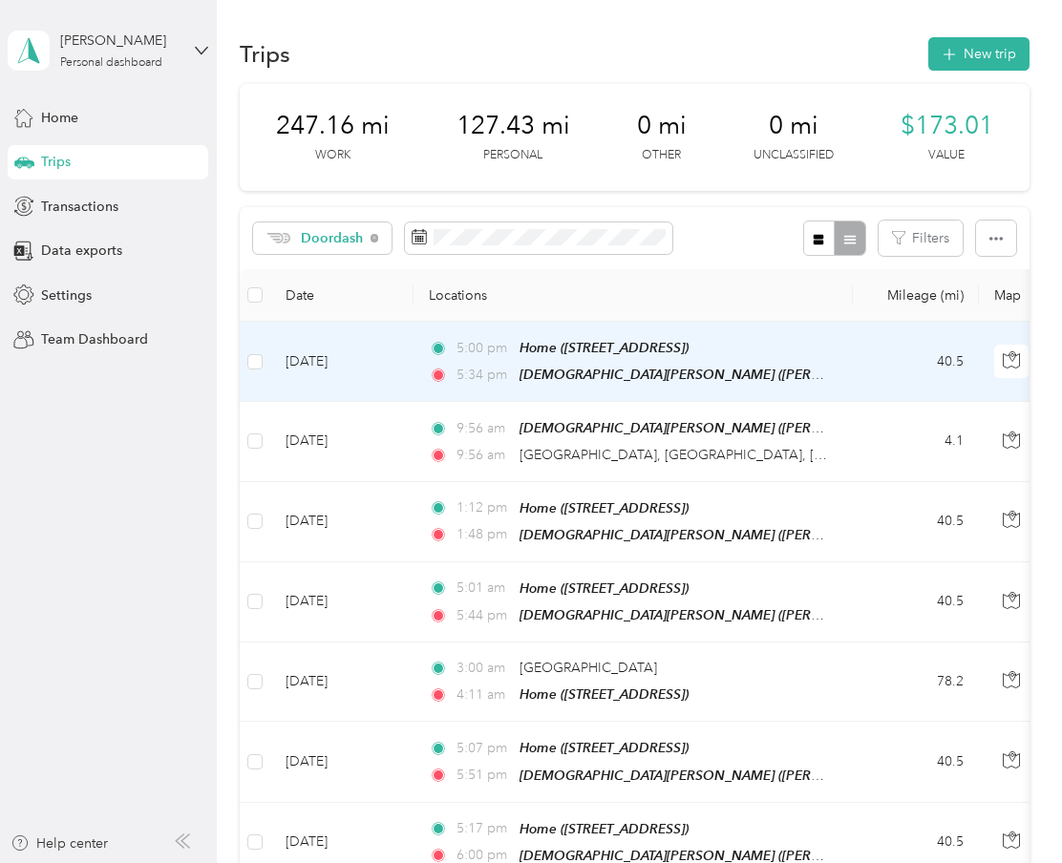
scroll to position [0, 0]
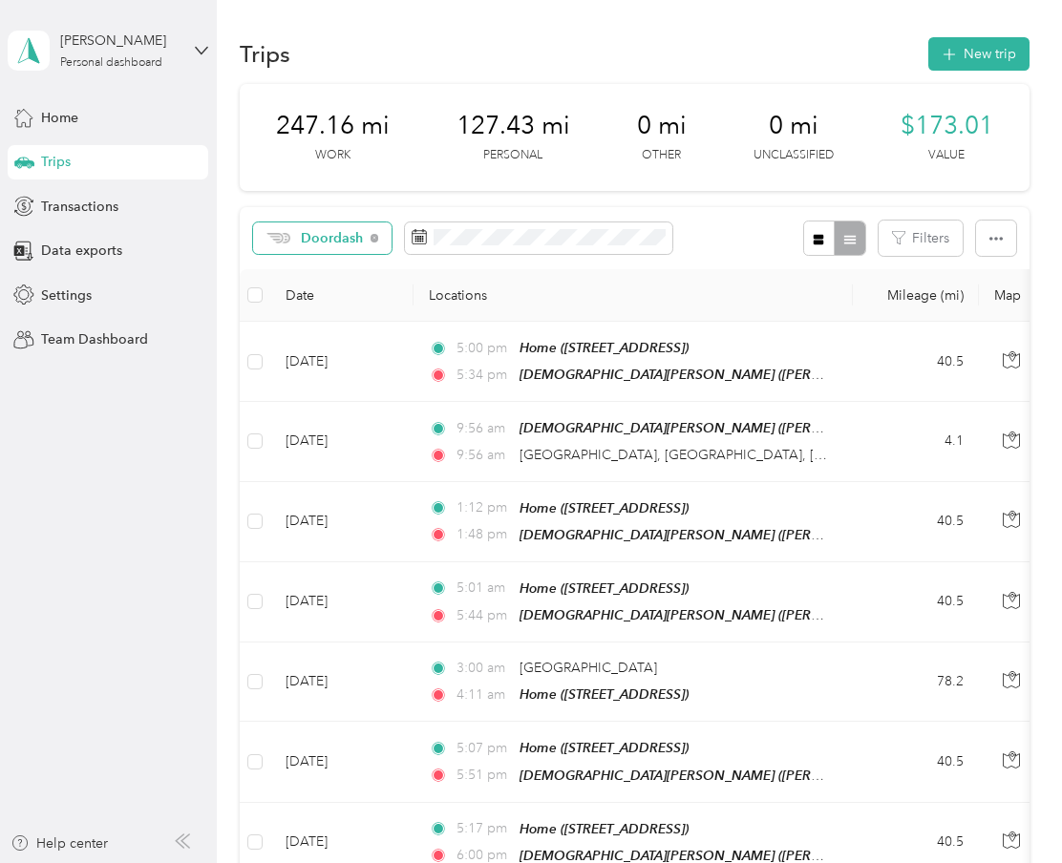
click at [336, 237] on span "Doordash" at bounding box center [332, 238] width 63 height 13
click at [351, 272] on span "All purposes" at bounding box center [344, 266] width 86 height 20
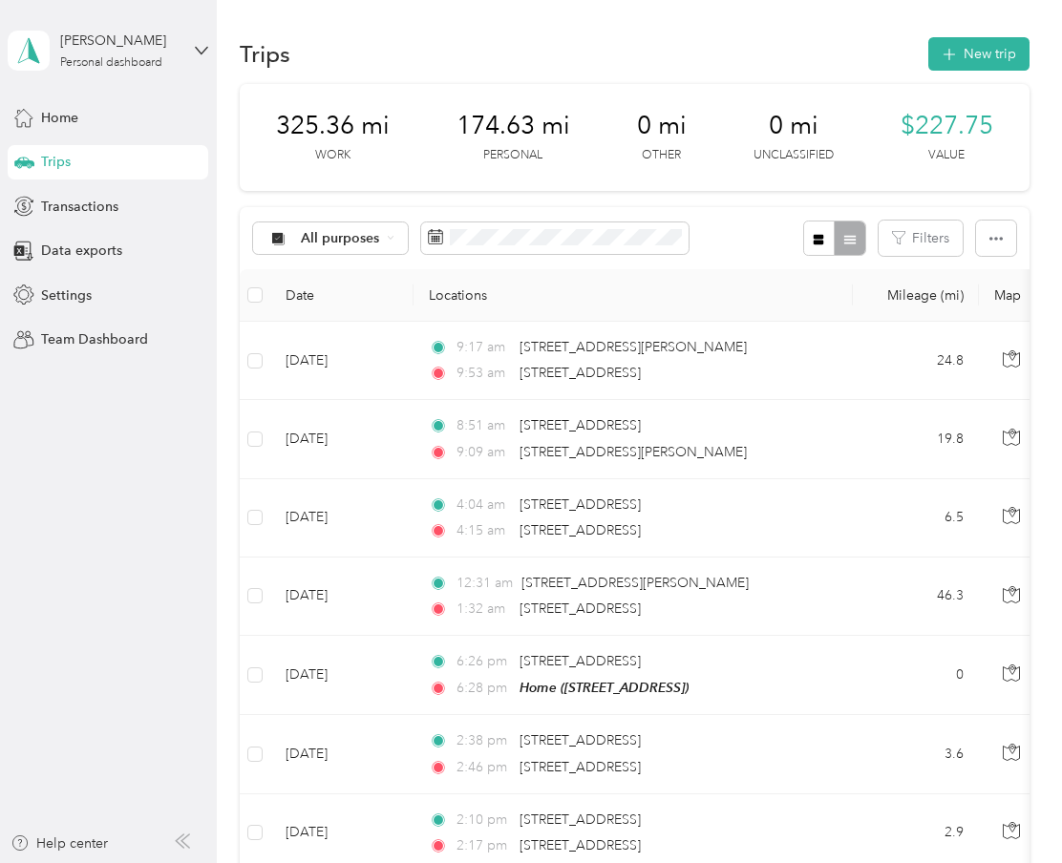
scroll to position [0, 4]
click at [921, 230] on button "Filters" at bounding box center [921, 238] width 84 height 35
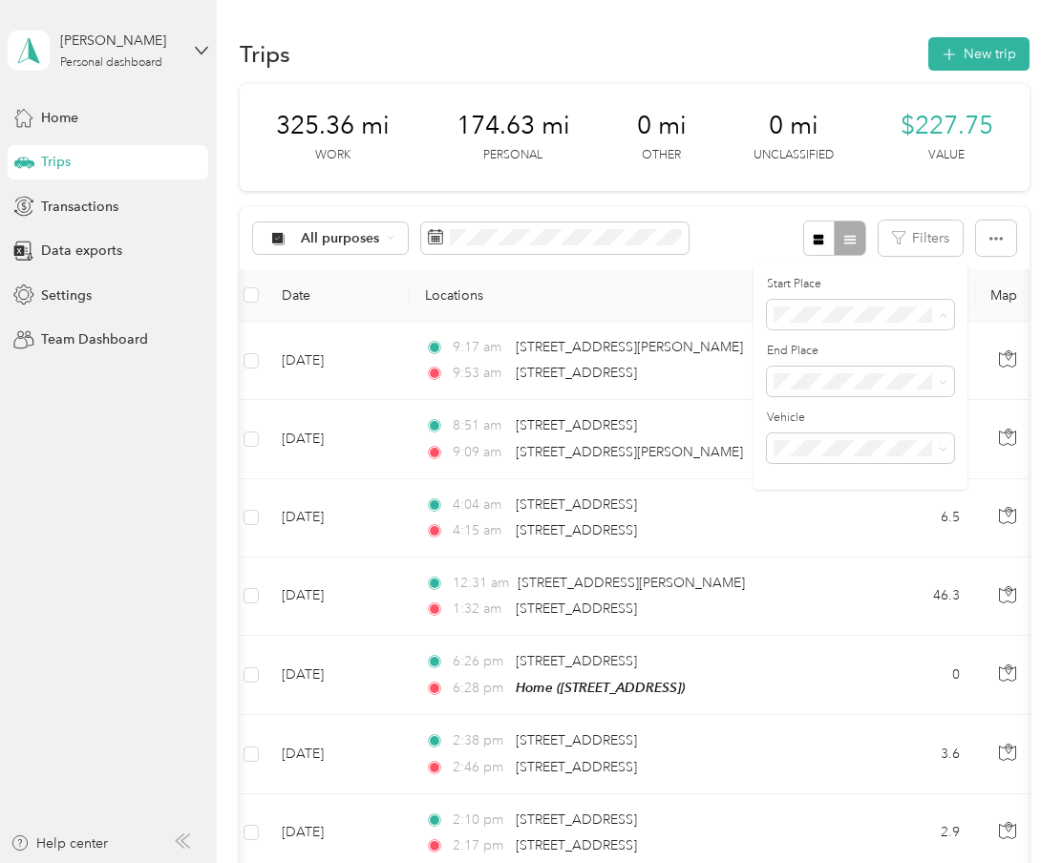
click at [824, 386] on li "Home" at bounding box center [860, 381] width 187 height 33
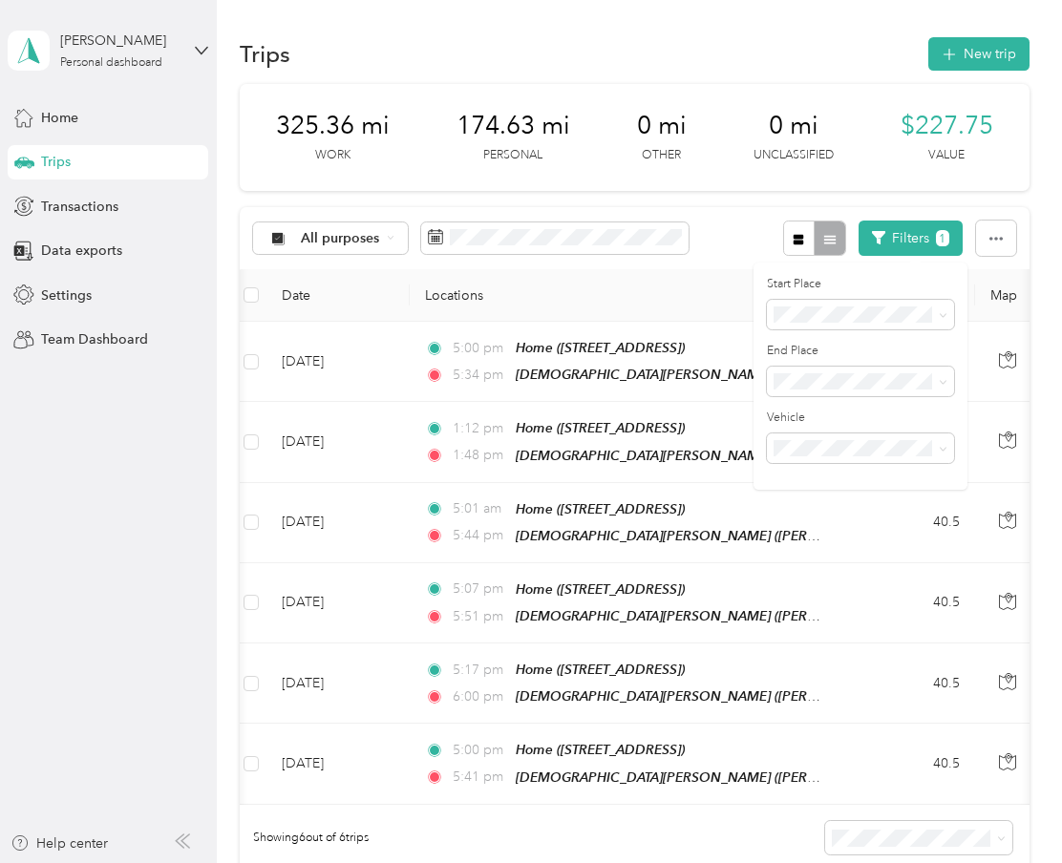
click at [672, 265] on div "All purposes Filters 1" at bounding box center [634, 238] width 789 height 62
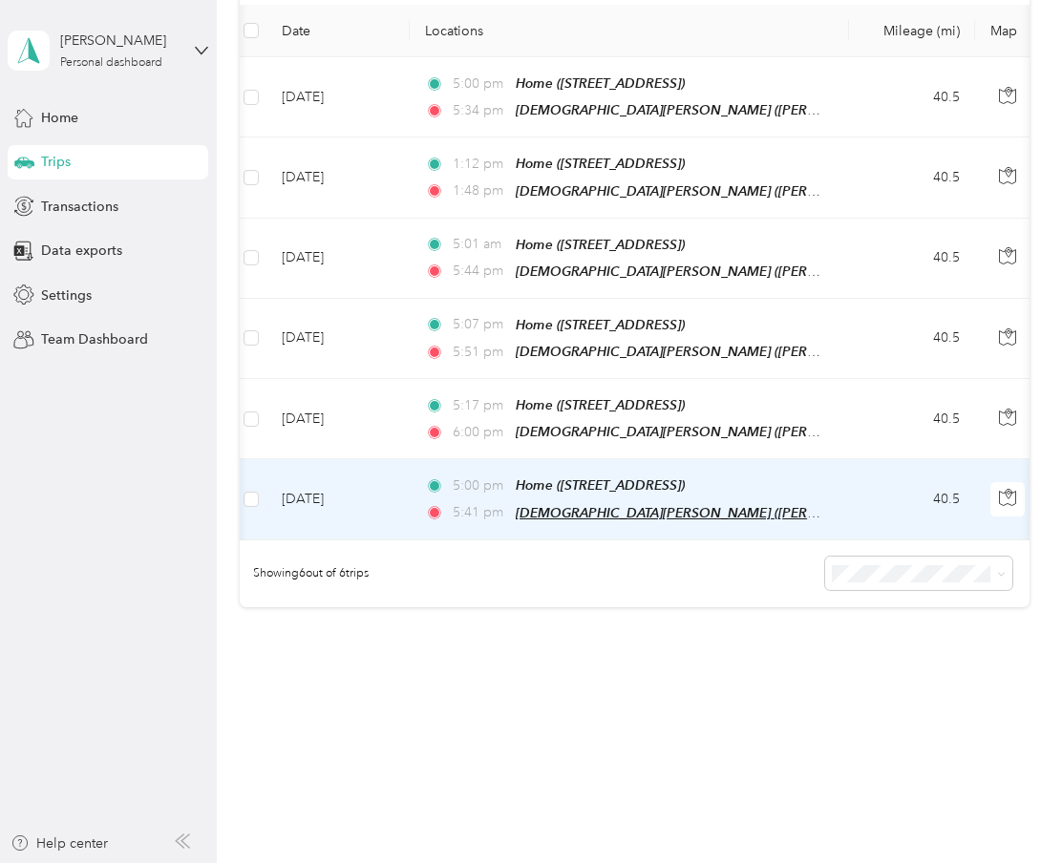
scroll to position [254, 0]
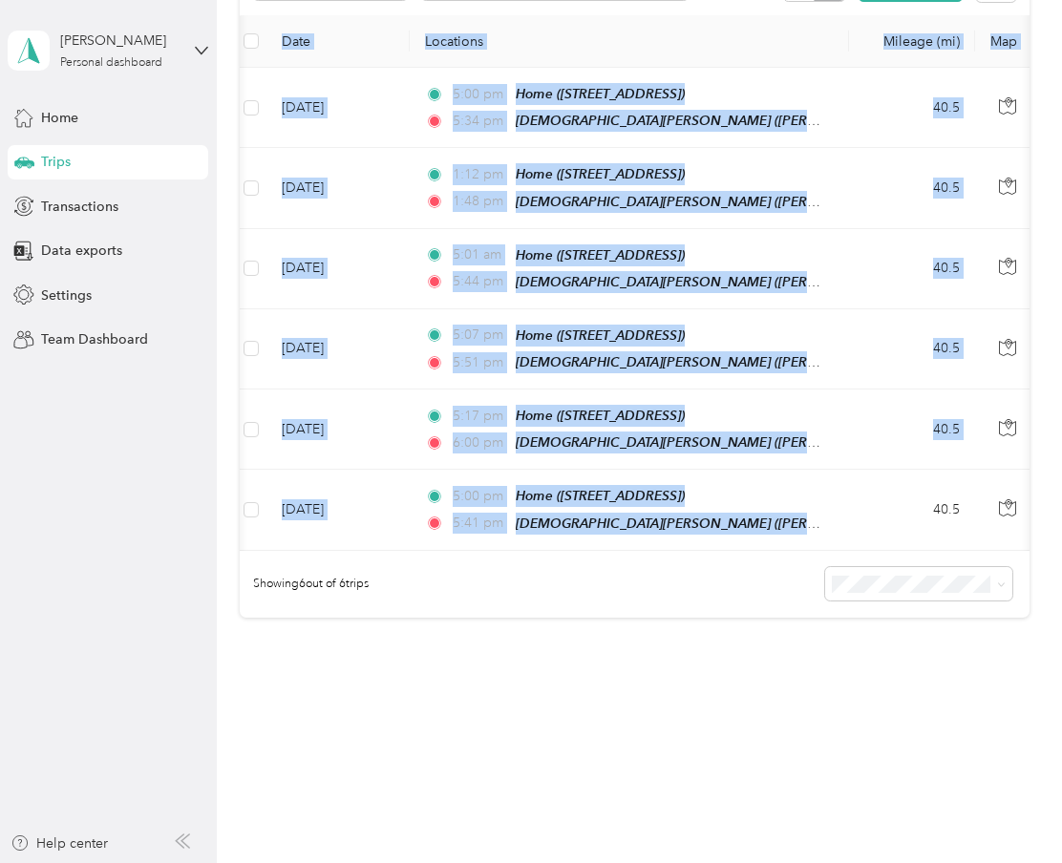
drag, startPoint x: 614, startPoint y: 535, endPoint x: 719, endPoint y: 541, distance: 105.2
click at [721, 540] on div "Date Locations Mileage (mi) Map Mileage value Purpose Track Method Report Sep 2…" at bounding box center [634, 283] width 789 height 536
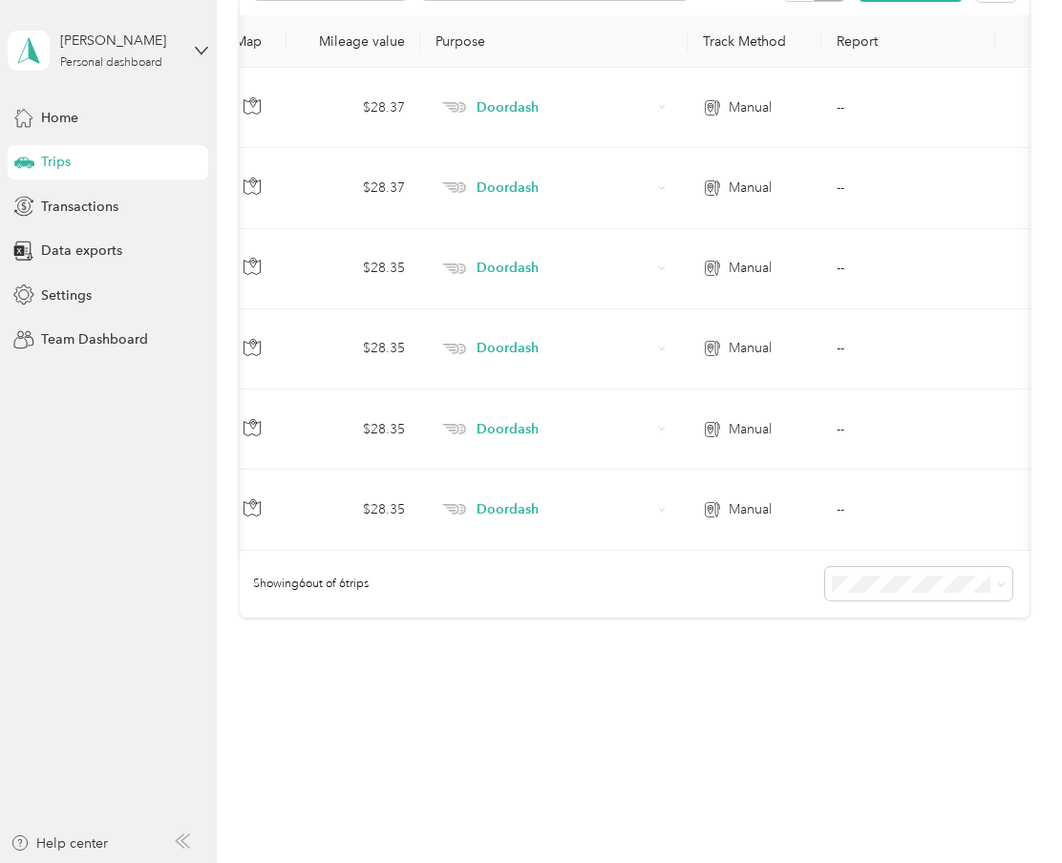
click at [640, 551] on div "Showing 6 out of 6 trips" at bounding box center [634, 584] width 789 height 67
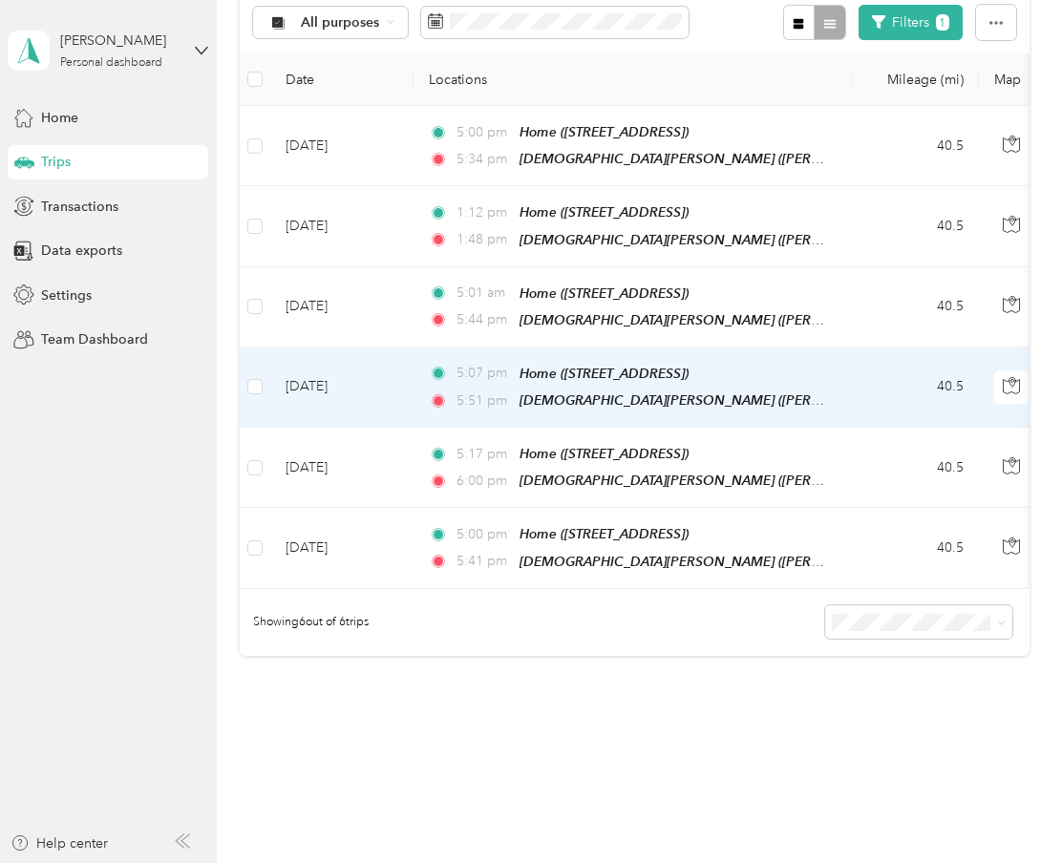
scroll to position [0, 0]
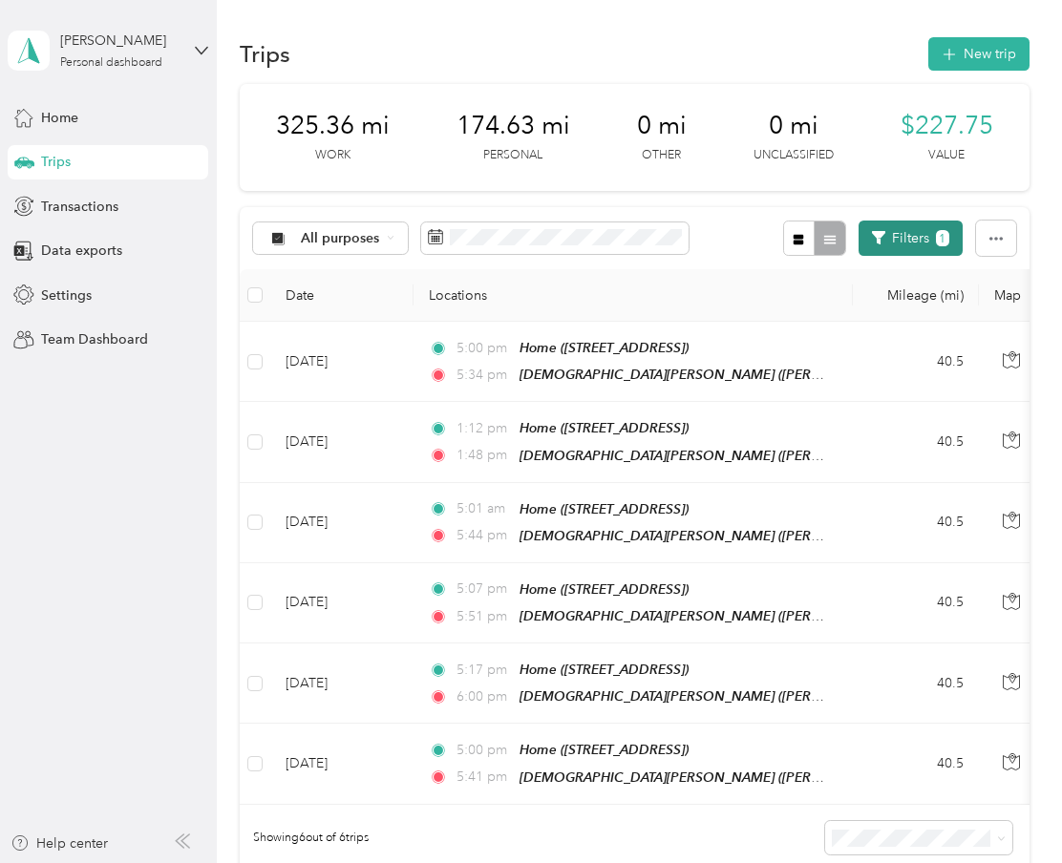
click at [944, 221] on button "Filters 1" at bounding box center [911, 238] width 104 height 35
click at [840, 352] on li "Anywhere" at bounding box center [860, 347] width 187 height 33
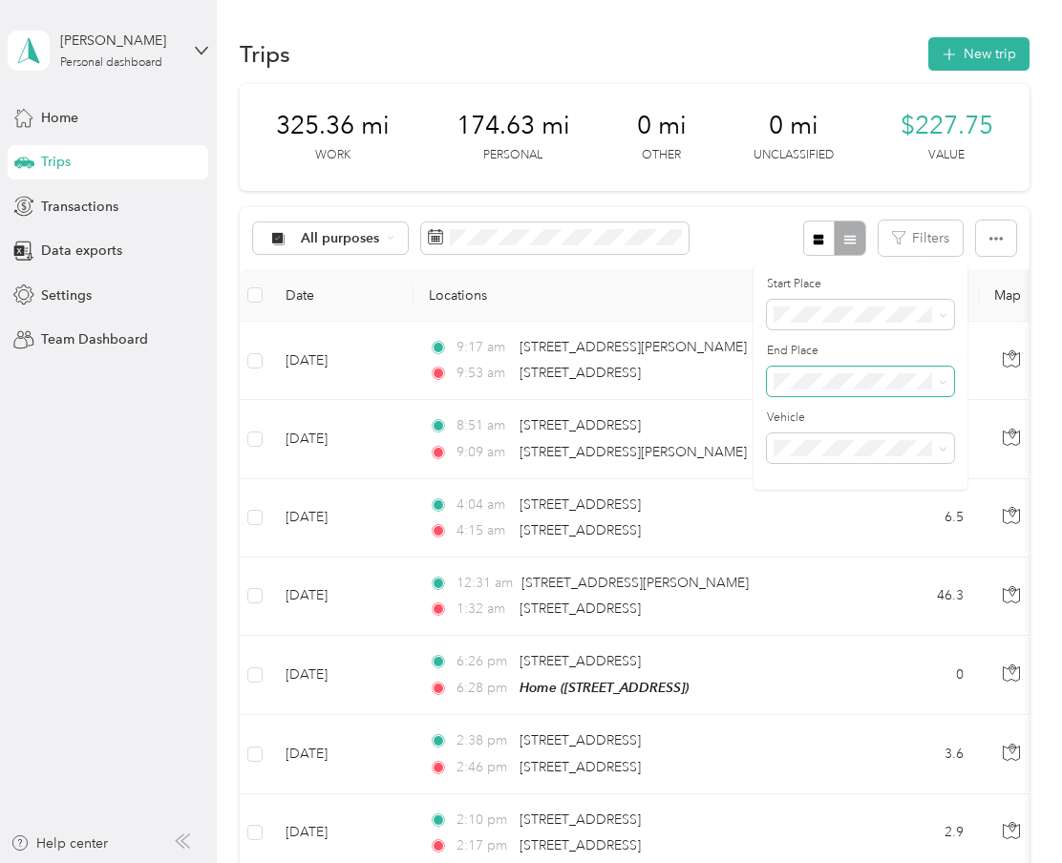
click at [840, 392] on span at bounding box center [860, 382] width 187 height 31
click at [840, 391] on span at bounding box center [860, 382] width 187 height 31
click at [829, 448] on div "Home" at bounding box center [860, 447] width 160 height 20
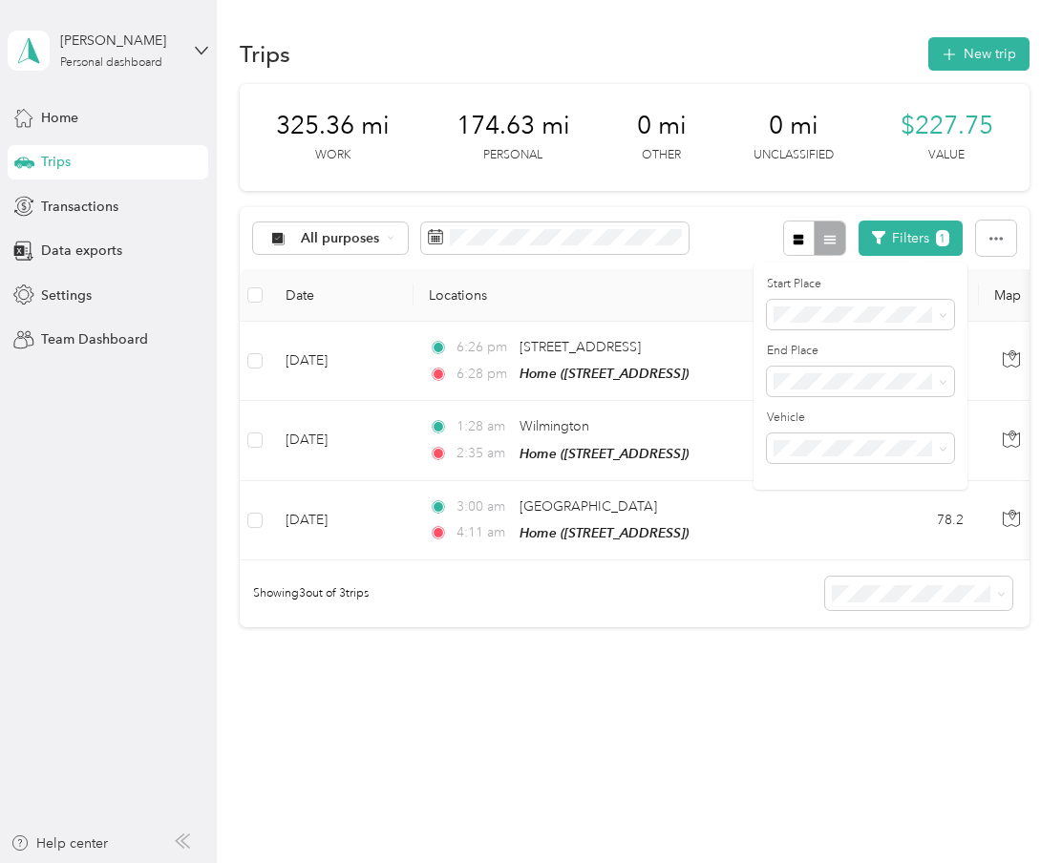
click at [665, 299] on th "Locations" at bounding box center [633, 295] width 439 height 53
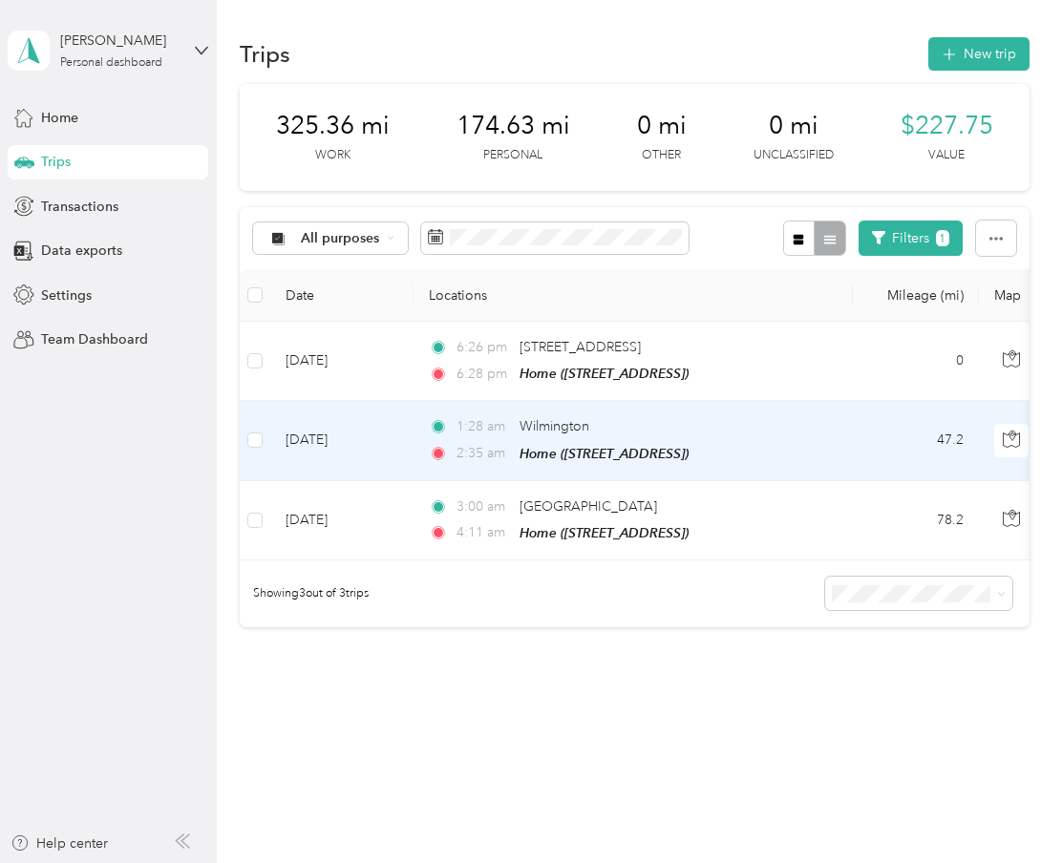
click at [786, 414] on td "1:28 am Wilmington 2:35 am Home (110 Topaz Cir, Dover, DE, United States , Dove…" at bounding box center [633, 440] width 439 height 79
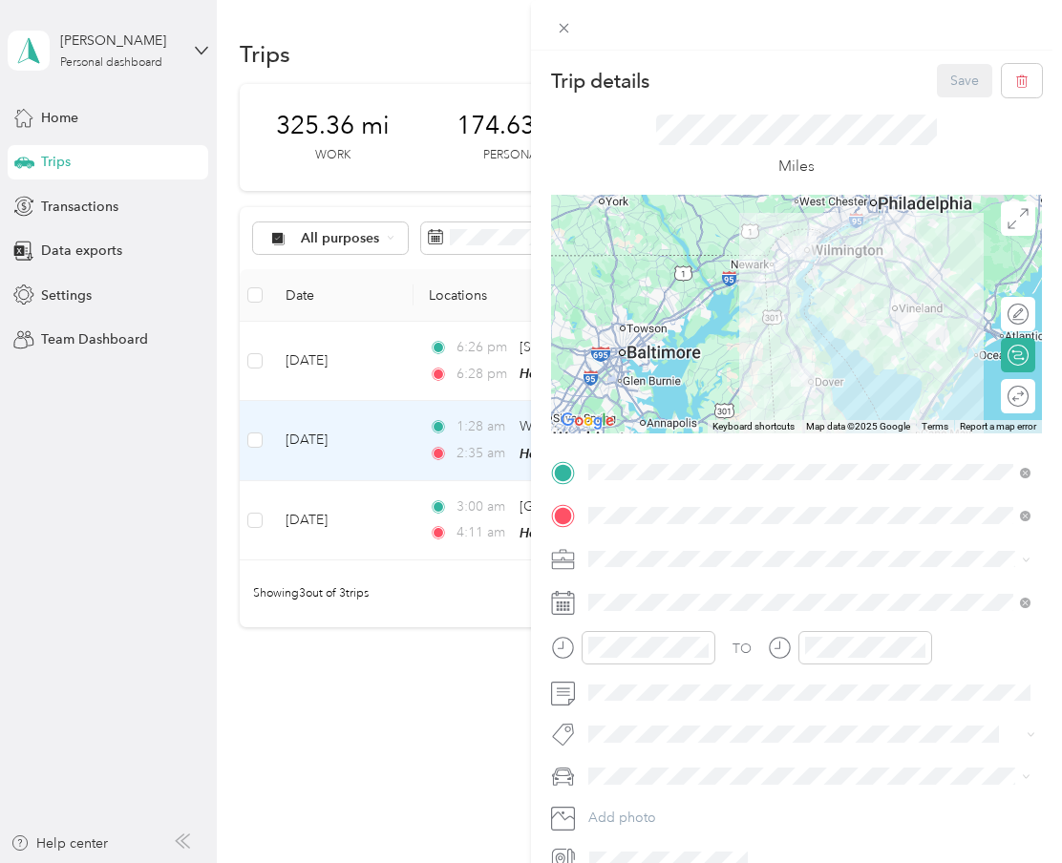
click at [645, 656] on span "Doordash" at bounding box center [625, 656] width 61 height 16
click at [967, 73] on button "Save" at bounding box center [964, 80] width 55 height 33
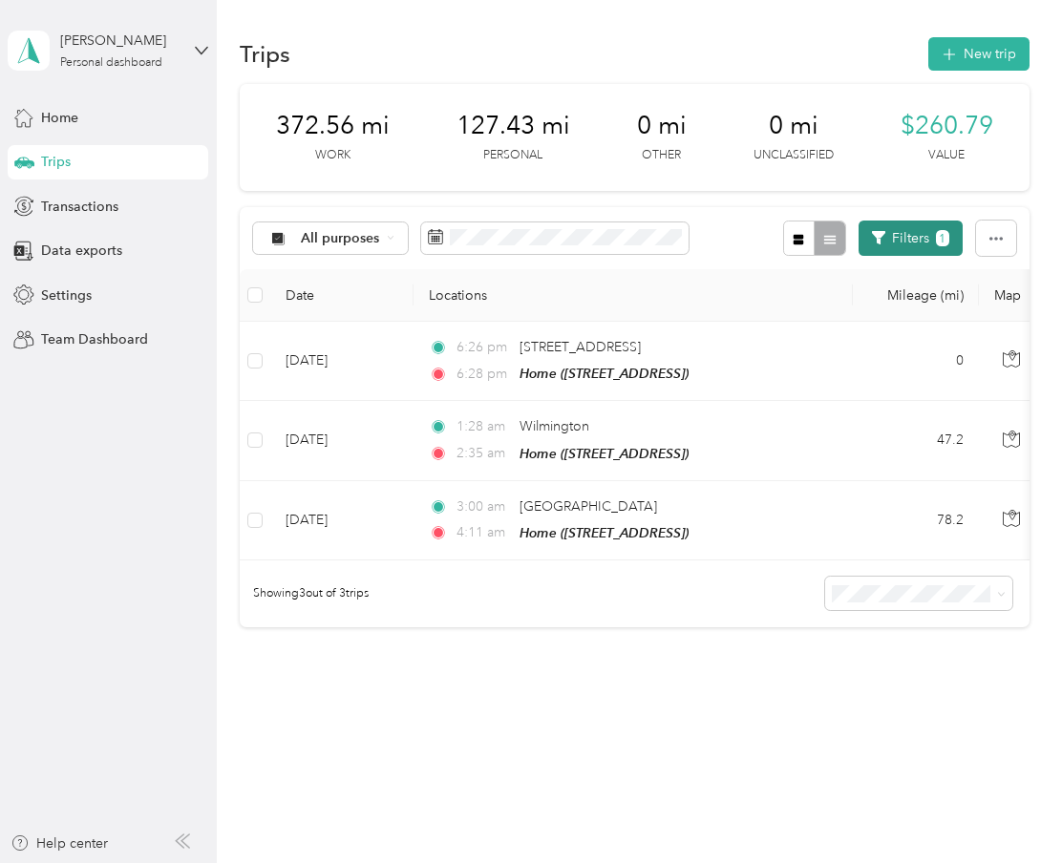
click at [914, 242] on button "Filters 1" at bounding box center [911, 238] width 104 height 35
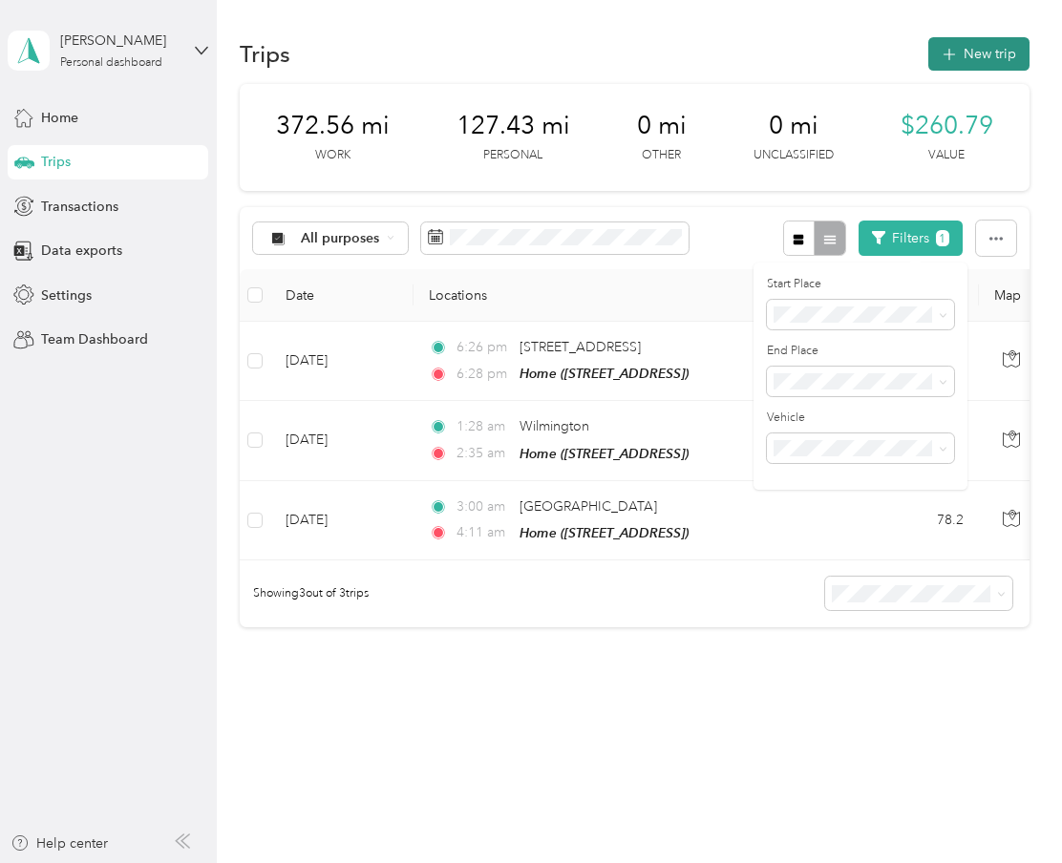
click at [990, 47] on button "New trip" at bounding box center [978, 53] width 101 height 33
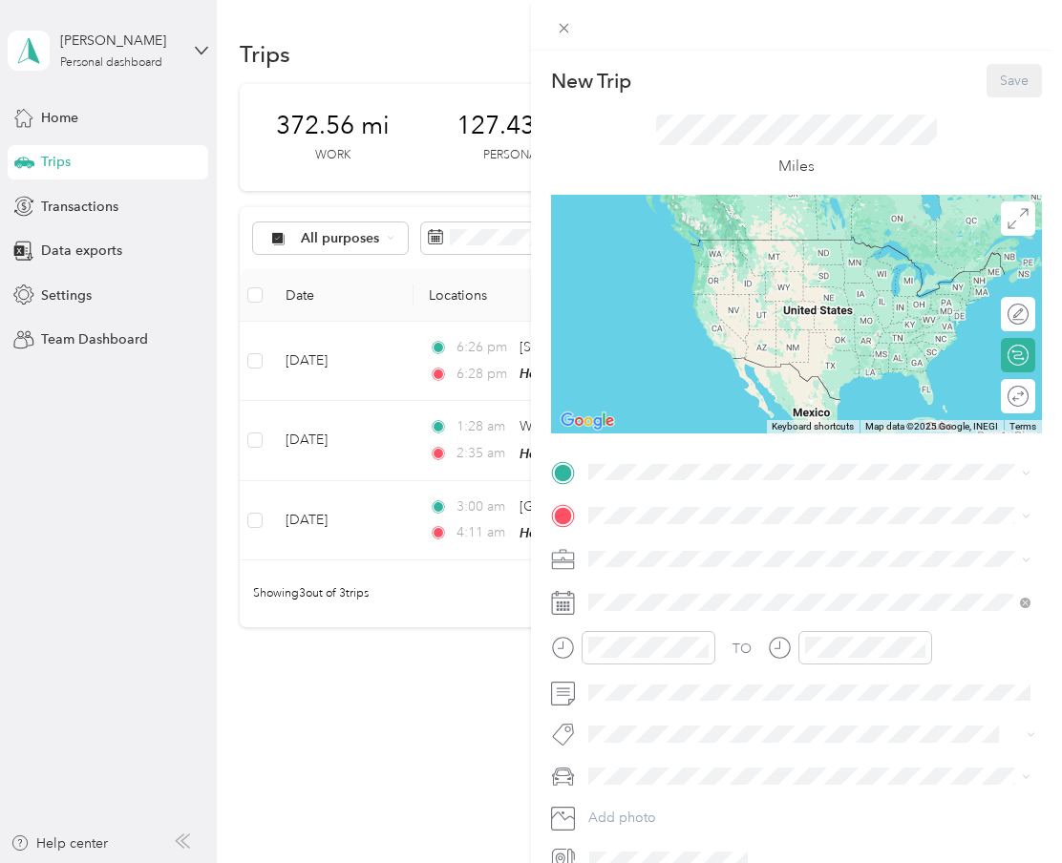
click at [721, 451] on div "New Trip Save This trip cannot be edited because it is either under review, app…" at bounding box center [796, 469] width 491 height 811
click at [691, 491] on div "TO Add photo" at bounding box center [796, 666] width 491 height 418
click at [691, 482] on span at bounding box center [812, 472] width 460 height 31
click at [720, 590] on span "[US_STATE][GEOGRAPHIC_DATA][STREET_ADDRESS][US_STATE][GEOGRAPHIC_DATA]" at bounding box center [825, 587] width 400 height 33
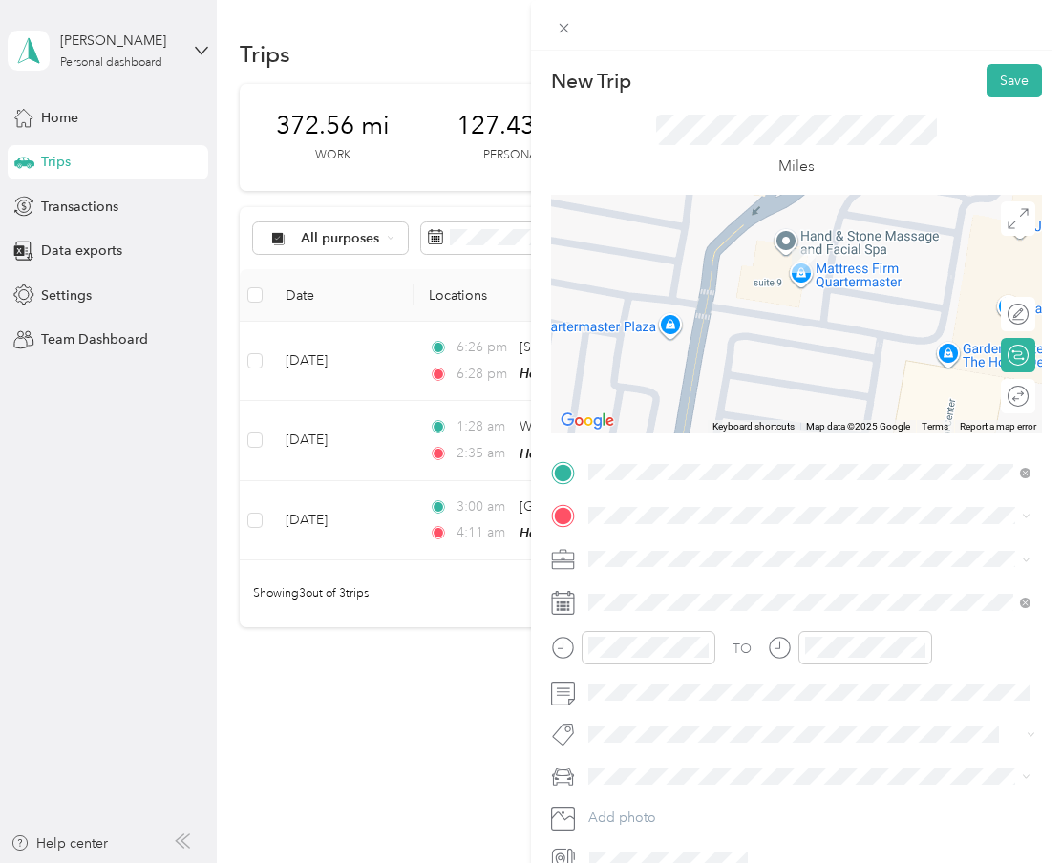
click at [800, 234] on div at bounding box center [796, 314] width 491 height 239
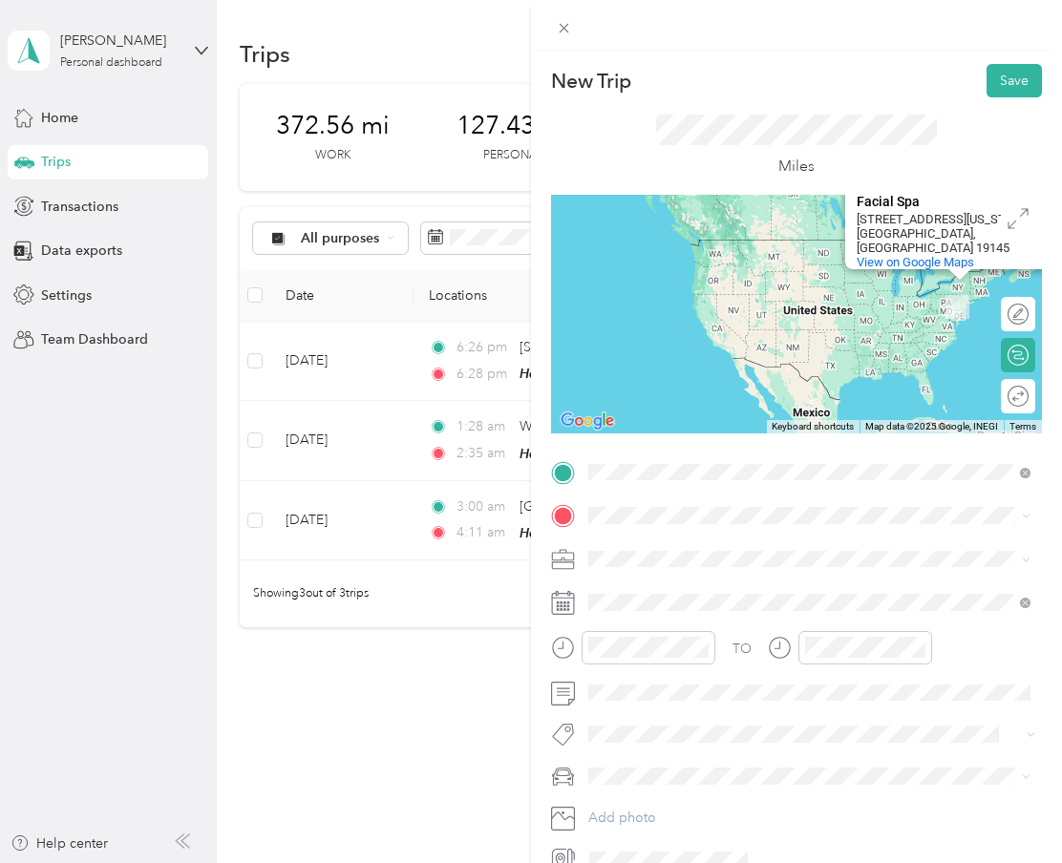
click at [621, 540] on div "Chester [US_STATE], [GEOGRAPHIC_DATA]" at bounding box center [809, 549] width 429 height 40
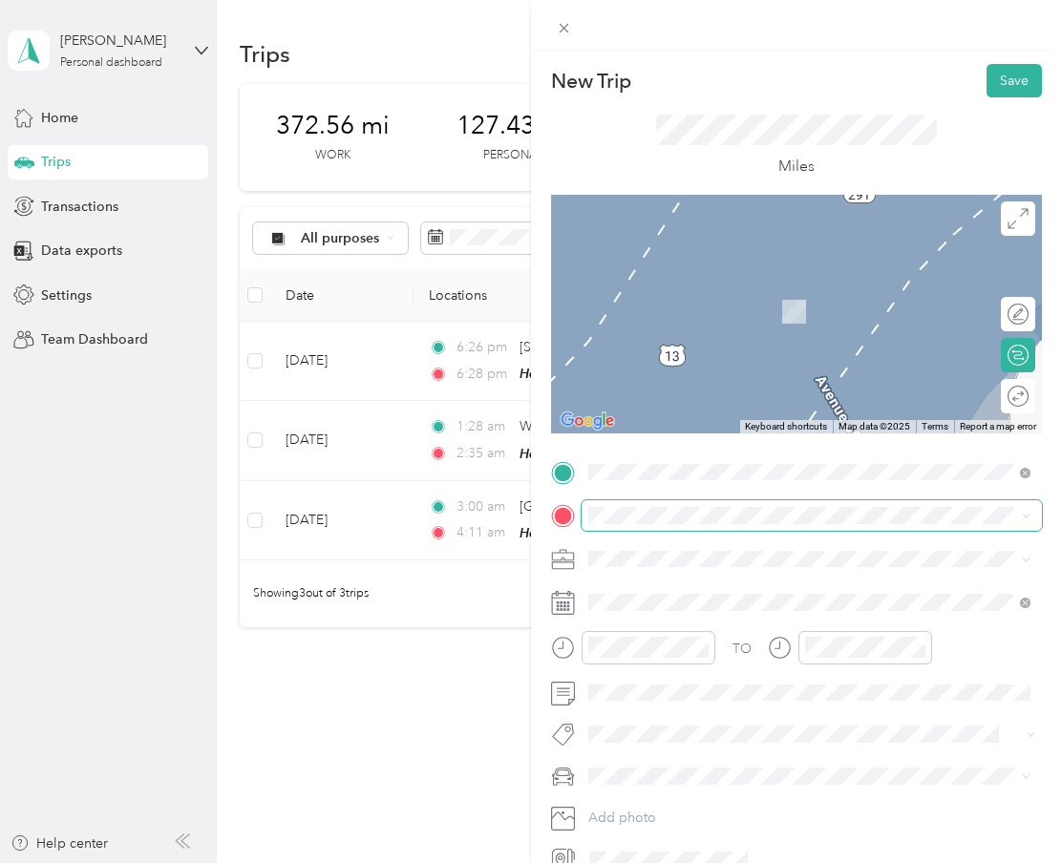
click at [737, 500] on span at bounding box center [812, 515] width 460 height 31
click at [707, 596] on span "[GEOGRAPHIC_DATA] [US_STATE], [GEOGRAPHIC_DATA]" at bounding box center [732, 592] width 215 height 33
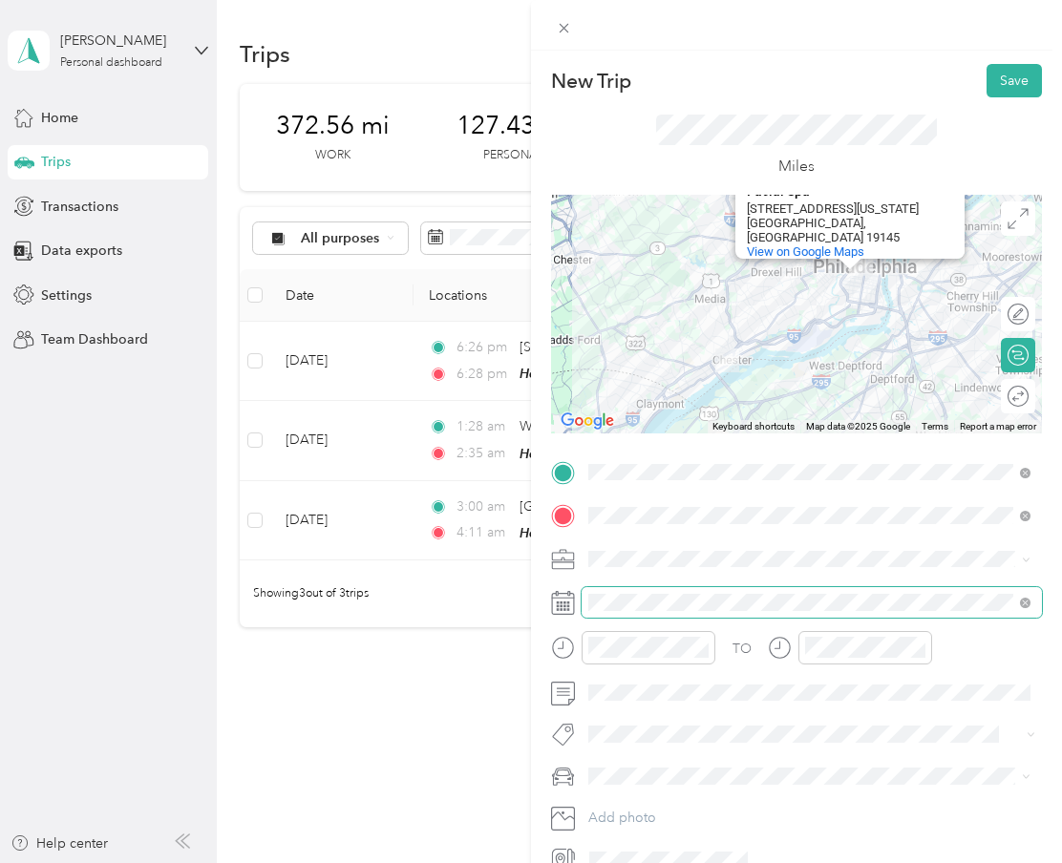
click at [666, 610] on span at bounding box center [812, 602] width 460 height 31
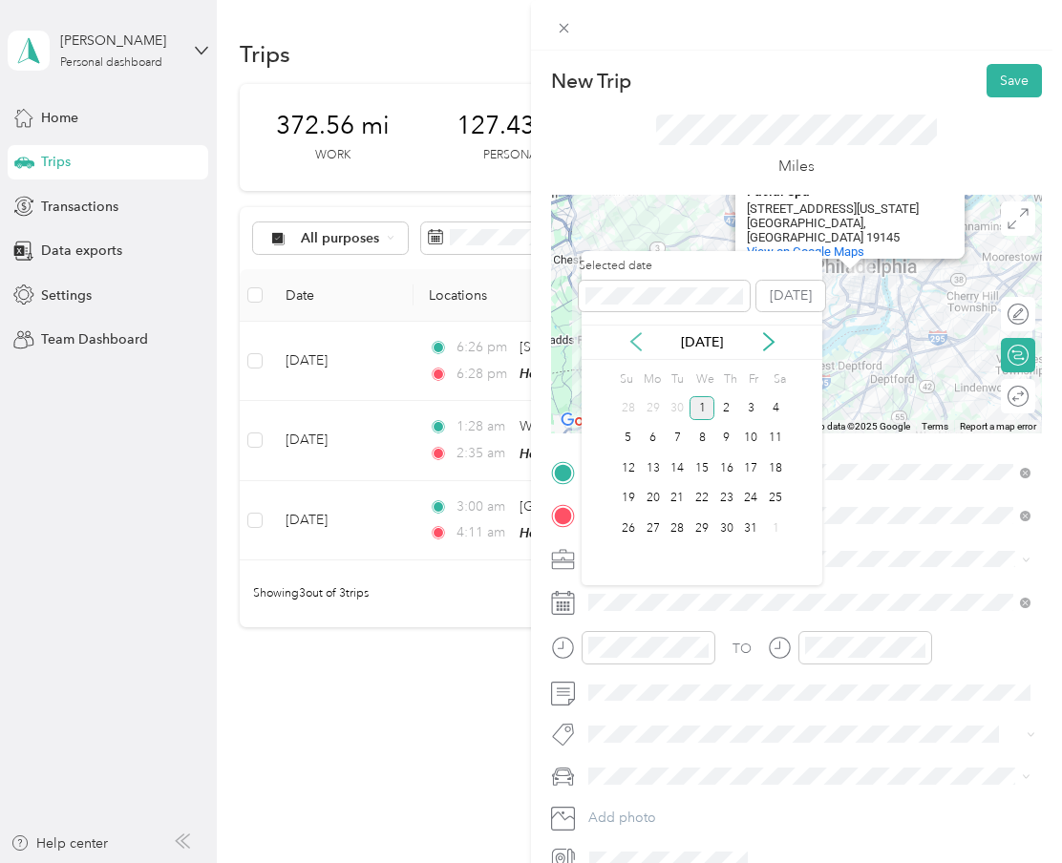
click at [629, 338] on icon at bounding box center [636, 341] width 19 height 19
click at [652, 526] on div "29" at bounding box center [653, 529] width 25 height 24
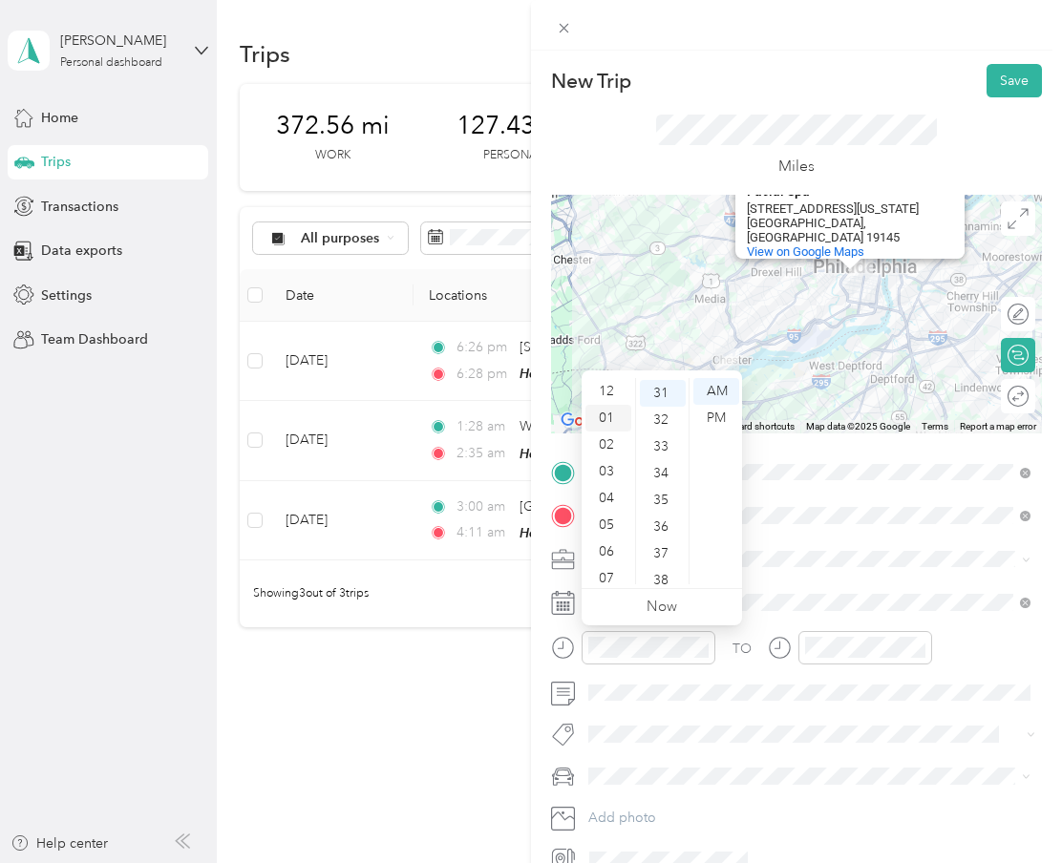
click at [604, 423] on div "01" at bounding box center [608, 418] width 46 height 27
click at [665, 452] on div "11" at bounding box center [663, 454] width 46 height 27
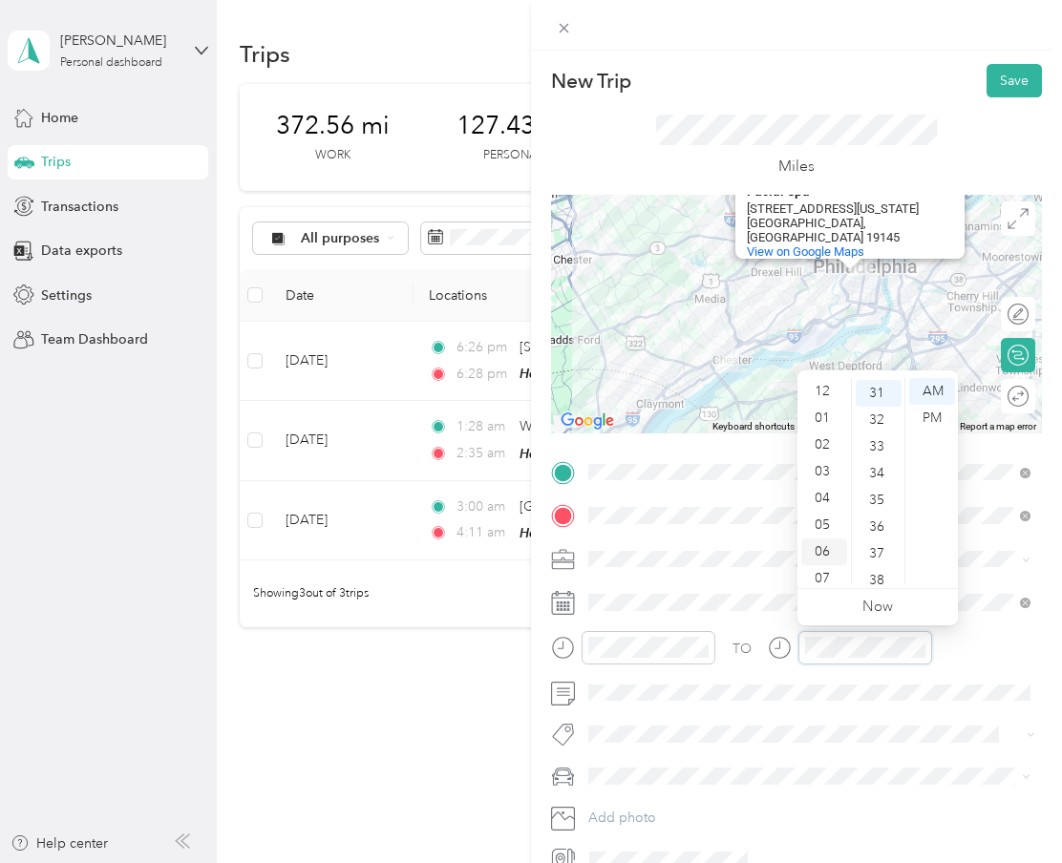
scroll to position [0, 0]
click at [821, 408] on div "01" at bounding box center [824, 418] width 46 height 27
click at [883, 463] on div "34" at bounding box center [879, 473] width 46 height 27
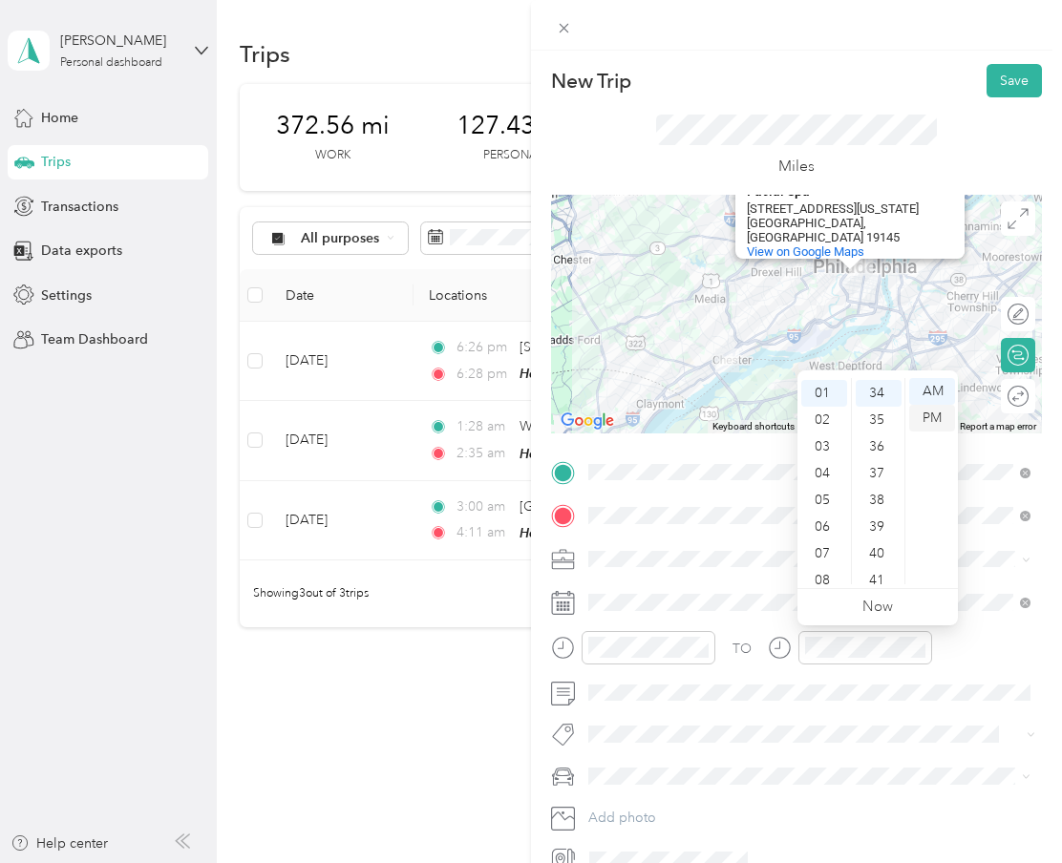
click at [926, 415] on div "PM" at bounding box center [932, 418] width 46 height 27
click at [943, 394] on div "AM" at bounding box center [932, 391] width 46 height 27
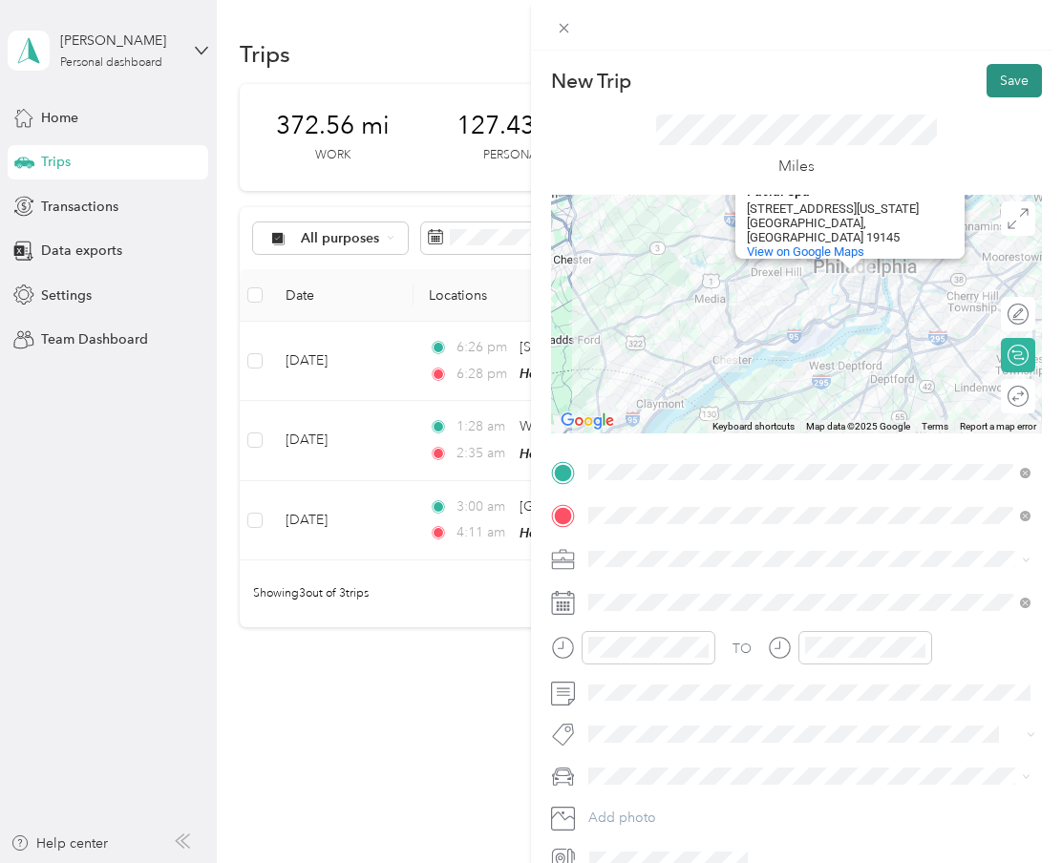
click at [1010, 90] on button "Save" at bounding box center [1014, 80] width 55 height 33
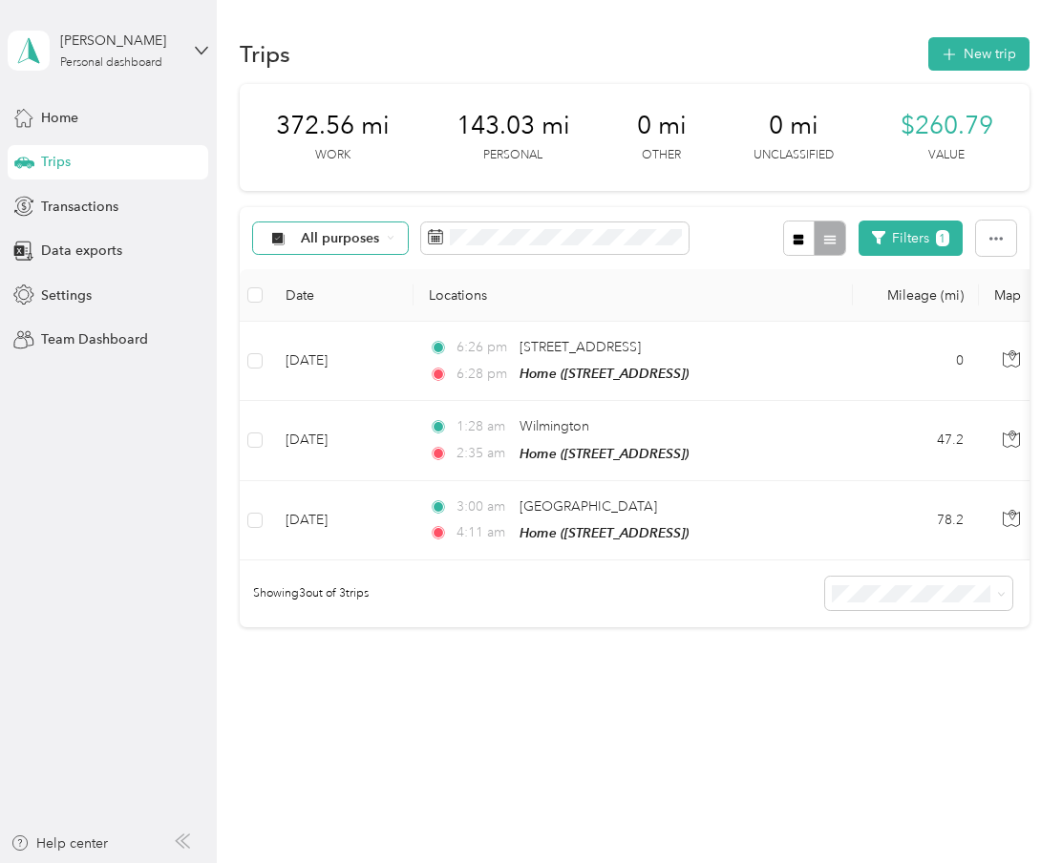
click at [329, 244] on span "All purposes" at bounding box center [340, 238] width 79 height 13
click at [333, 286] on ol "All purposes Unclassified Work Personal Doordash Other Charity Medical Moving C…" at bounding box center [330, 378] width 153 height 267
click at [357, 238] on span "All purposes" at bounding box center [340, 238] width 79 height 13
click at [360, 283] on ol "All purposes Unclassified Work Personal Doordash Other Charity Medical Moving C…" at bounding box center [330, 379] width 153 height 267
click at [962, 248] on button "Filters 1" at bounding box center [911, 238] width 104 height 35
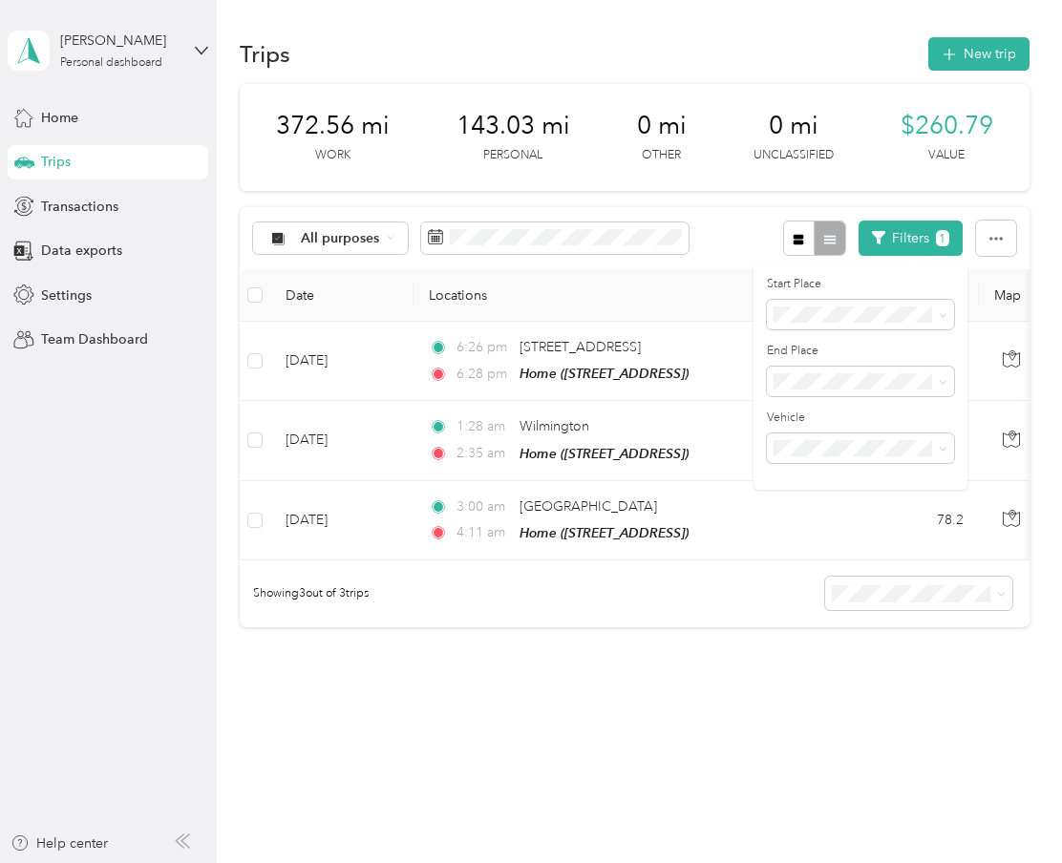
click at [786, 410] on span "Anywhere" at bounding box center [810, 414] width 61 height 16
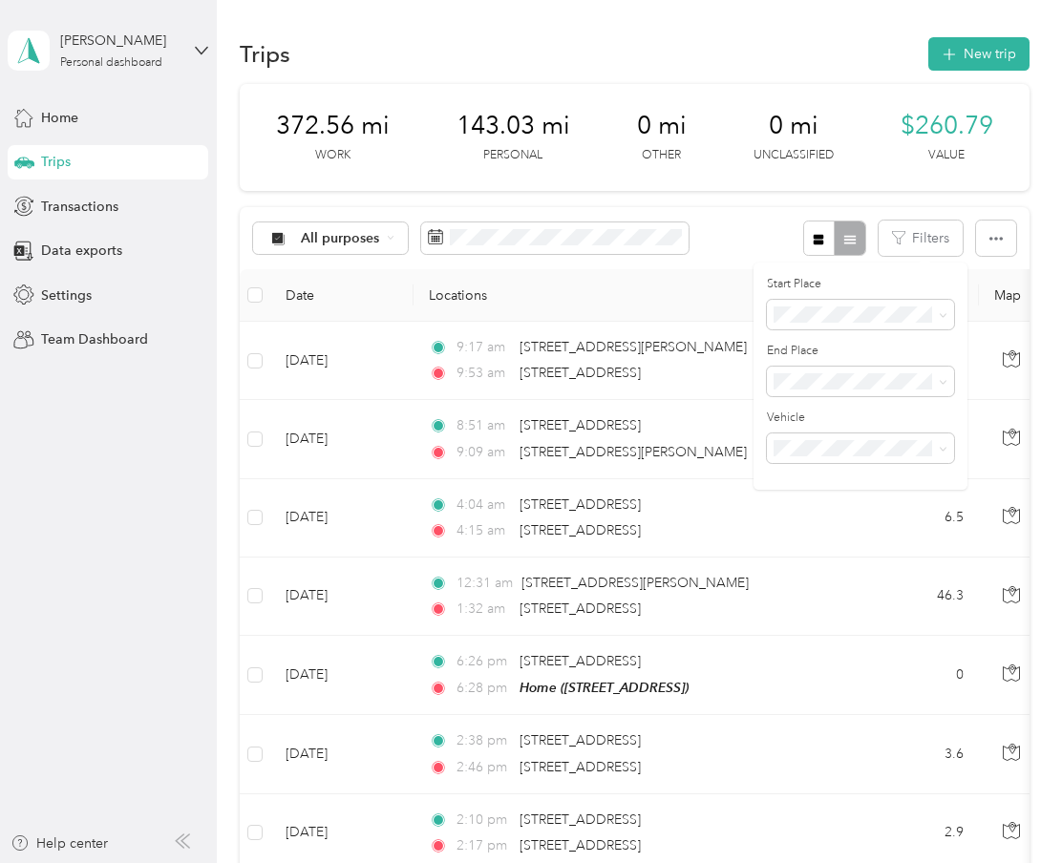
click at [709, 210] on div "All purposes Filters" at bounding box center [634, 238] width 789 height 62
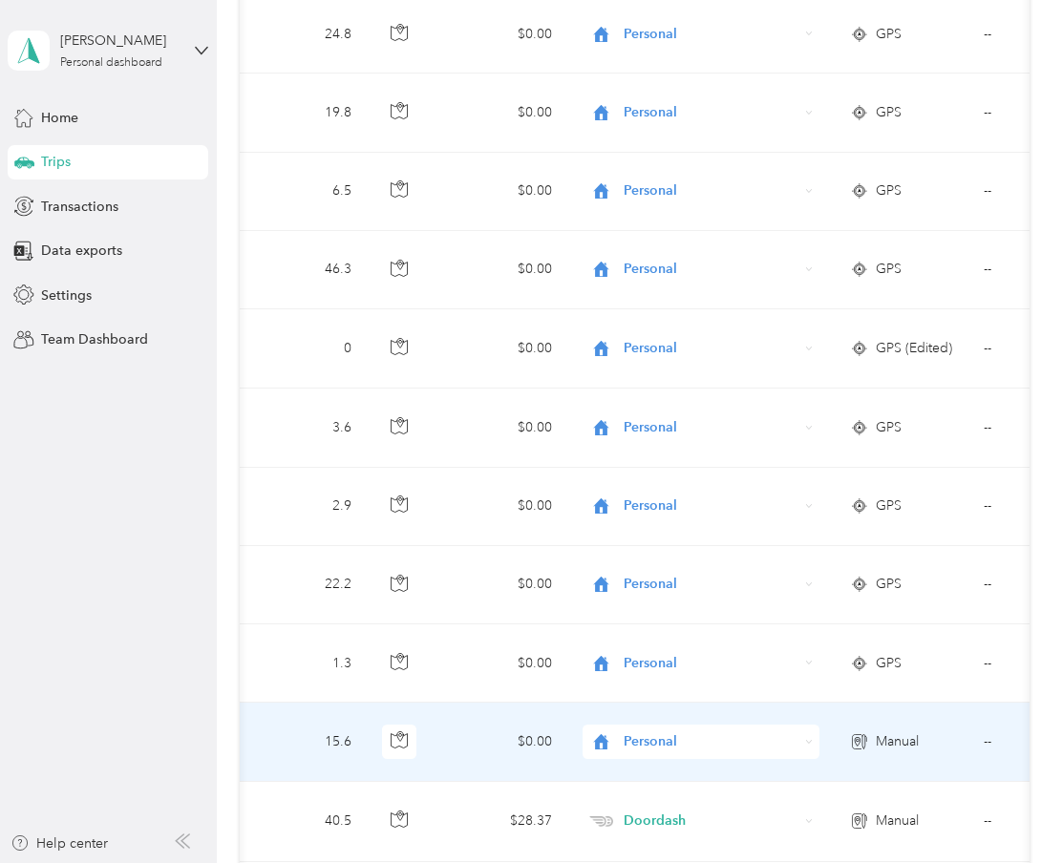
scroll to position [0, 618]
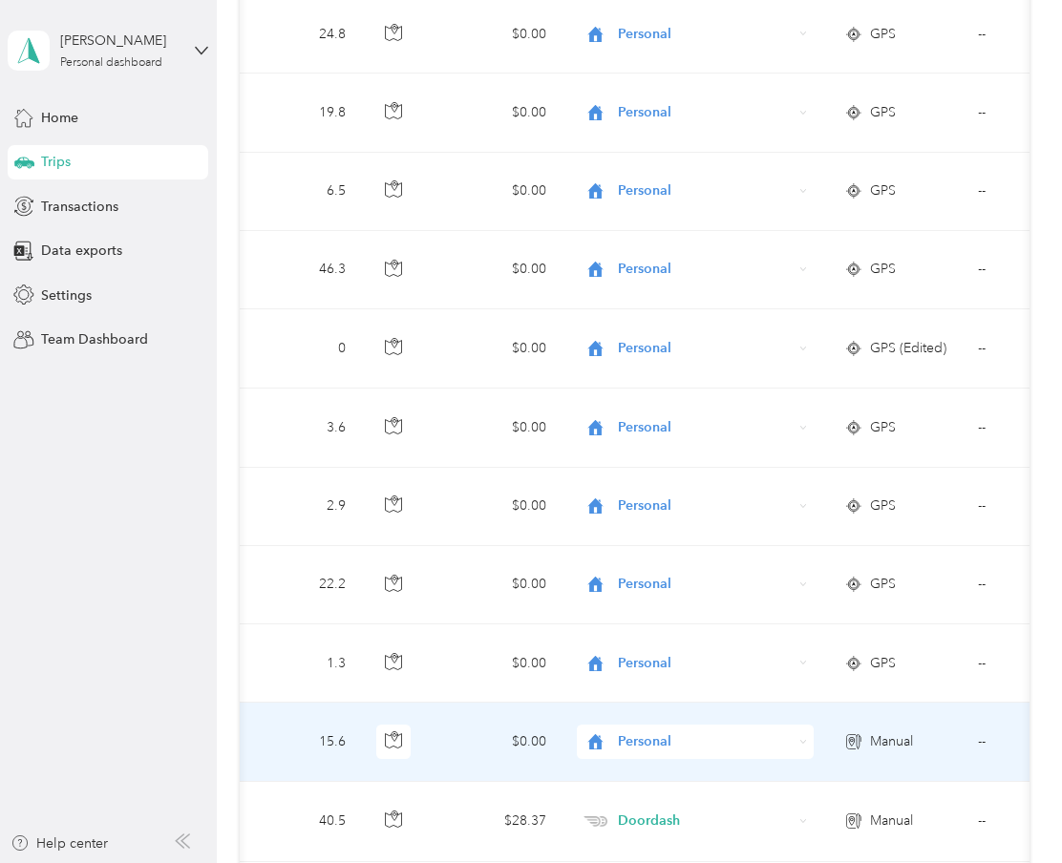
click at [675, 738] on span "Personal" at bounding box center [705, 742] width 175 height 21
click at [669, 544] on ol "Work Personal Doordash Other Charity Medical Moving Commute" at bounding box center [696, 585] width 237 height 267
click at [718, 748] on span "Personal" at bounding box center [705, 742] width 175 height 21
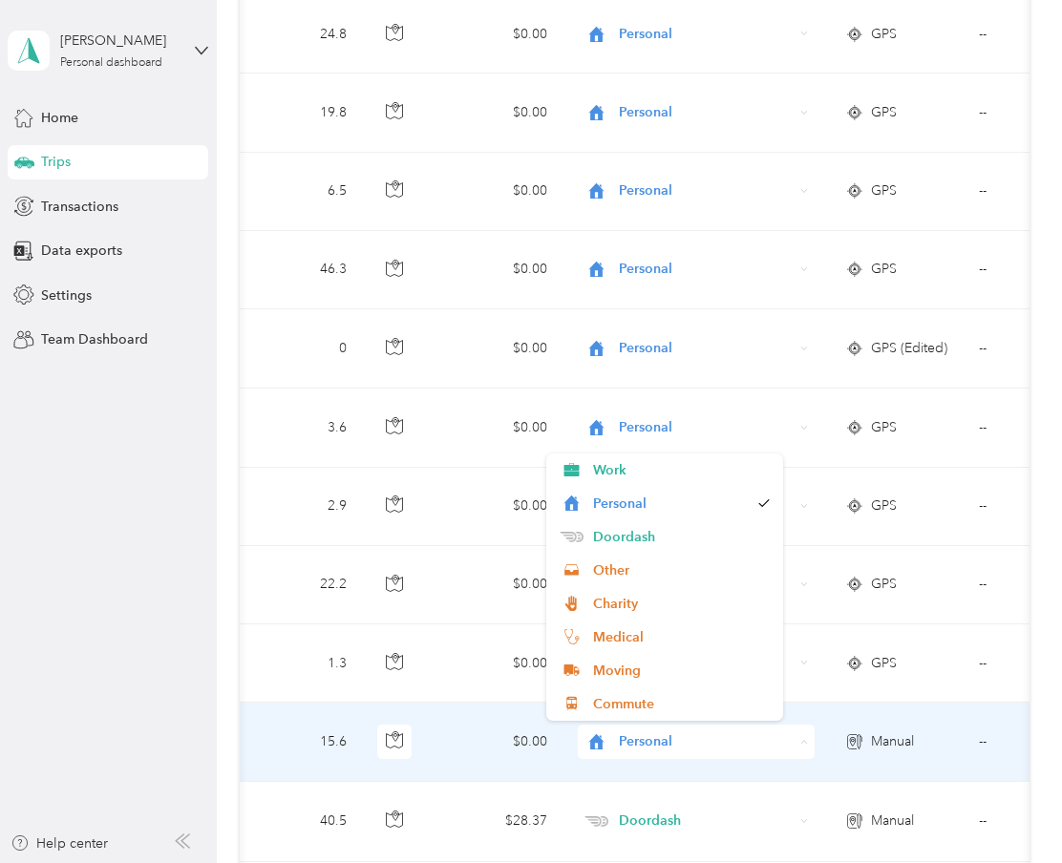
scroll to position [0, 649]
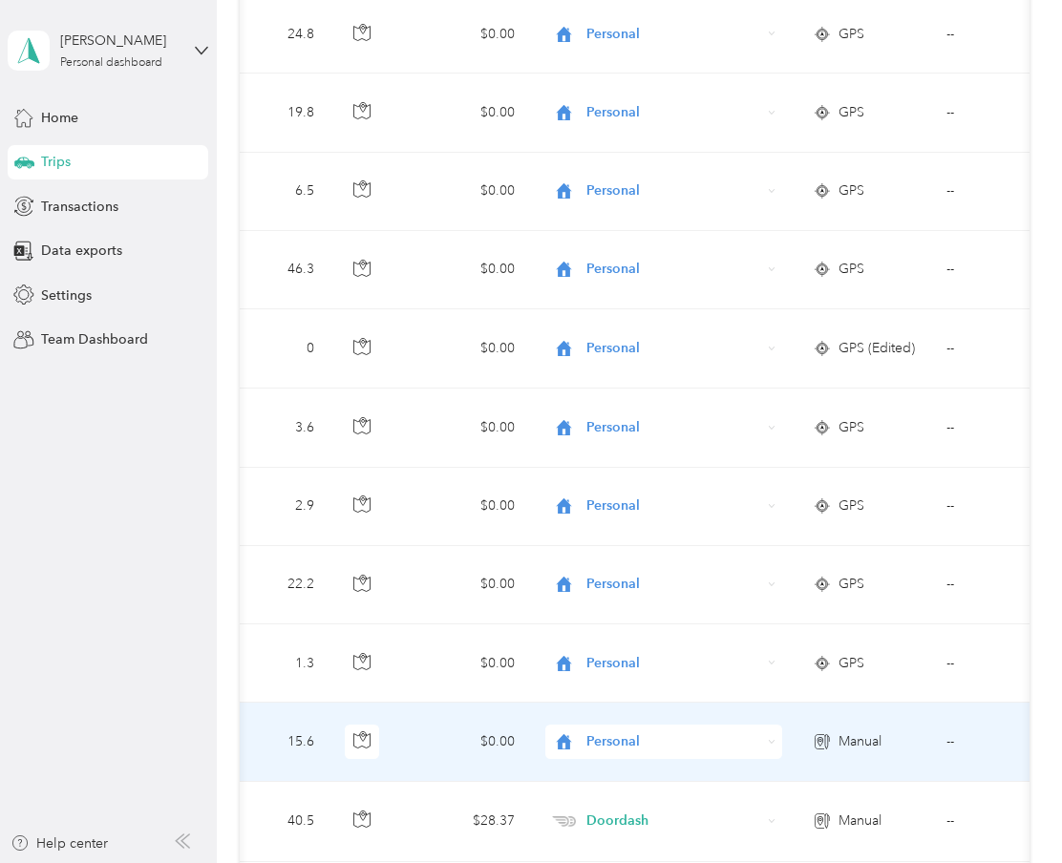
click at [650, 541] on li "Doordash" at bounding box center [664, 533] width 237 height 33
click at [500, 746] on td "$10.92" at bounding box center [463, 742] width 134 height 78
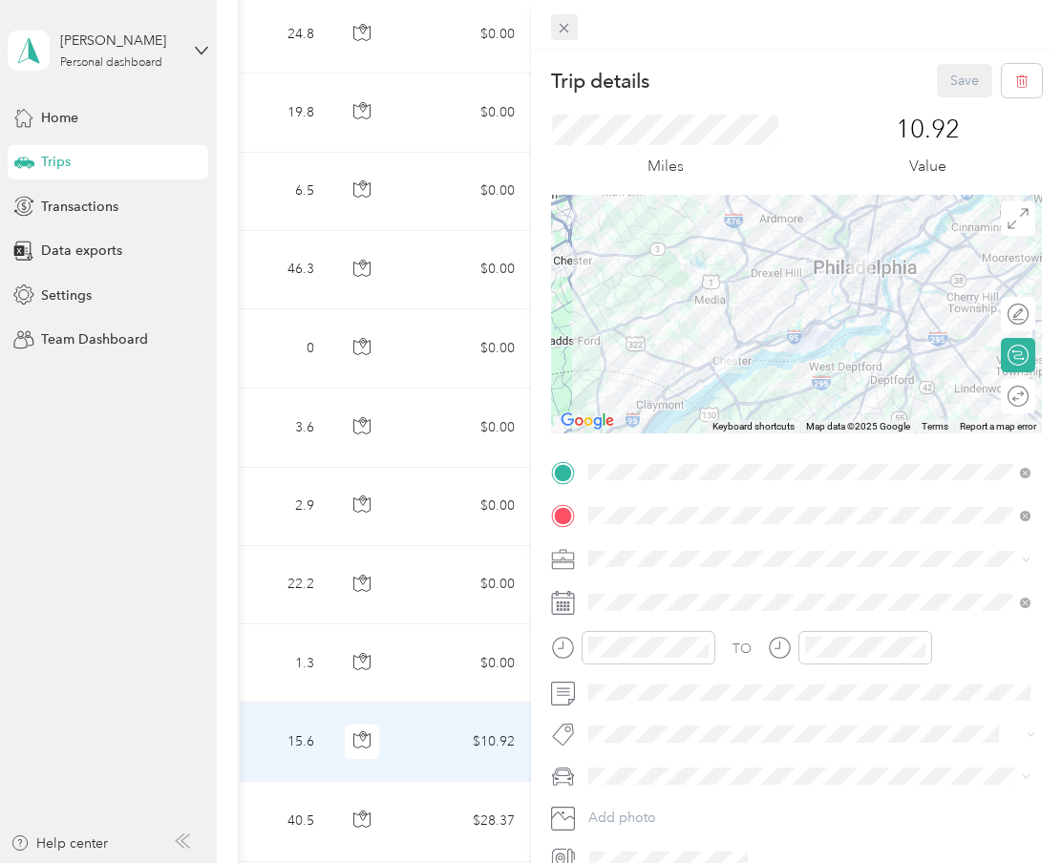
click at [564, 25] on icon at bounding box center [564, 28] width 16 height 16
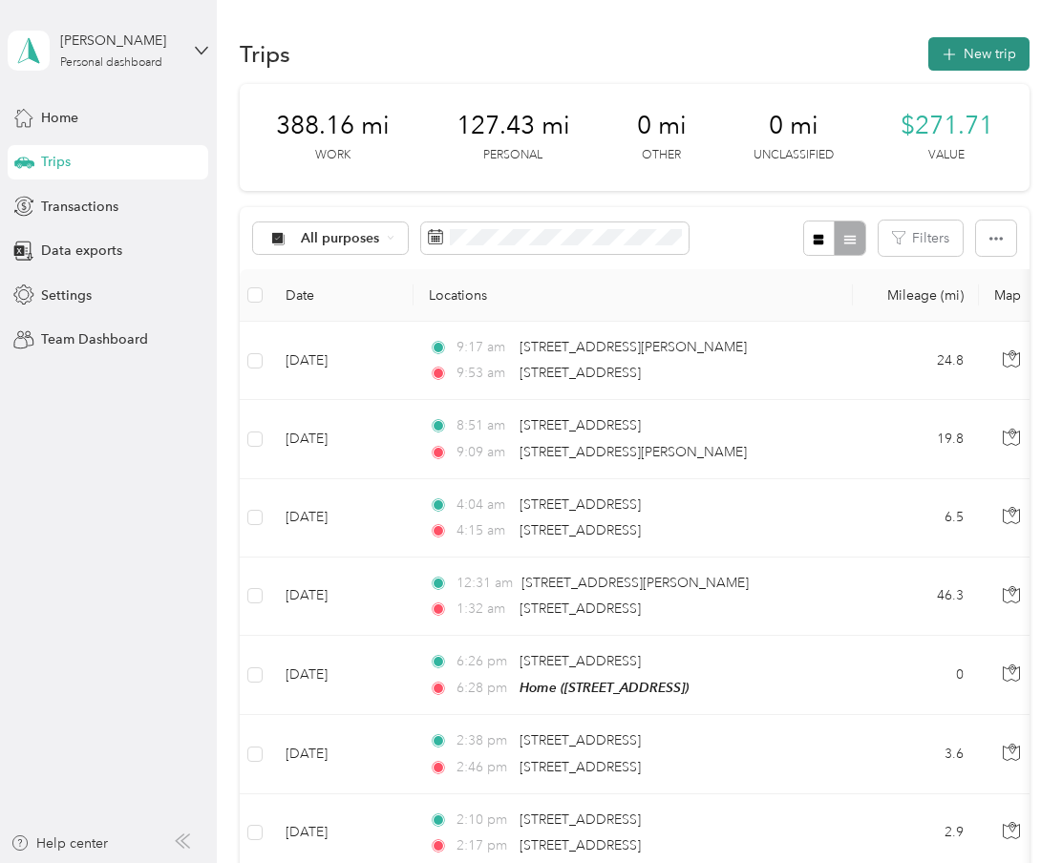
click at [1000, 54] on button "New trip" at bounding box center [978, 53] width 101 height 33
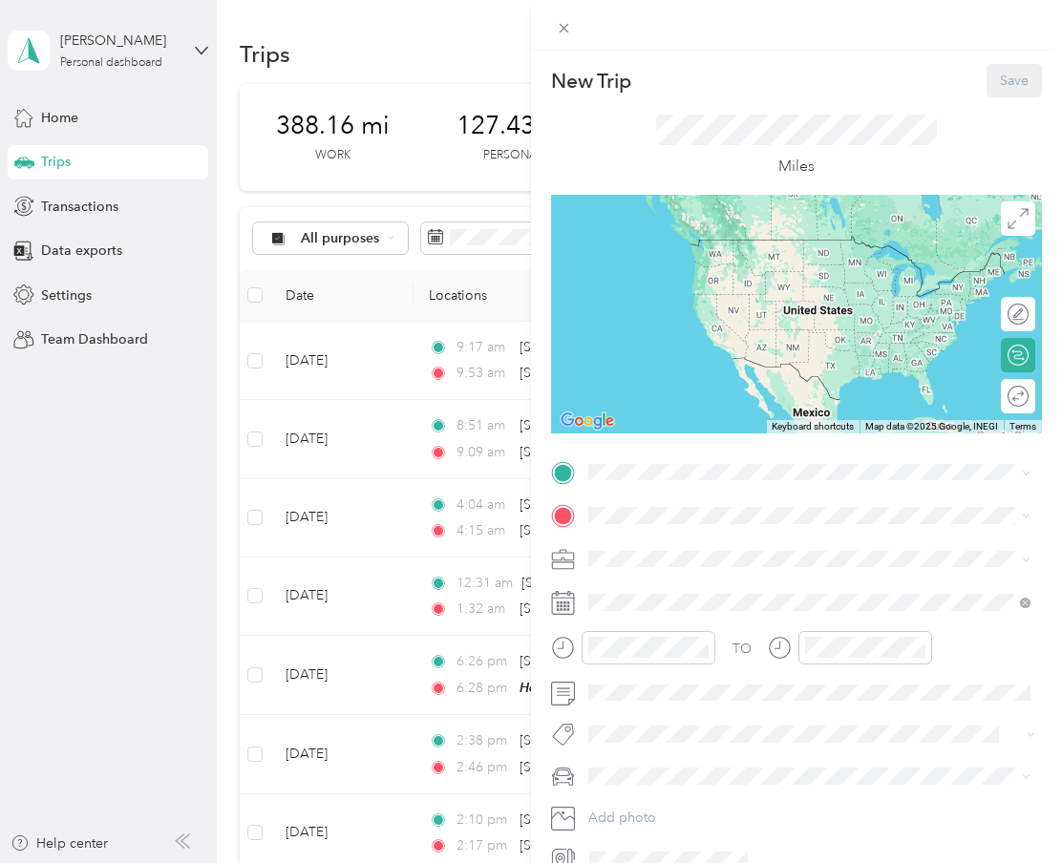
click at [689, 579] on div "Christiana Mall Christiana Mall, 132 Christiana Mall, Newark, DE 19702, United …" at bounding box center [825, 568] width 400 height 60
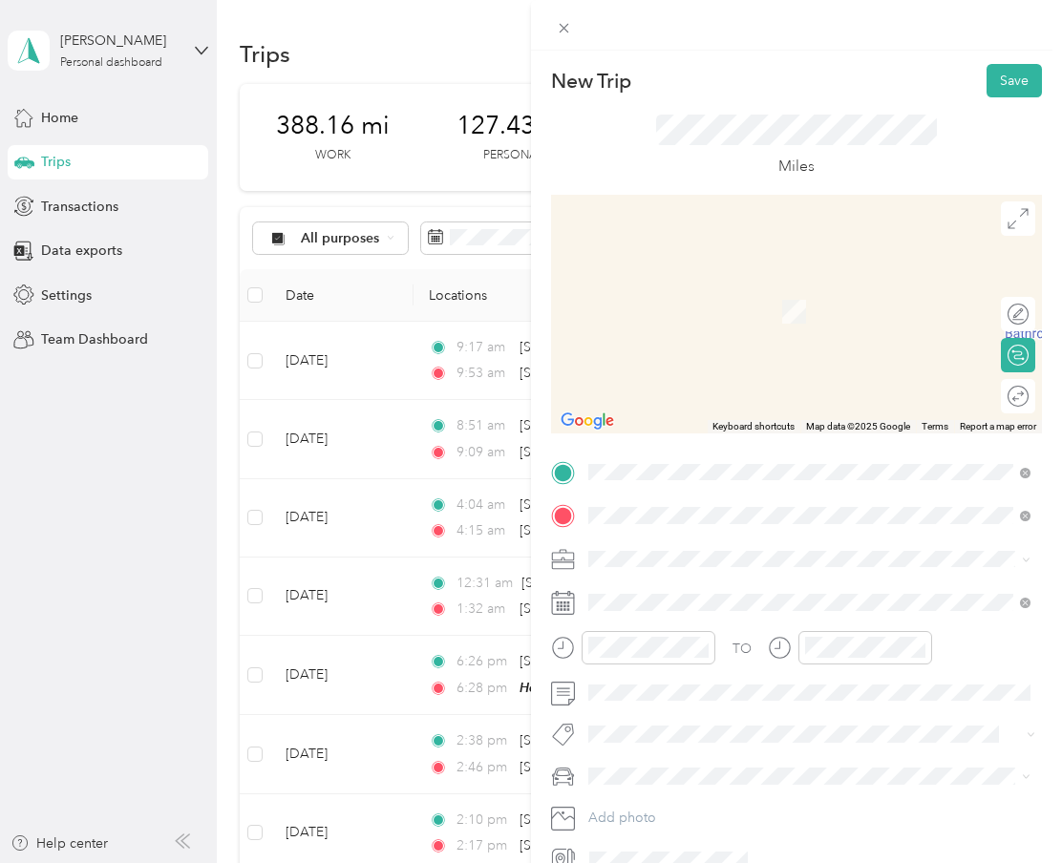
click at [617, 582] on div "Wilmington Delaware, United States" at bounding box center [809, 592] width 429 height 40
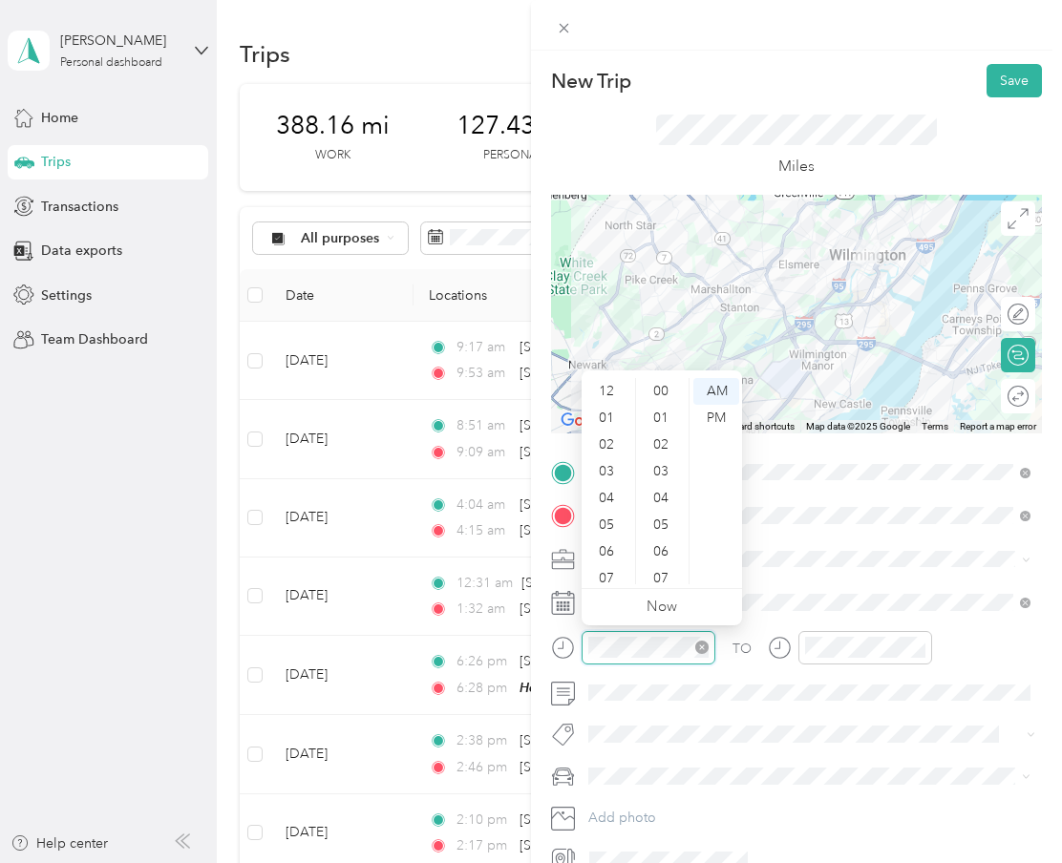
scroll to position [115, 0]
click at [606, 435] on div "06" at bounding box center [608, 437] width 46 height 27
click at [666, 394] on div "34" at bounding box center [663, 390] width 46 height 27
click at [715, 418] on div "PM" at bounding box center [716, 418] width 46 height 27
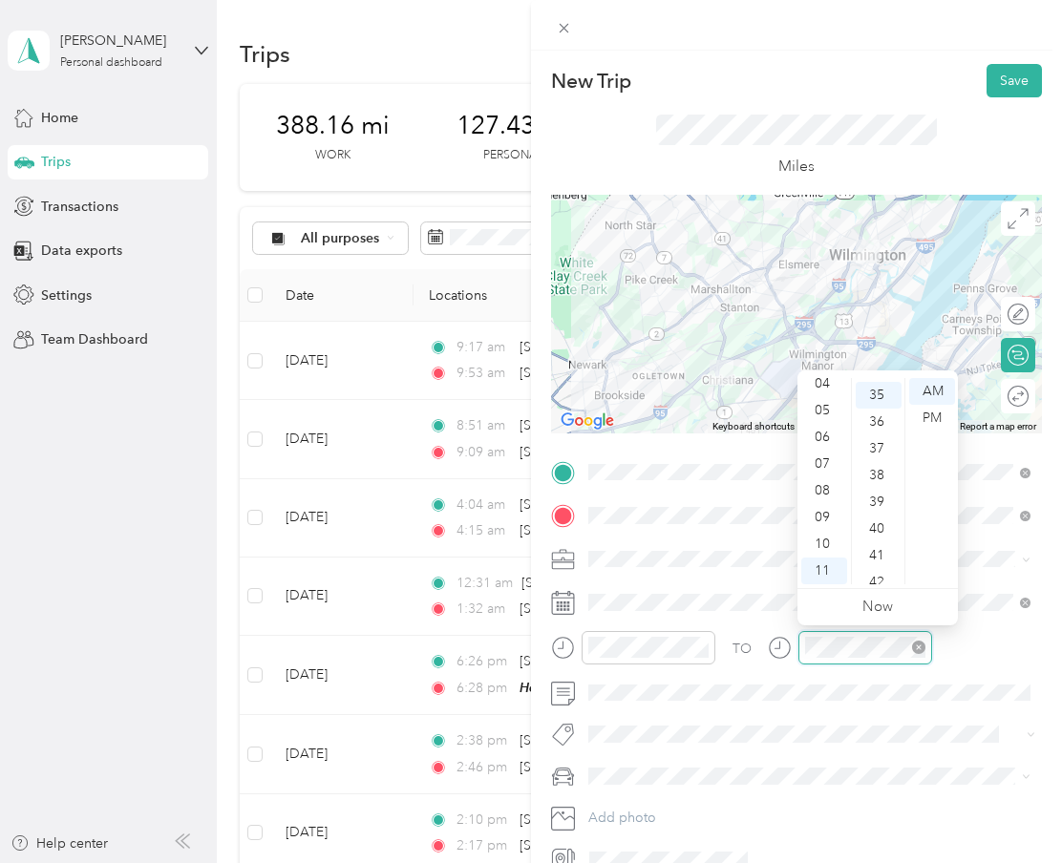
scroll to position [934, 0]
click at [828, 457] on div "07" at bounding box center [824, 464] width 46 height 27
click at [877, 446] on div "28" at bounding box center [879, 438] width 46 height 27
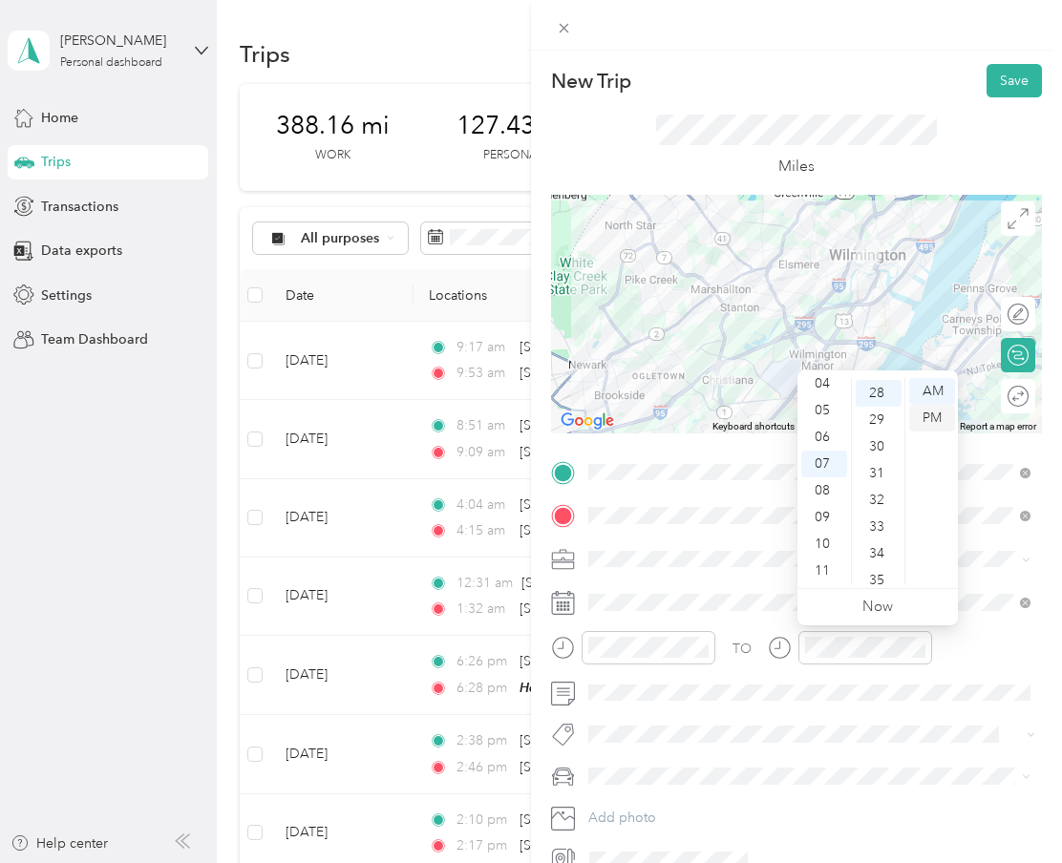
click at [930, 417] on div "PM" at bounding box center [932, 418] width 46 height 27
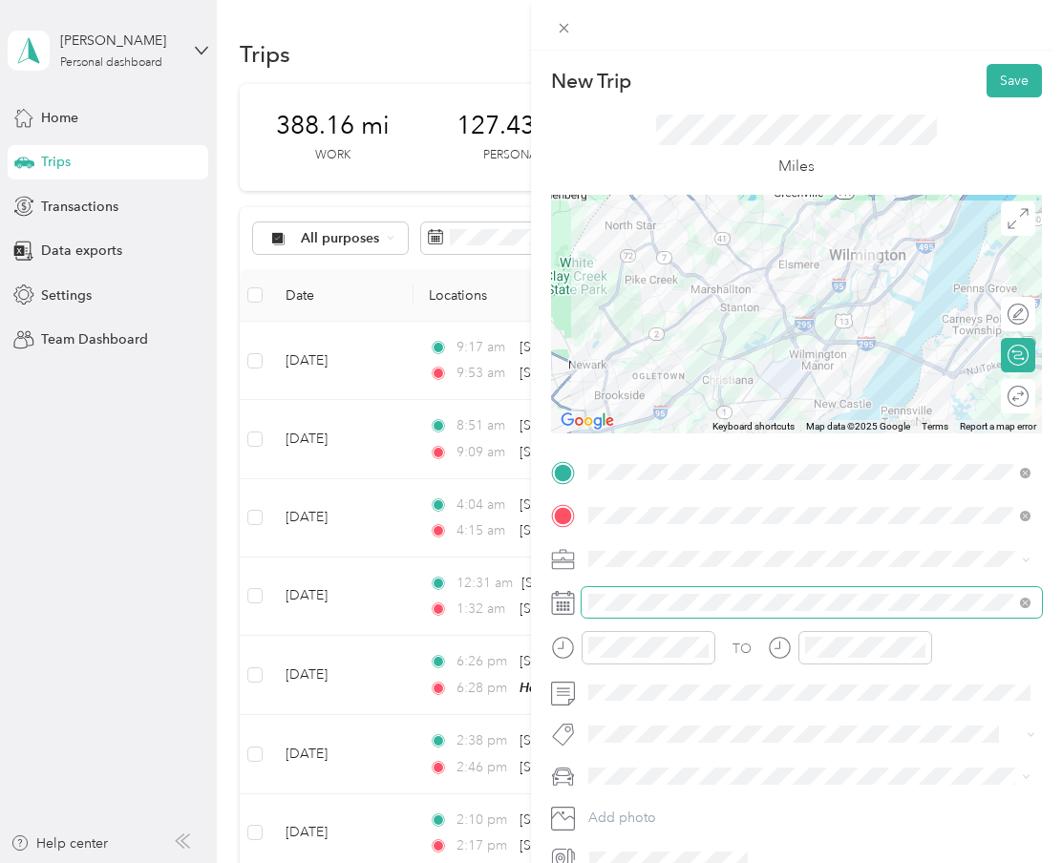
click at [671, 588] on span at bounding box center [812, 602] width 460 height 31
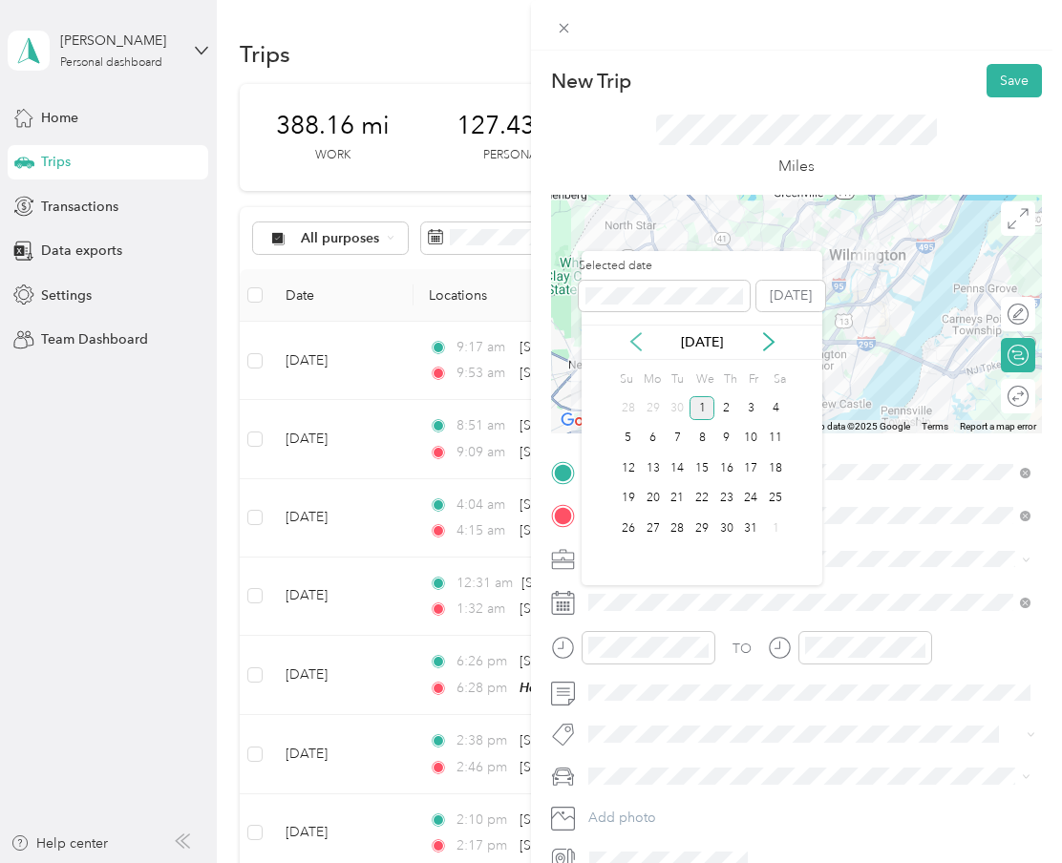
click at [632, 346] on icon at bounding box center [636, 341] width 19 height 19
click at [680, 505] on div "23" at bounding box center [677, 499] width 25 height 24
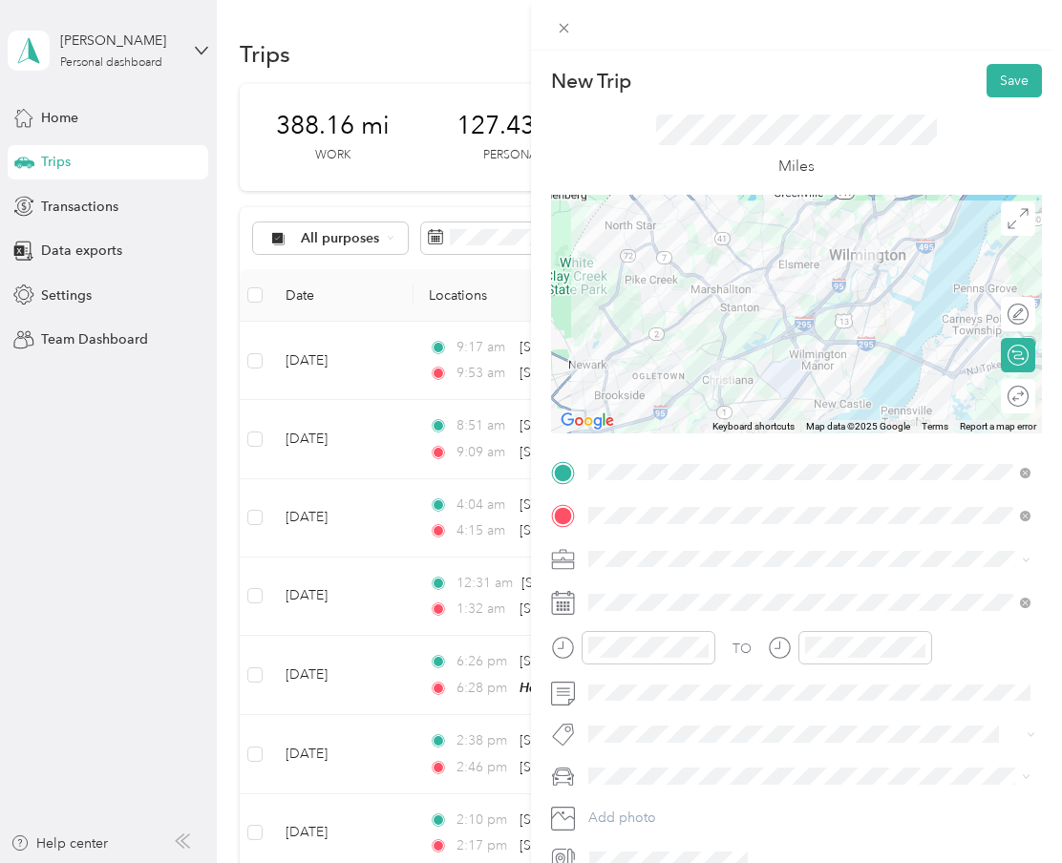
click at [712, 548] on span at bounding box center [812, 559] width 460 height 31
click at [659, 654] on div "Doordash" at bounding box center [809, 659] width 429 height 20
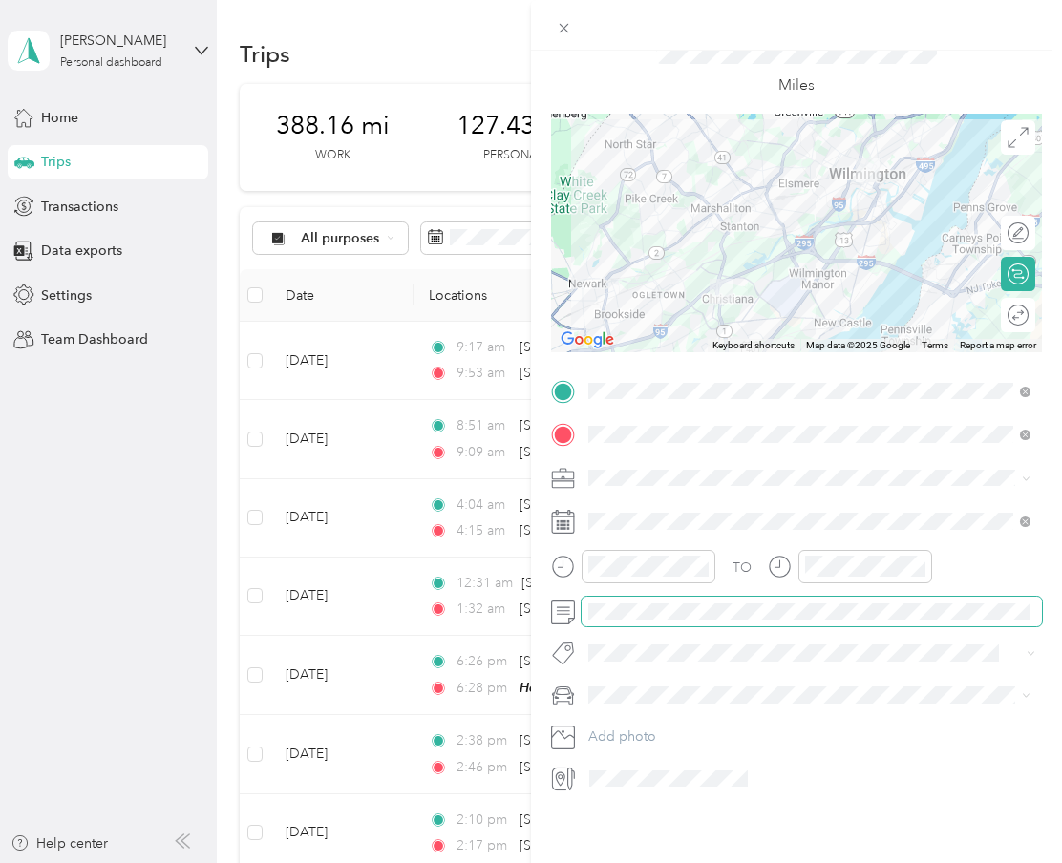
scroll to position [86, 0]
click at [639, 721] on span "blue subaru" at bounding box center [631, 724] width 72 height 16
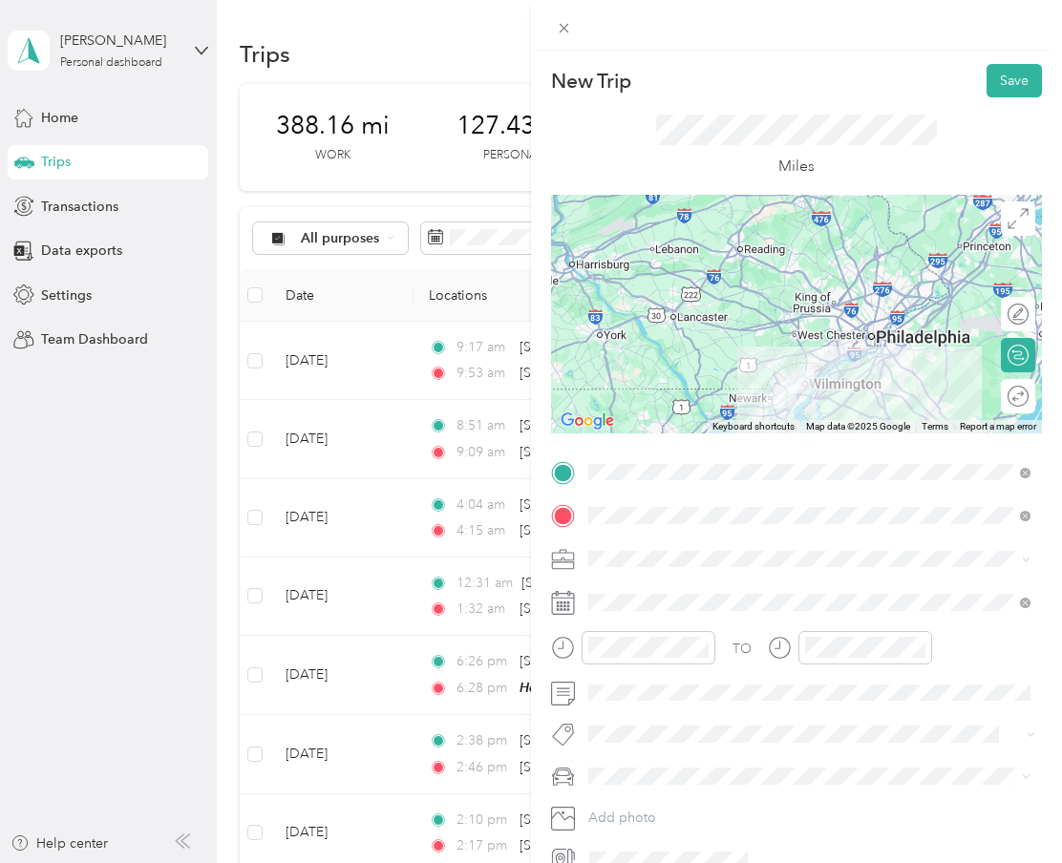
scroll to position [0, 0]
click at [1007, 87] on button "Save" at bounding box center [1014, 80] width 55 height 33
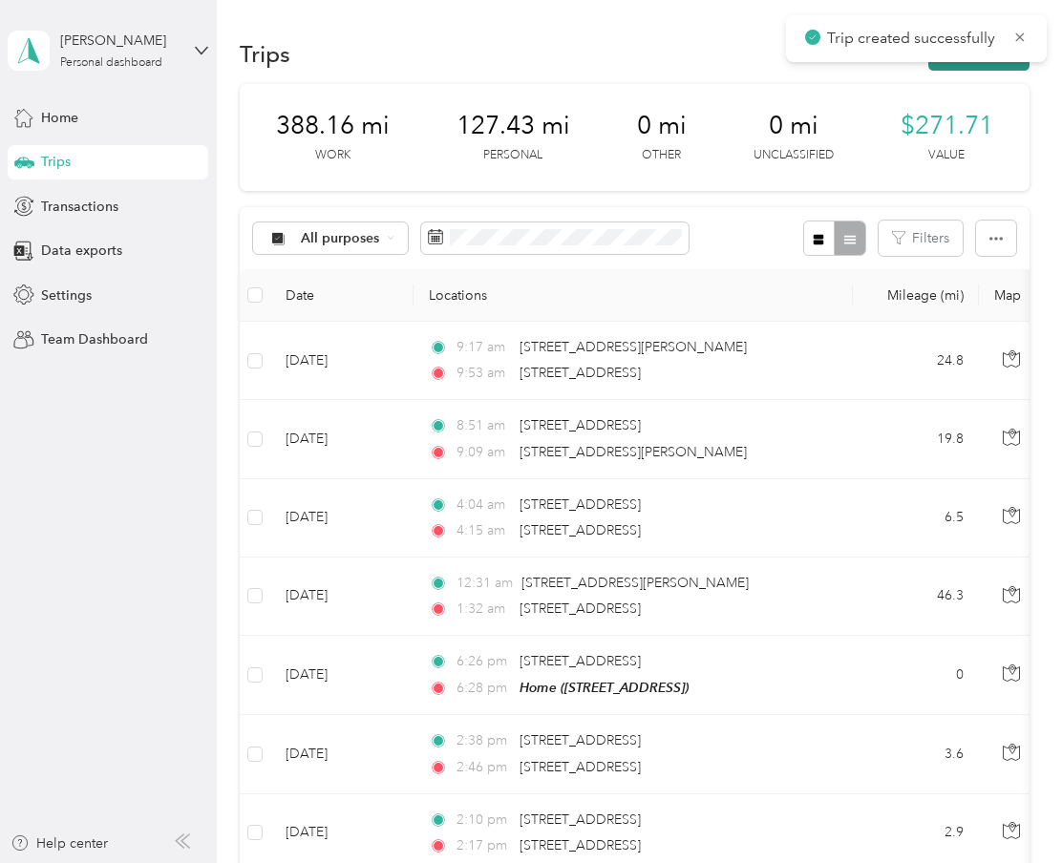
click at [963, 63] on button "New trip" at bounding box center [978, 53] width 101 height 33
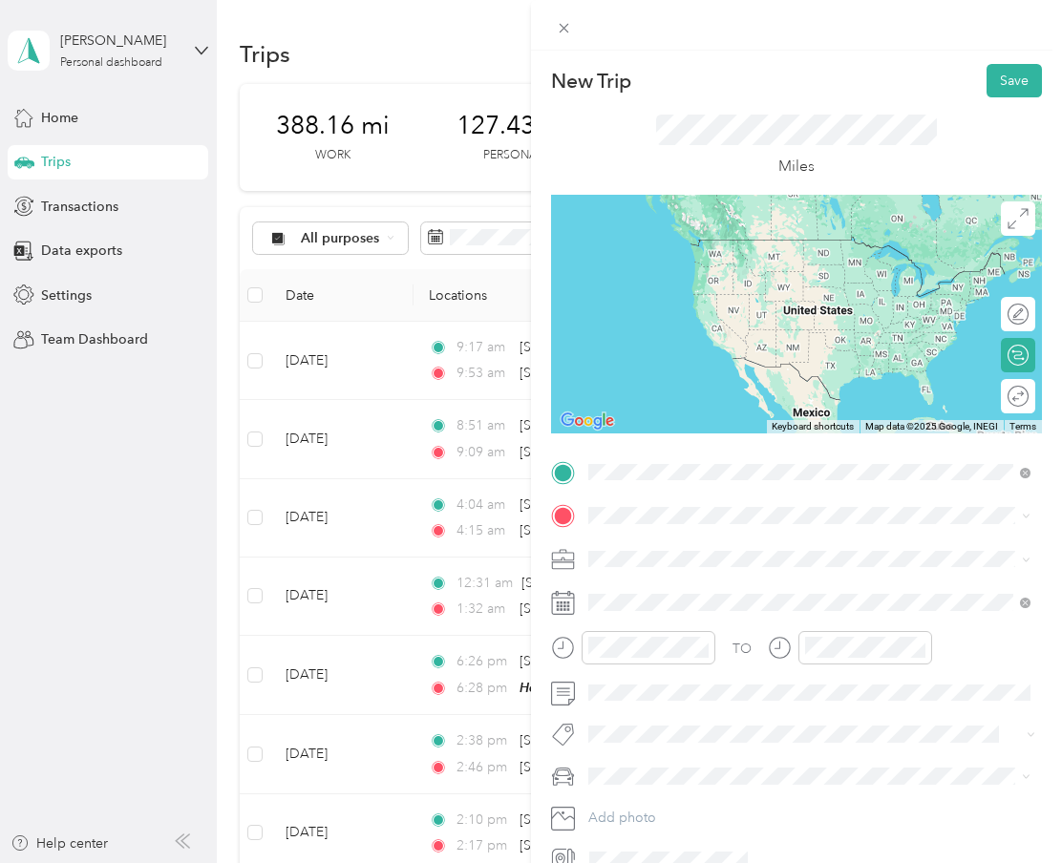
click at [769, 550] on div "Wilmington Delaware, United States" at bounding box center [809, 549] width 429 height 40
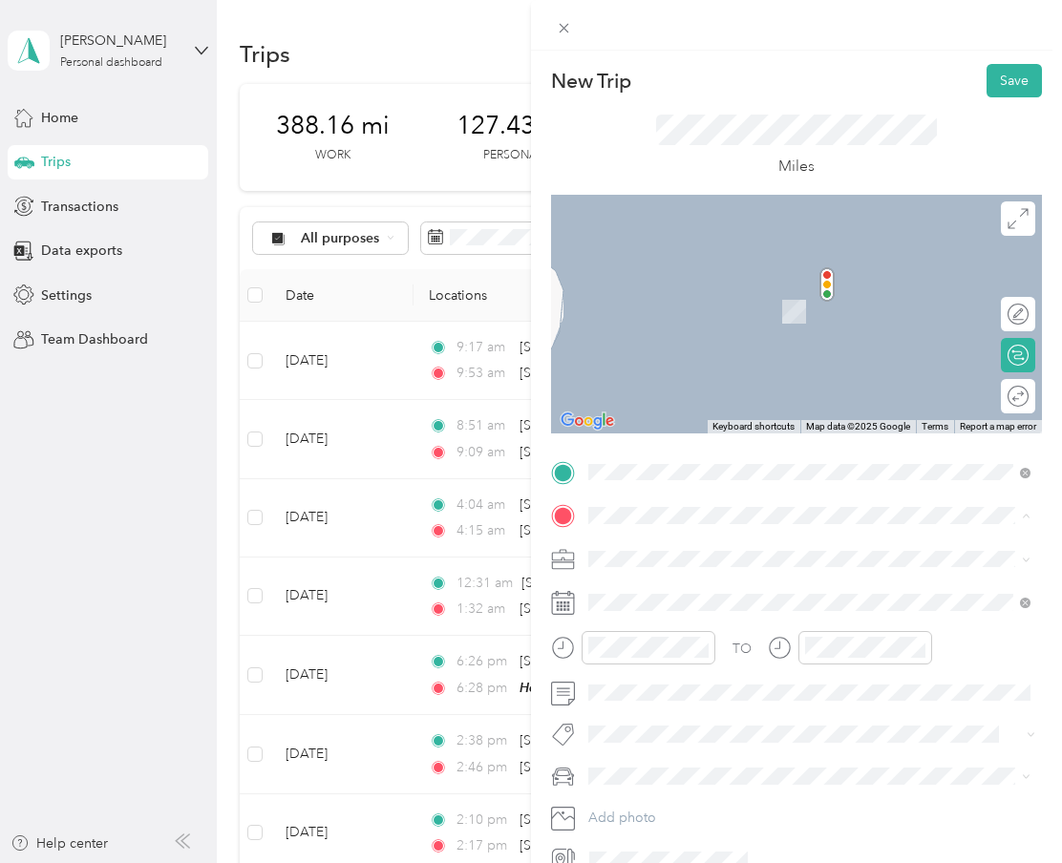
click at [677, 607] on span "Christiana Mall, 132 Christiana Mall, Newark, DE 19702, United States , 19702, …" at bounding box center [817, 623] width 384 height 36
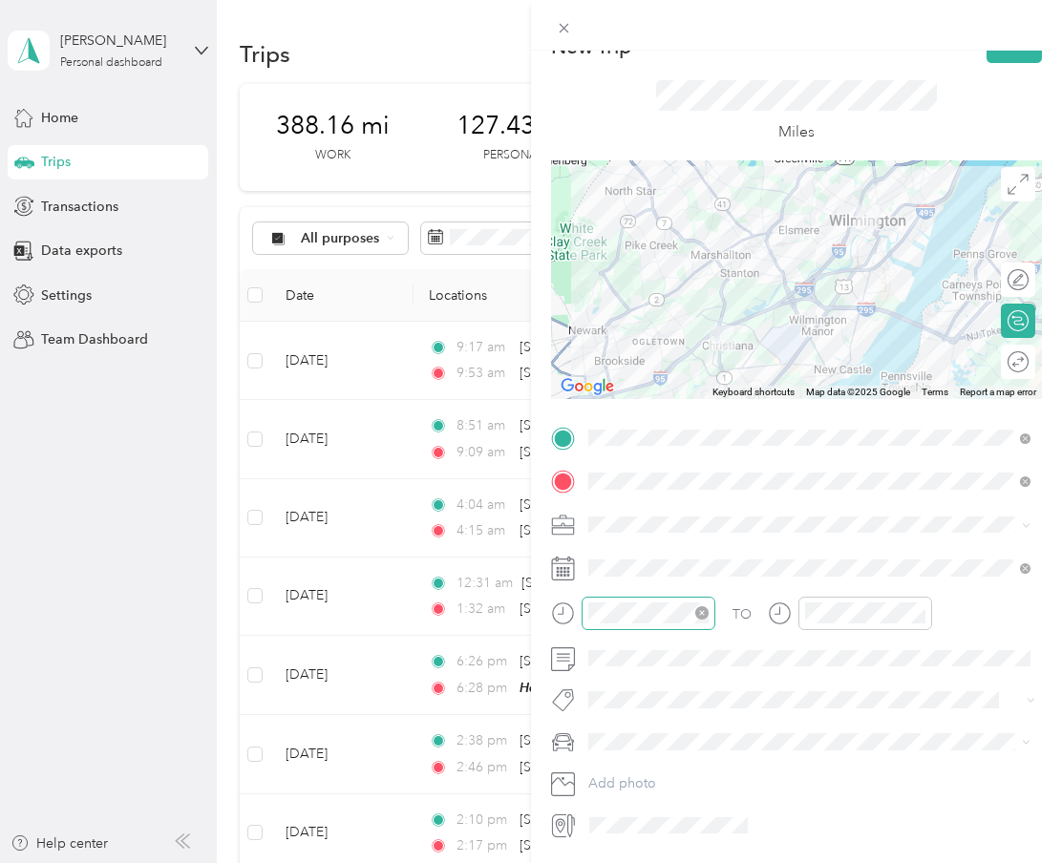
scroll to position [45, 0]
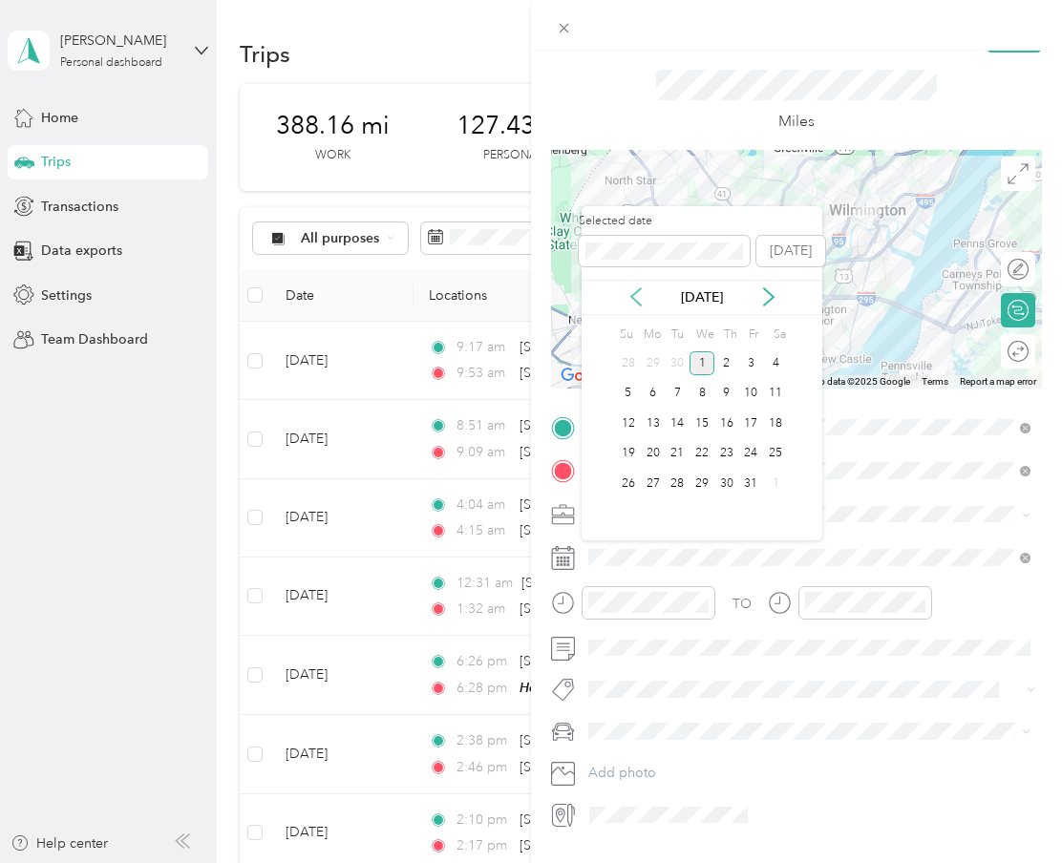
click at [634, 287] on icon at bounding box center [636, 296] width 19 height 19
click at [676, 449] on div "23" at bounding box center [677, 454] width 25 height 24
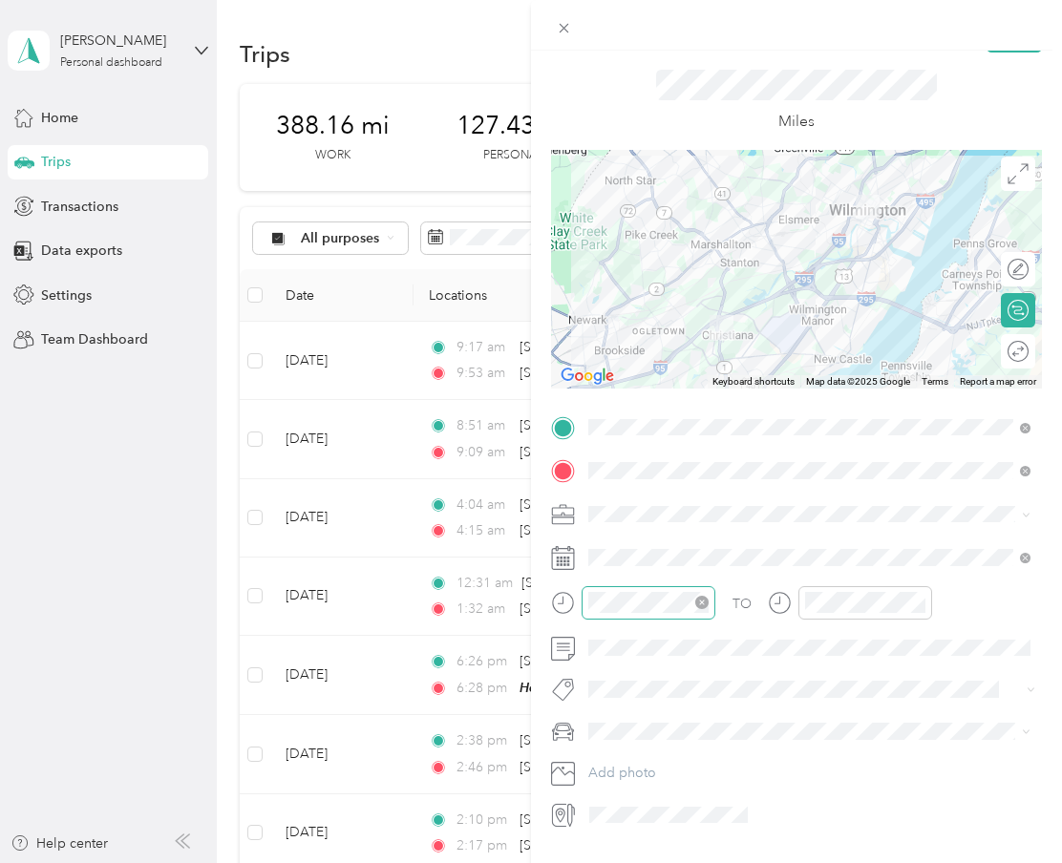
click at [652, 587] on div at bounding box center [649, 602] width 134 height 33
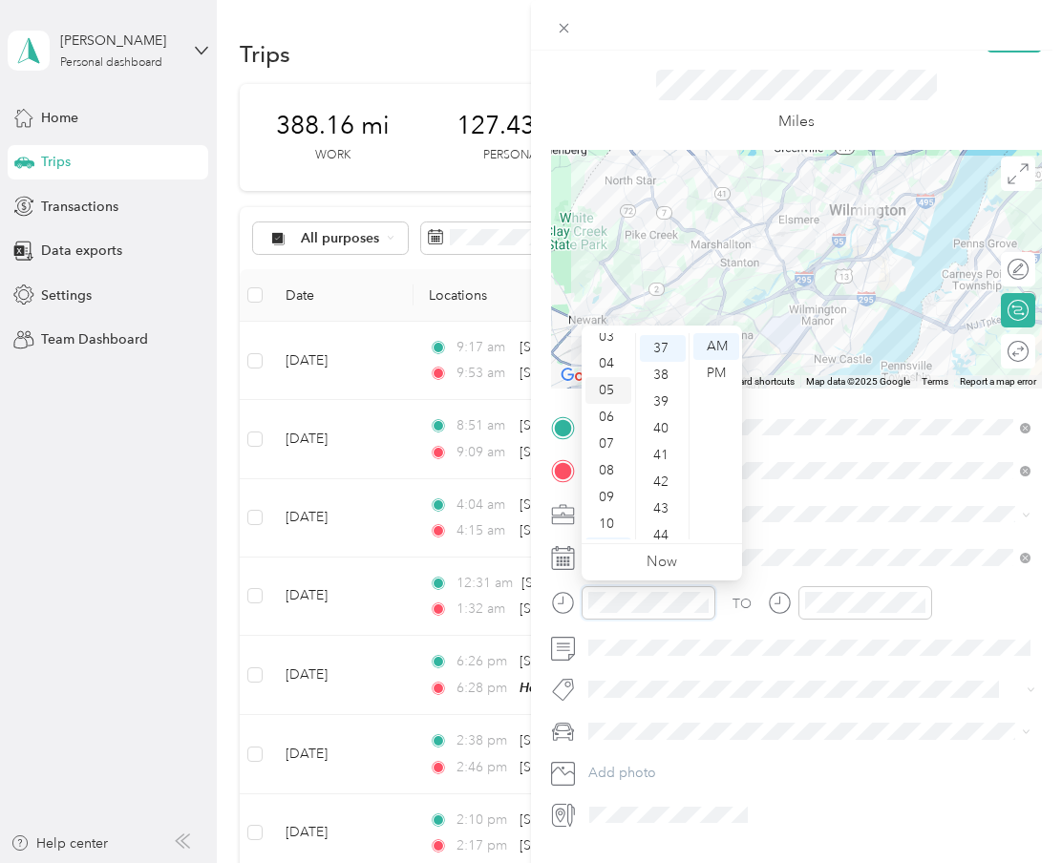
scroll to position [74, 0]
click at [605, 512] on div "09" at bounding box center [608, 513] width 46 height 27
click at [670, 389] on div "30" at bounding box center [663, 387] width 46 height 27
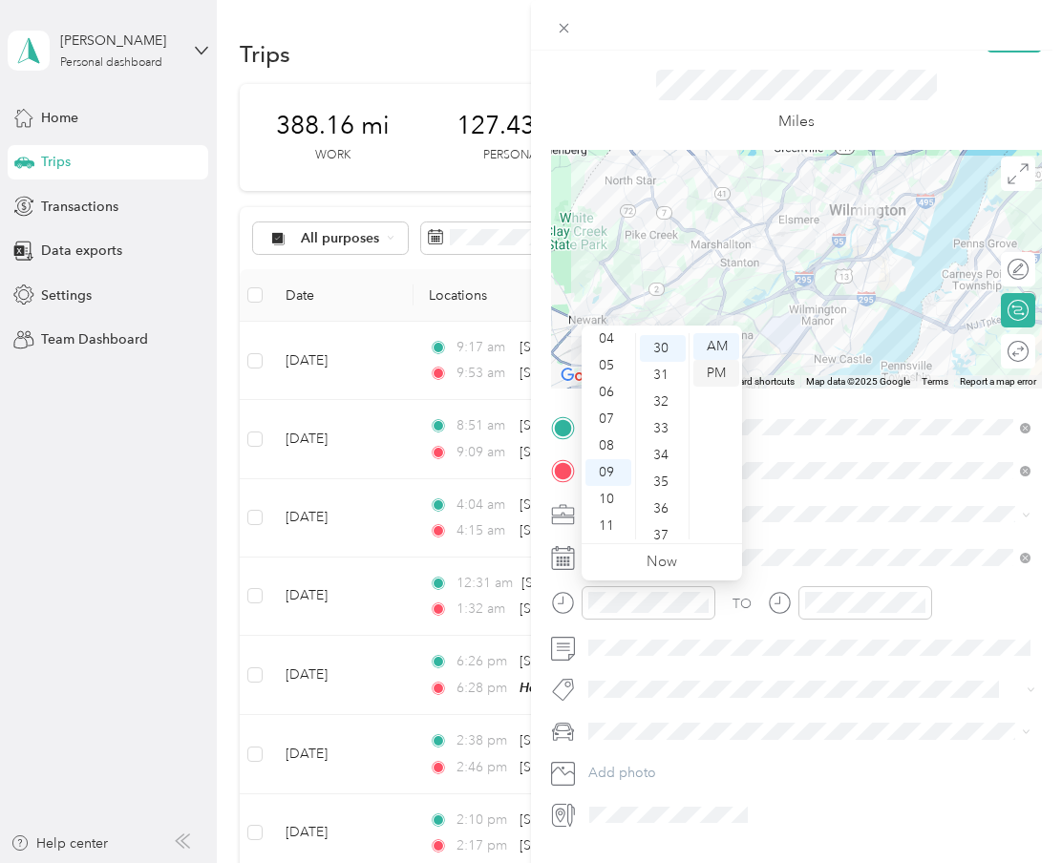
click at [708, 362] on div "PM" at bounding box center [716, 373] width 46 height 27
click at [598, 396] on div "06" at bounding box center [608, 392] width 46 height 27
click at [598, 430] on div "07" at bounding box center [608, 419] width 46 height 27
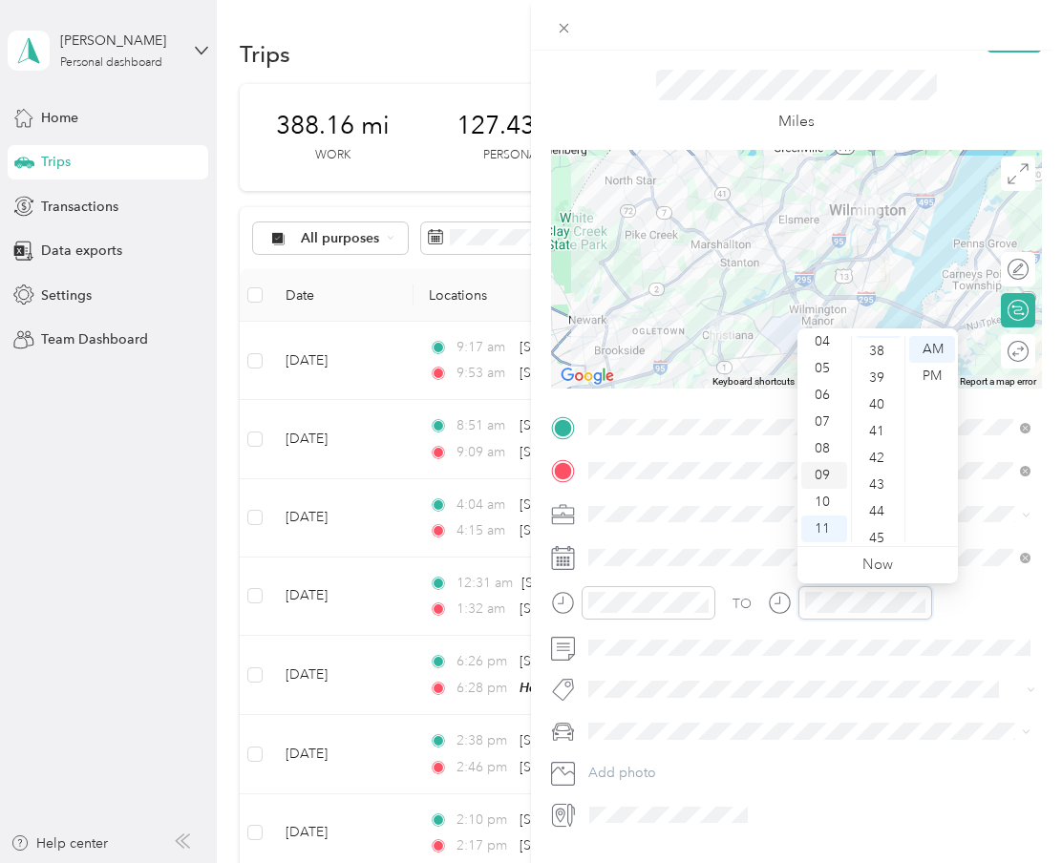
scroll to position [0, 0]
click at [824, 426] on div "07" at bounding box center [824, 419] width 46 height 27
click at [882, 530] on div "45" at bounding box center [879, 527] width 46 height 27
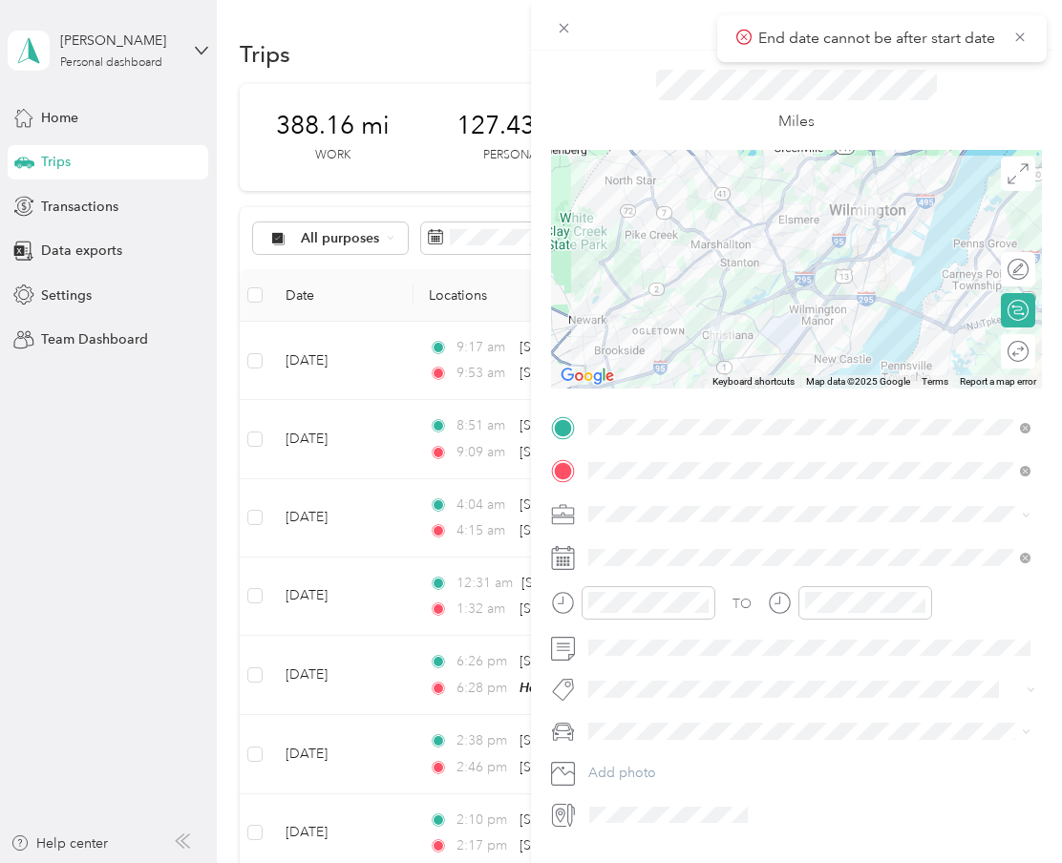
click at [963, 607] on div "TO" at bounding box center [796, 609] width 491 height 47
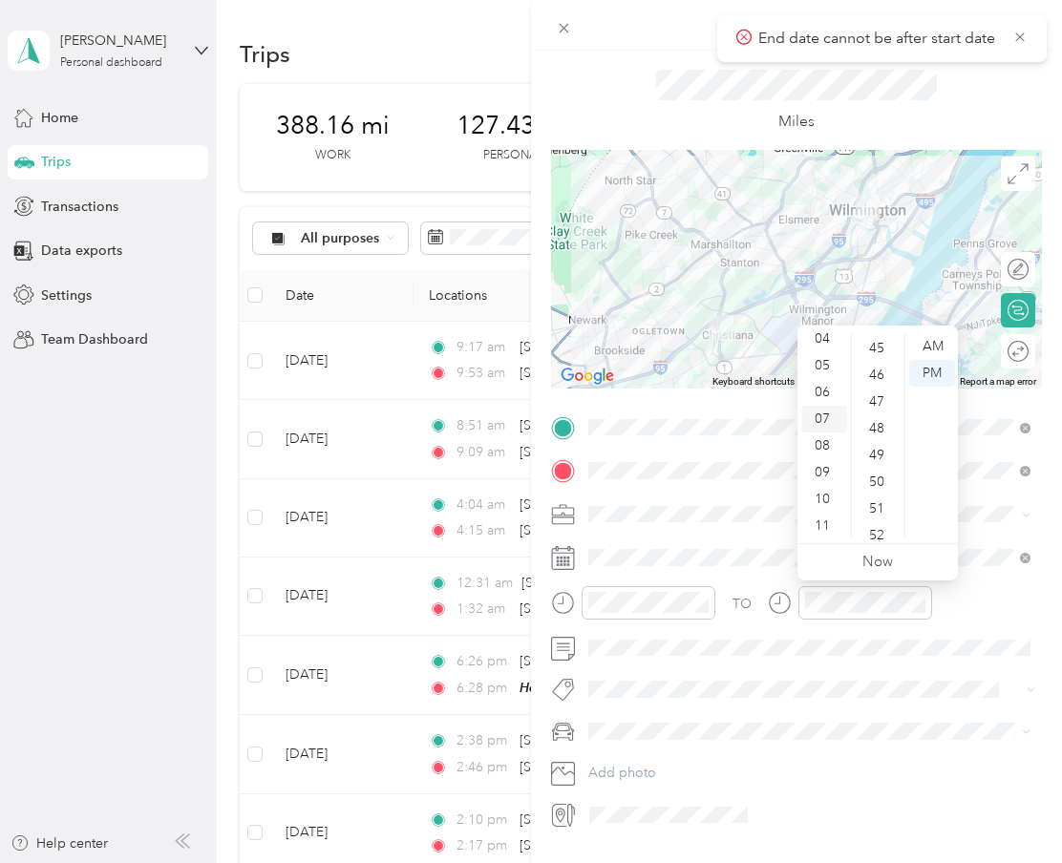
click at [826, 415] on div "07" at bounding box center [824, 419] width 46 height 27
click at [869, 379] on div "46" at bounding box center [879, 375] width 46 height 27
click at [813, 427] on div "07" at bounding box center [824, 419] width 46 height 27
click at [842, 393] on div "06" at bounding box center [824, 392] width 46 height 27
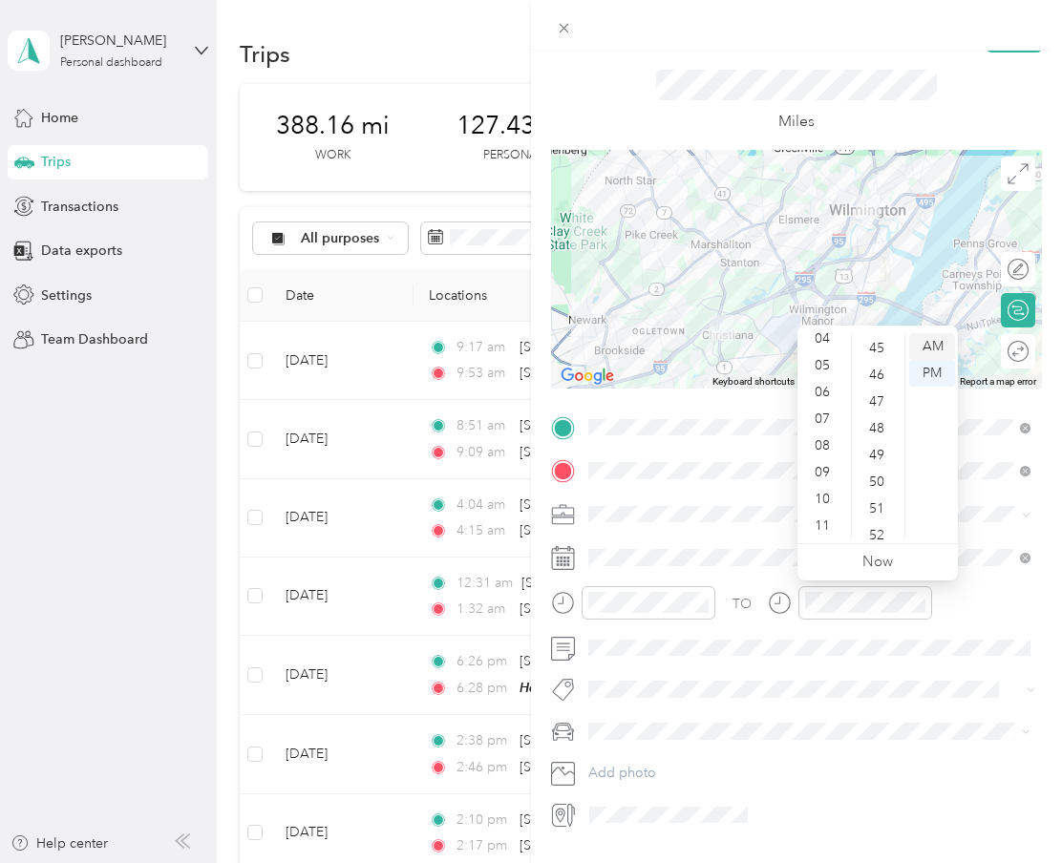
click at [931, 346] on div "AM" at bounding box center [932, 346] width 46 height 27
click at [870, 382] on div "46" at bounding box center [879, 375] width 46 height 27
click at [882, 382] on div "46" at bounding box center [879, 375] width 46 height 27
click at [867, 510] on div "51" at bounding box center [879, 509] width 46 height 27
click at [743, 611] on div "TO" at bounding box center [742, 604] width 19 height 20
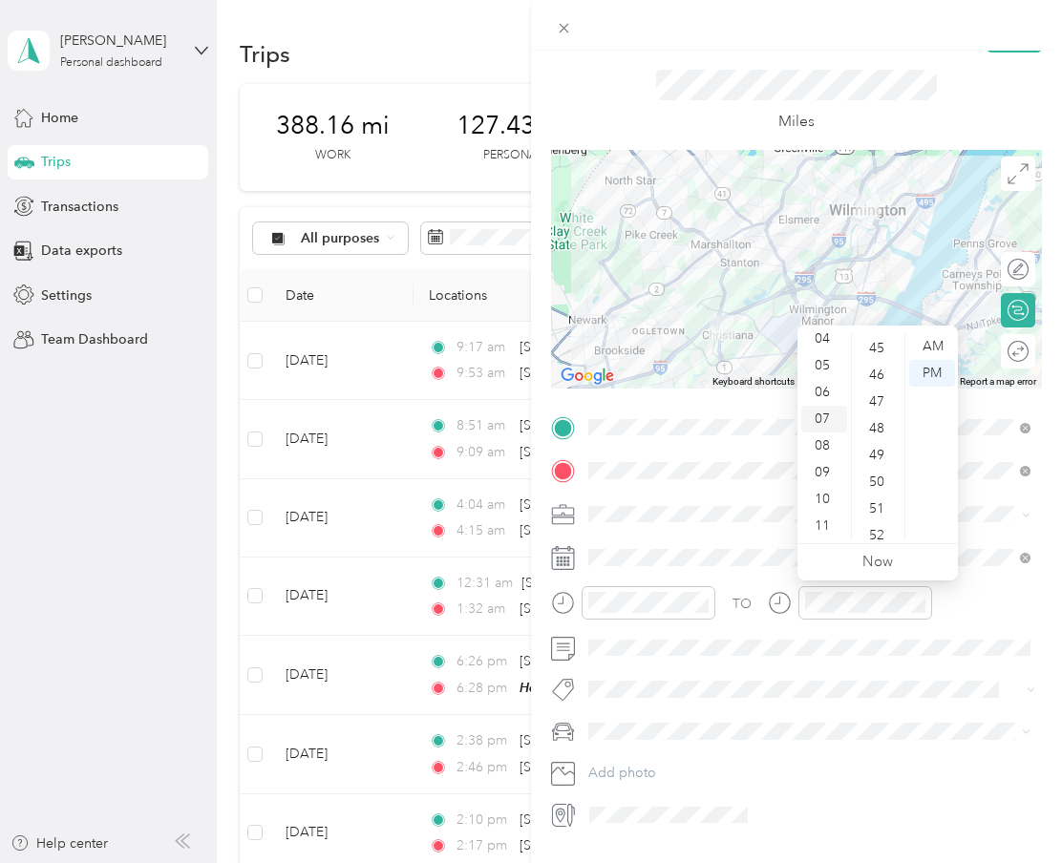
click at [830, 416] on div "07" at bounding box center [824, 419] width 46 height 27
click at [850, 407] on ul "12 01 02 03 04 05 06 07 08 09 10 11" at bounding box center [823, 436] width 53 height 206
click at [947, 382] on div "PM" at bounding box center [932, 373] width 46 height 27
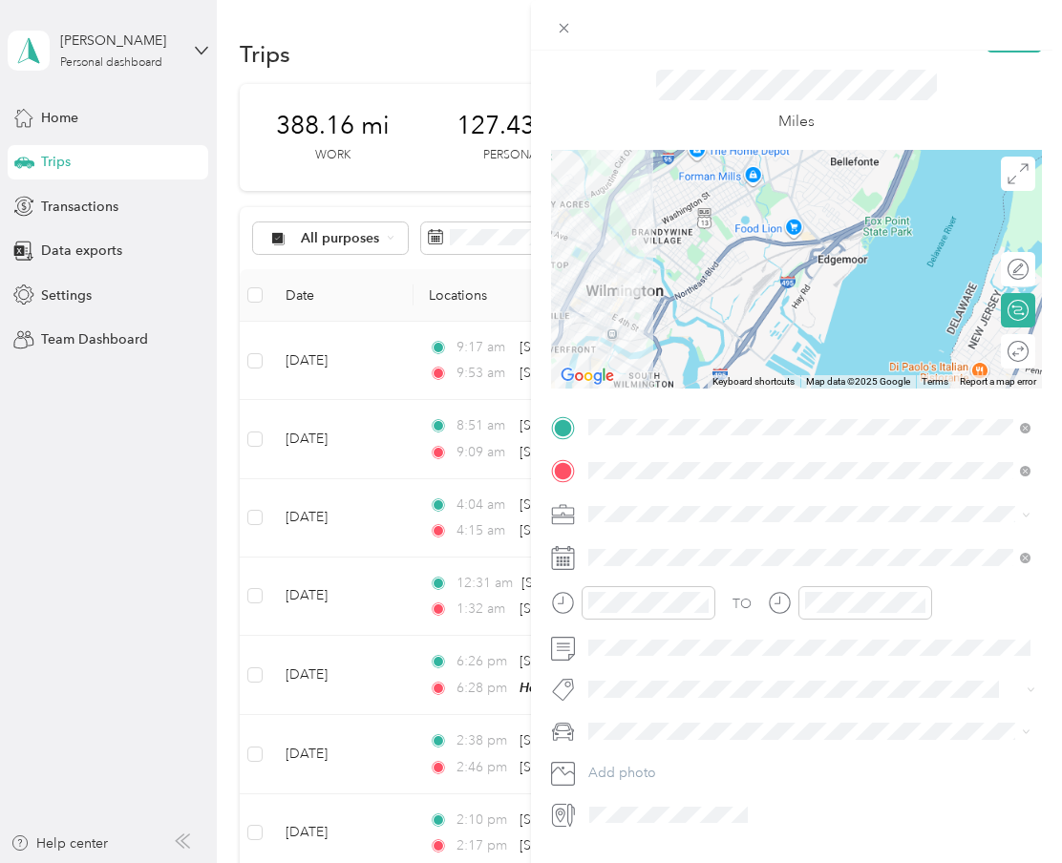
click at [976, 104] on div "Miles" at bounding box center [796, 101] width 491 height 97
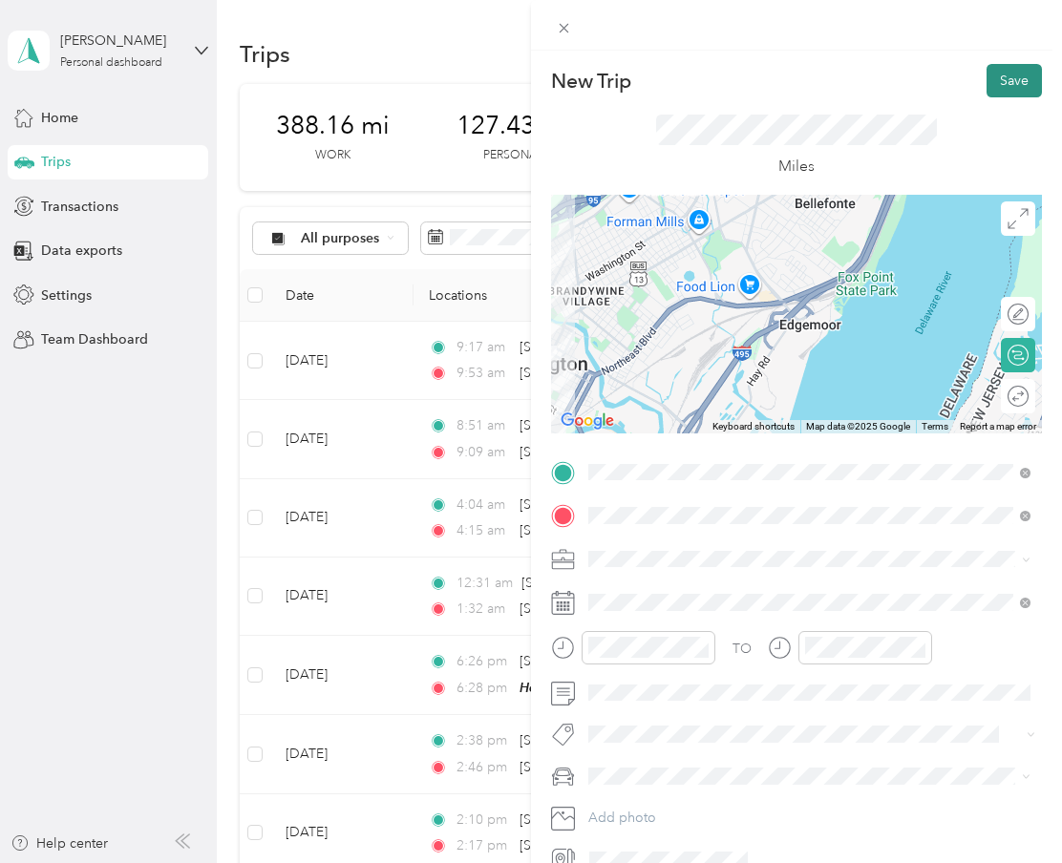
scroll to position [0, 0]
click at [1014, 82] on button "Save" at bounding box center [1014, 80] width 55 height 33
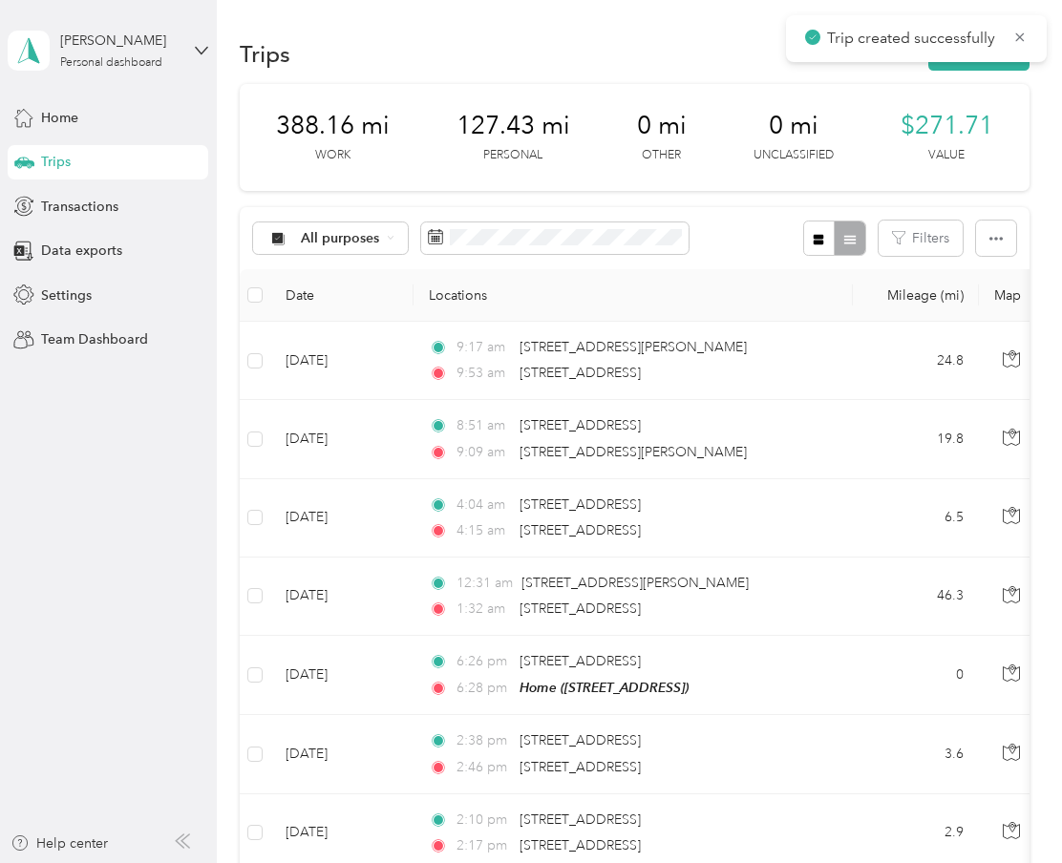
click at [906, 29] on p "Trip created successfully" at bounding box center [913, 39] width 172 height 24
click at [929, 229] on button "Filters" at bounding box center [921, 238] width 84 height 35
click at [814, 406] on span "Christiana Mall" at bounding box center [833, 413] width 106 height 16
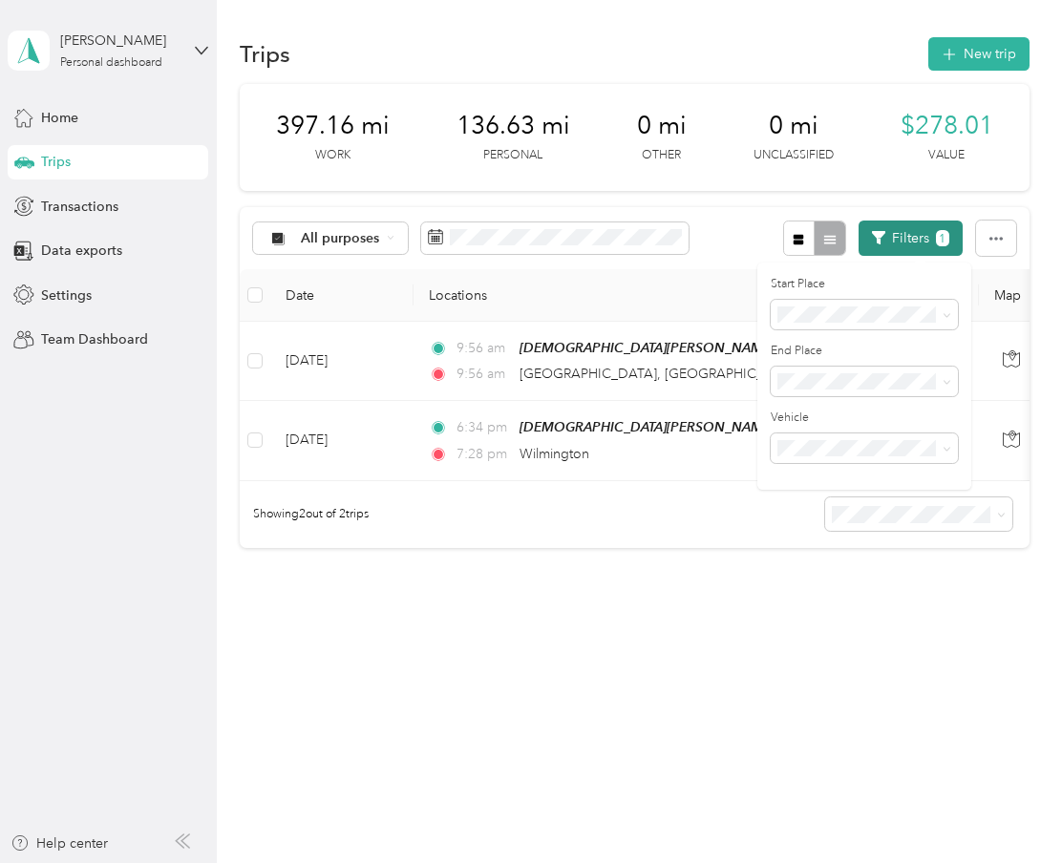
click at [903, 239] on button "Filters 1" at bounding box center [911, 238] width 104 height 35
click at [903, 243] on button "Filters 1" at bounding box center [911, 238] width 104 height 35
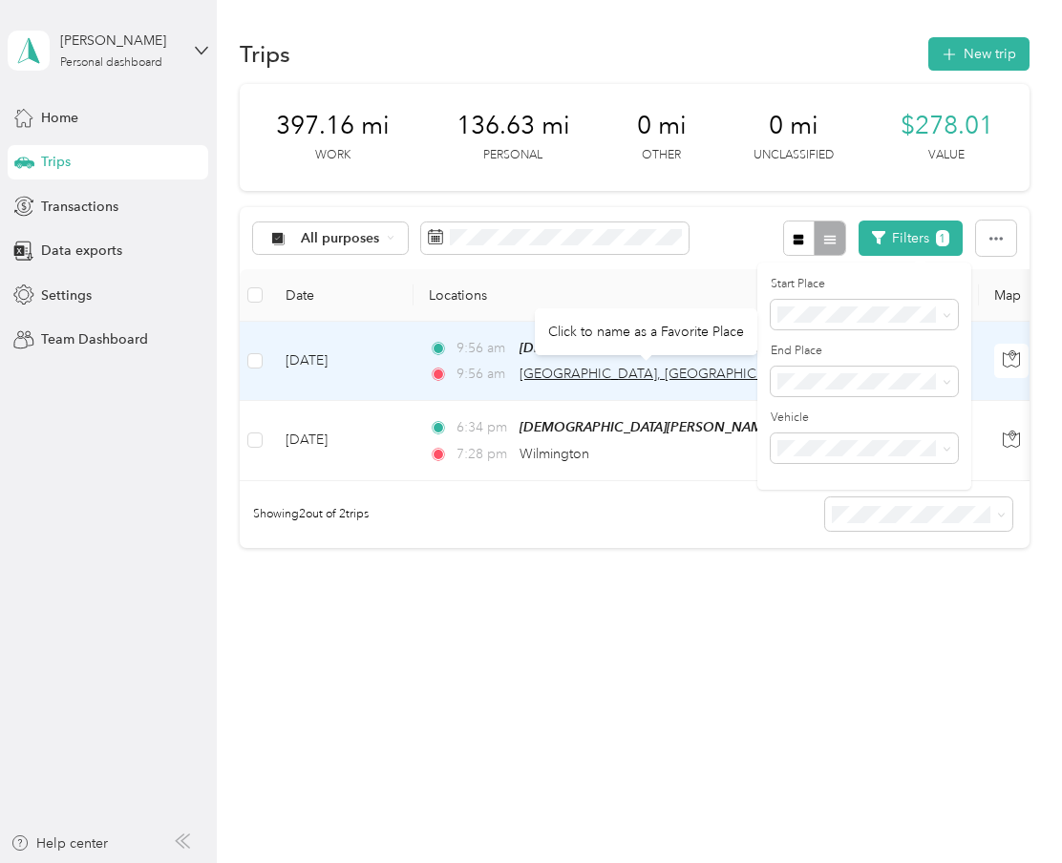
click at [603, 374] on span "N Harmony Rd, Newark, DE, United States" at bounding box center [806, 374] width 573 height 16
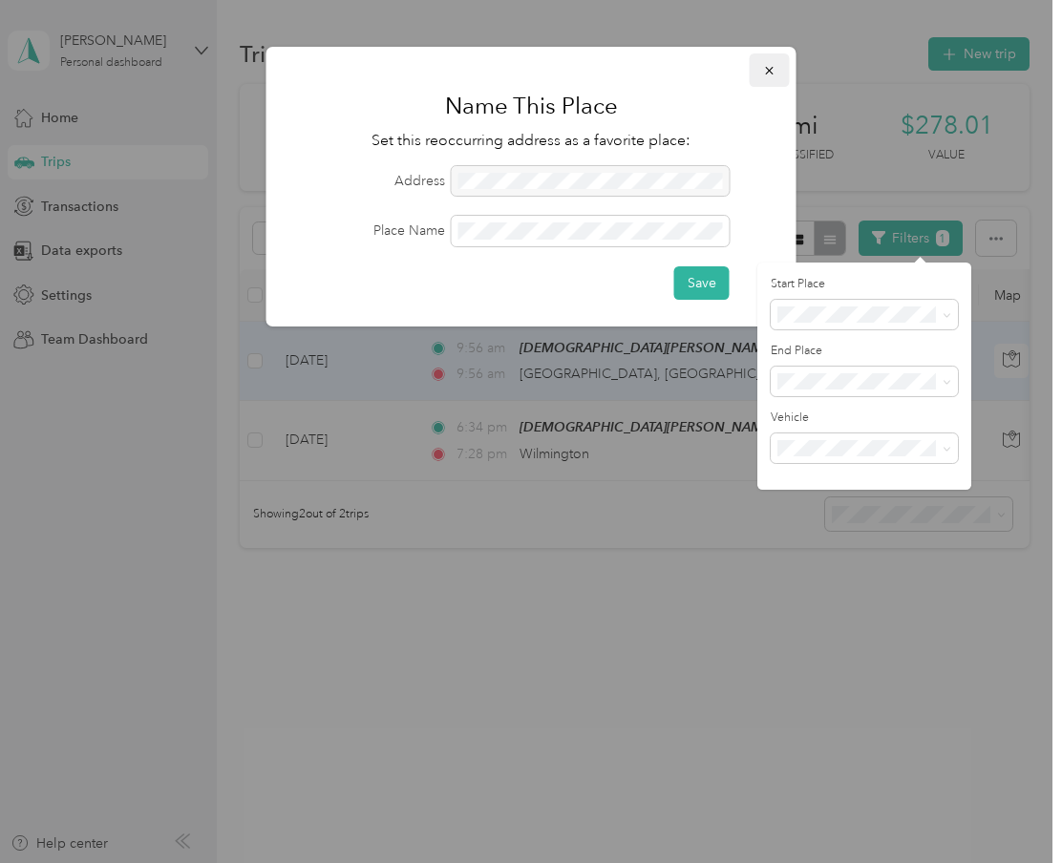
click at [760, 73] on button "button" at bounding box center [770, 69] width 40 height 33
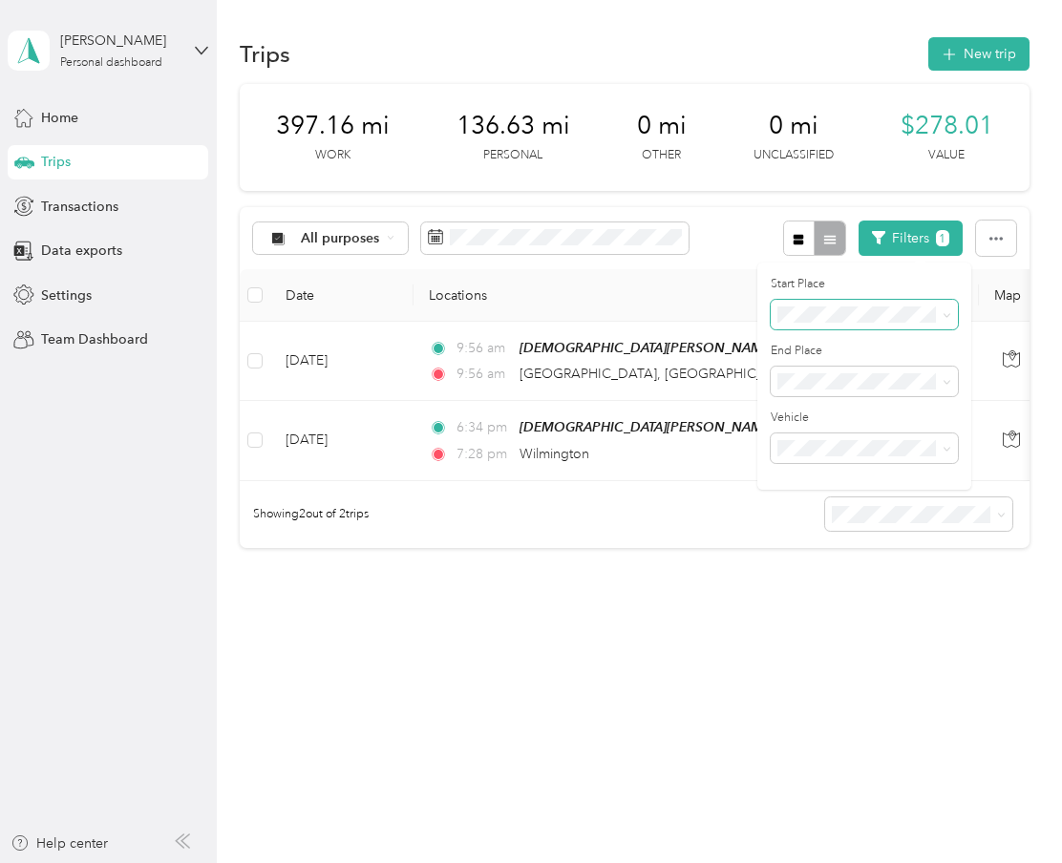
click at [857, 305] on span at bounding box center [864, 315] width 187 height 31
click at [843, 356] on ol "Anywhere Home Christiana Mall" at bounding box center [864, 378] width 187 height 100
click at [840, 297] on div "Start Place" at bounding box center [864, 302] width 187 height 53
click at [834, 346] on span "Anywhere" at bounding box center [814, 347] width 61 height 16
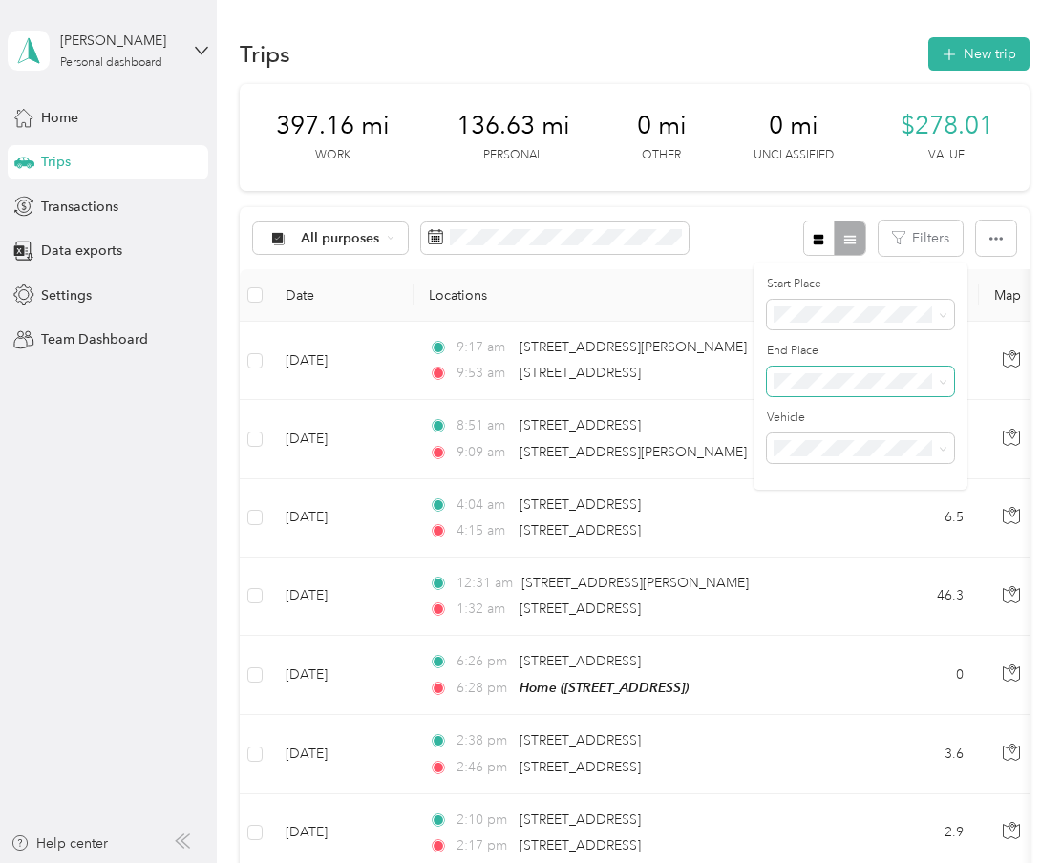
click at [833, 392] on span at bounding box center [860, 382] width 187 height 31
click at [817, 470] on li "Christiana Mall" at bounding box center [860, 476] width 187 height 33
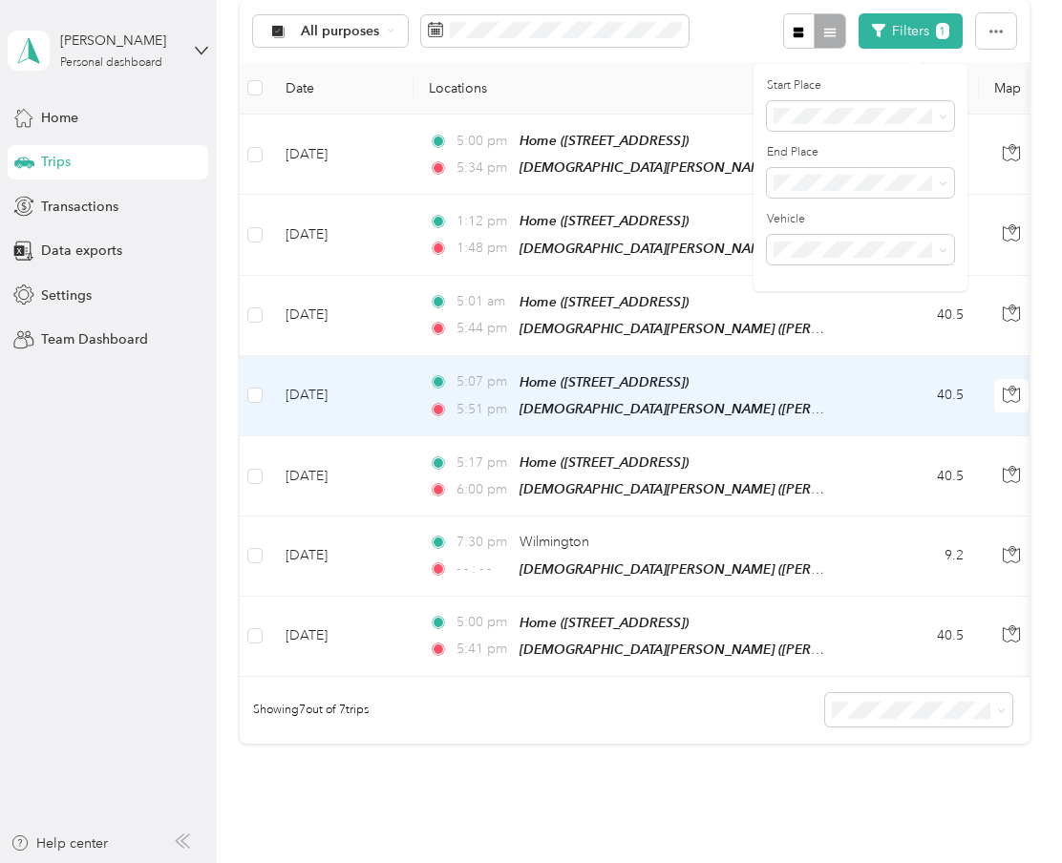
scroll to position [229, 0]
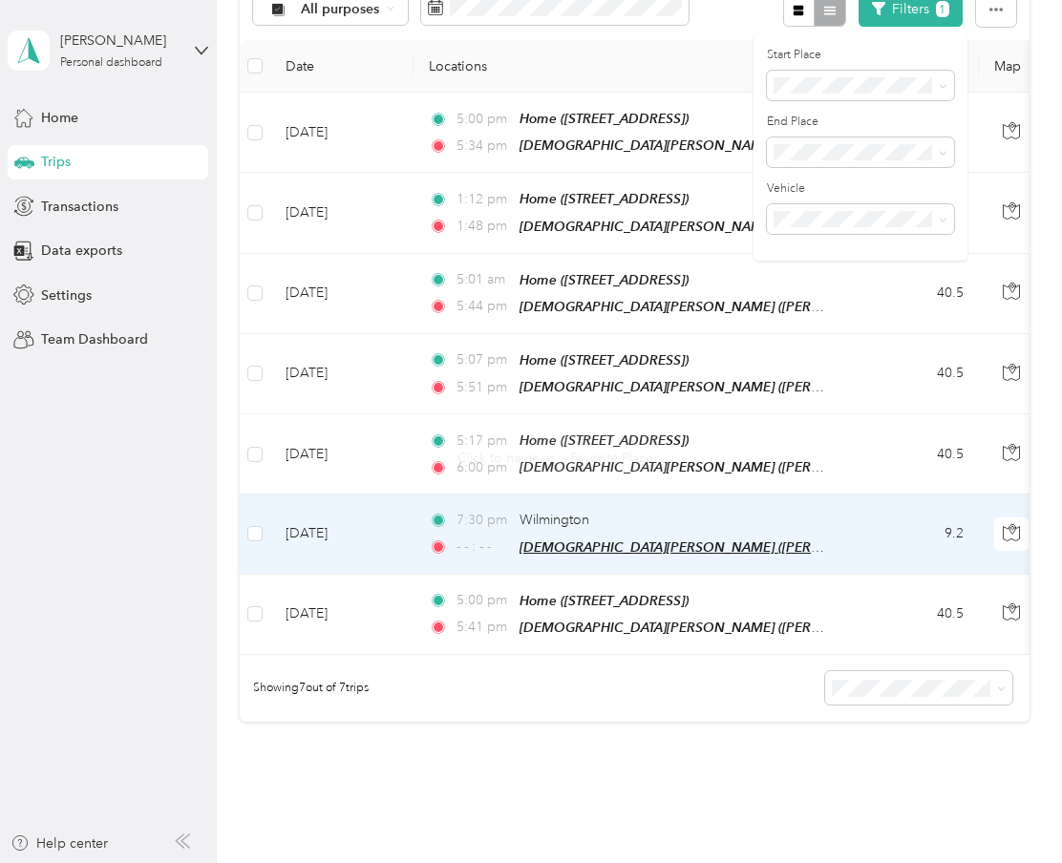
click at [578, 540] on span "[DEMOGRAPHIC_DATA][PERSON_NAME] ([PERSON_NAME], [STREET_ADDRESS][DEMOGRAPHIC_DA…" at bounding box center [1042, 548] width 1044 height 16
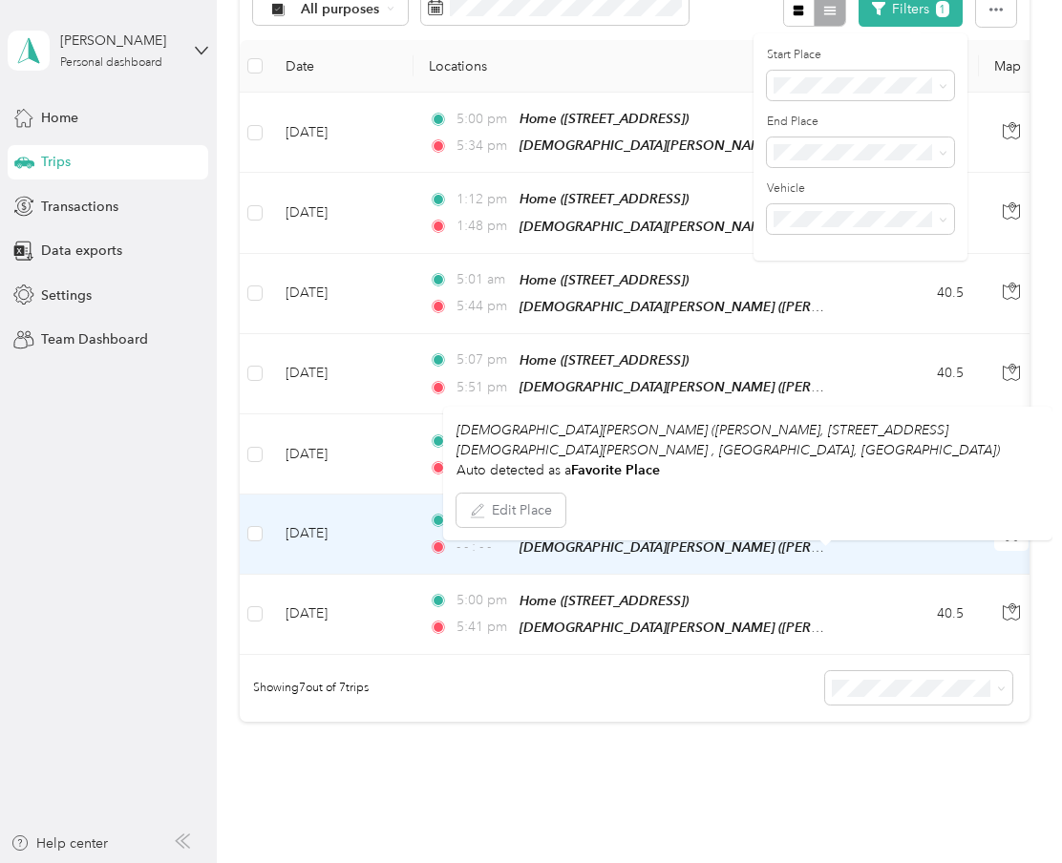
click at [433, 541] on icon at bounding box center [438, 547] width 19 height 13
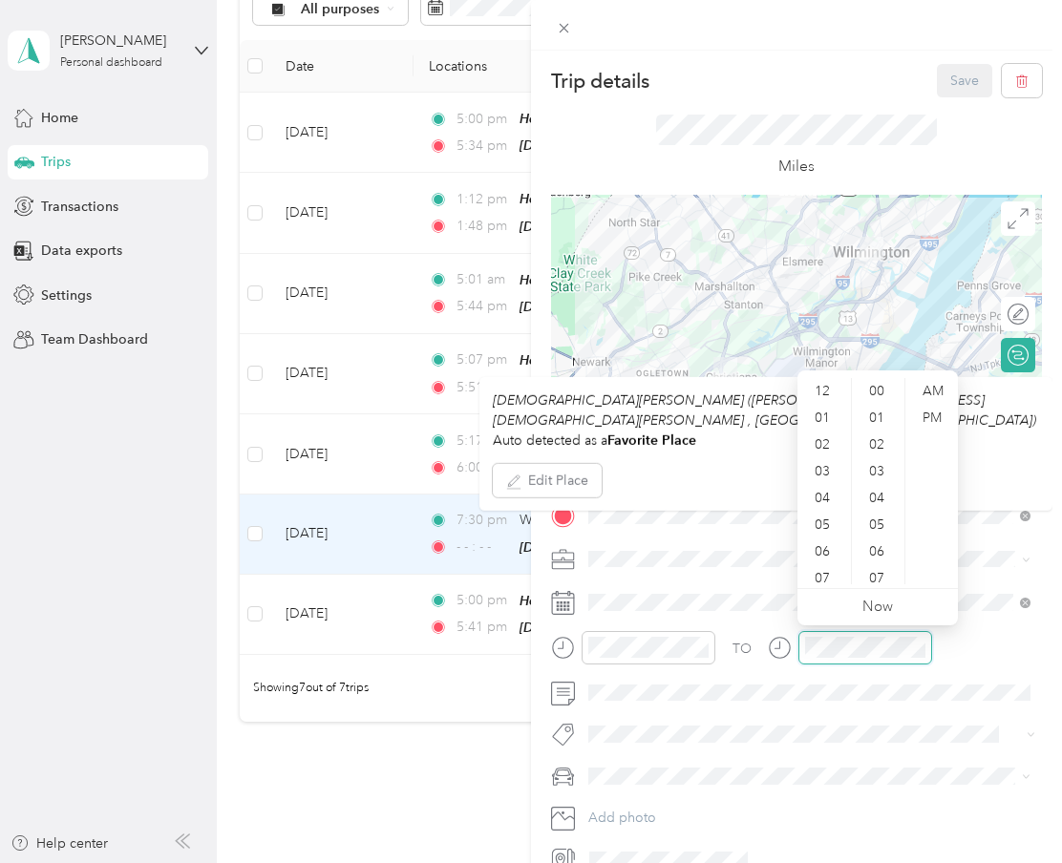
scroll to position [115, 0]
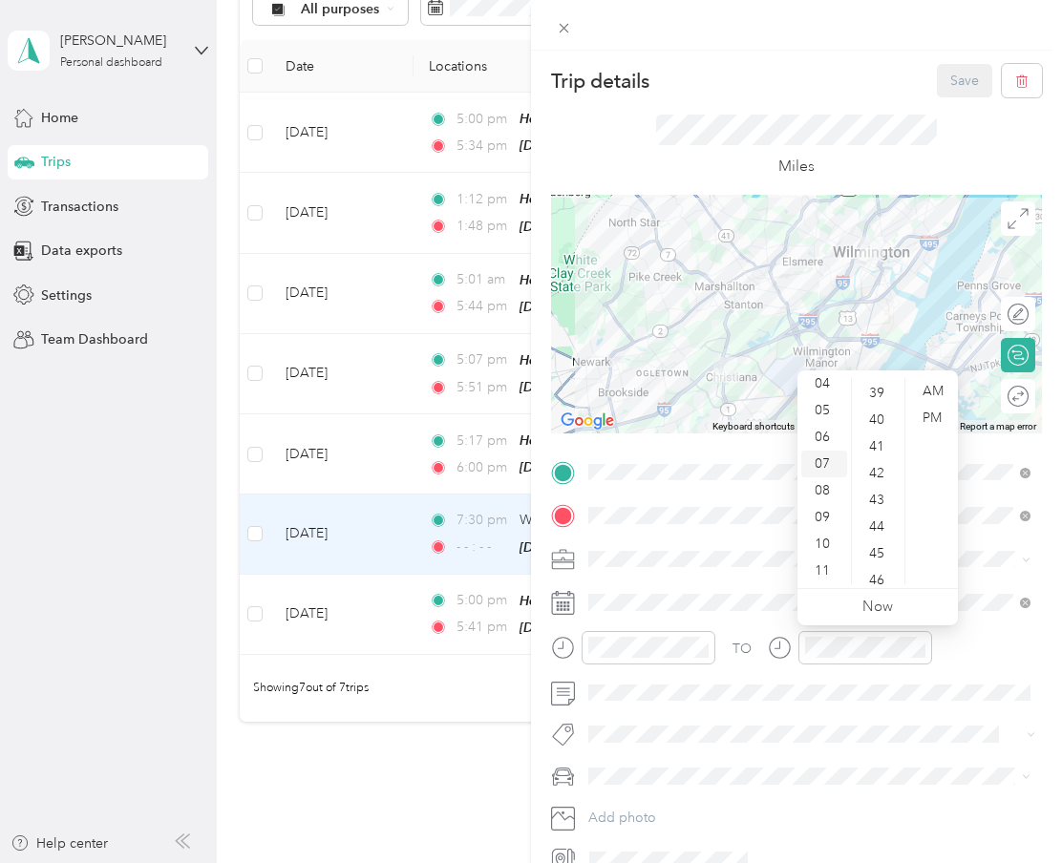
click at [808, 455] on div "07" at bounding box center [824, 464] width 46 height 27
click at [882, 550] on div "45" at bounding box center [879, 554] width 46 height 27
click at [928, 422] on div "PM" at bounding box center [932, 418] width 46 height 27
click at [866, 96] on div "Trip details Save" at bounding box center [796, 80] width 491 height 33
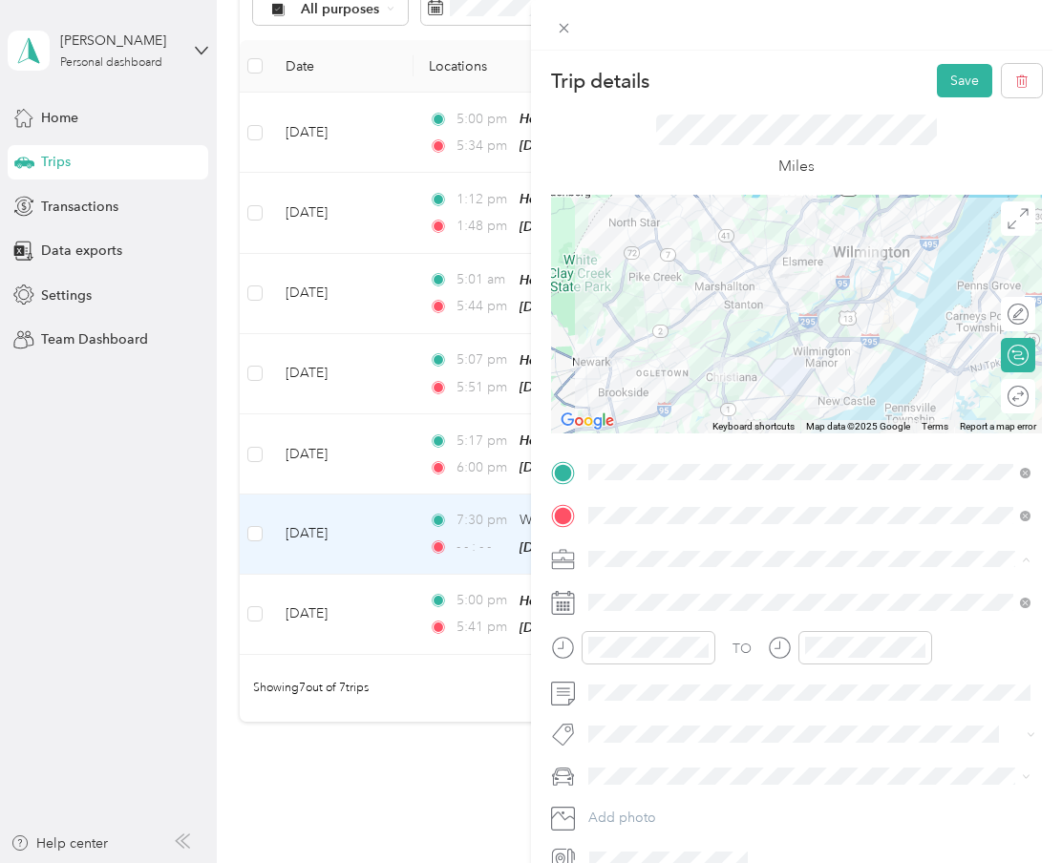
click at [663, 667] on li "Doordash" at bounding box center [810, 659] width 456 height 33
click at [961, 96] on button "Save" at bounding box center [964, 80] width 55 height 33
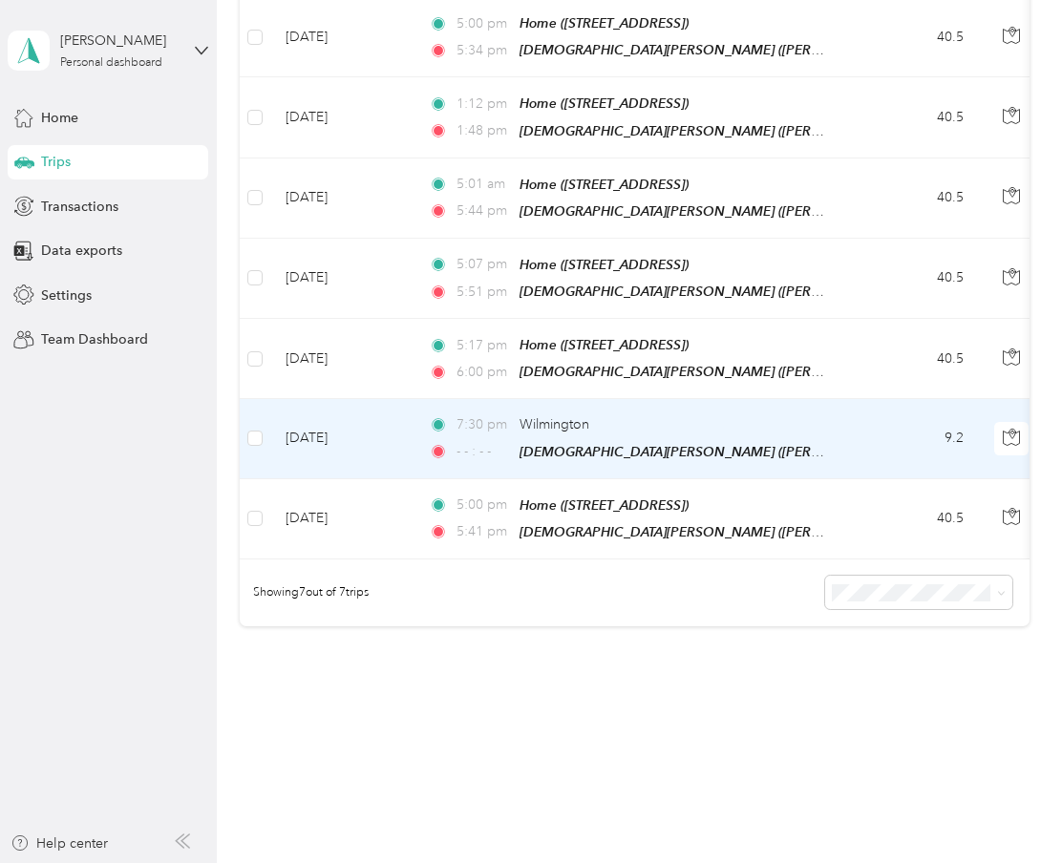
scroll to position [304, 0]
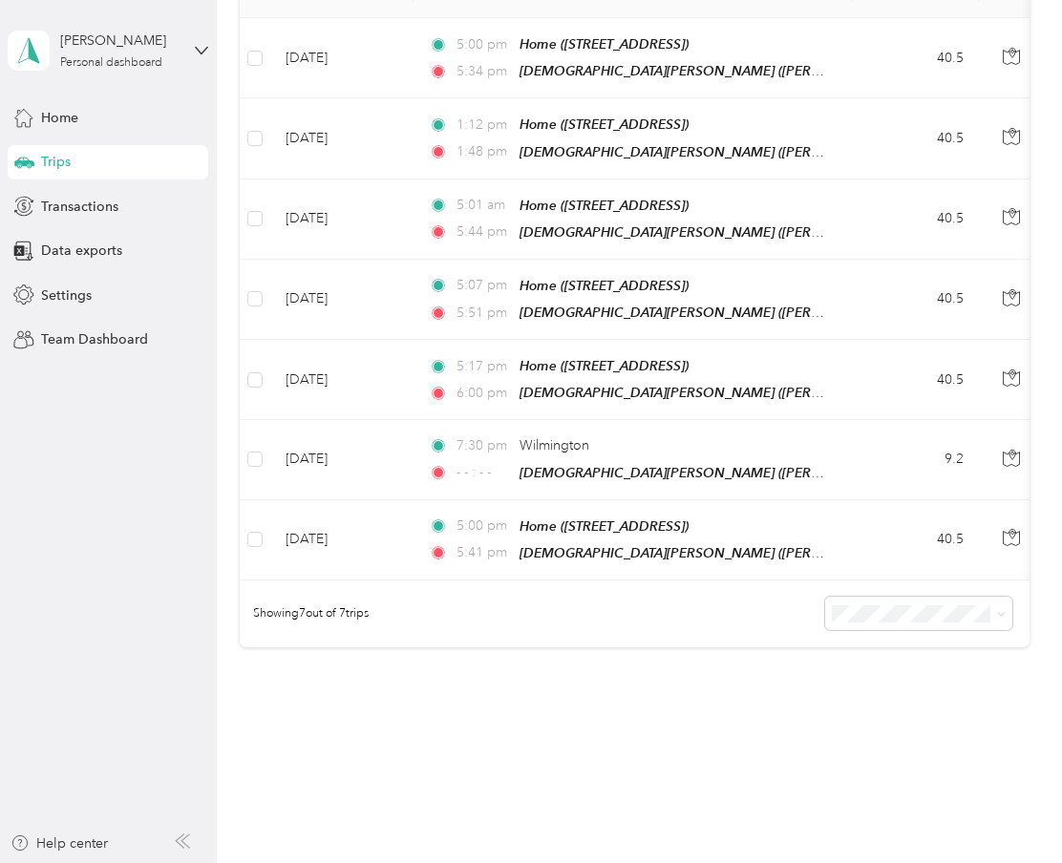
click at [734, 659] on div "397.16 mi Work 136.63 mi Personal 0 mi Other 0 mi Unclassified $278.01 Value Al…" at bounding box center [634, 247] width 789 height 934
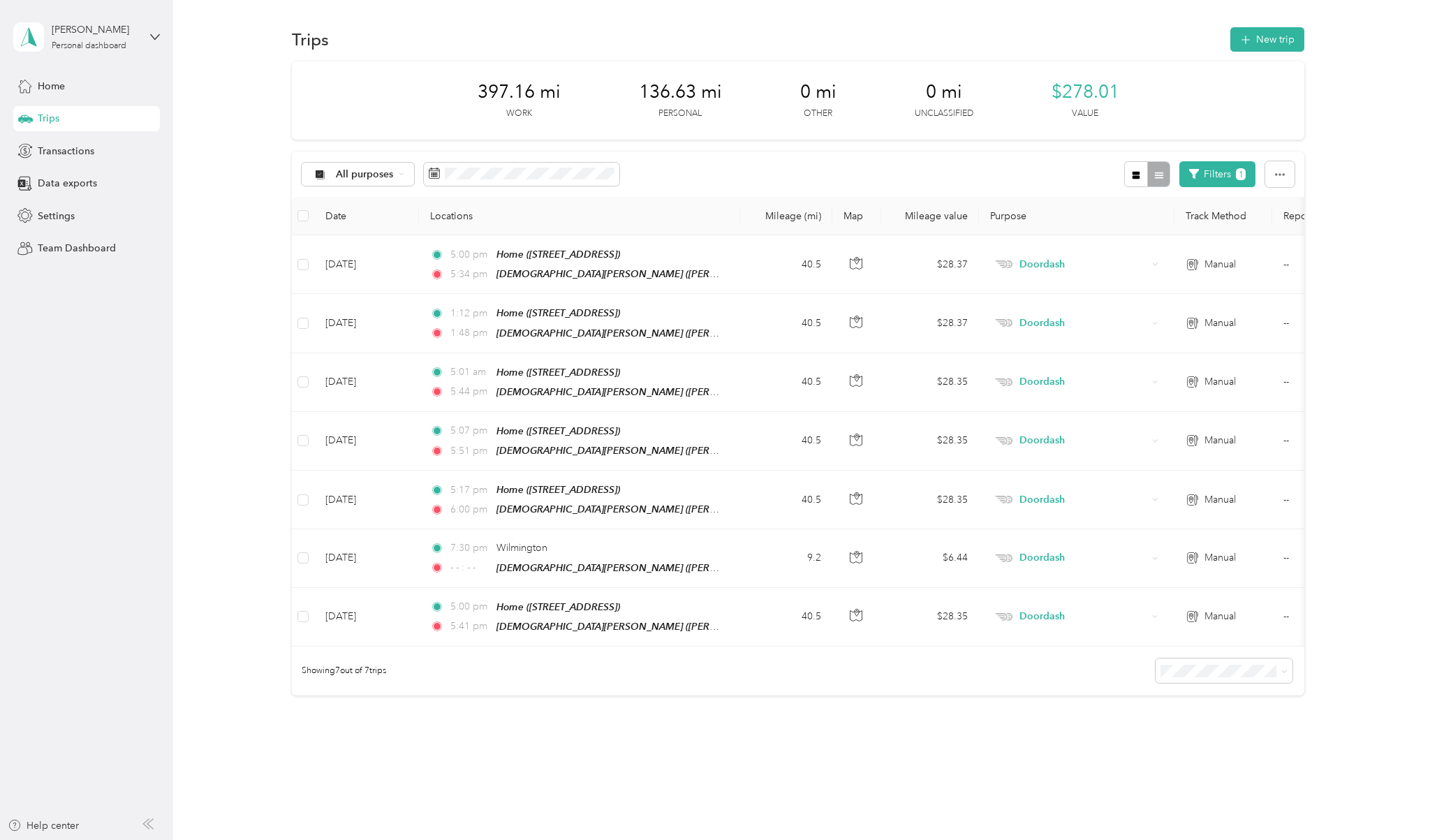
scroll to position [0, 0]
click at [776, 31] on button "New trip" at bounding box center [1267, 39] width 74 height 24
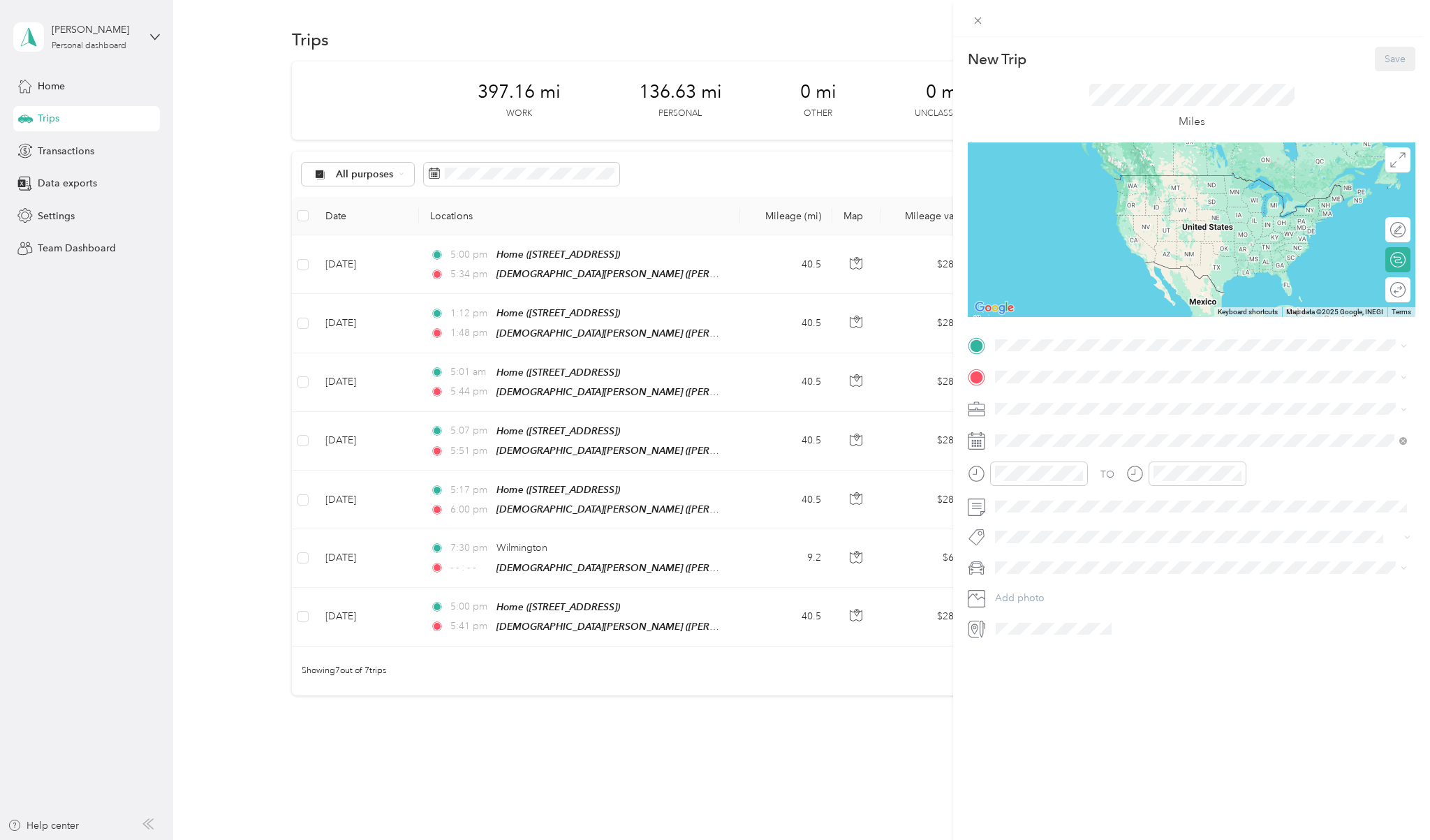
click at [776, 404] on div "Christiana Mall Christiana Mall, 132 Christiana Mall, Newark, DE 19702, United …" at bounding box center [1200, 409] width 358 height 29
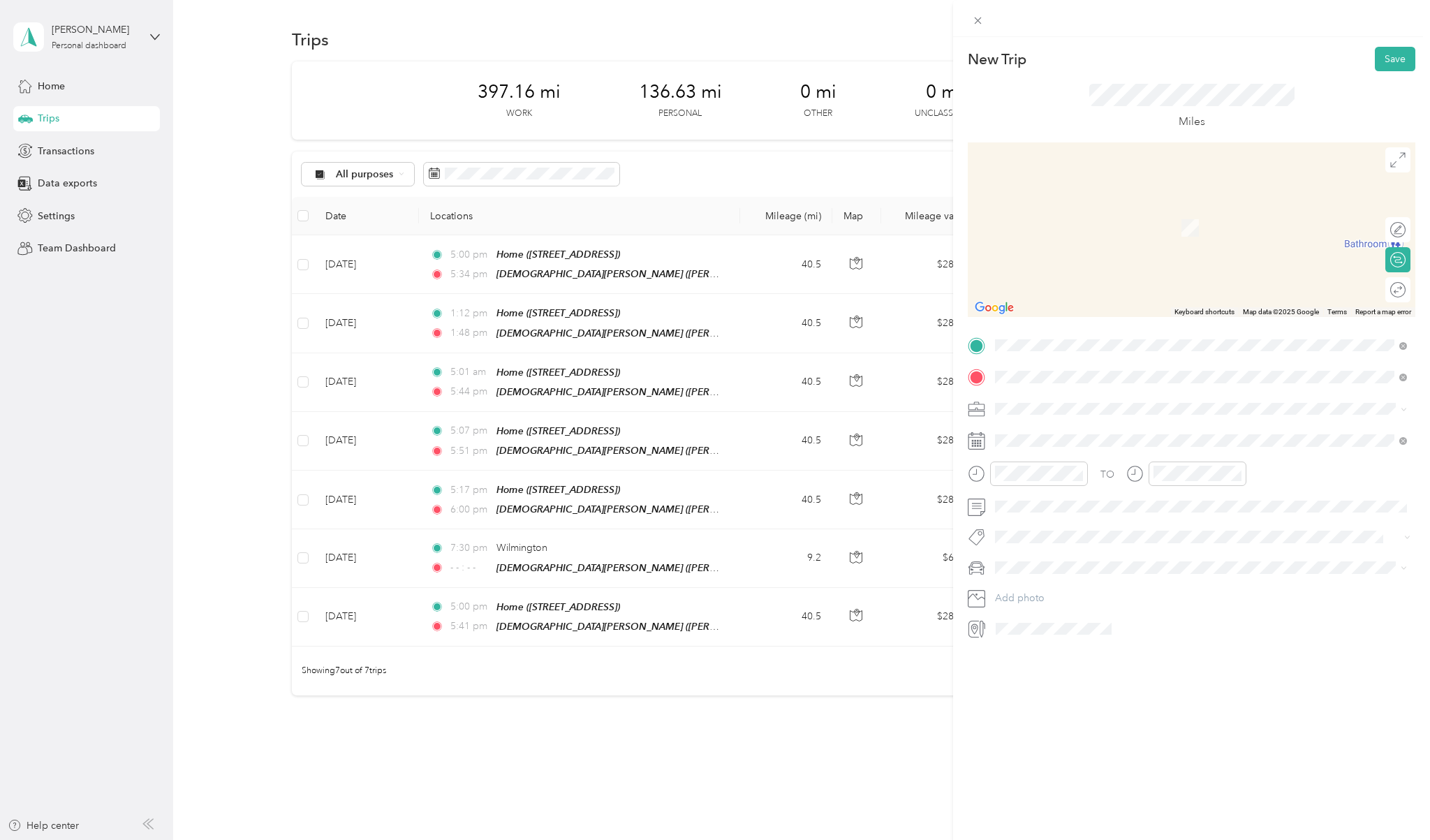
click at [776, 436] on span "Chester Pennsylvania, United States" at bounding box center [1100, 433] width 157 height 24
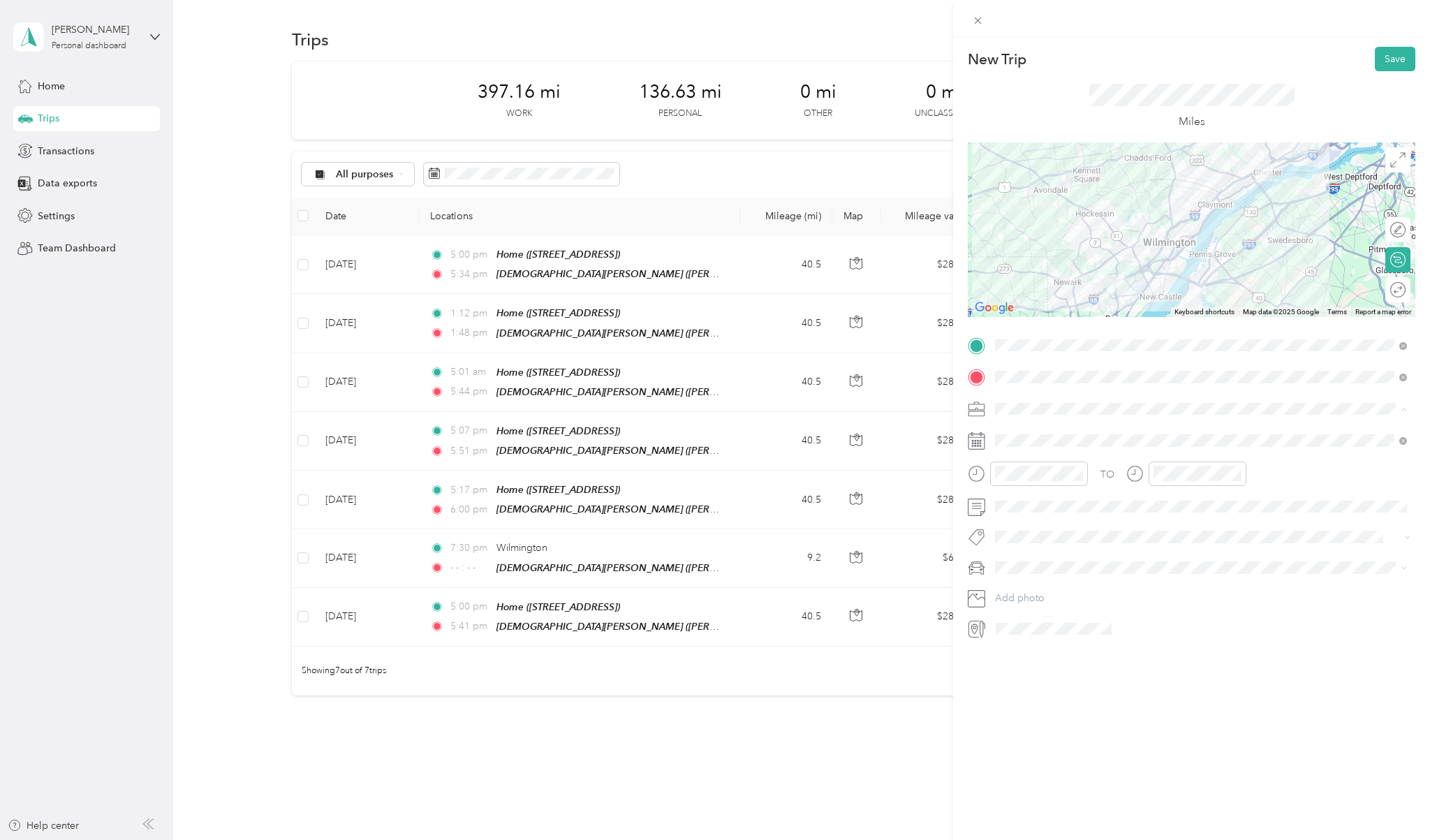
click at [776, 477] on span "Doordash" at bounding box center [1022, 482] width 45 height 12
click at [776, 521] on icon at bounding box center [1029, 519] width 14 height 14
click at [776, 630] on div "26" at bounding box center [1114, 634] width 18 height 18
click at [776, 522] on div "01" at bounding box center [1168, 523] width 34 height 20
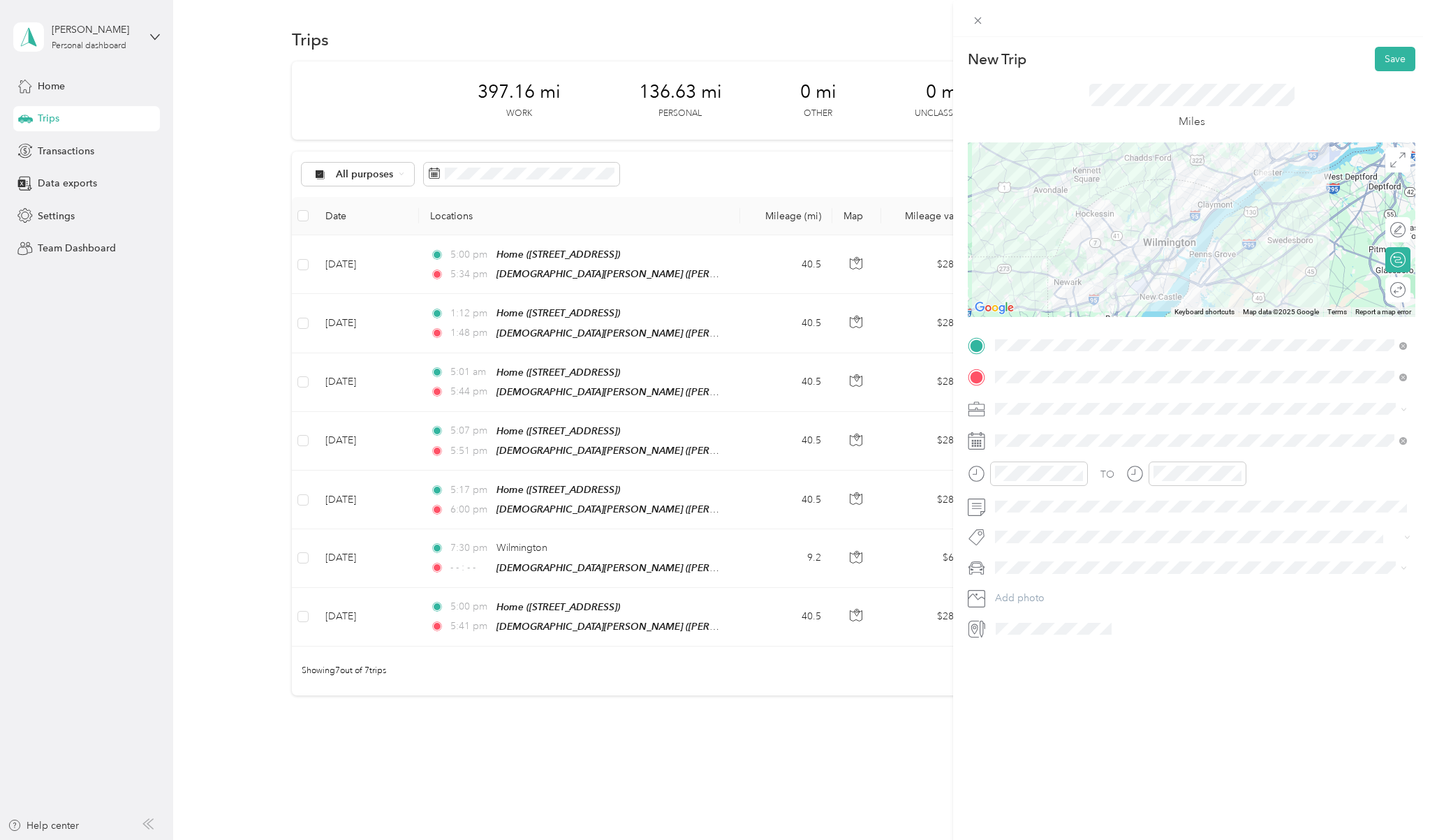
click at [776, 481] on div "TO" at bounding box center [1192, 478] width 447 height 34
click at [776, 474] on icon at bounding box center [1135, 474] width 18 height 18
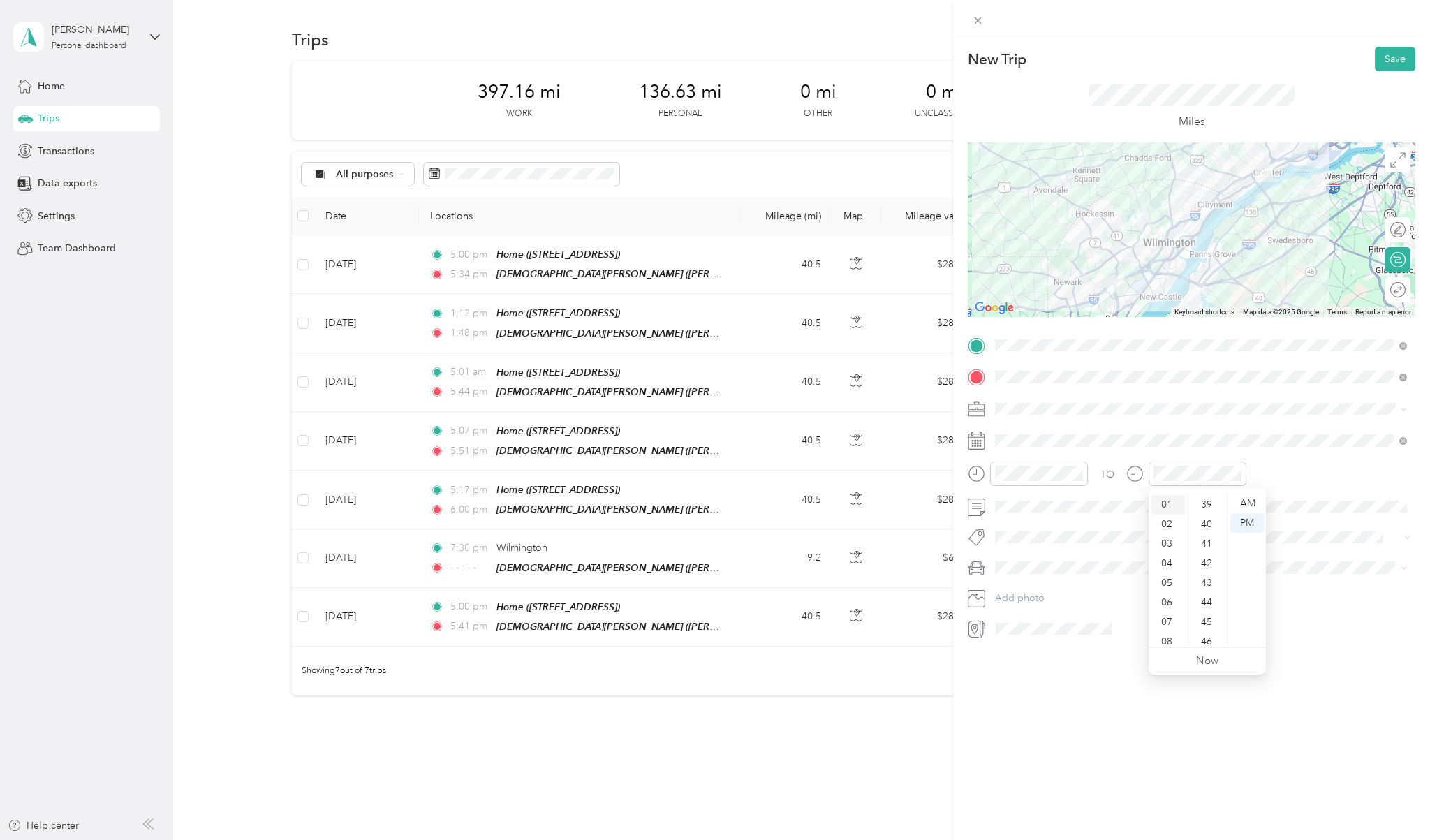
click at [776, 510] on div "01" at bounding box center [1168, 504] width 34 height 20
click at [776, 508] on div "01" at bounding box center [1168, 504] width 34 height 20
click at [776, 507] on div "12" at bounding box center [1168, 503] width 34 height 20
click at [776, 459] on div "TO Add photo" at bounding box center [1192, 487] width 447 height 306
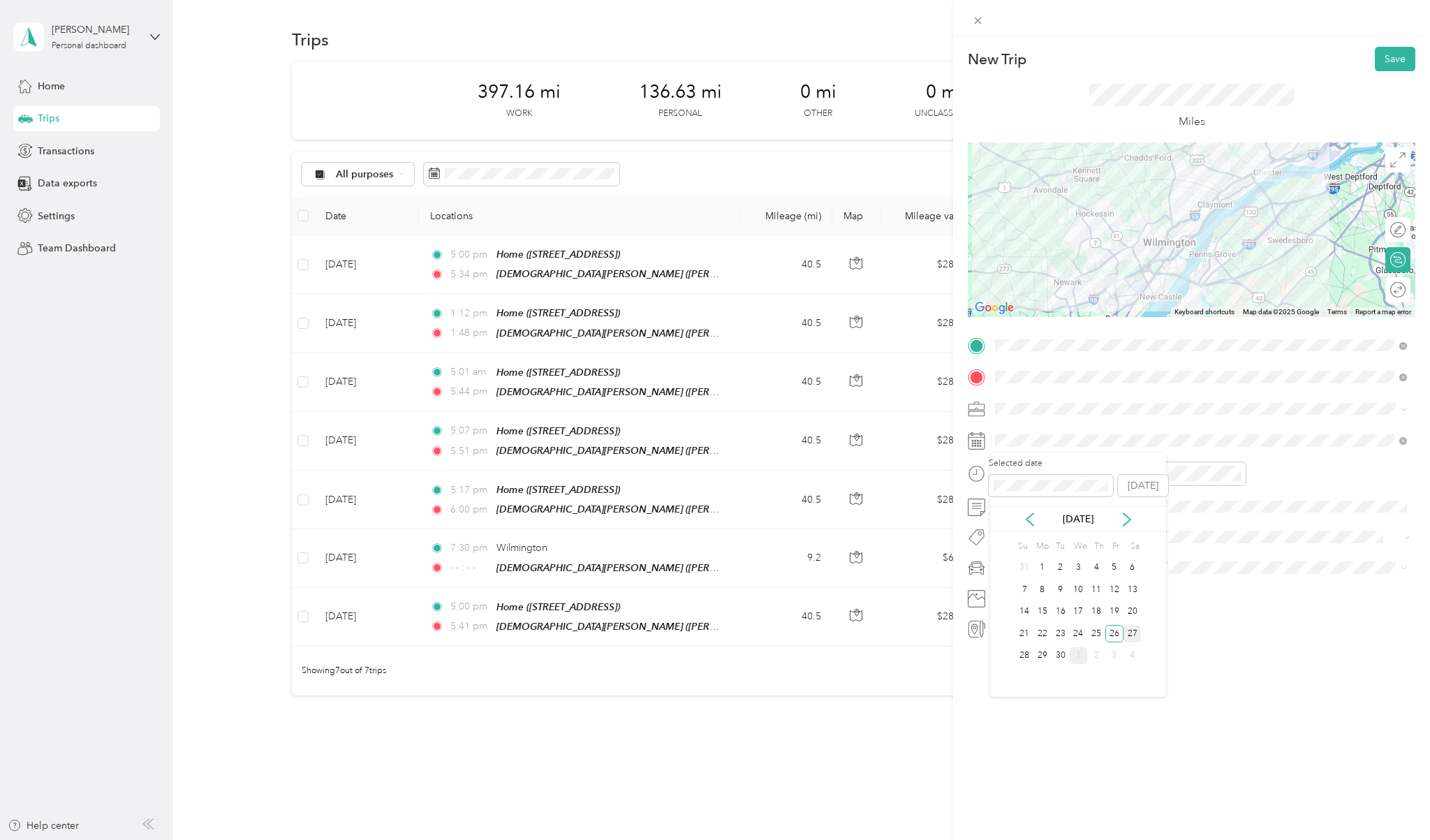
drag, startPoint x: 1113, startPoint y: 636, endPoint x: 1135, endPoint y: 635, distance: 22.0
click at [776, 630] on div "21 22 23 24 25 26 27" at bounding box center [1078, 634] width 126 height 23
click at [776, 630] on div "27" at bounding box center [1132, 634] width 18 height 18
click at [776, 629] on div "26" at bounding box center [1114, 634] width 18 height 18
click at [776, 228] on div at bounding box center [1383, 230] width 12 height 12
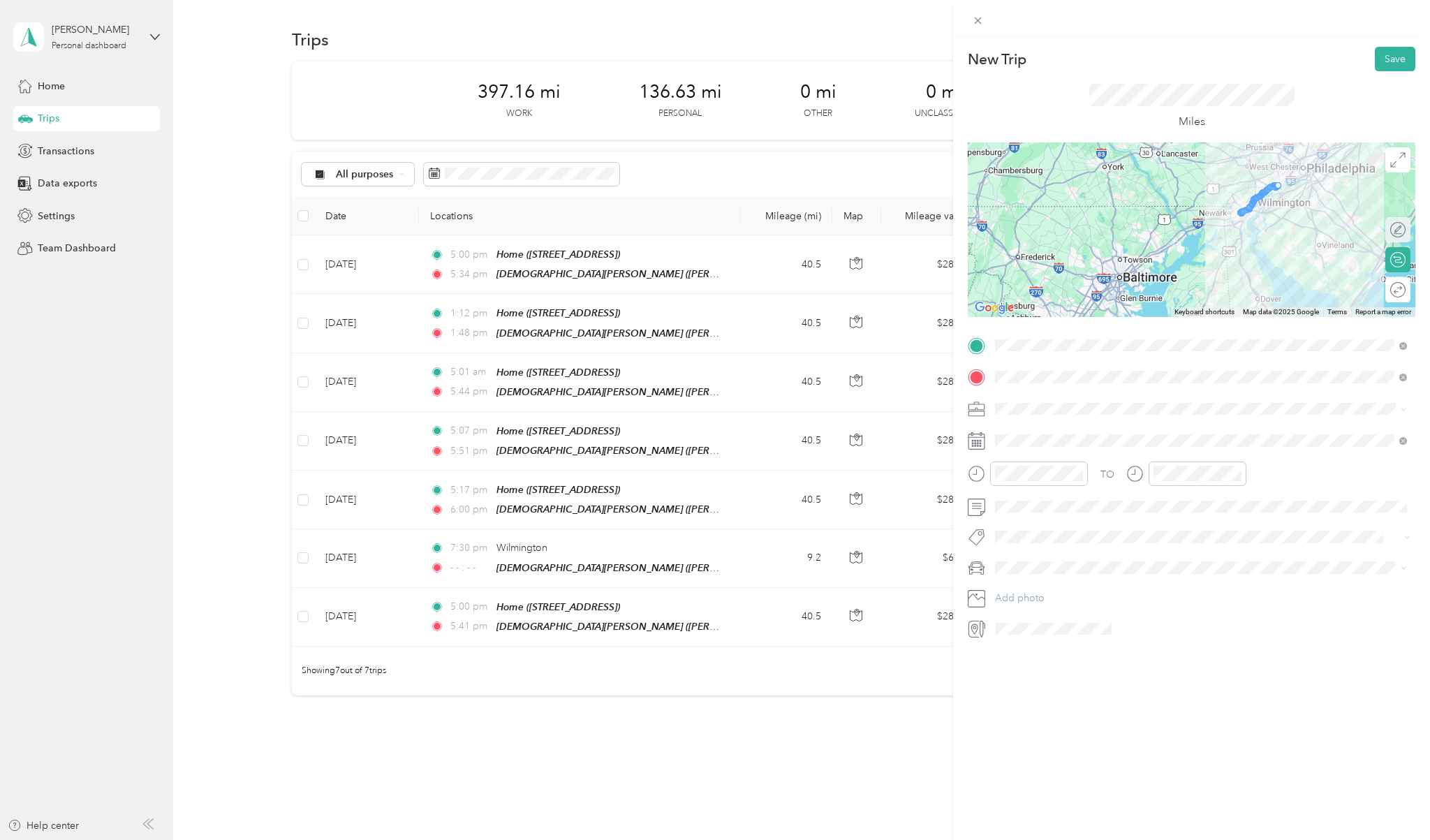
click at [776, 227] on div "Edit route" at bounding box center [1406, 230] width 0 height 15
click at [776, 227] on div at bounding box center [1398, 230] width 12 height 12
click at [776, 262] on div at bounding box center [1391, 260] width 29 height 15
click at [776, 264] on div at bounding box center [1383, 260] width 12 height 12
click at [776, 288] on div at bounding box center [1391, 290] width 29 height 15
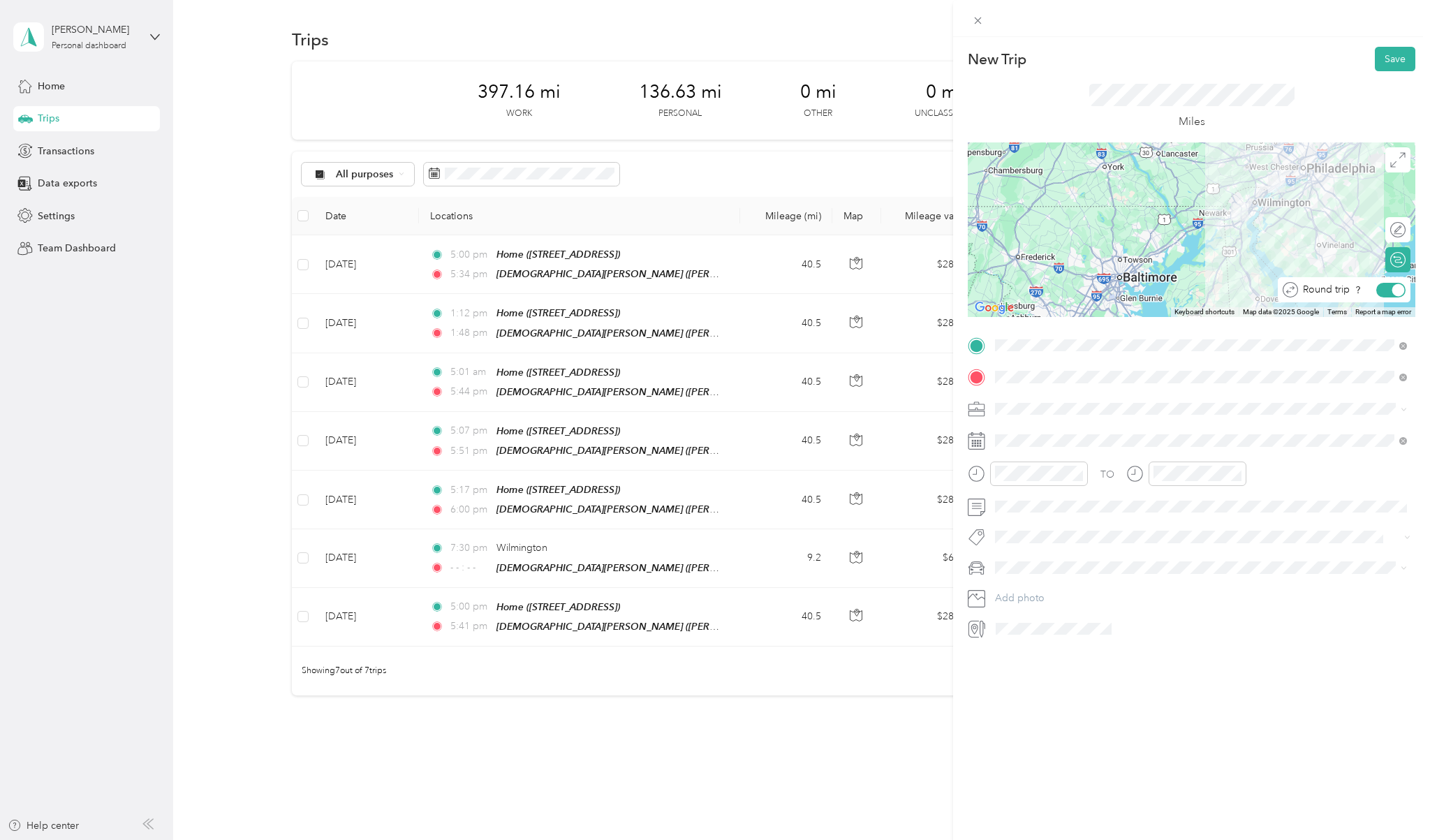
click at [776, 288] on div at bounding box center [1398, 290] width 12 height 12
click at [776, 288] on div at bounding box center [1391, 290] width 29 height 15
click at [776, 581] on div "04" at bounding box center [1168, 581] width 34 height 20
click at [776, 578] on div "43" at bounding box center [1208, 583] width 34 height 20
click at [776, 553] on div "41" at bounding box center [1208, 544] width 34 height 20
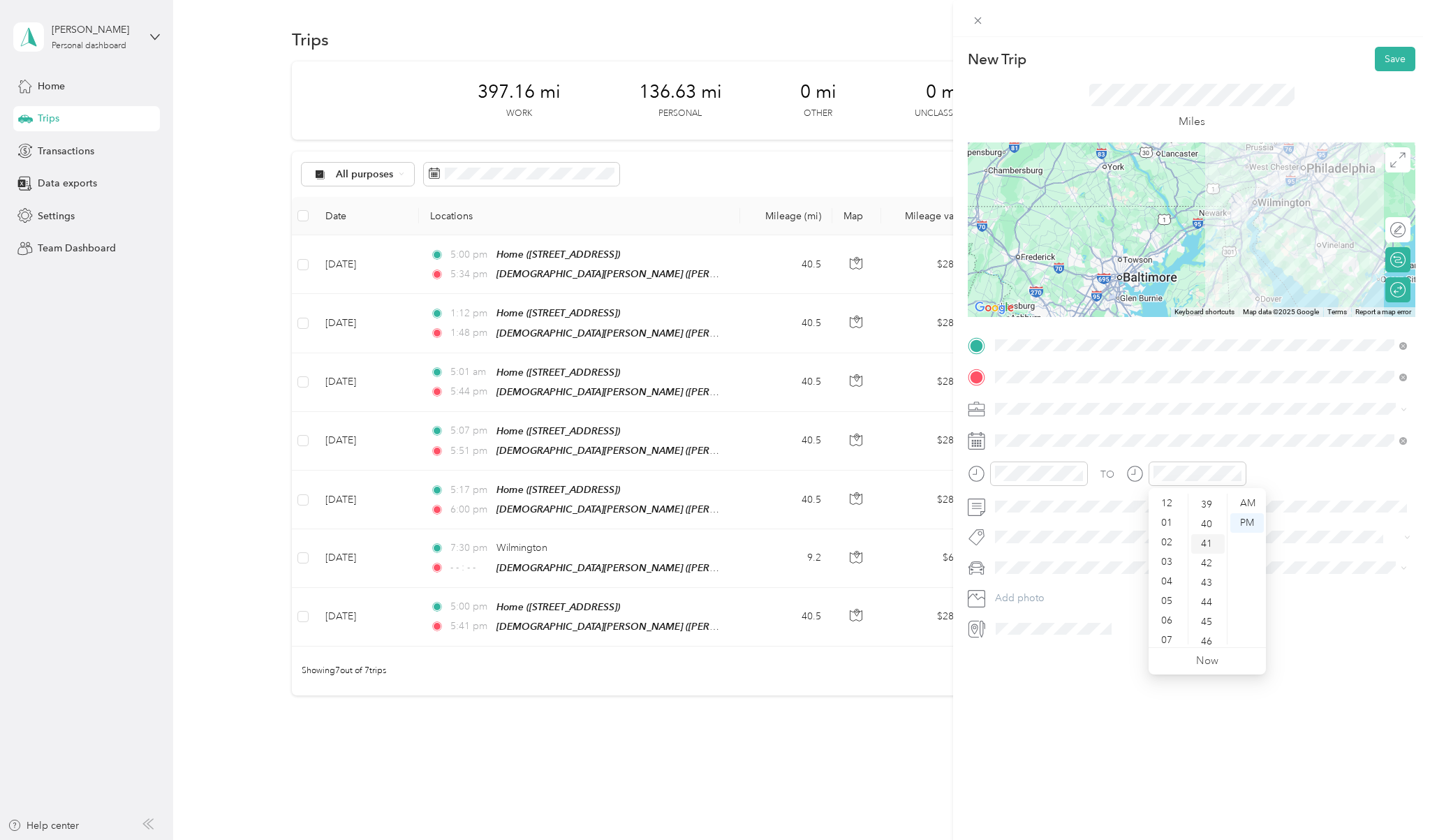
click at [776, 539] on div "41" at bounding box center [1208, 544] width 34 height 20
click at [776, 504] on div "39" at bounding box center [1208, 504] width 34 height 20
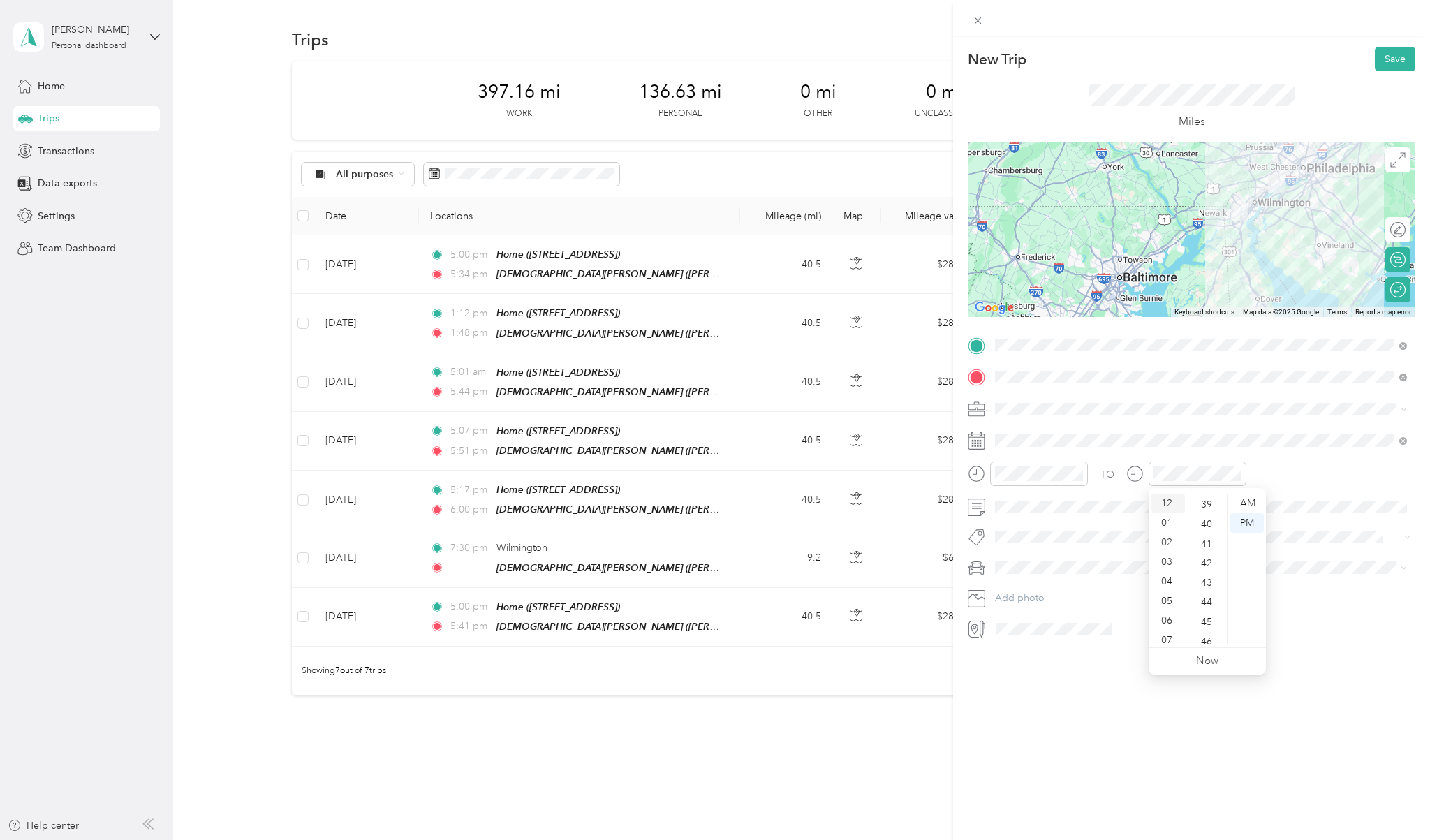
click at [776, 511] on div "12" at bounding box center [1168, 503] width 34 height 20
click at [776, 510] on div "AM" at bounding box center [1247, 503] width 34 height 20
click at [776, 502] on div "AM" at bounding box center [1247, 503] width 34 height 20
click at [776, 466] on icon at bounding box center [1135, 474] width 18 height 18
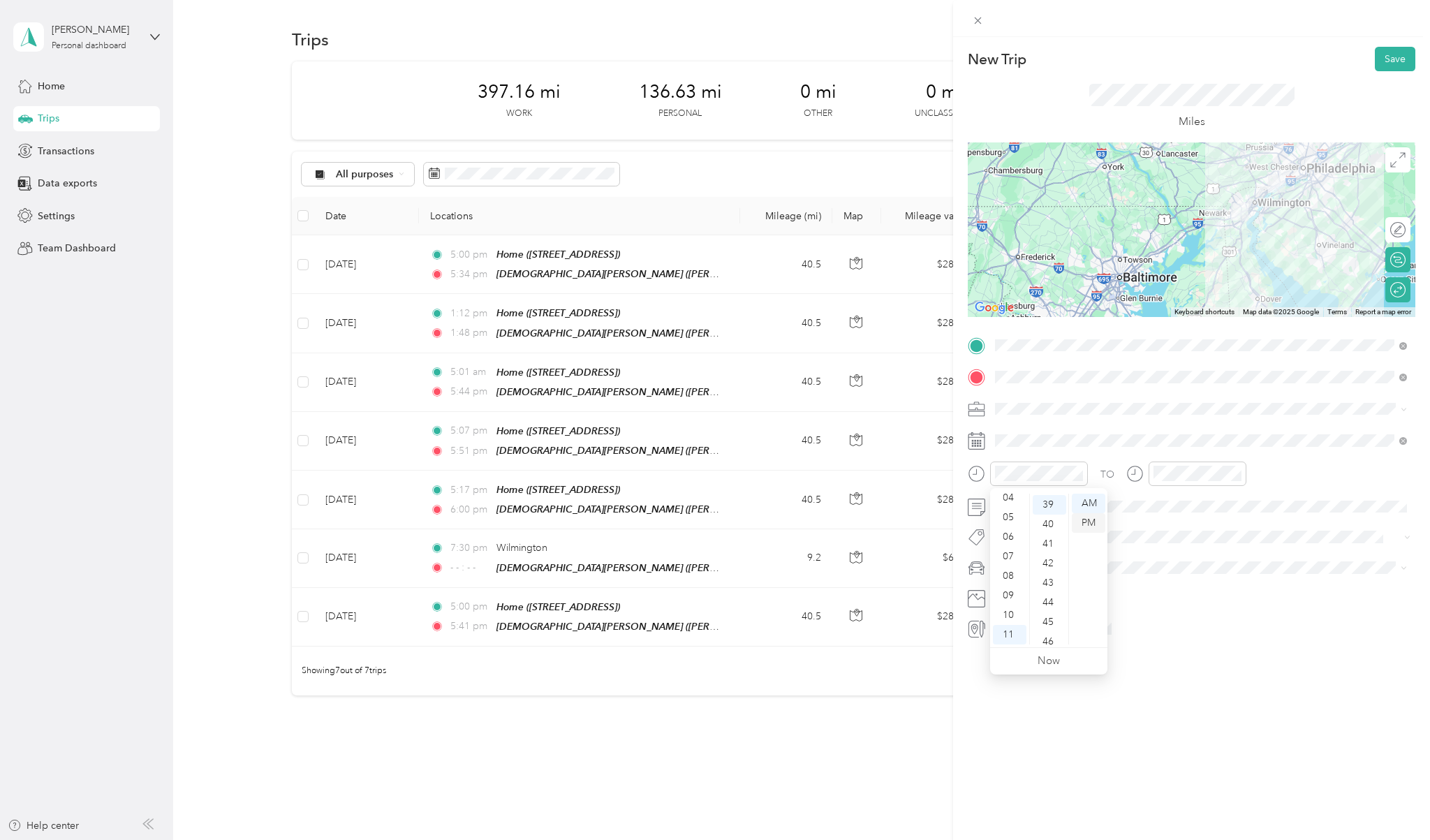
click at [776, 514] on div "PM" at bounding box center [1089, 523] width 34 height 20
click at [776, 514] on div "01" at bounding box center [1168, 523] width 34 height 20
click at [776, 496] on div "12" at bounding box center [1168, 503] width 34 height 20
click at [776, 497] on div "AM" at bounding box center [1247, 503] width 34 height 20
click at [776, 575] on ul "12 01 02 03 04 05 06 07 08 09 10 11" at bounding box center [1168, 569] width 39 height 151
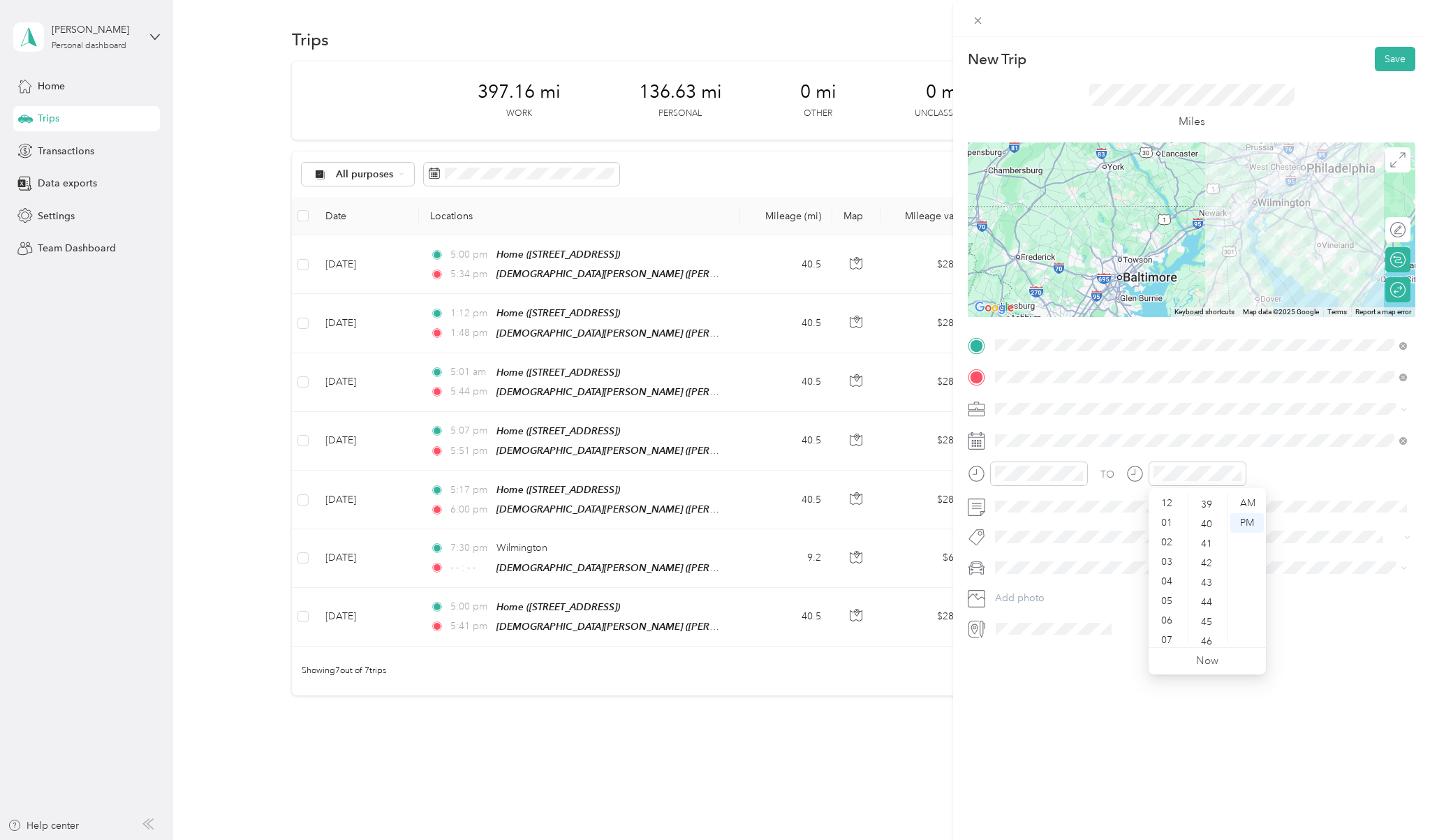
click at [776, 575] on ul "12 01 02 03 04 05 06 07 08 09 10 11" at bounding box center [1168, 569] width 39 height 151
click at [776, 630] on ul "Now" at bounding box center [1207, 661] width 117 height 26
click at [776, 469] on icon at bounding box center [1135, 474] width 18 height 18
click at [776, 69] on button "Save" at bounding box center [1395, 58] width 40 height 24
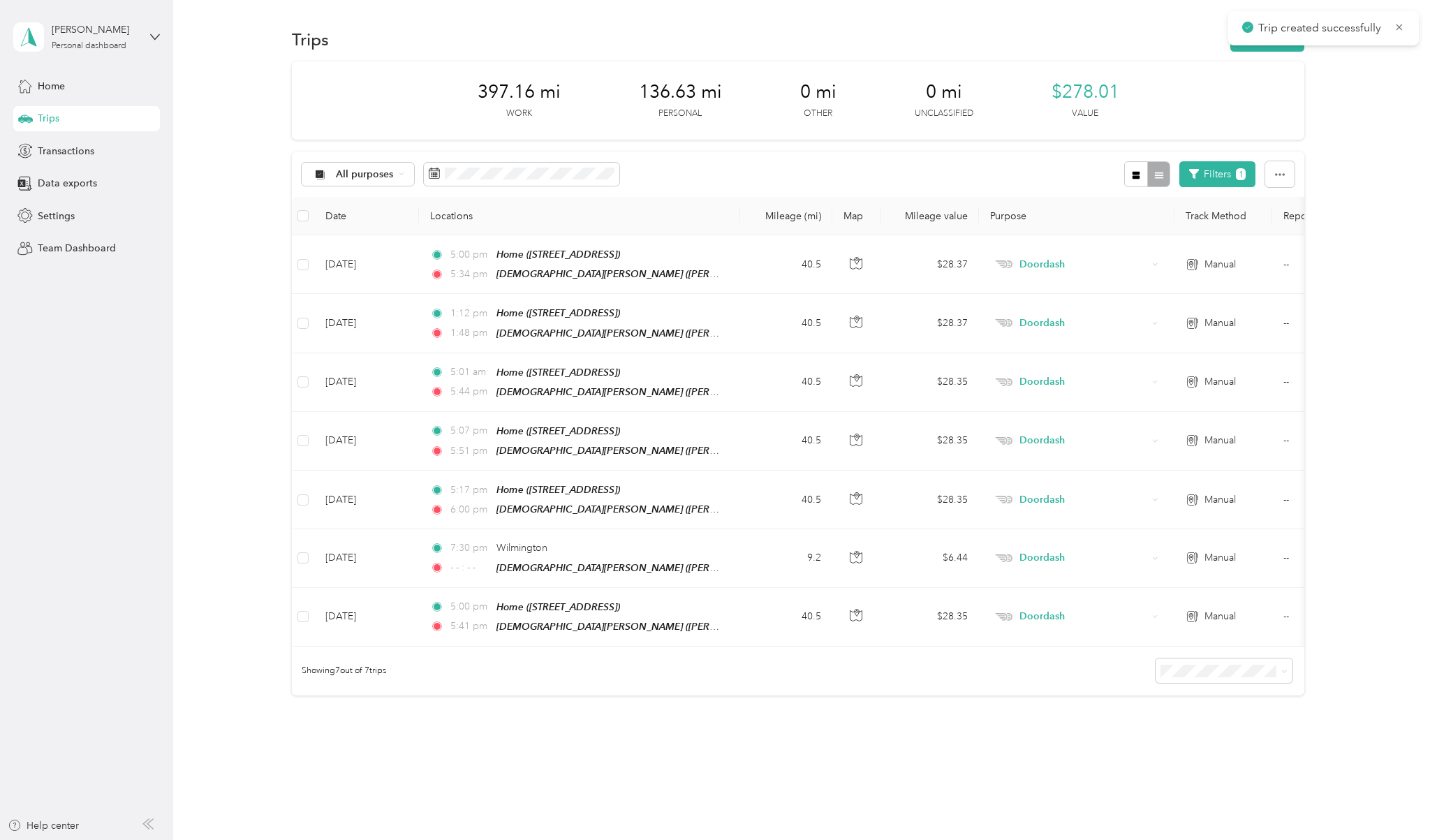
click at [776, 21] on p "Trip created successfully" at bounding box center [1321, 29] width 126 height 18
click at [776, 181] on button "Filters 1" at bounding box center [1217, 174] width 76 height 26
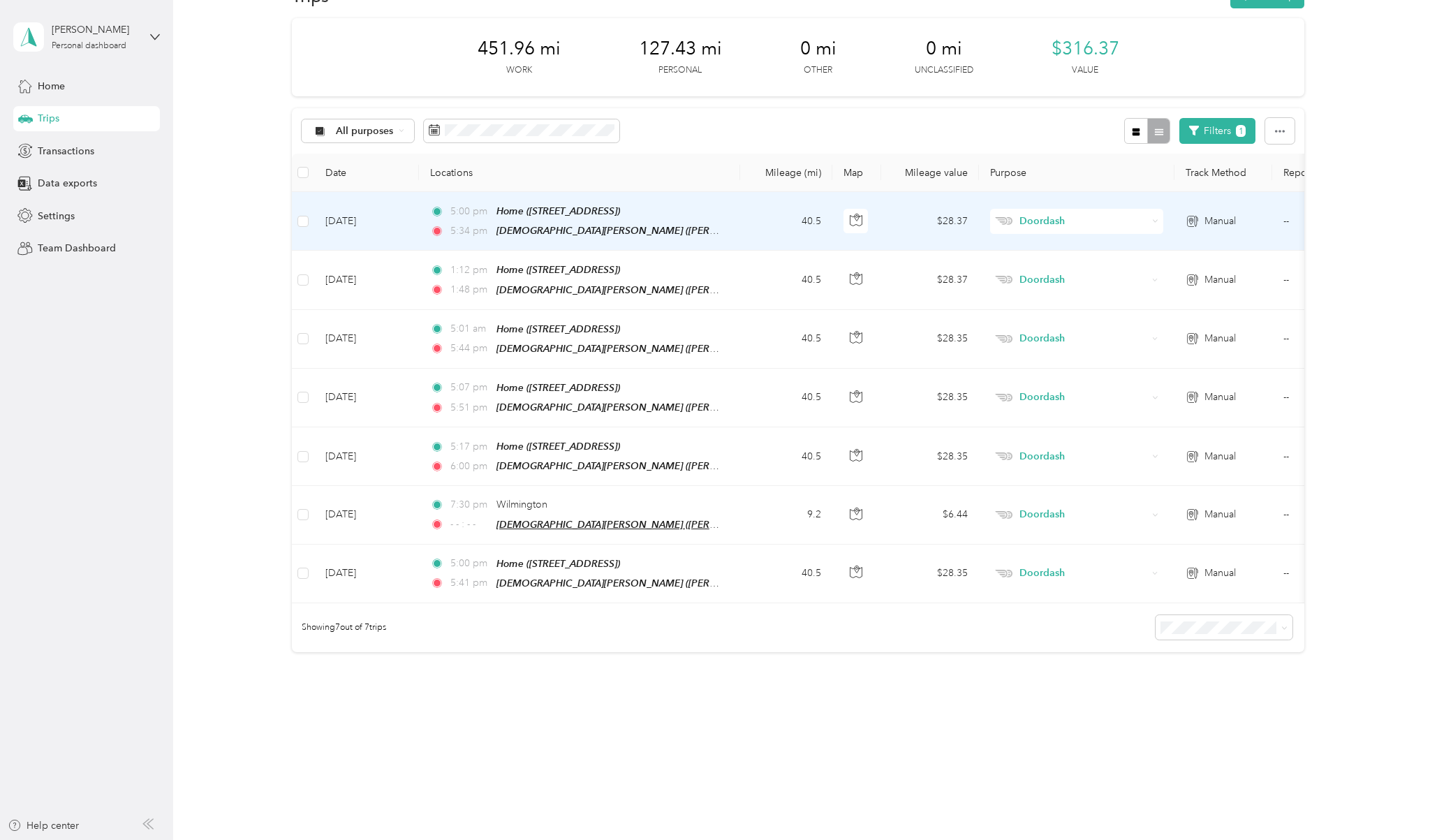
scroll to position [42, 0]
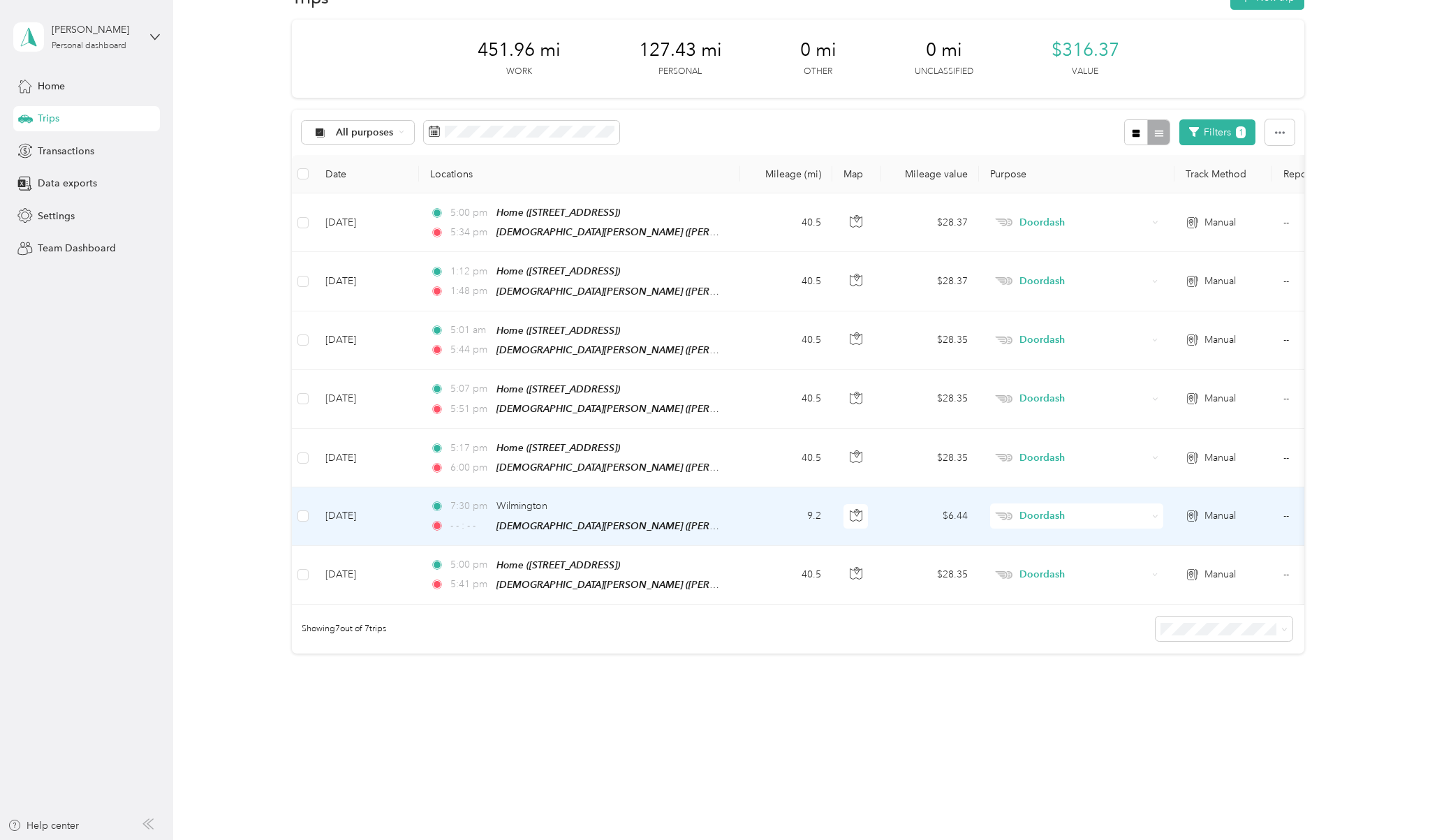
click at [698, 499] on div "7:30 pm [GEOGRAPHIC_DATA]" at bounding box center [576, 506] width 293 height 15
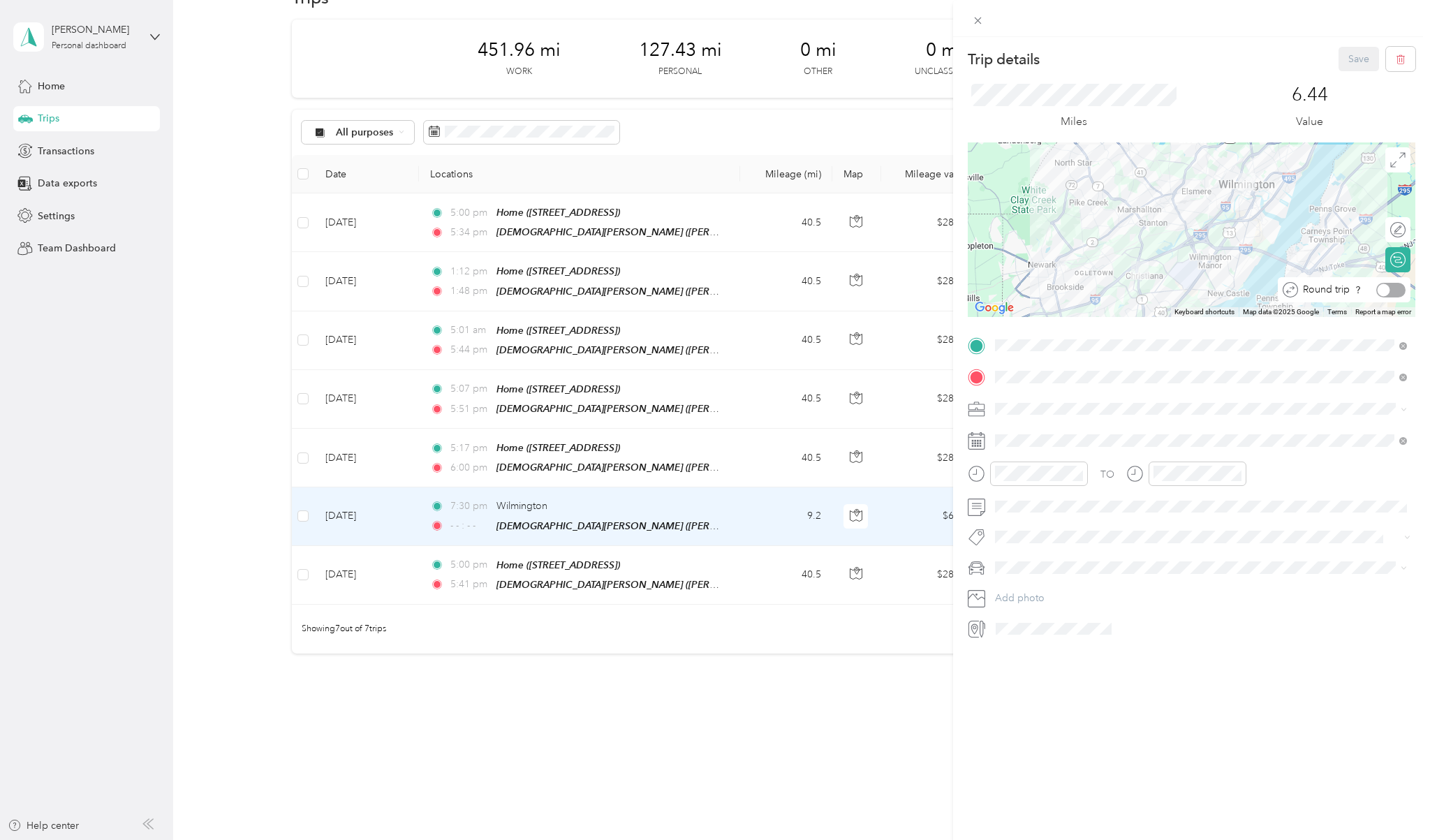
click at [1392, 287] on div at bounding box center [1391, 290] width 29 height 15
click at [1350, 65] on button "Save" at bounding box center [1358, 58] width 40 height 24
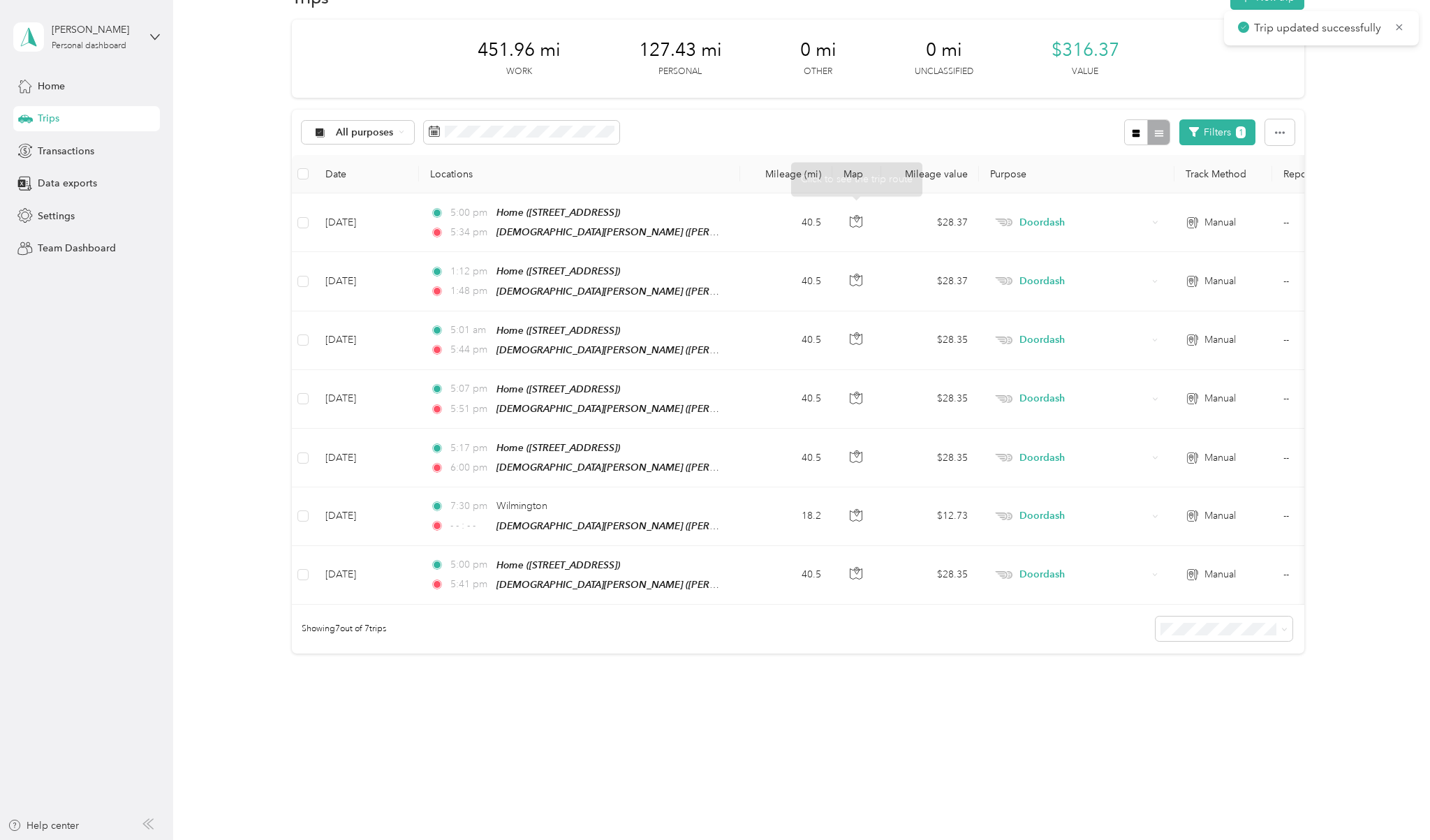
click at [858, 125] on div "All purposes Filters 1" at bounding box center [798, 132] width 1013 height 45
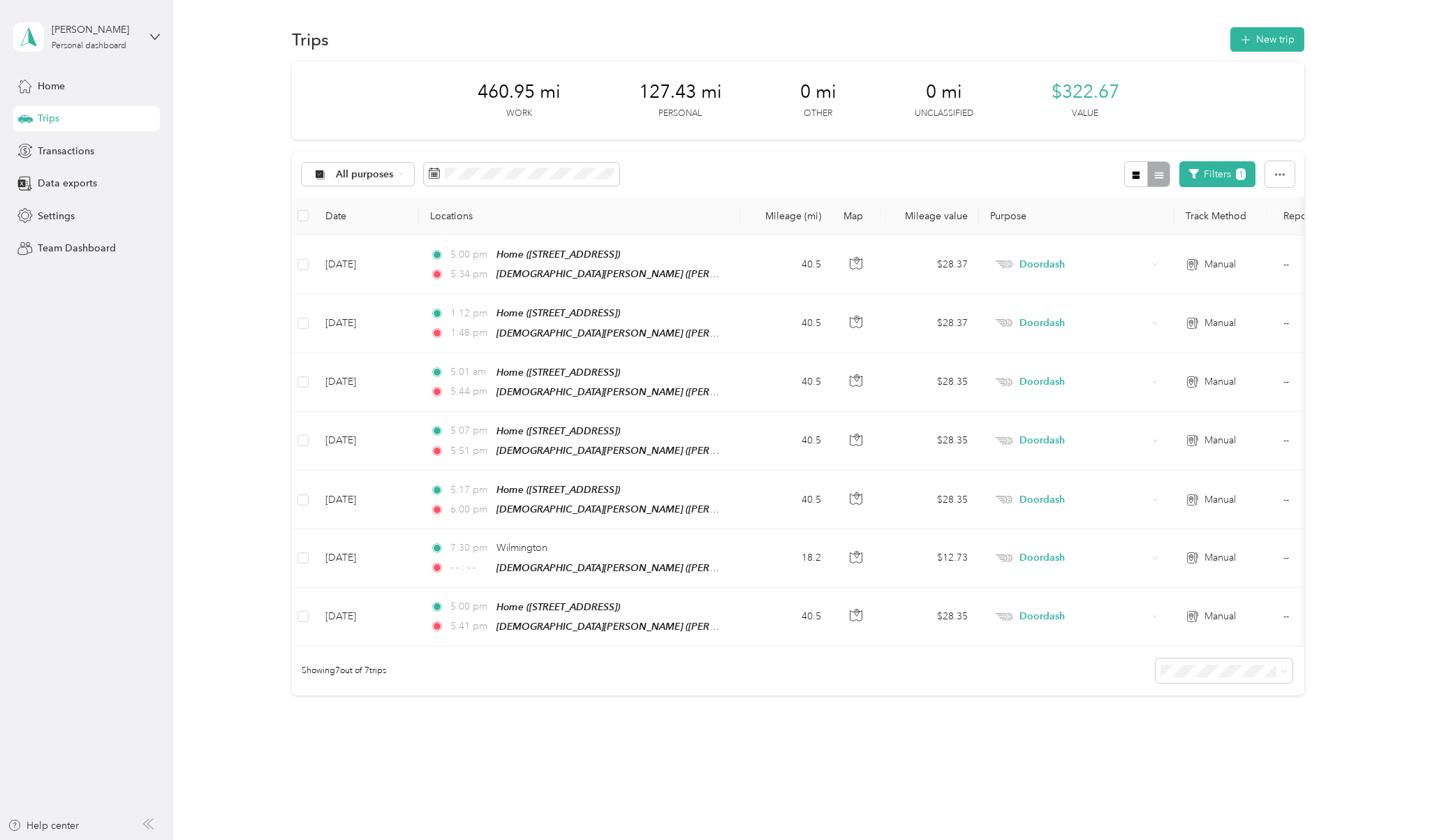
click at [1056, 116] on div "$322.67 Value" at bounding box center [1085, 100] width 68 height 39
click at [1069, 116] on div "$322.67 Value" at bounding box center [1085, 100] width 68 height 39
click at [1062, 93] on span "$322.67" at bounding box center [1085, 92] width 68 height 23
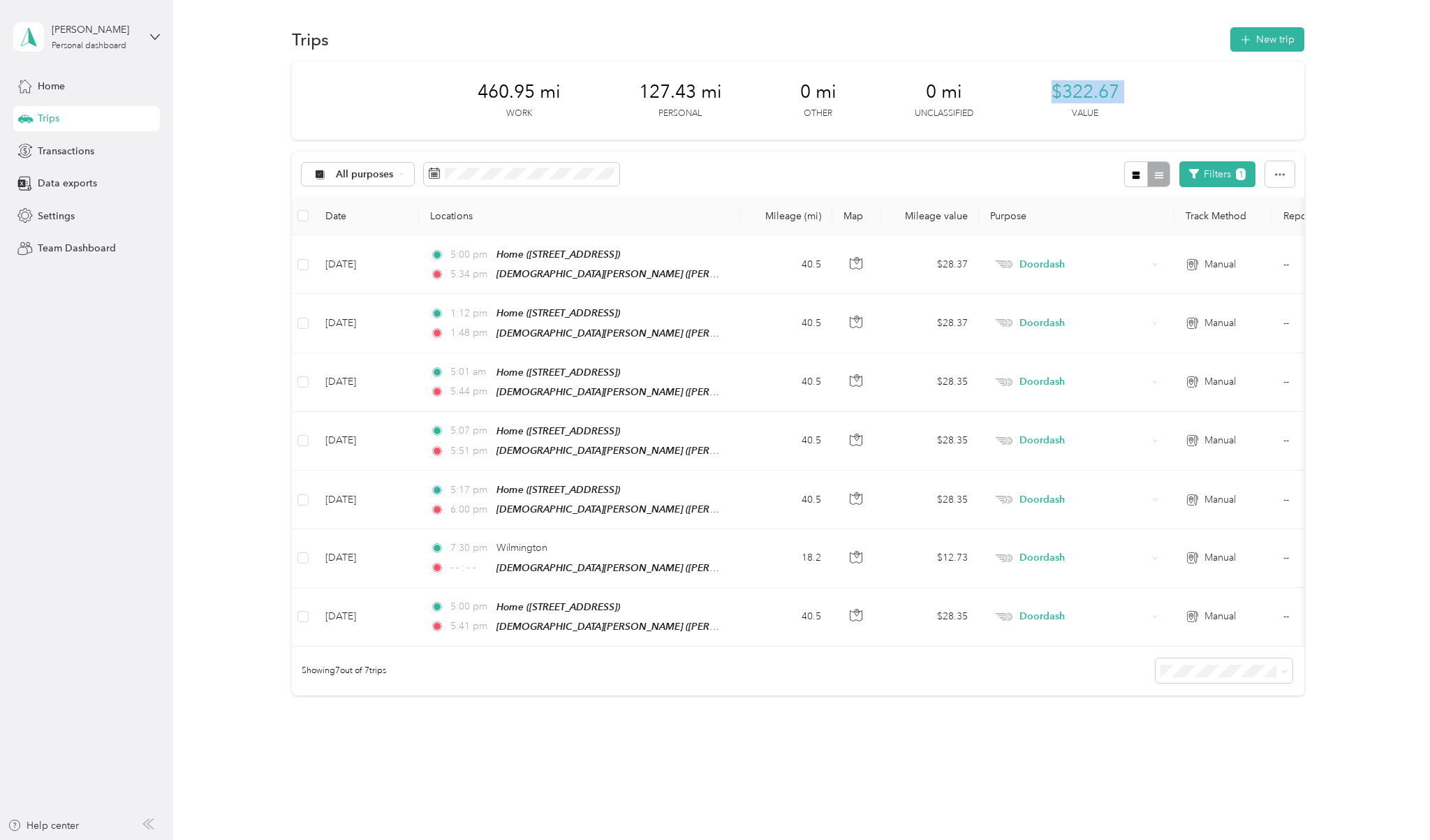
click at [1062, 93] on span "$322.67" at bounding box center [1085, 92] width 68 height 23
click at [653, 167] on div "All purposes Filters 1" at bounding box center [798, 174] width 1013 height 45
click at [575, 110] on div "460.95 mi Work 127.43 mi Personal 0 mi Other 0 mi Unclassified $322.67 Value" at bounding box center [798, 100] width 1013 height 78
